Goal: Transaction & Acquisition: Purchase product/service

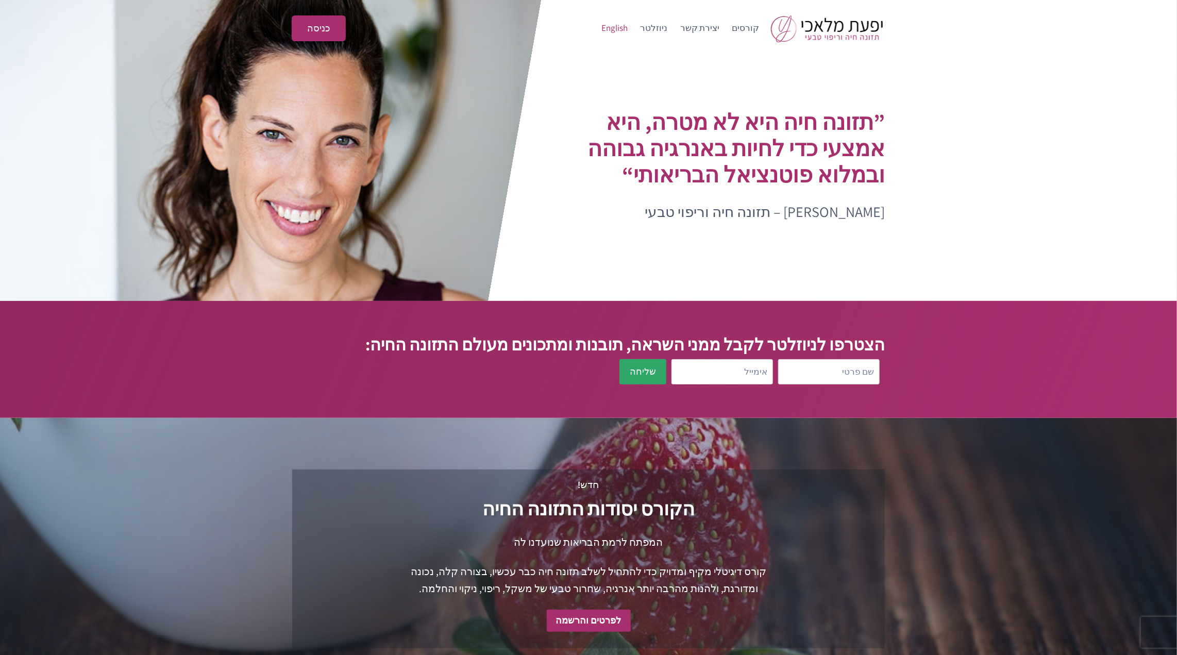
click at [624, 26] on link "English" at bounding box center [614, 28] width 39 height 25
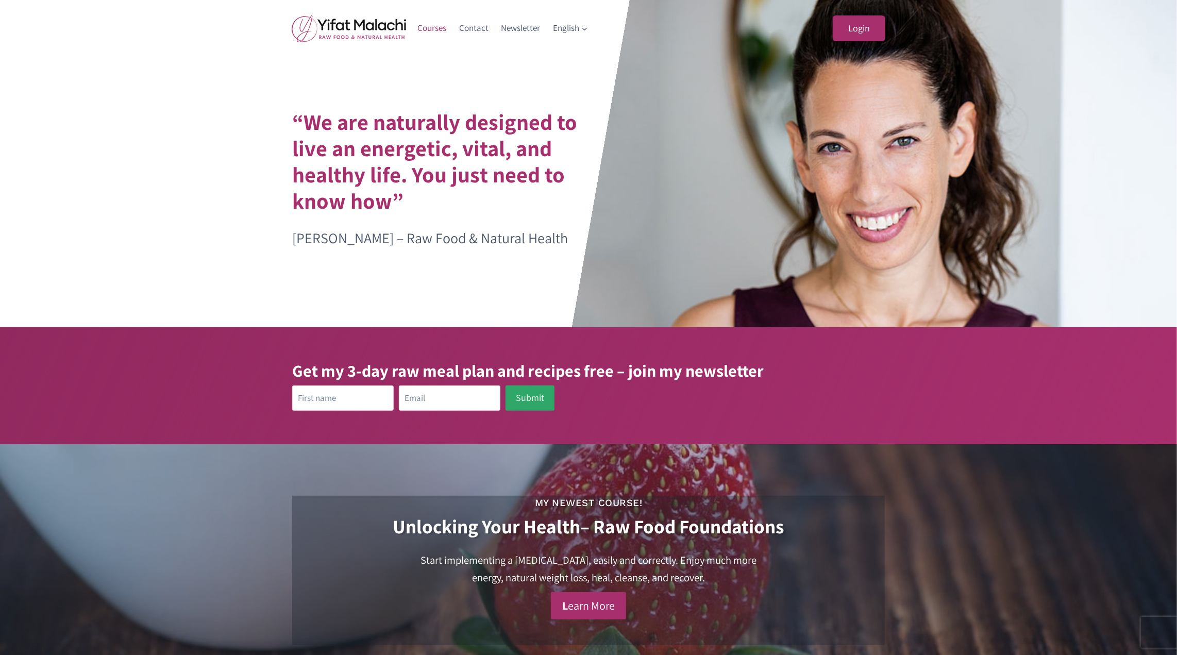
click at [437, 29] on link "Courses" at bounding box center [432, 28] width 42 height 25
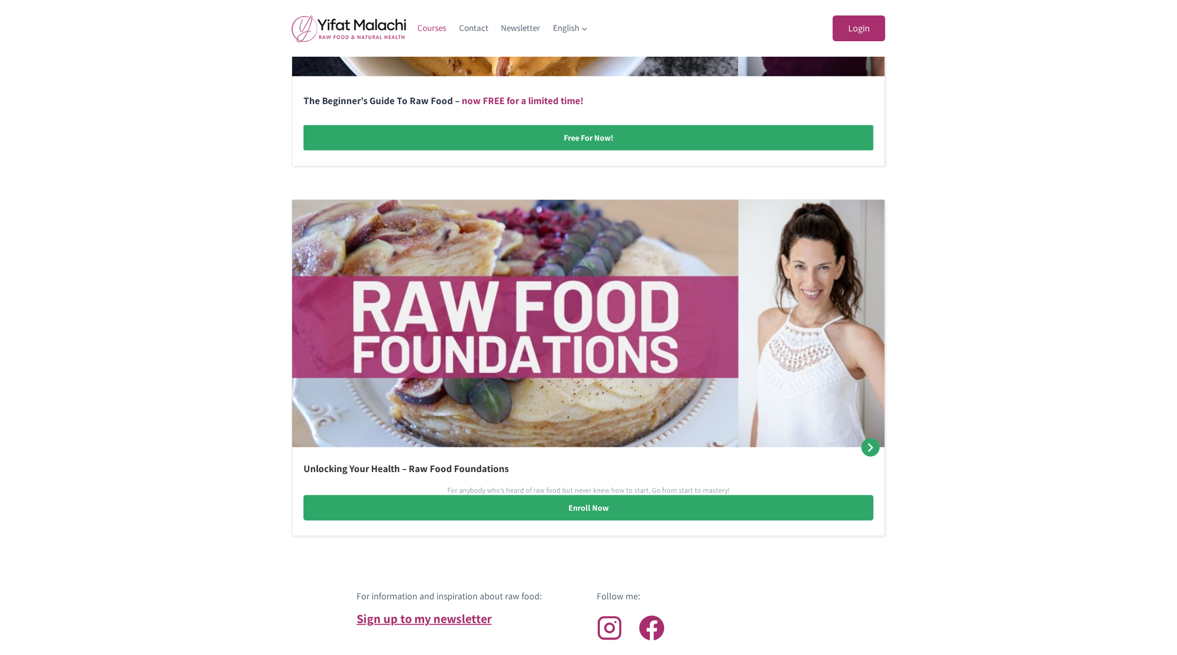
scroll to position [490, 0]
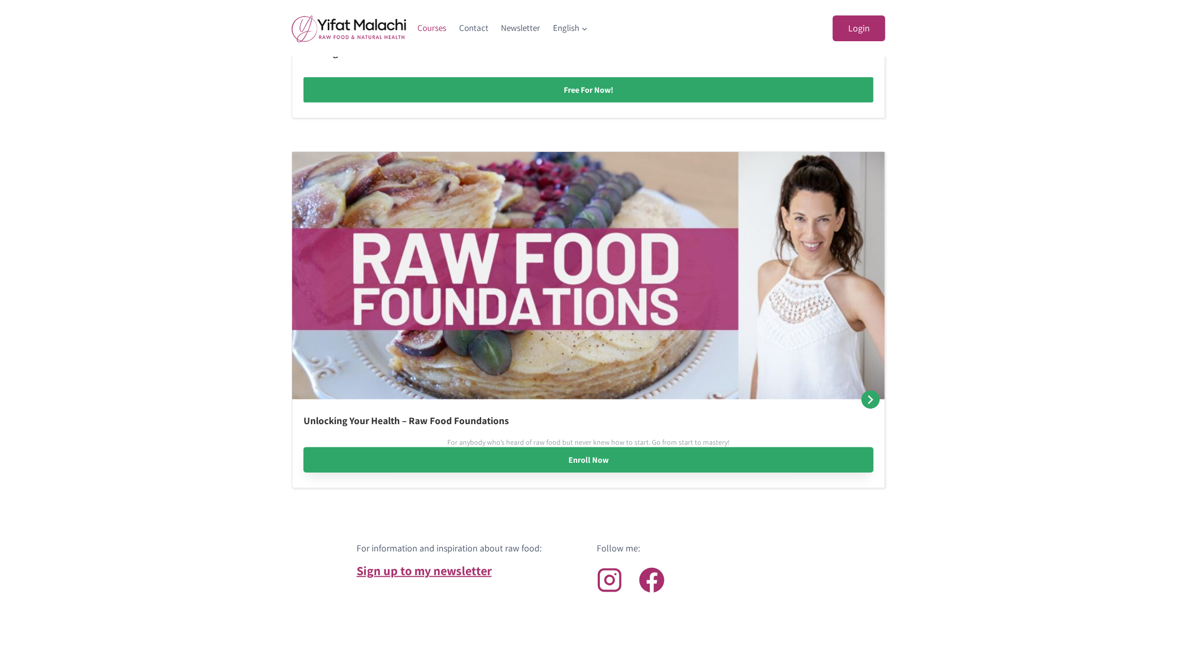
click at [590, 461] on link "Enroll Now" at bounding box center [588, 460] width 570 height 26
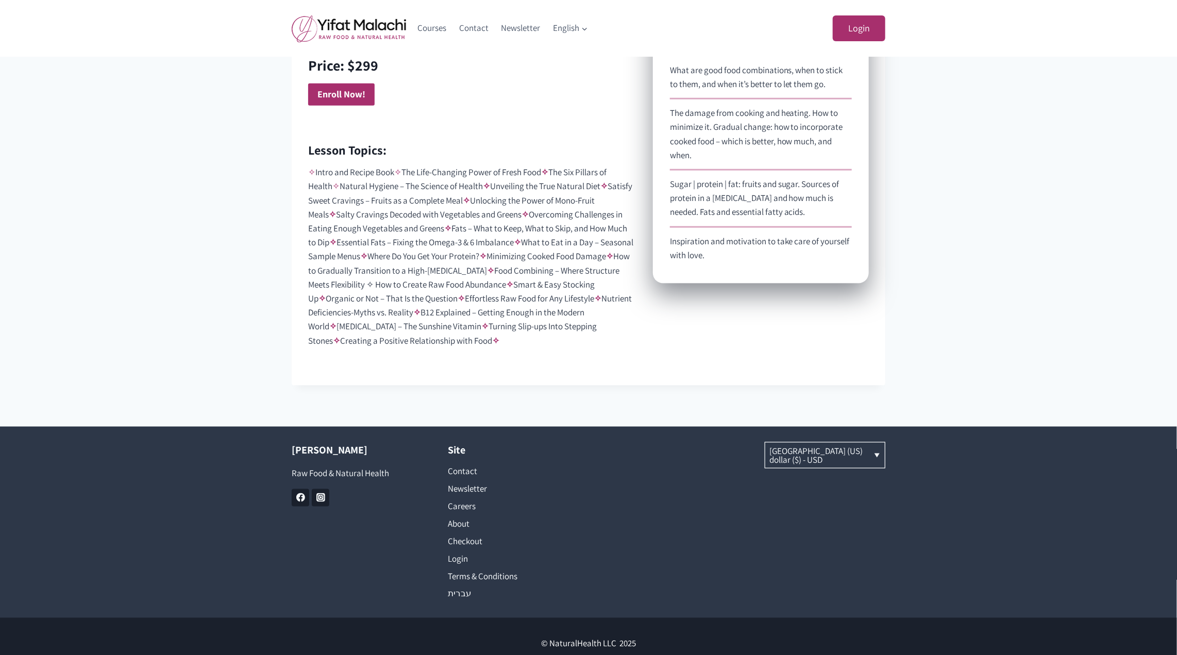
scroll to position [744, 0]
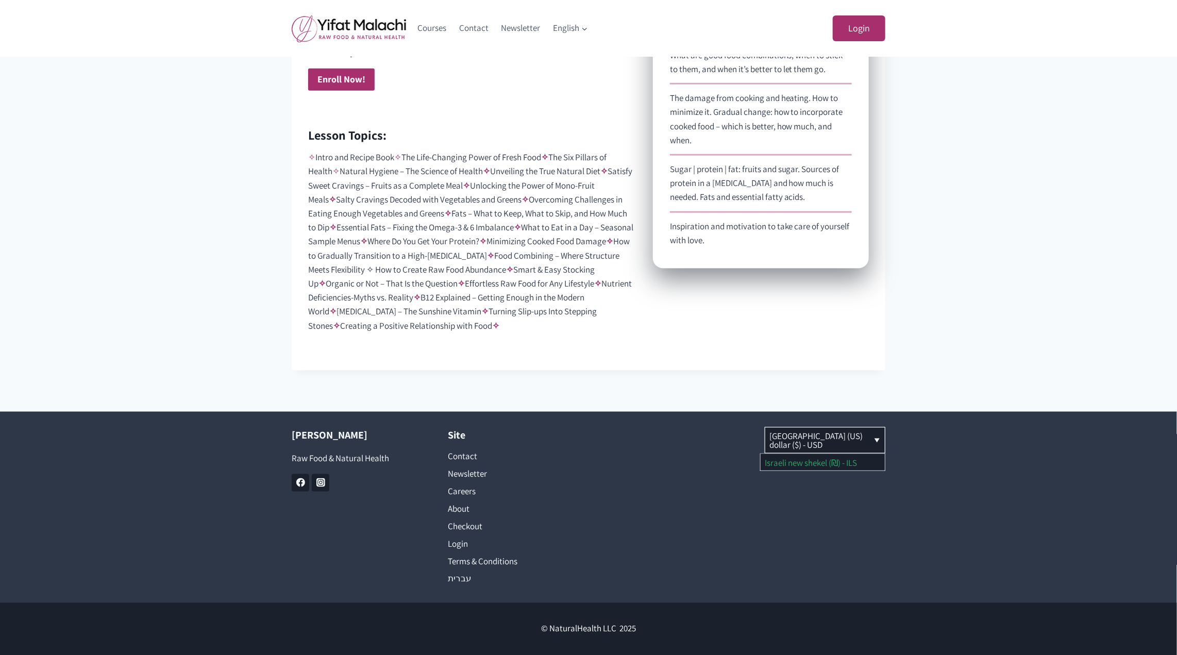
click at [820, 466] on link "Israeli new shekel (₪) - ILS" at bounding box center [822, 462] width 124 height 16
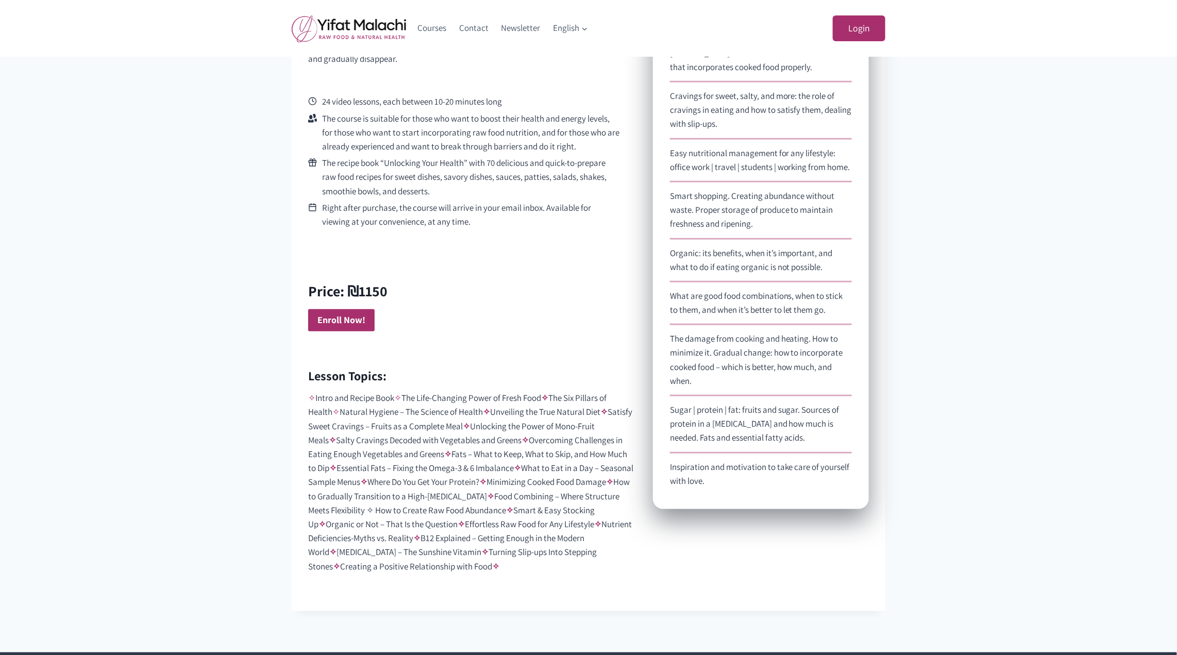
scroll to position [744, 0]
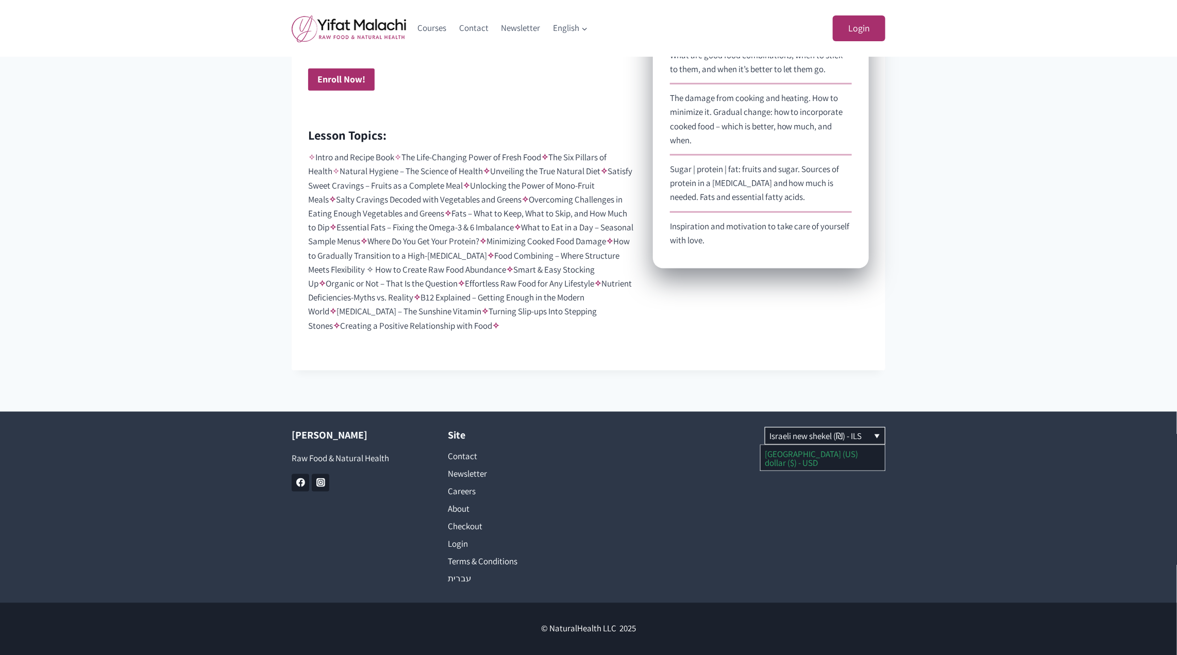
click at [803, 449] on link "[GEOGRAPHIC_DATA] (US) dollar ($) - USD" at bounding box center [822, 457] width 124 height 25
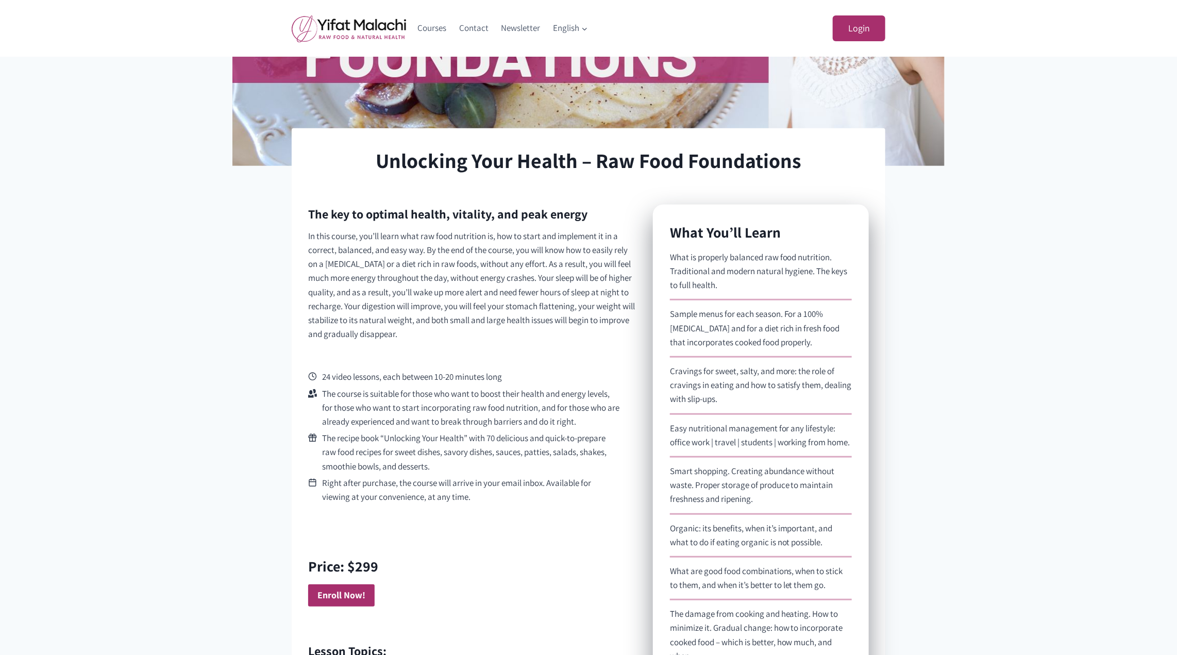
scroll to position [402, 0]
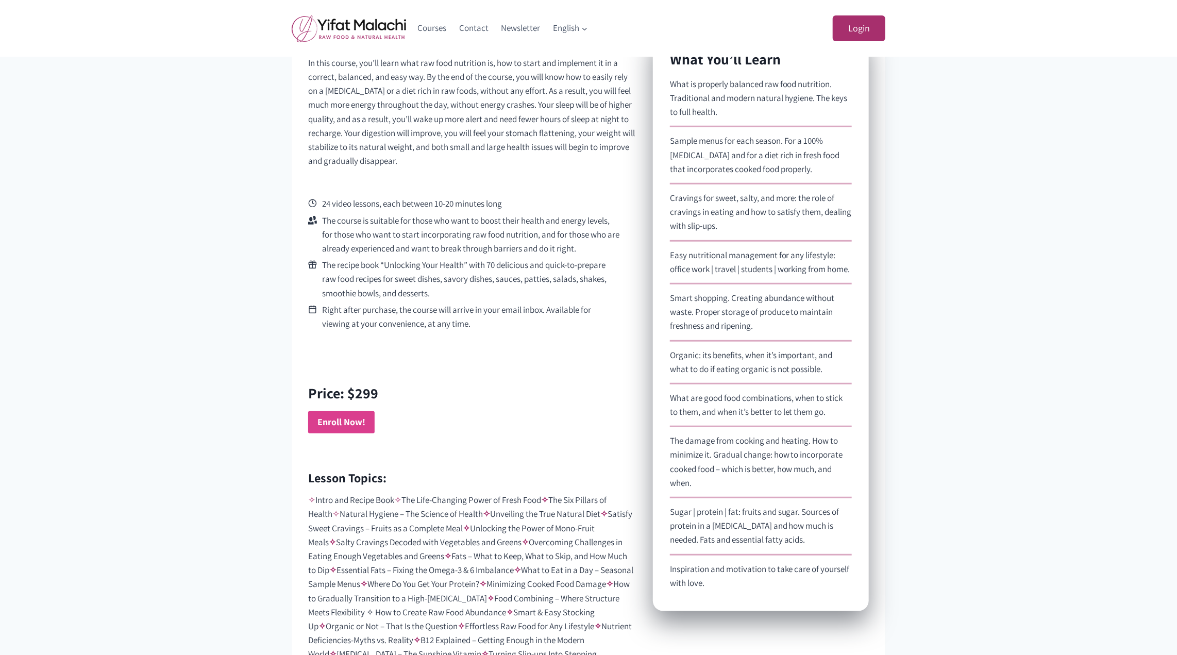
click at [329, 424] on strong "Enroll Now!" at bounding box center [341, 422] width 48 height 12
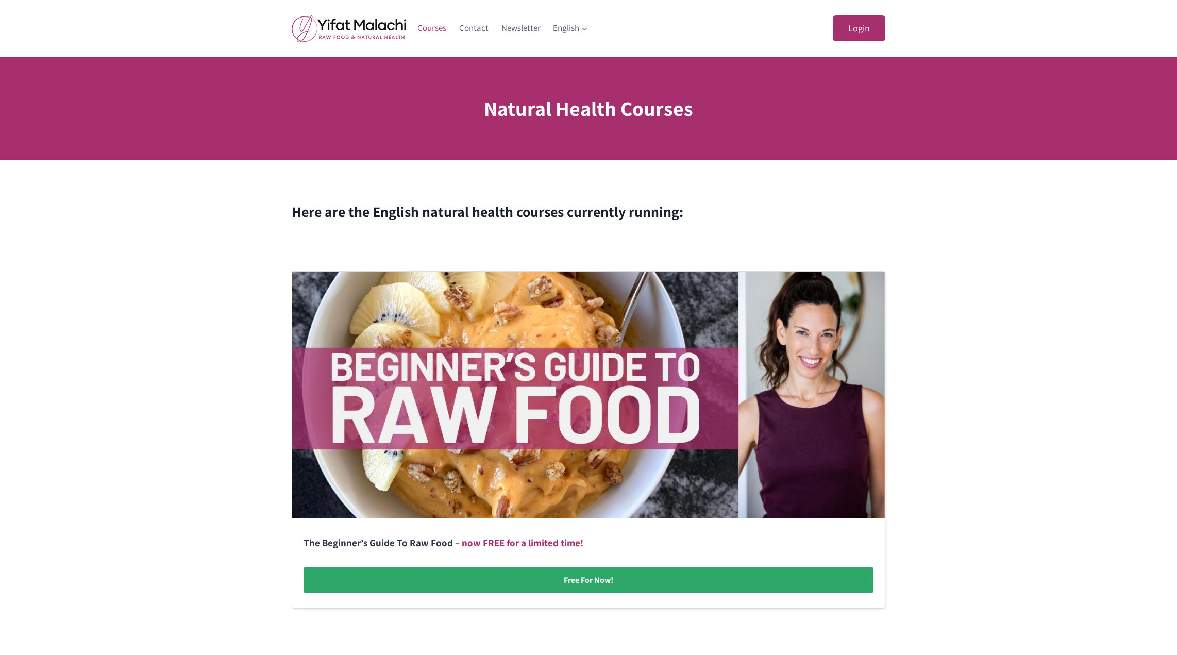
scroll to position [490, 0]
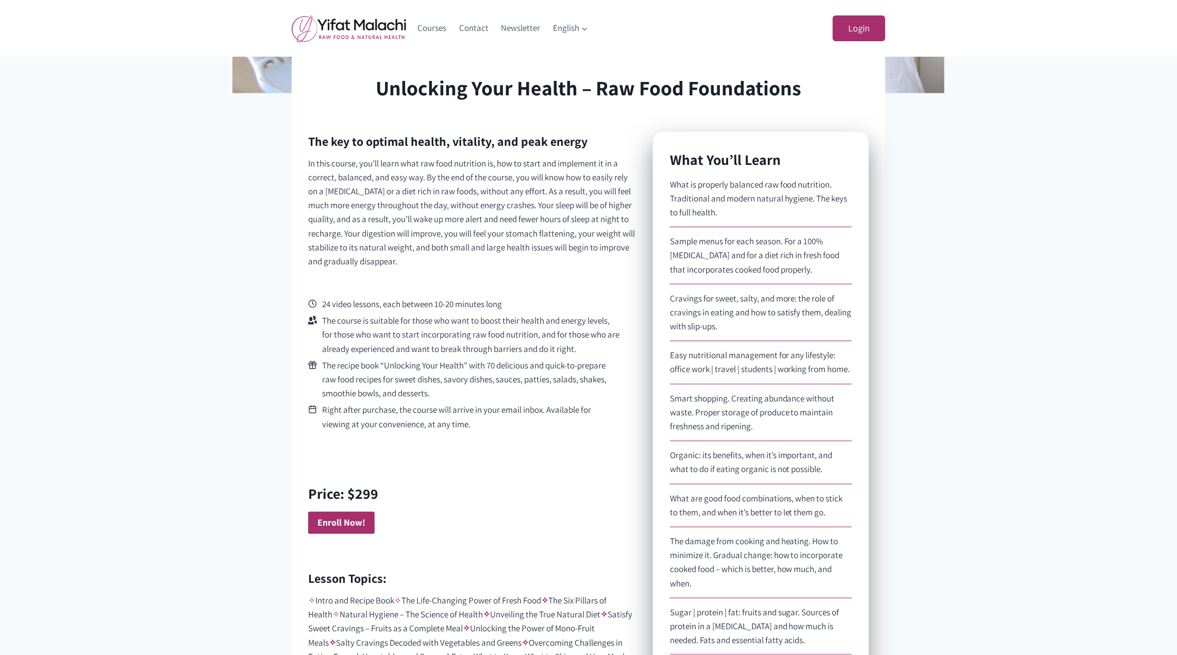
scroll to position [391, 0]
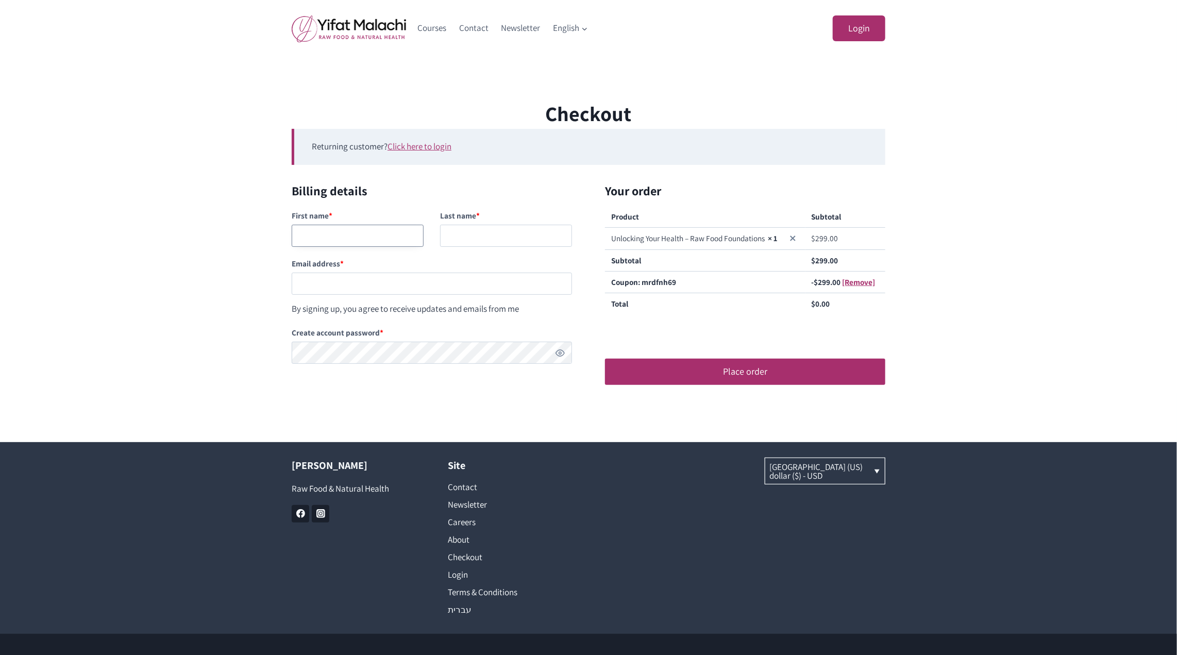
click at [335, 240] on input "First name *" at bounding box center [358, 236] width 132 height 22
type input "Kakaakak"
type input "nanan"
paste input "[EMAIL_ADDRESS][DOMAIN_NAME]"
click at [344, 286] on input "[EMAIL_ADDRESS][DOMAIN_NAME]" at bounding box center [432, 284] width 280 height 22
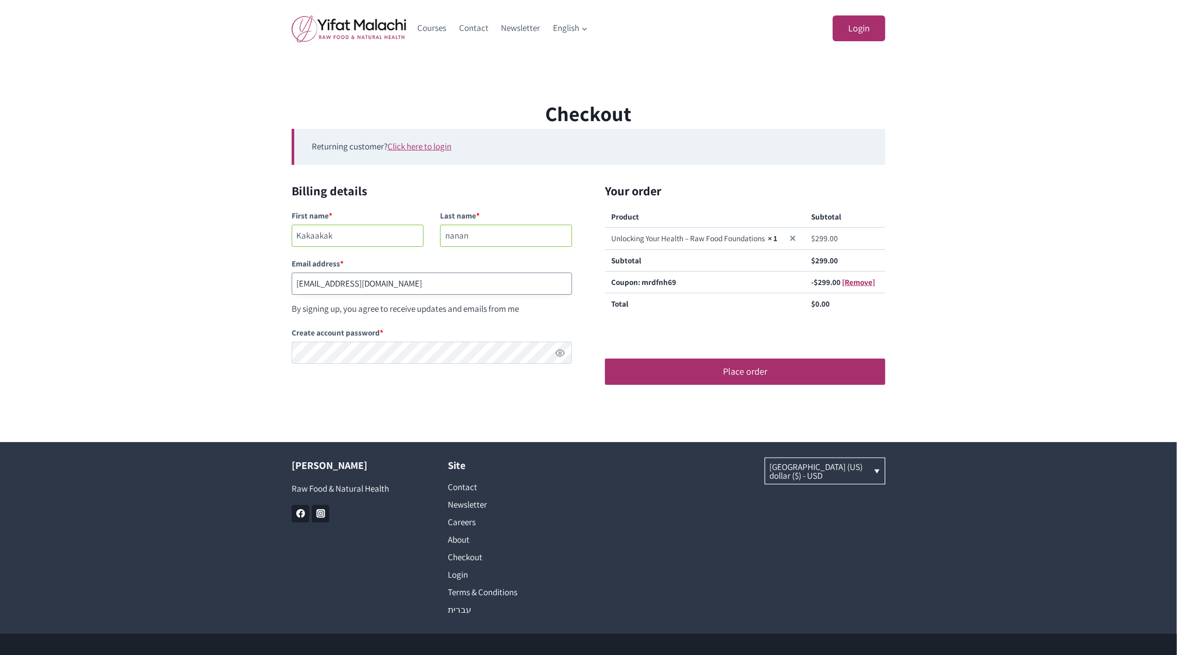
type input "[EMAIL_ADDRESS][DOMAIN_NAME]"
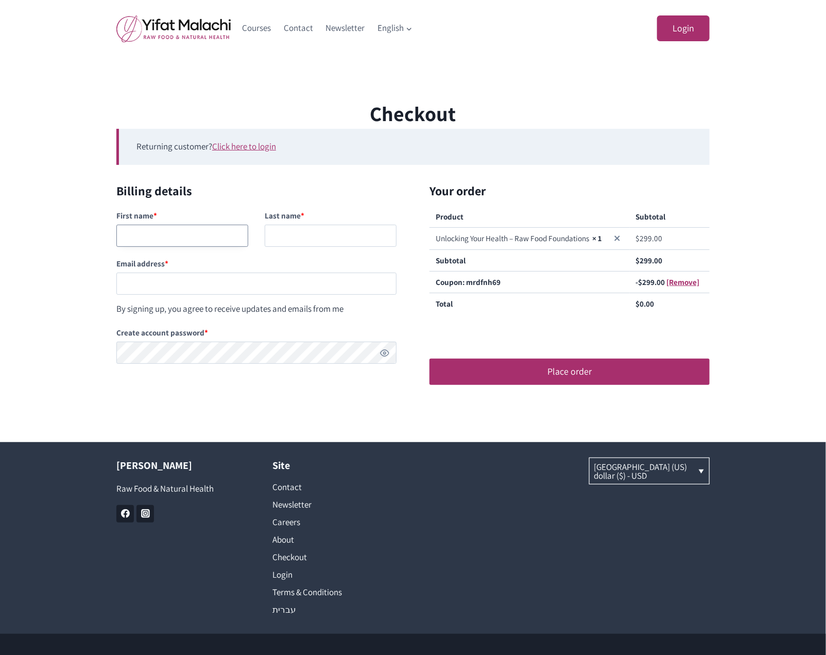
click at [150, 237] on input "First name *" at bounding box center [182, 236] width 132 height 22
type input "Kakaka"
type input "mnamam"
paste input "[EMAIL_ADDRESS][DOMAIN_NAME]"
type input "[EMAIL_ADDRESS][DOMAIN_NAME]"
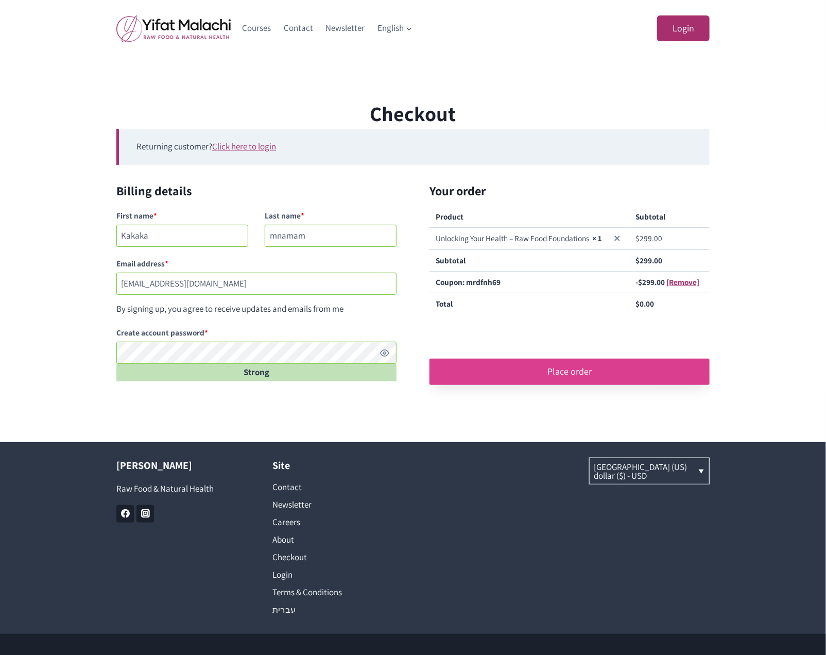
click at [601, 366] on button "Place order" at bounding box center [570, 372] width 280 height 26
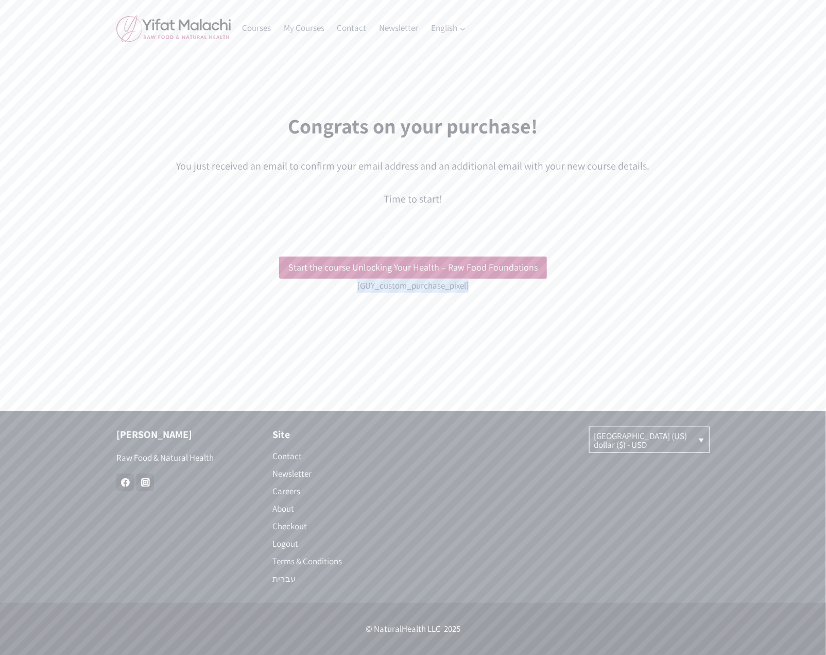
drag, startPoint x: 473, startPoint y: 285, endPoint x: 355, endPoint y: 288, distance: 118.5
click at [355, 287] on div "Start the course Unlocking Your Health – Raw Food Foundations [GUY_custom_purch…" at bounding box center [413, 275] width 309 height 36
copy p "[GUY_custom_purchase_pixel]"
click at [439, 269] on link "Start the course Unlocking Your Health – Raw Food Foundations" at bounding box center [413, 268] width 268 height 22
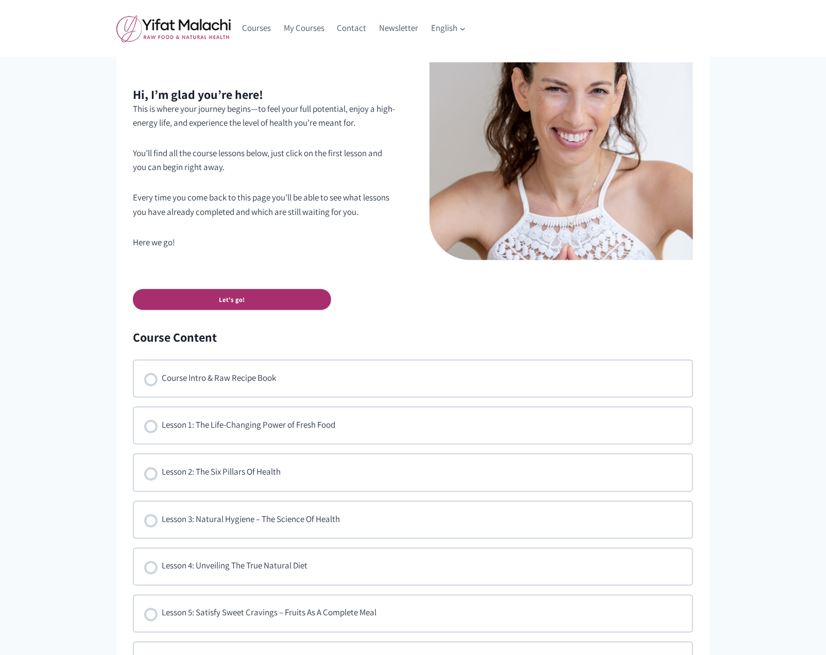
scroll to position [559, 0]
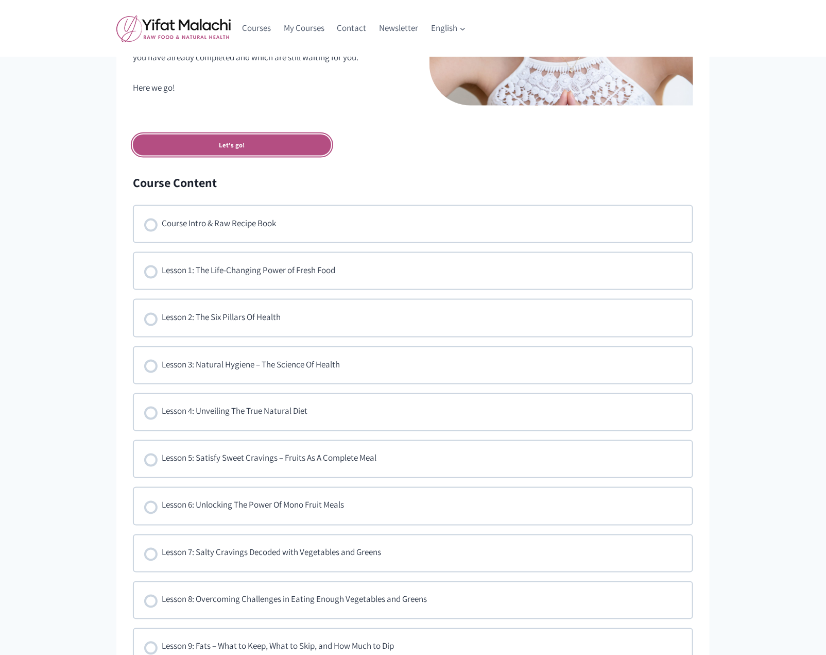
click at [246, 154] on link "Let's go!" at bounding box center [232, 144] width 198 height 21
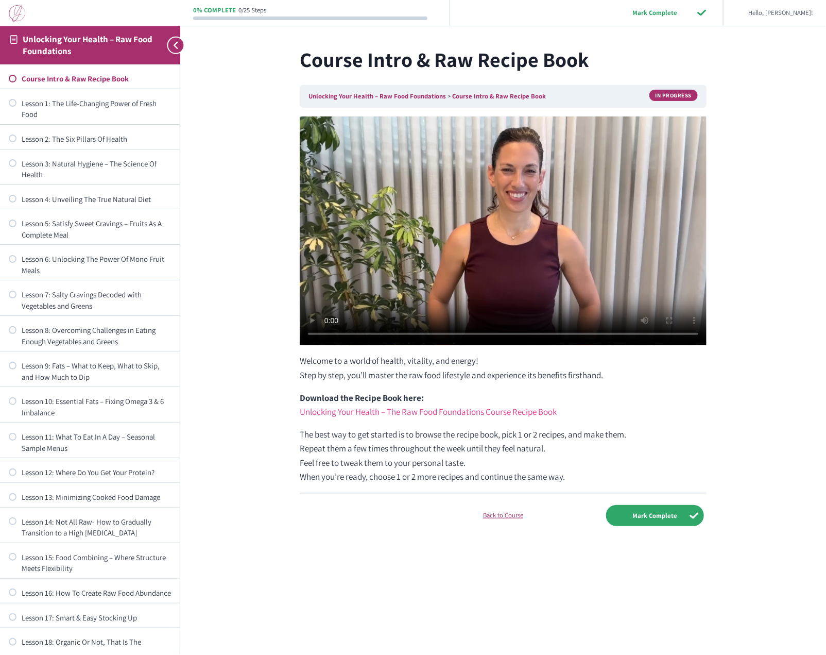
click at [480, 409] on link "Unlocking Your Health – The Raw Food Foundations Course Recipe Book" at bounding box center [428, 411] width 257 height 11
click at [650, 511] on input "Mark Complete" at bounding box center [655, 515] width 98 height 21
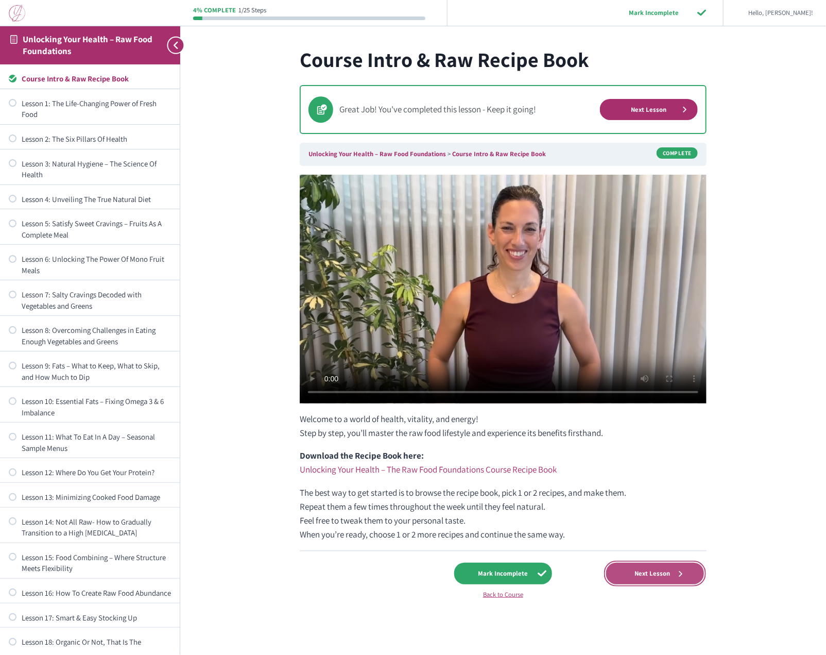
click at [661, 572] on span "Next Lesson" at bounding box center [652, 573] width 49 height 8
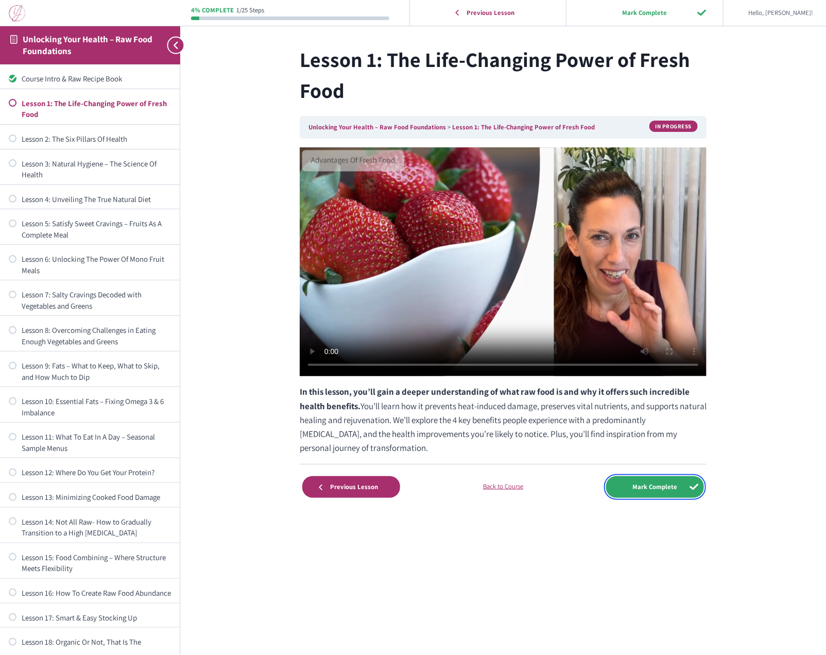
click at [667, 487] on input "Mark Complete" at bounding box center [655, 486] width 98 height 21
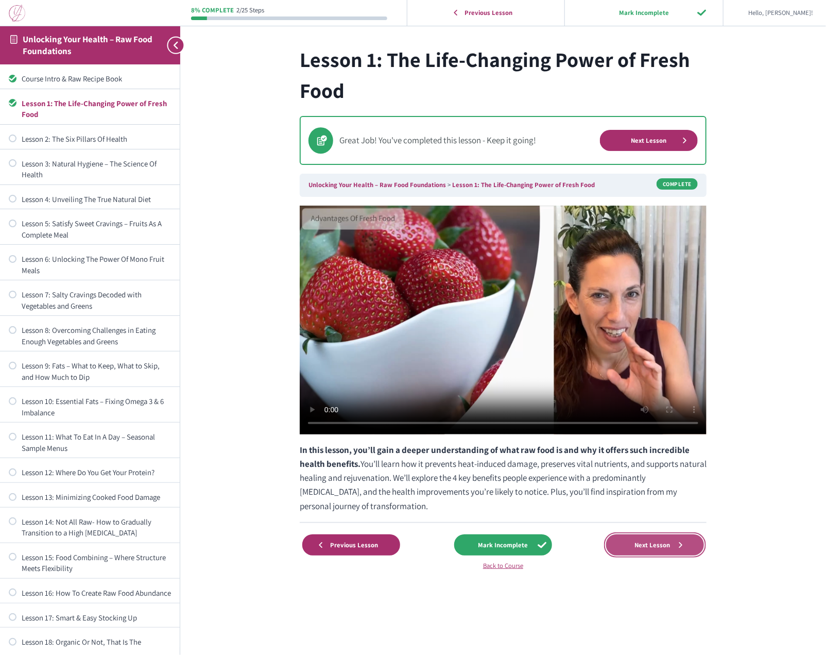
click at [670, 541] on span "Next Lesson" at bounding box center [652, 545] width 49 height 8
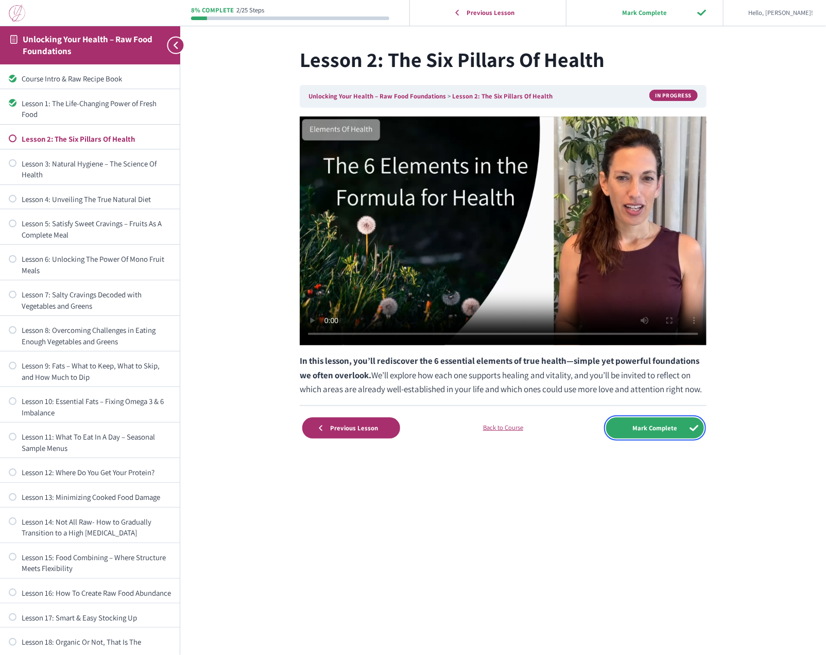
click at [654, 424] on input "Mark Complete" at bounding box center [655, 427] width 98 height 21
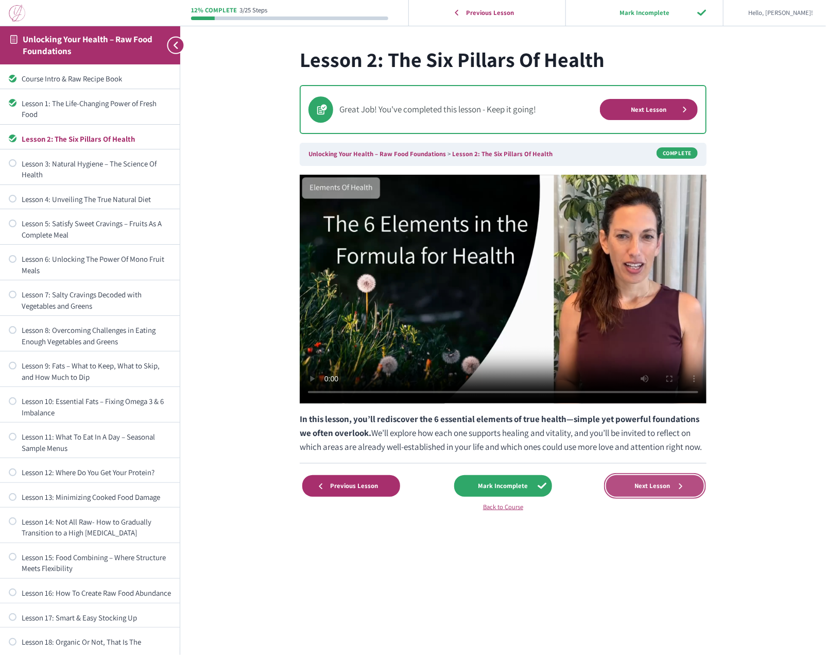
click at [646, 487] on span "Next Lesson" at bounding box center [652, 486] width 49 height 8
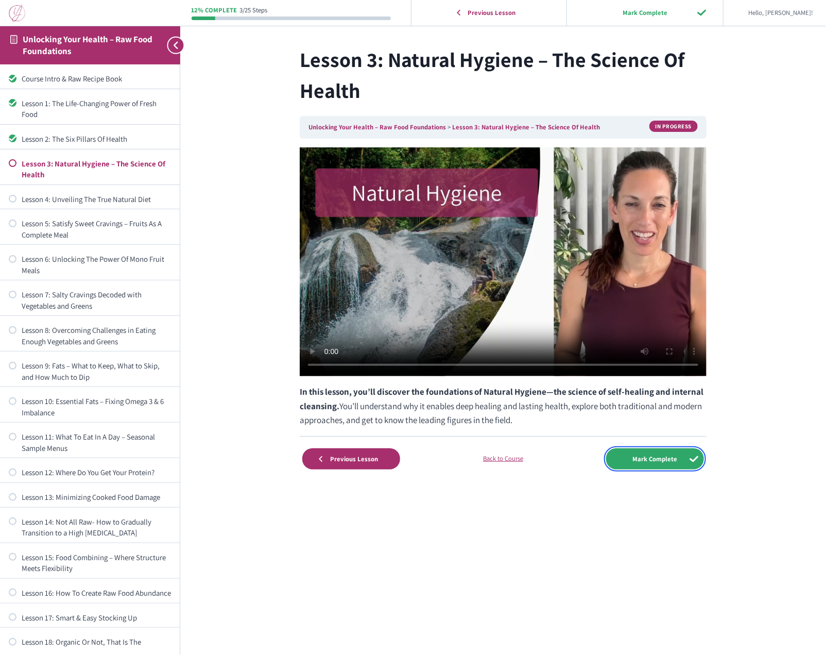
click at [672, 456] on input "Mark Complete" at bounding box center [655, 458] width 98 height 21
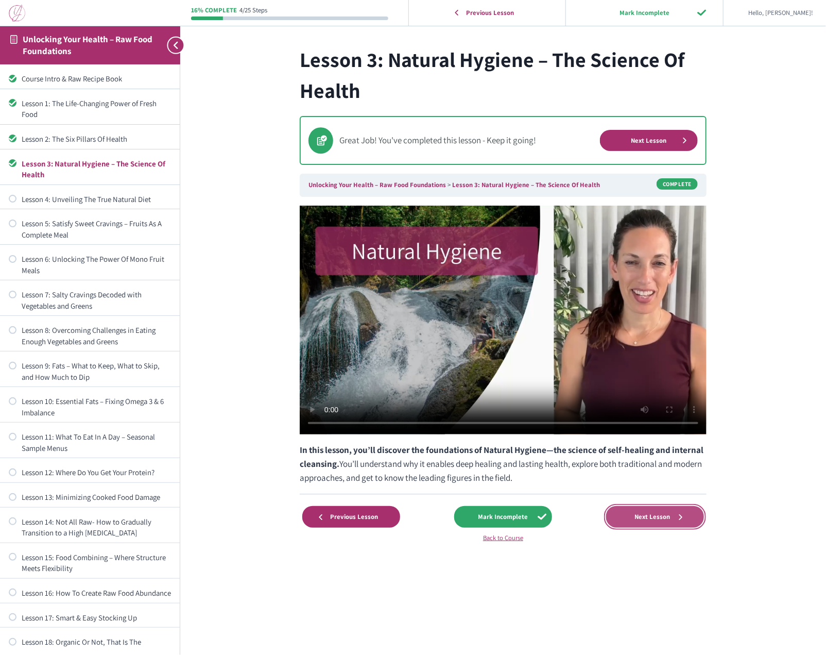
click at [656, 516] on span "Next Lesson" at bounding box center [652, 517] width 49 height 8
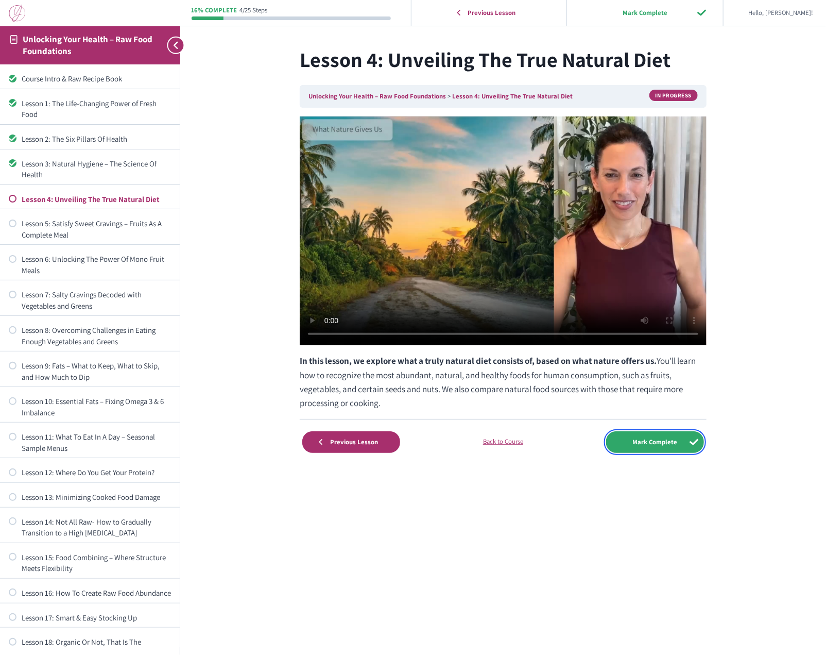
click at [668, 441] on input "Mark Complete" at bounding box center [655, 441] width 98 height 21
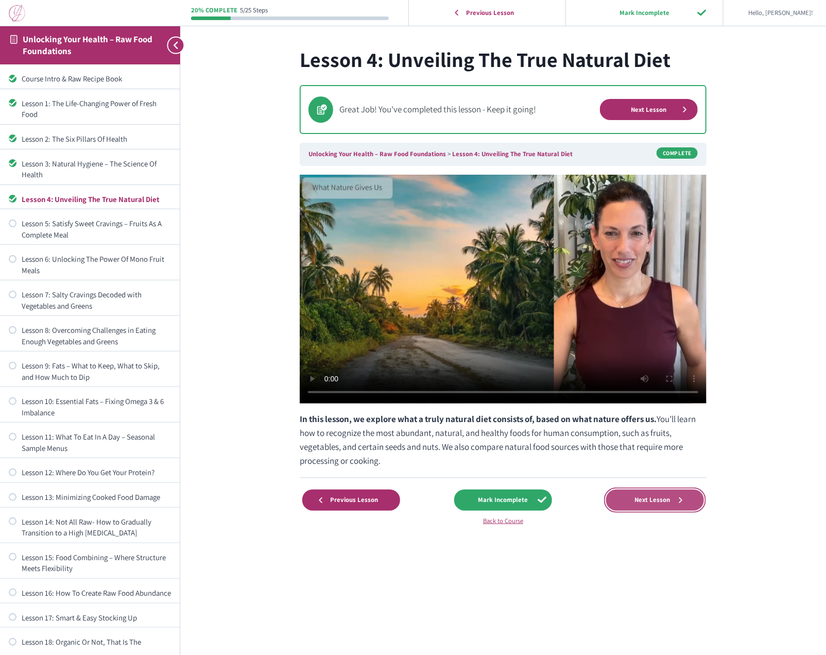
click at [647, 501] on span "Next Lesson" at bounding box center [652, 500] width 49 height 8
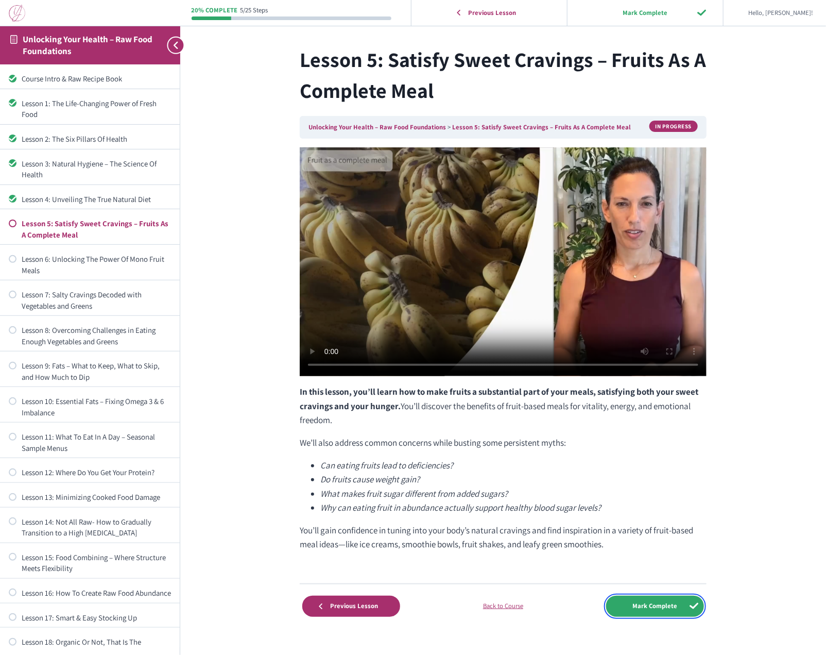
click at [659, 608] on input "Mark Complete" at bounding box center [655, 606] width 98 height 21
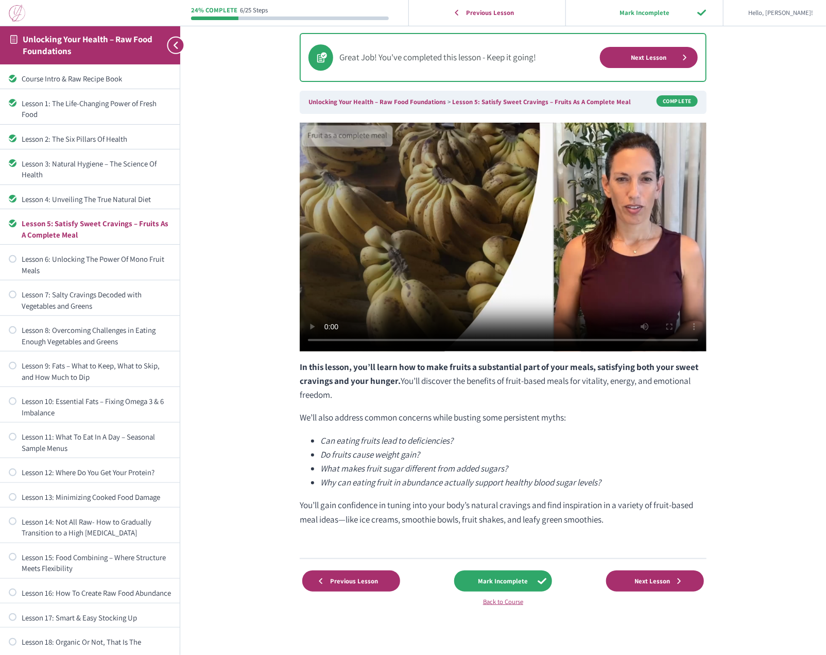
scroll to position [89, 0]
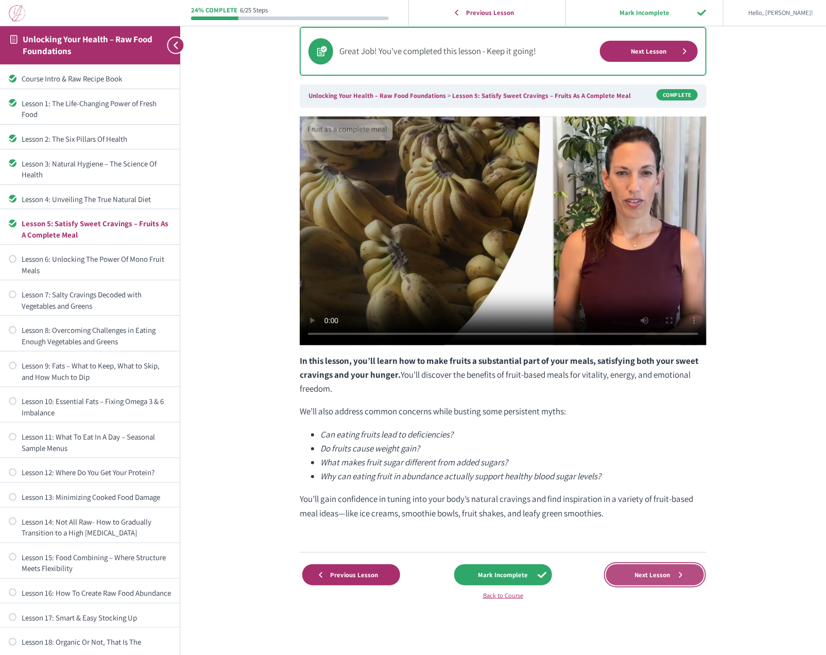
click at [658, 576] on span "Next Lesson" at bounding box center [652, 575] width 49 height 8
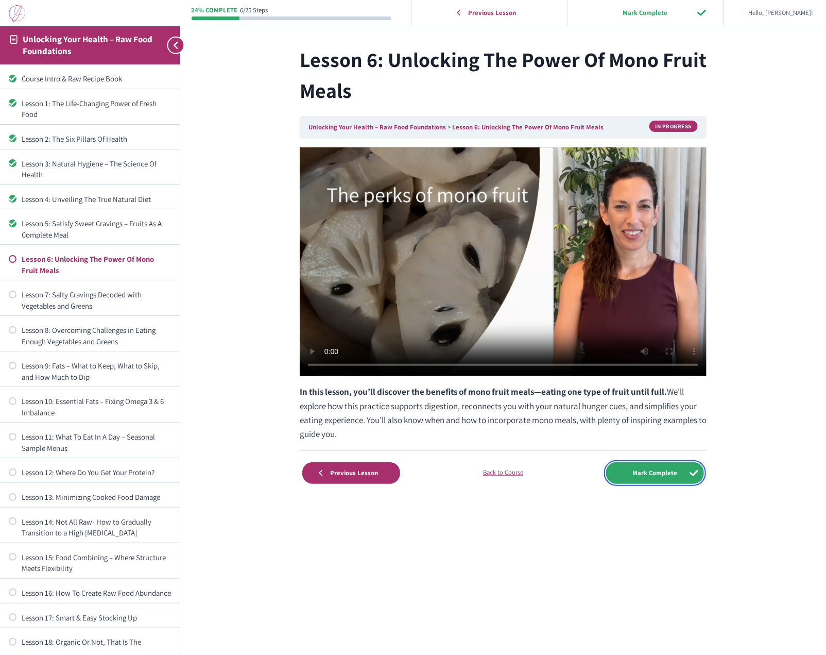
click at [651, 471] on input "Mark Complete" at bounding box center [655, 472] width 98 height 21
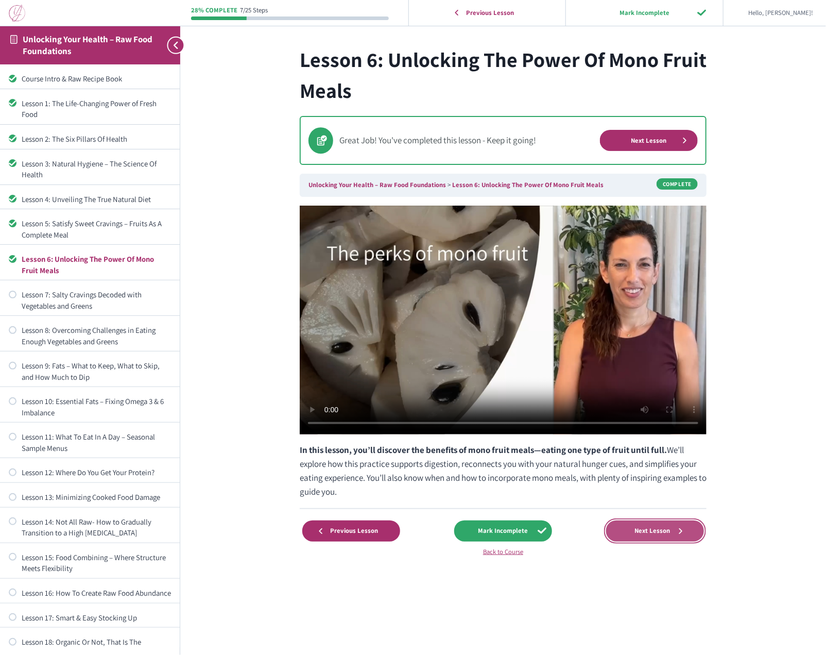
click at [653, 532] on span "Next Lesson" at bounding box center [652, 531] width 49 height 8
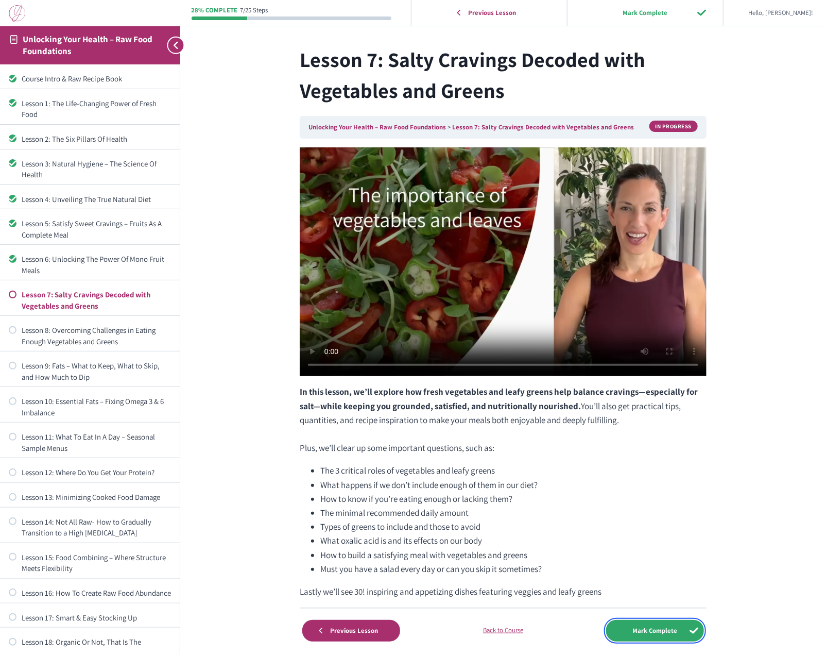
click at [648, 631] on input "Mark Complete" at bounding box center [655, 630] width 98 height 21
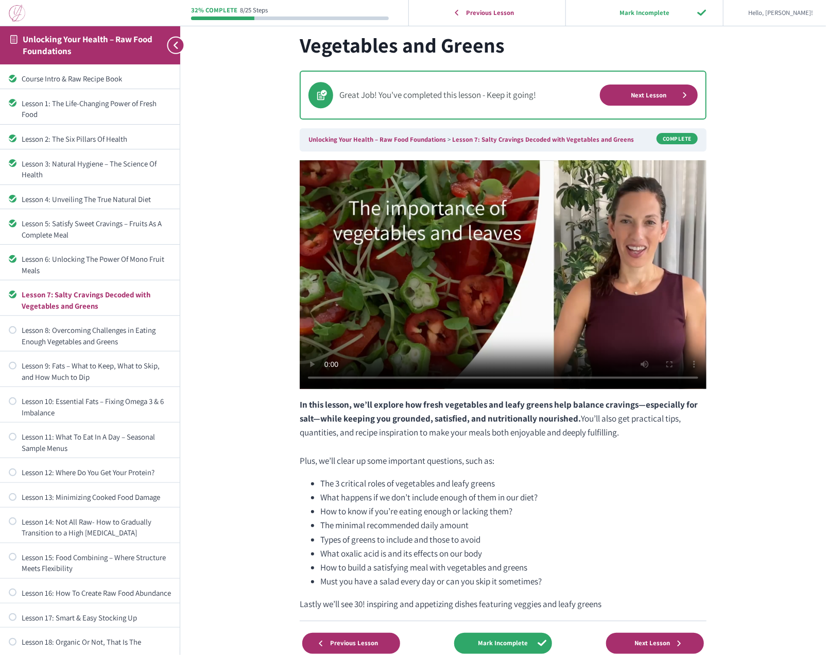
scroll to position [71, 0]
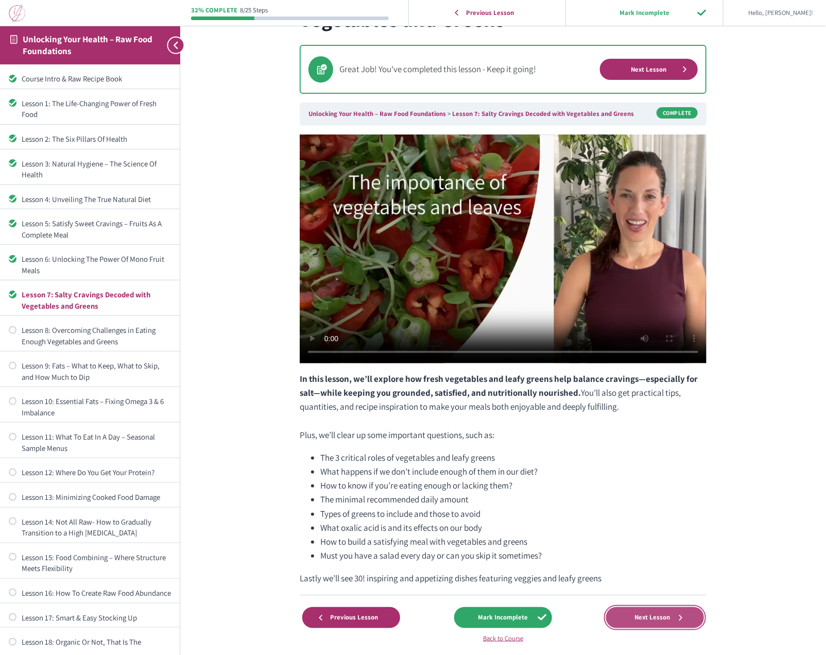
click at [662, 613] on span "Next Lesson" at bounding box center [652, 617] width 49 height 8
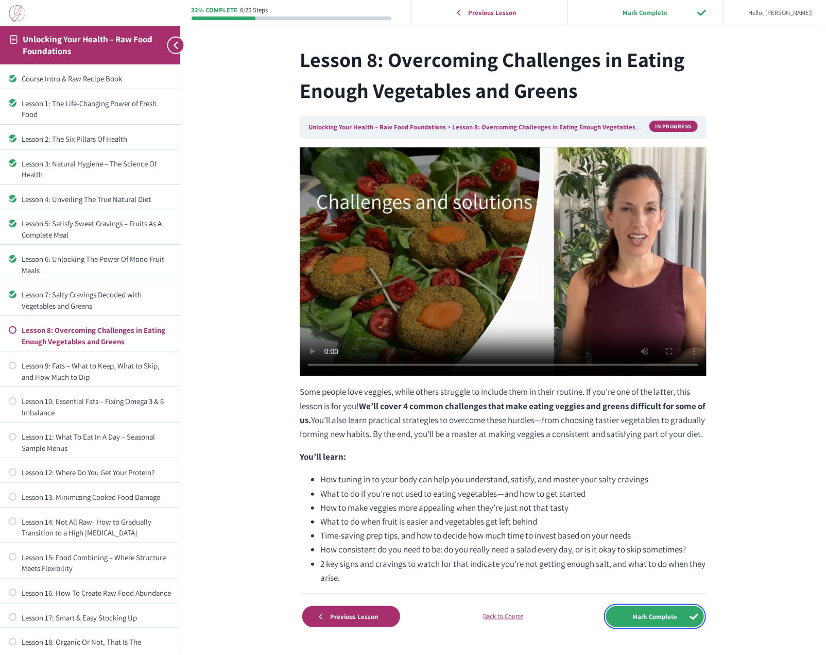
click at [654, 623] on input "Mark Complete" at bounding box center [655, 616] width 98 height 21
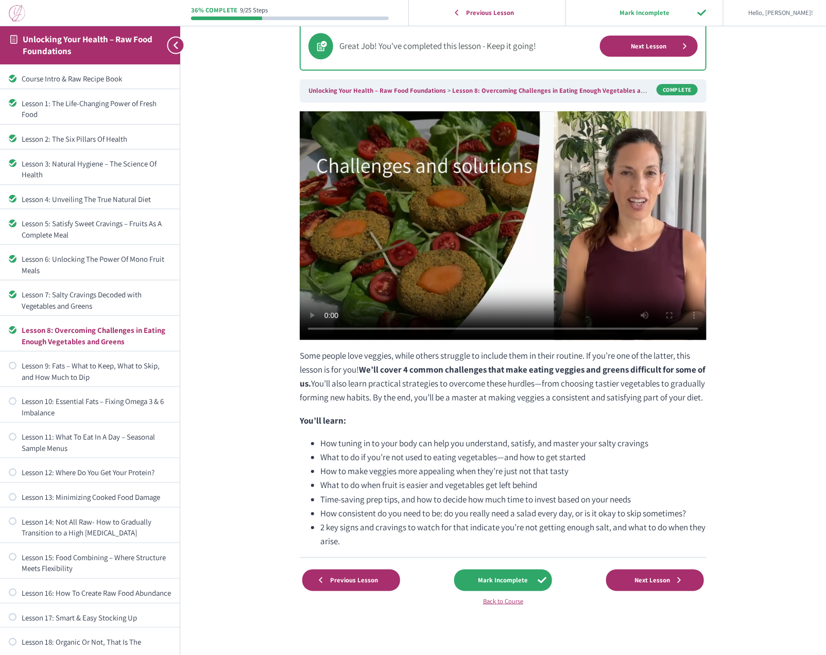
scroll to position [99, 0]
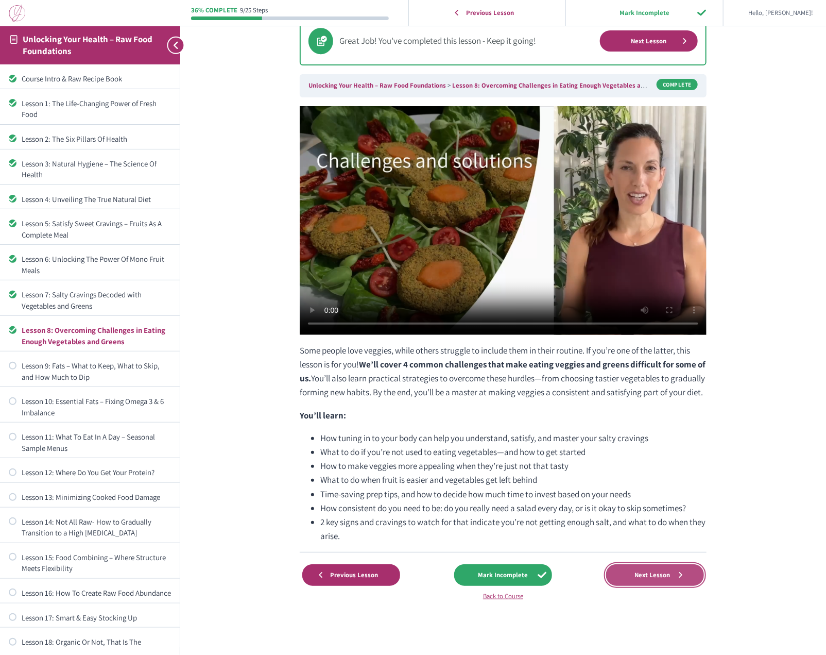
click at [657, 564] on link "Next Lesson" at bounding box center [655, 574] width 98 height 21
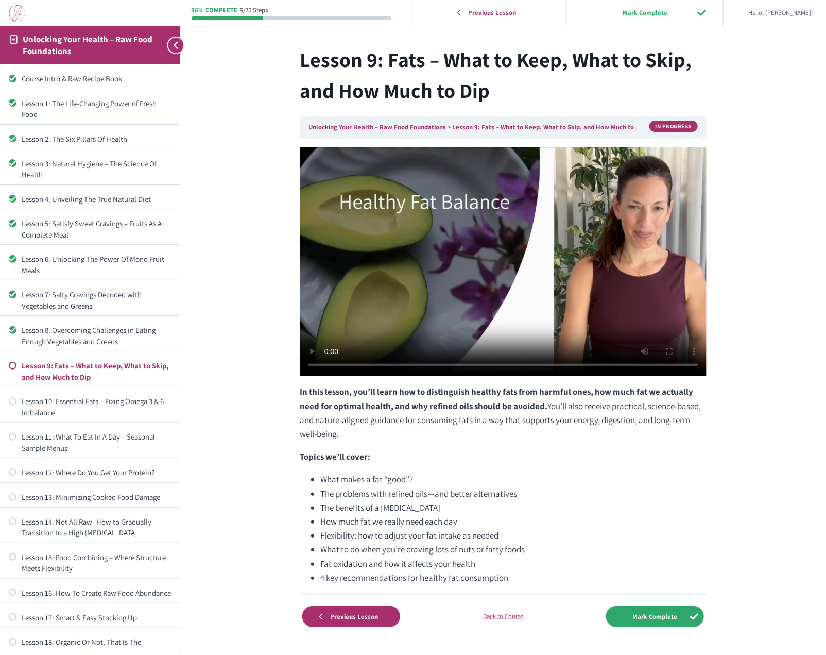
scroll to position [27, 0]
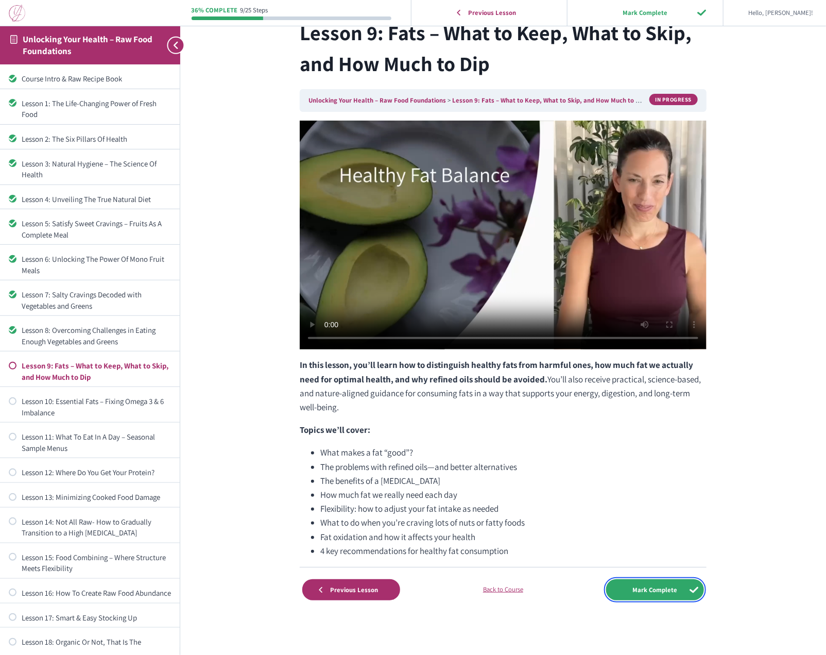
click at [661, 592] on input "Mark Complete" at bounding box center [655, 589] width 98 height 21
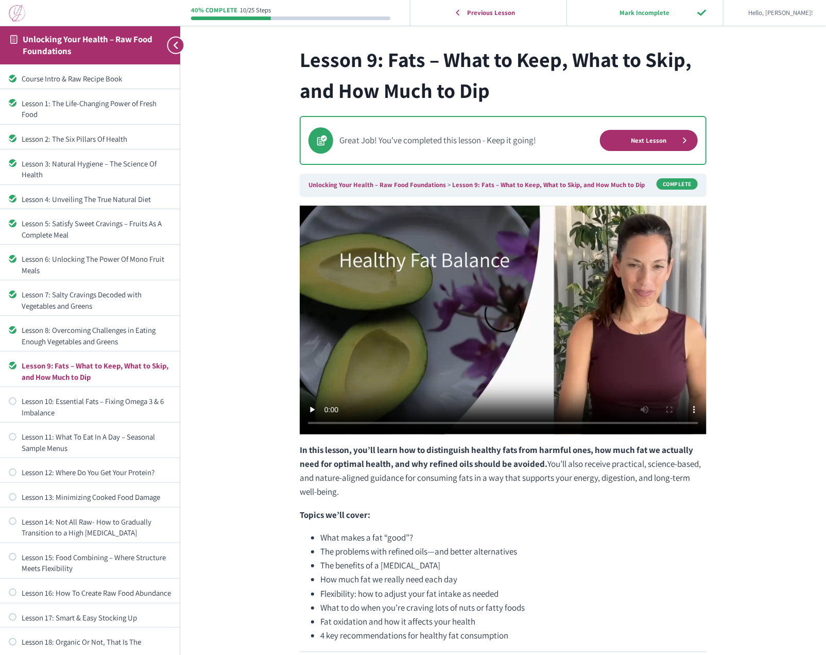
scroll to position [99, 0]
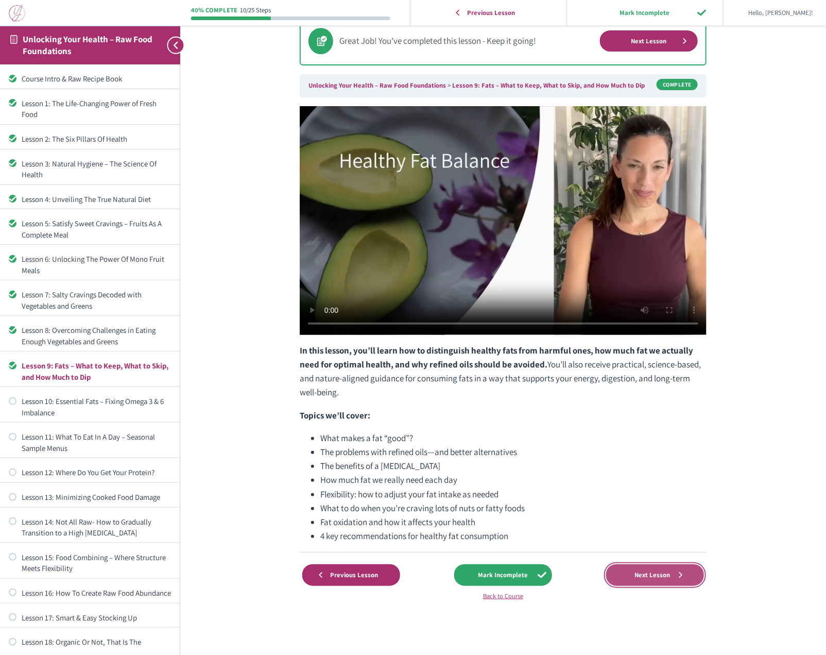
click at [653, 572] on span "Next Lesson" at bounding box center [652, 575] width 49 height 8
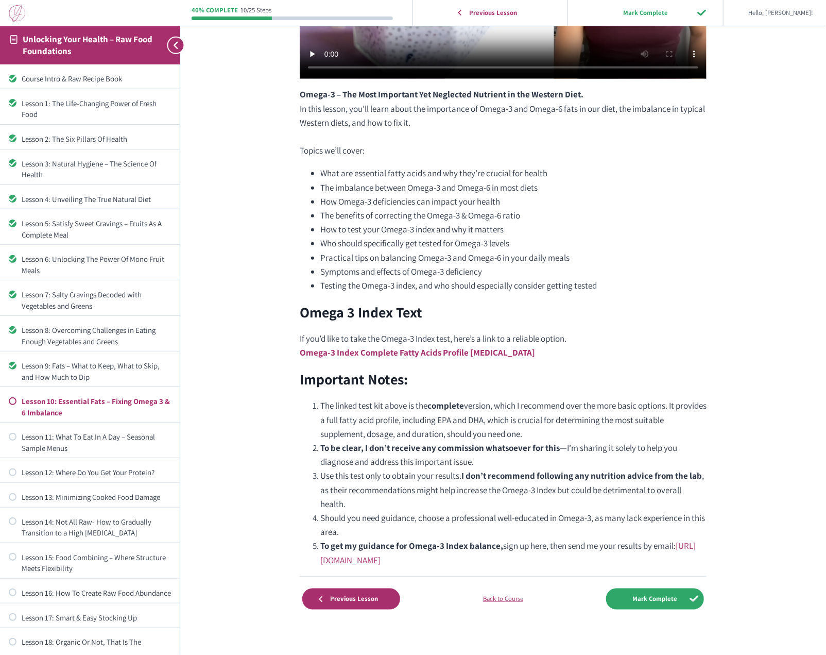
scroll to position [307, 0]
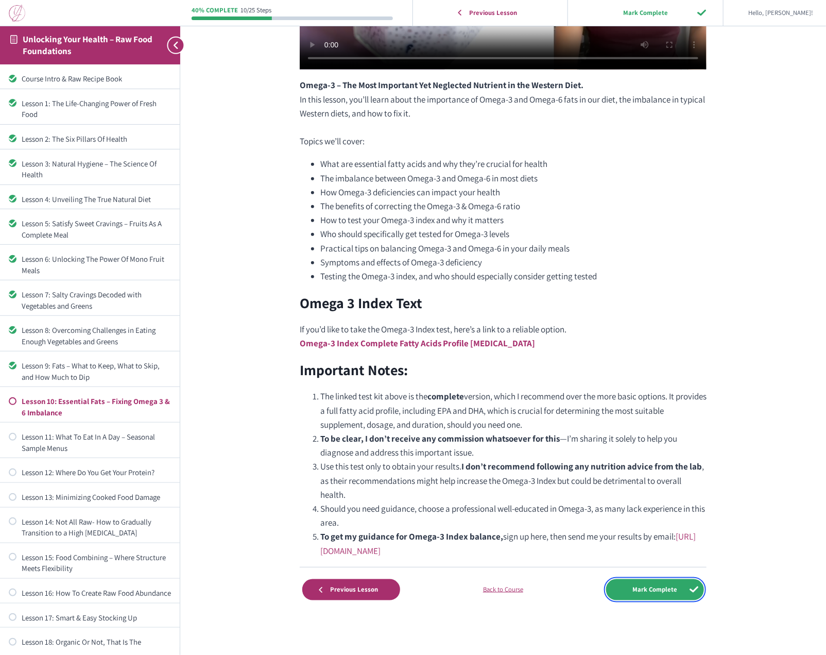
click at [638, 597] on input "Mark Complete" at bounding box center [655, 589] width 98 height 21
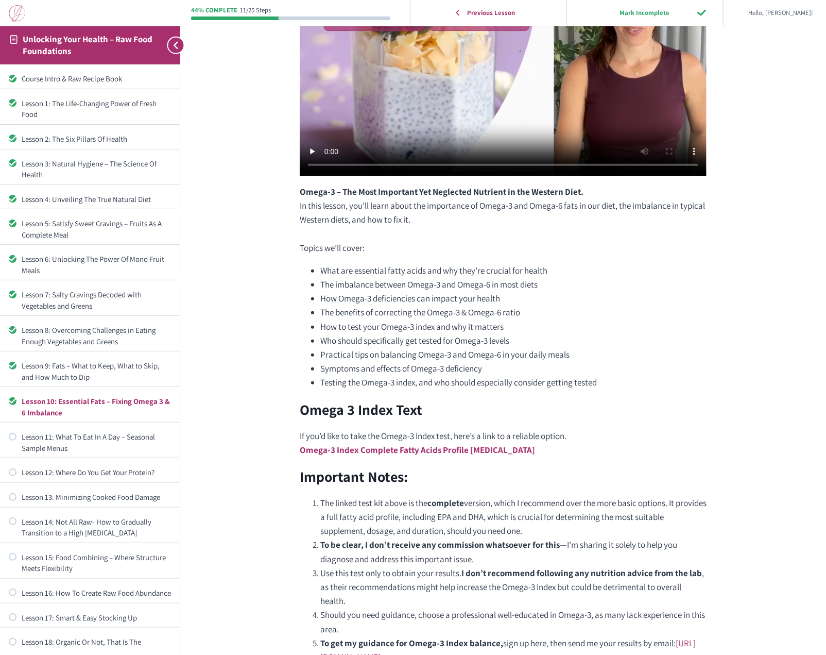
scroll to position [379, 0]
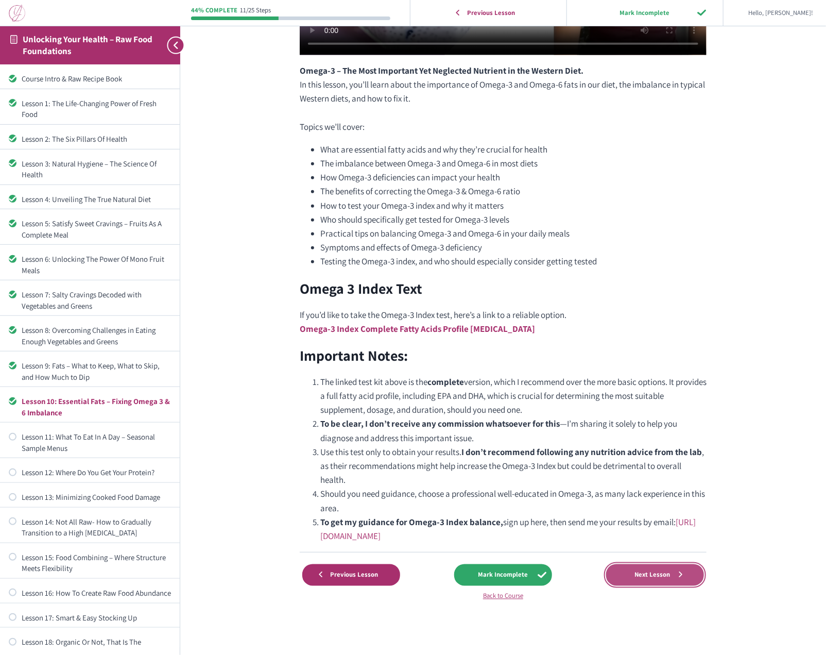
click at [641, 571] on span "Next Lesson" at bounding box center [652, 575] width 49 height 8
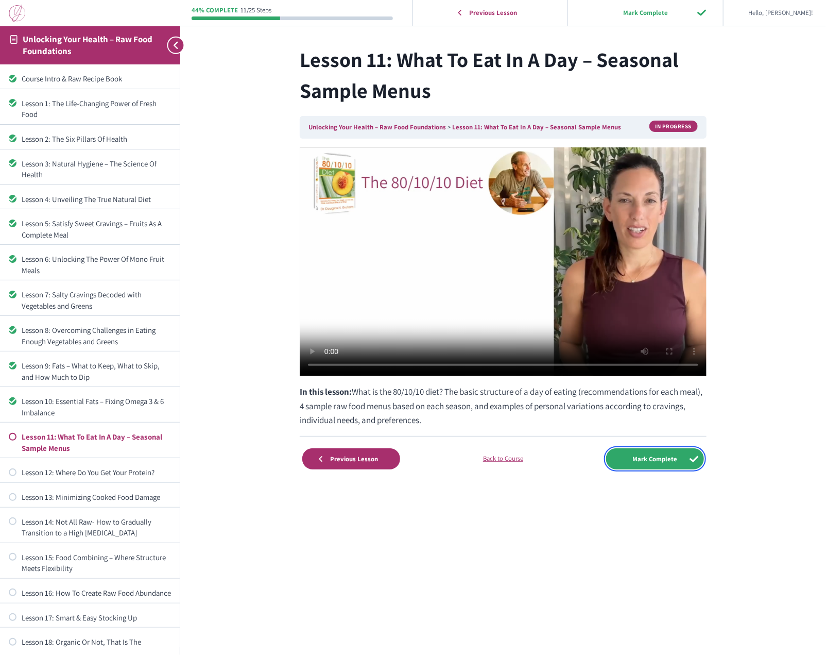
click at [652, 466] on input "Mark Complete" at bounding box center [655, 458] width 98 height 21
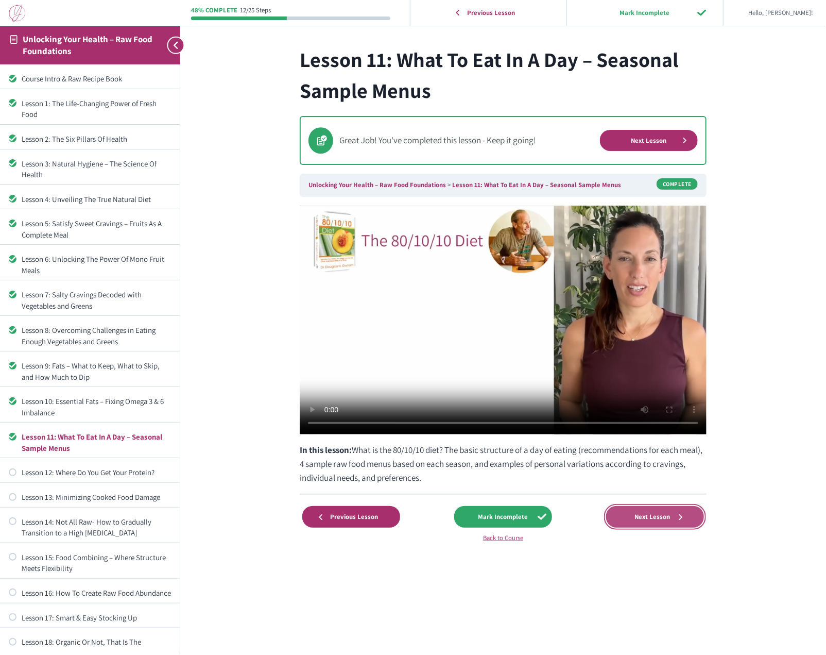
click at [665, 520] on link "Next Lesson" at bounding box center [655, 516] width 98 height 21
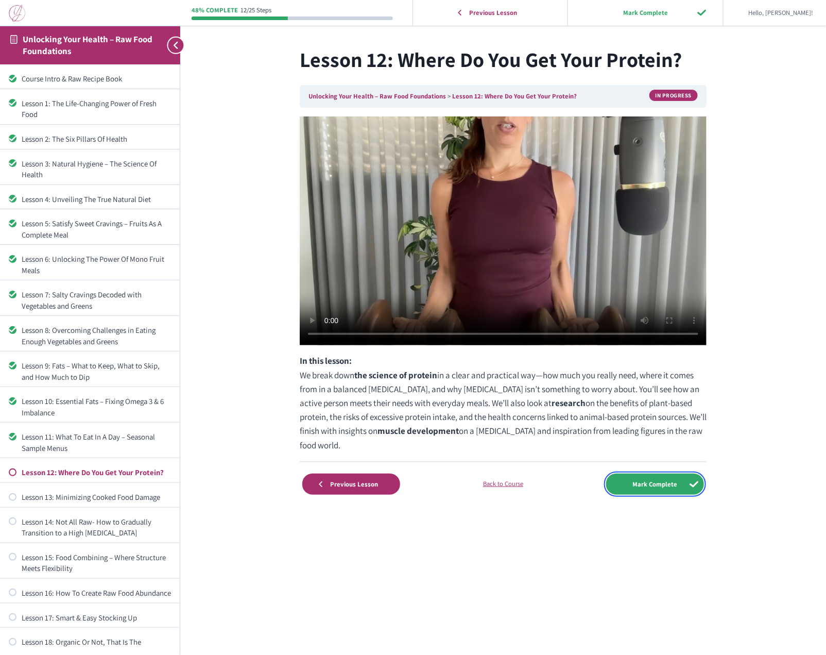
click at [657, 484] on input "Mark Complete" at bounding box center [655, 483] width 98 height 21
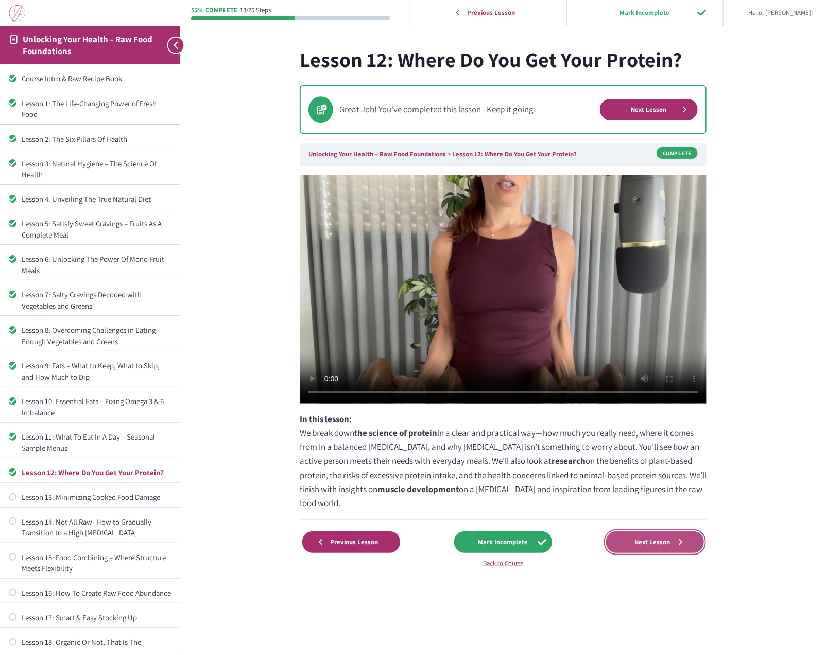
click at [651, 542] on span "Next Lesson" at bounding box center [652, 542] width 49 height 8
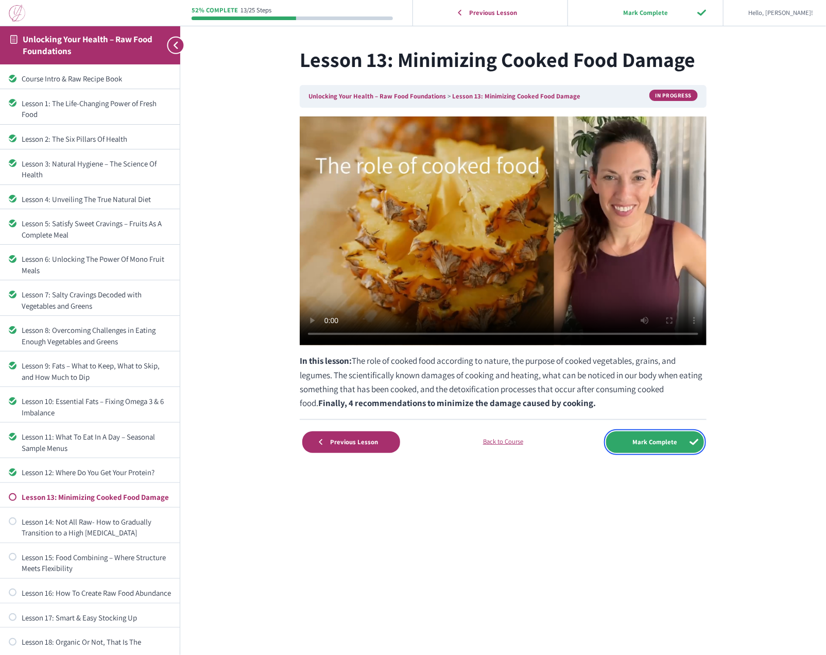
click at [647, 446] on input "Mark Complete" at bounding box center [655, 441] width 98 height 21
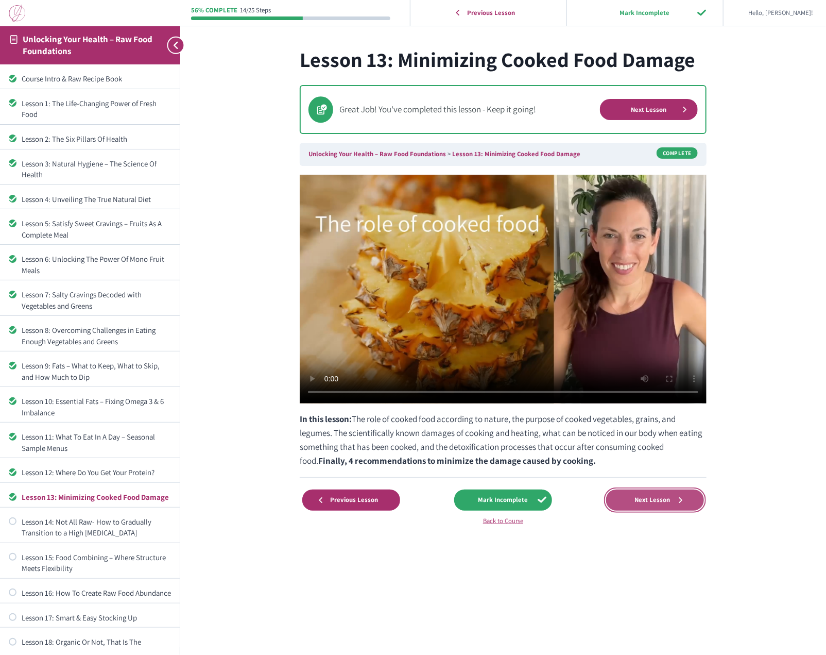
click at [648, 500] on span "Next Lesson" at bounding box center [652, 500] width 49 height 8
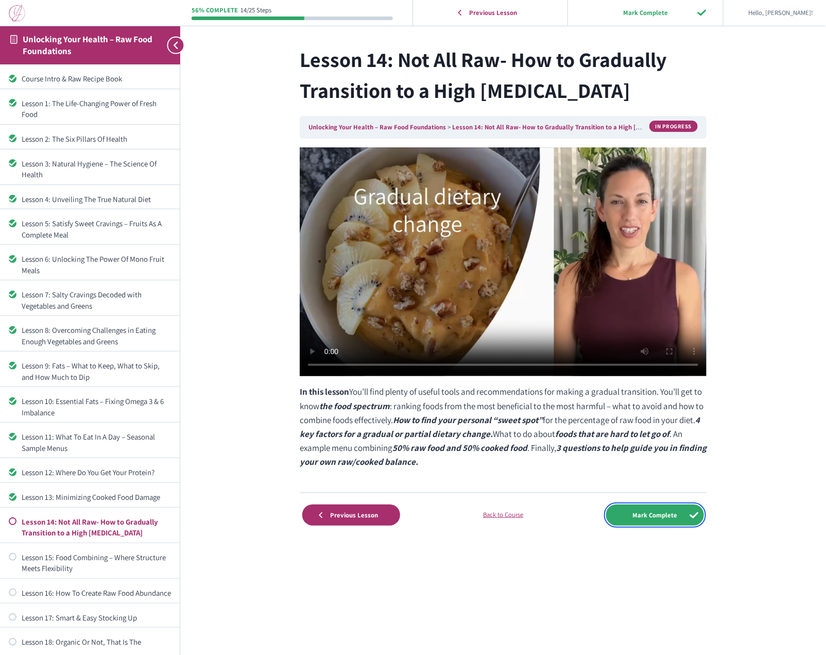
click at [649, 516] on input "Mark Complete" at bounding box center [655, 514] width 98 height 21
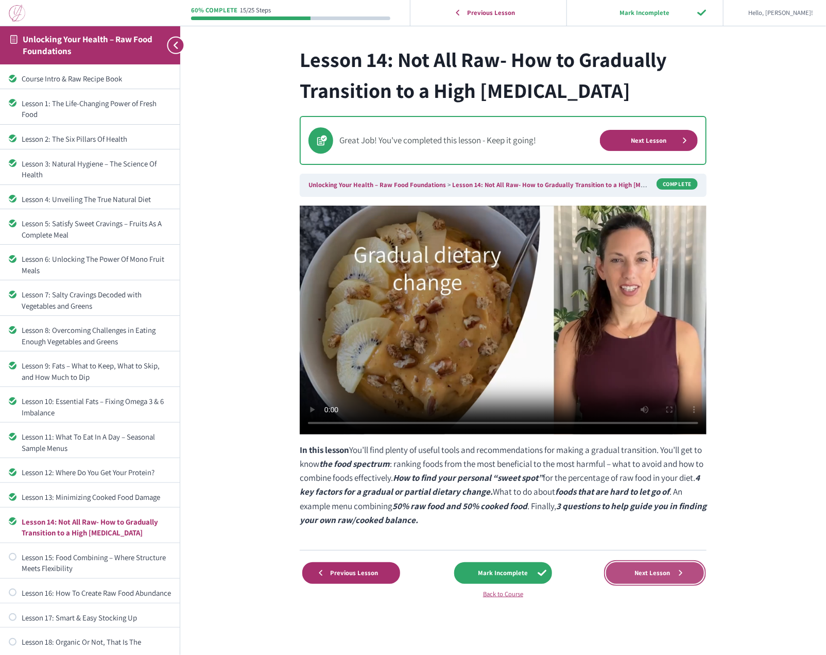
click at [649, 572] on span "Next Lesson" at bounding box center [652, 573] width 49 height 8
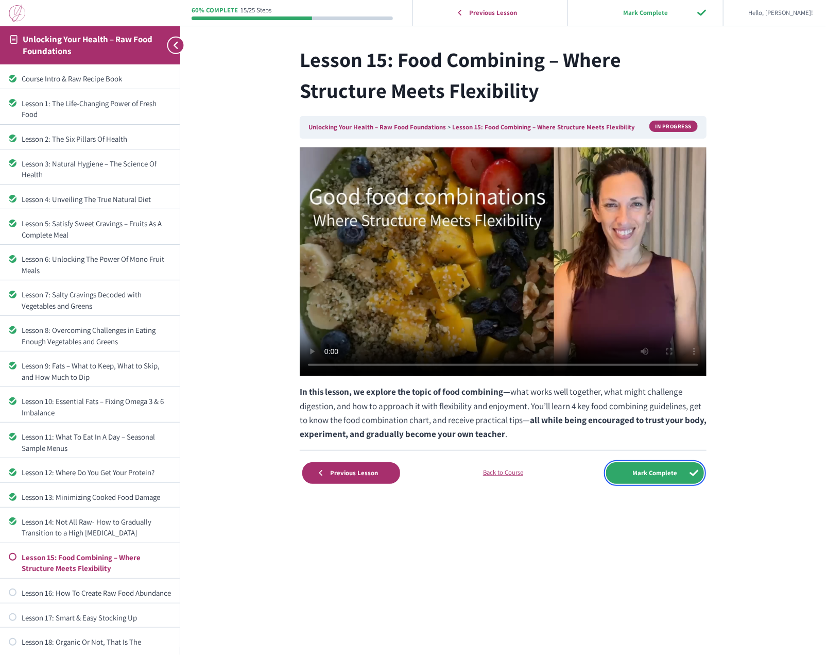
click at [657, 472] on input "Mark Complete" at bounding box center [655, 472] width 98 height 21
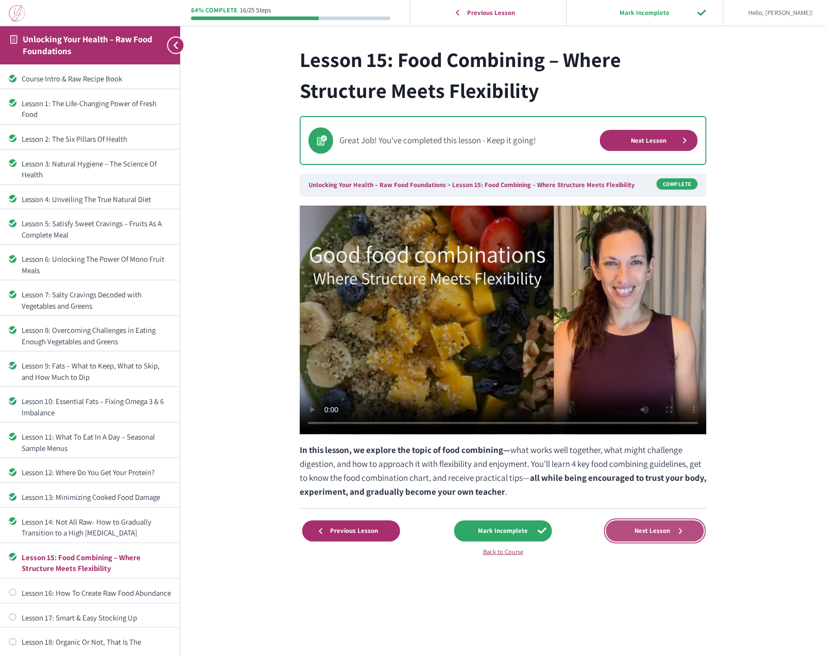
click at [653, 532] on span "Next Lesson" at bounding box center [652, 531] width 49 height 8
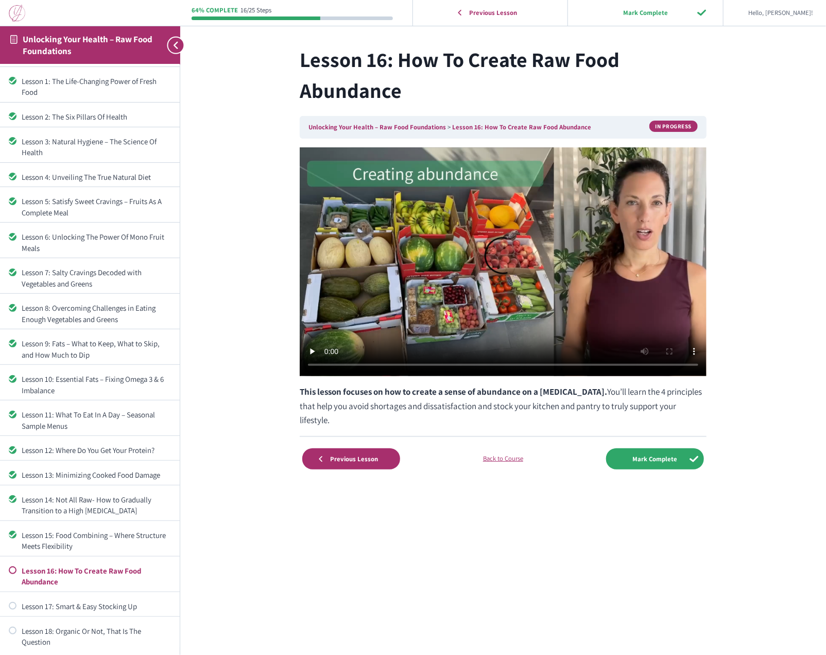
scroll to position [27, 0]
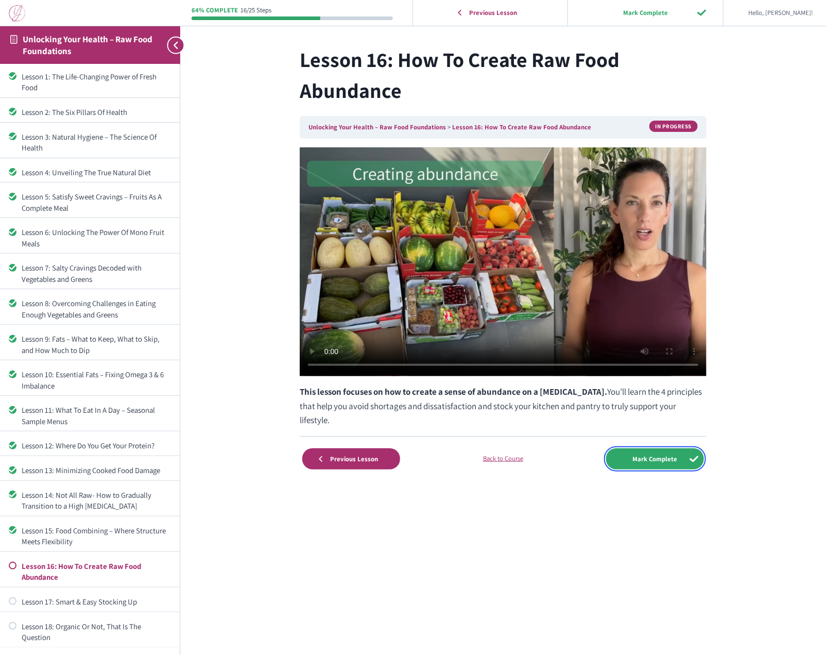
click at [649, 459] on input "Mark Complete" at bounding box center [655, 458] width 98 height 21
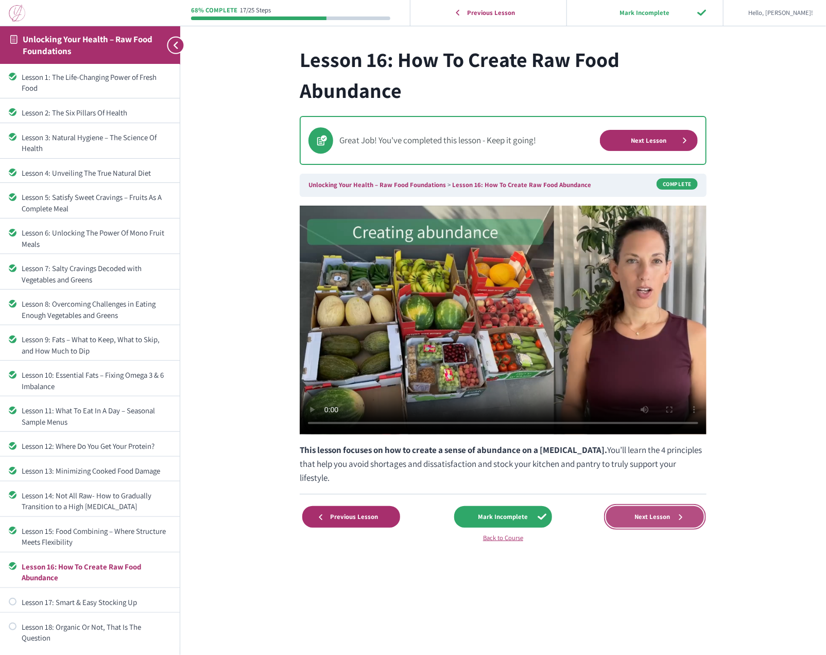
scroll to position [27, 0]
click at [650, 515] on span "Next Lesson" at bounding box center [652, 517] width 49 height 8
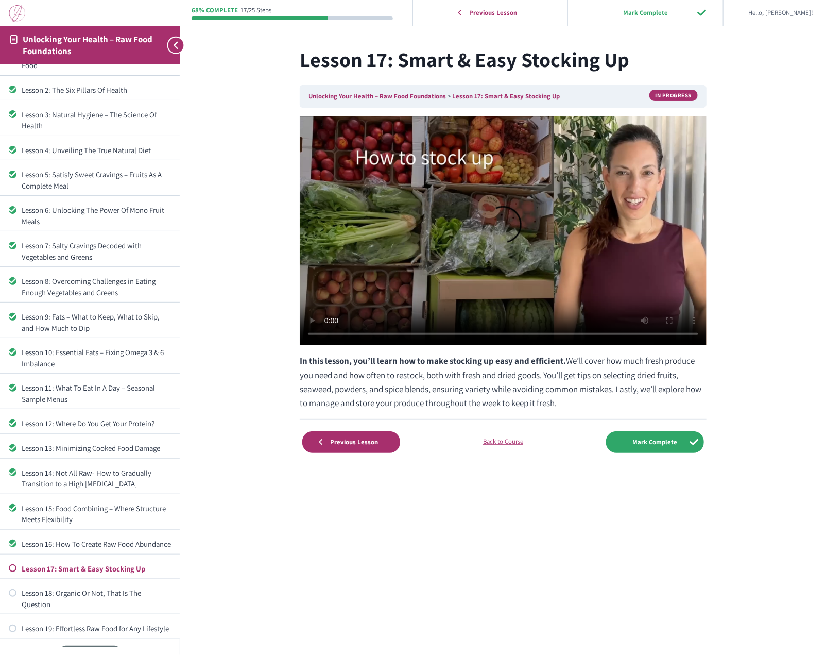
scroll to position [52, 0]
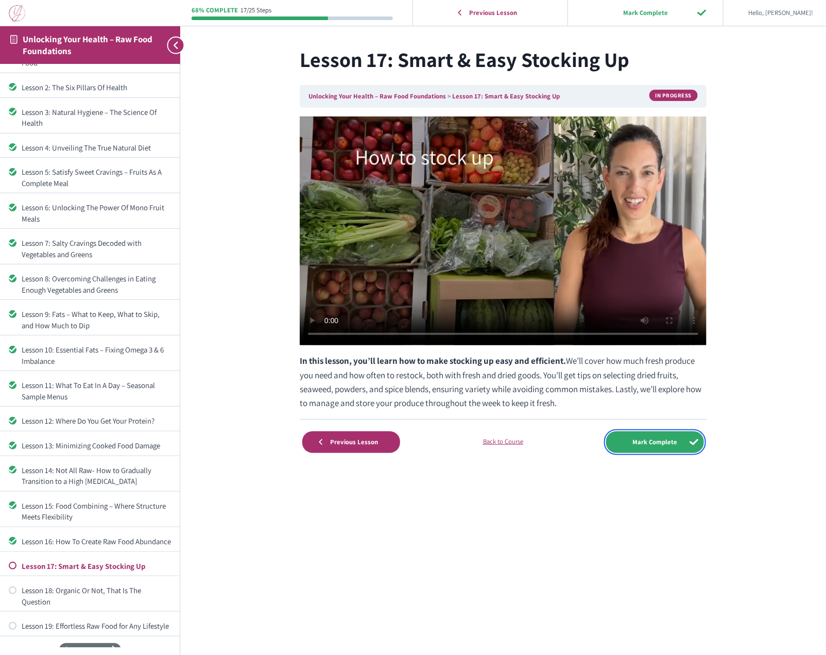
click at [659, 440] on input "Mark Complete" at bounding box center [655, 441] width 98 height 21
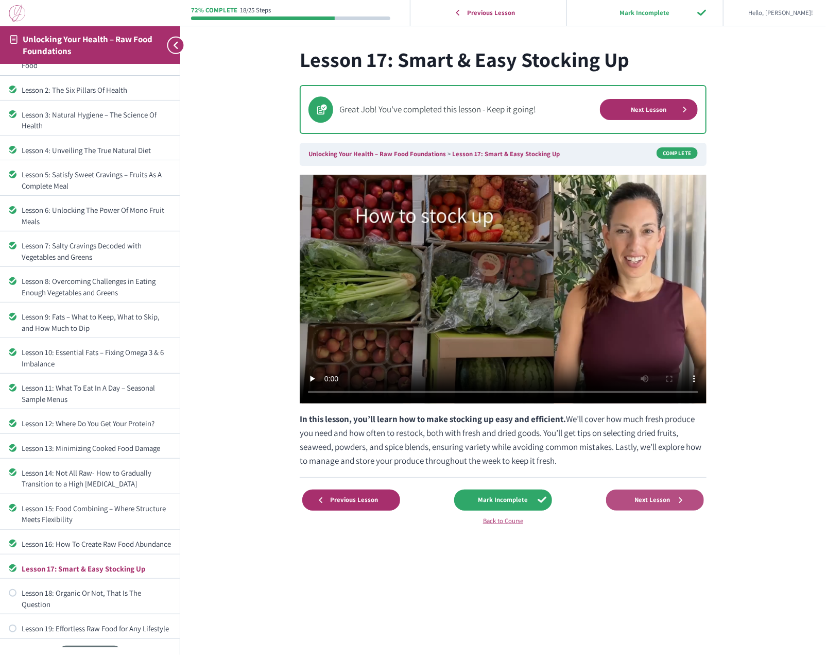
scroll to position [52, 0]
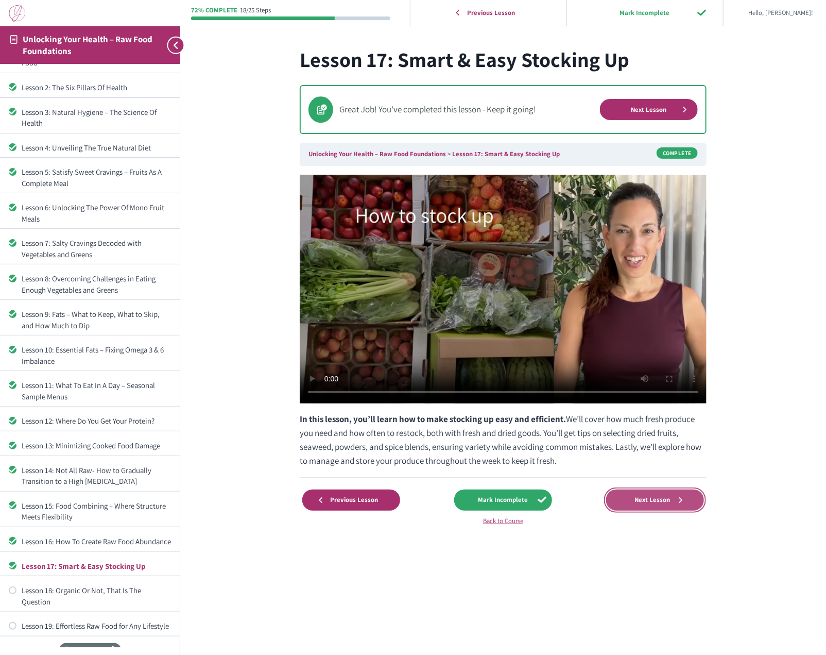
click at [651, 498] on span "Next Lesson" at bounding box center [652, 500] width 49 height 8
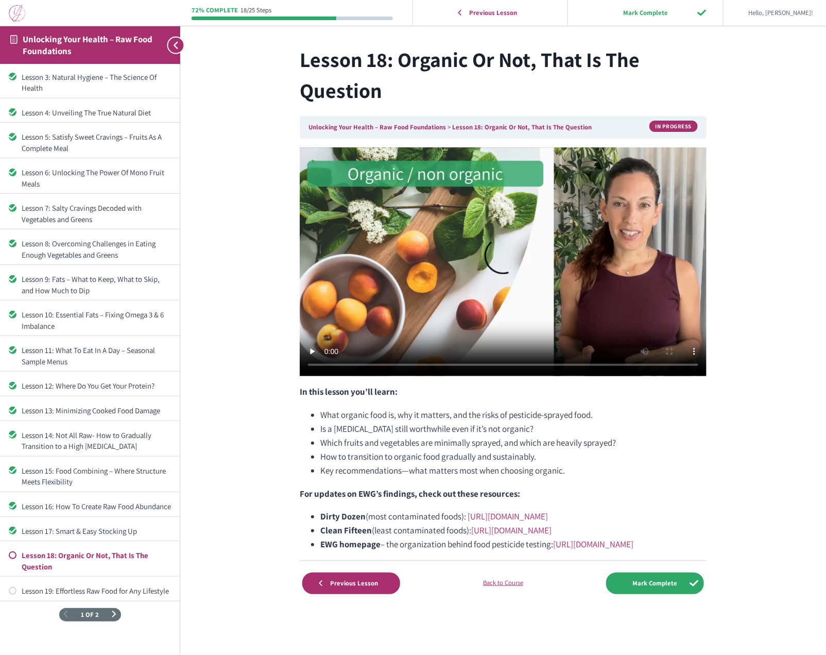
scroll to position [87, 0]
click at [649, 581] on input "Mark Complete" at bounding box center [655, 582] width 98 height 21
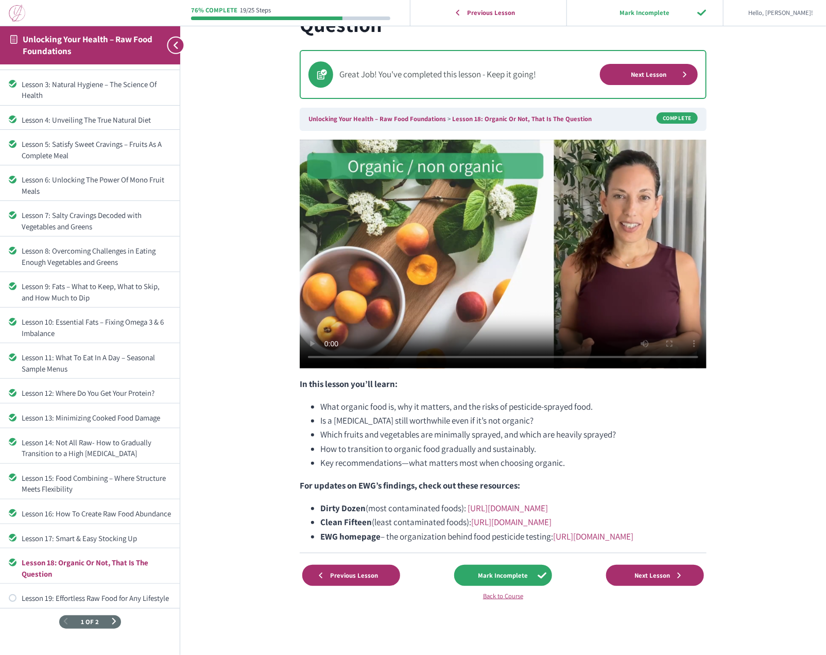
scroll to position [87, 0]
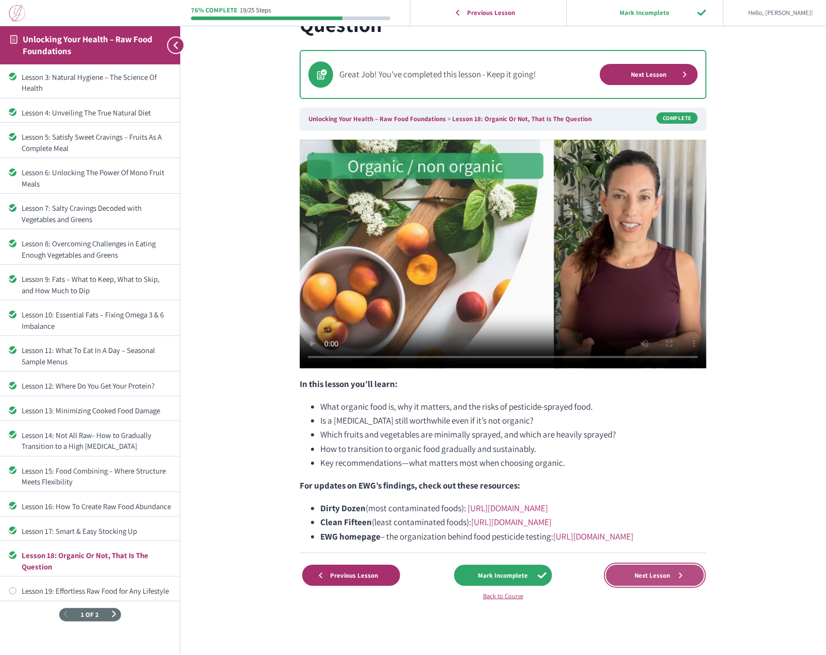
click at [658, 572] on span "Next Lesson" at bounding box center [652, 575] width 49 height 8
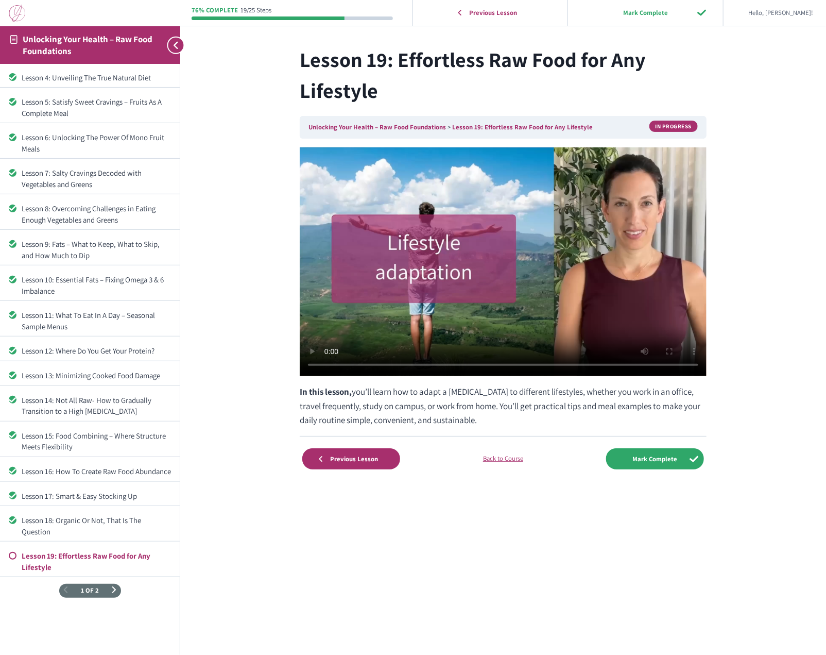
scroll to position [122, 0]
click at [652, 455] on input "Mark Complete" at bounding box center [655, 458] width 98 height 21
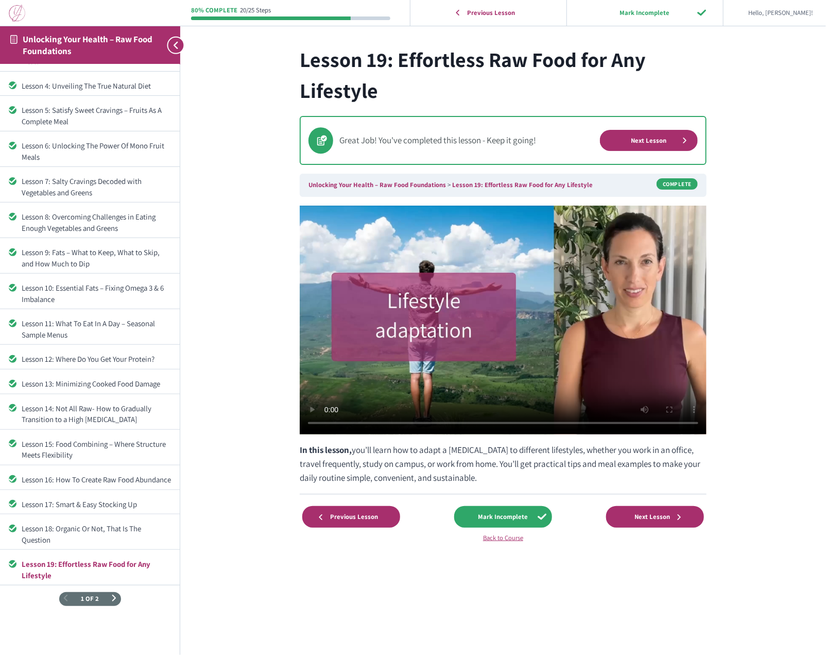
scroll to position [122, 0]
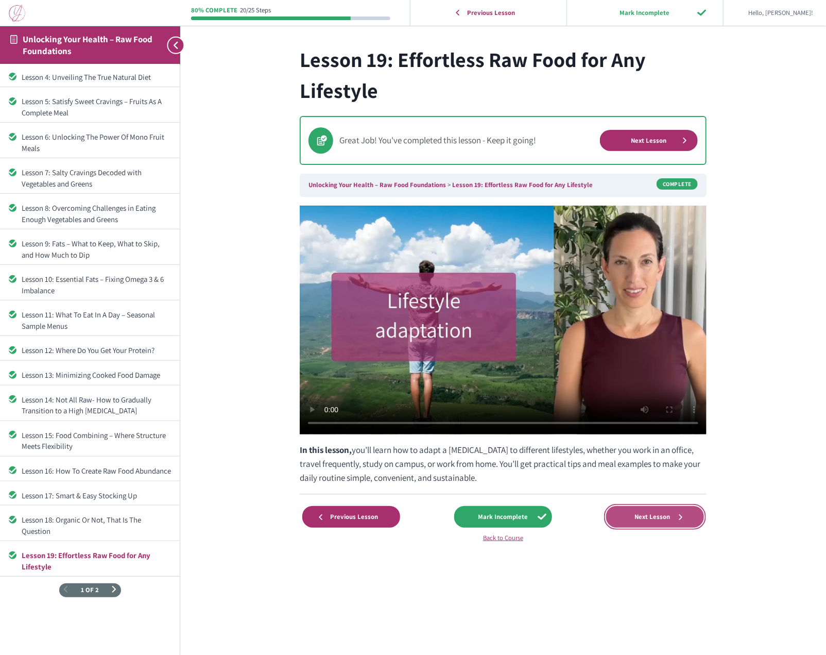
click at [655, 514] on span "Next Lesson" at bounding box center [652, 517] width 49 height 8
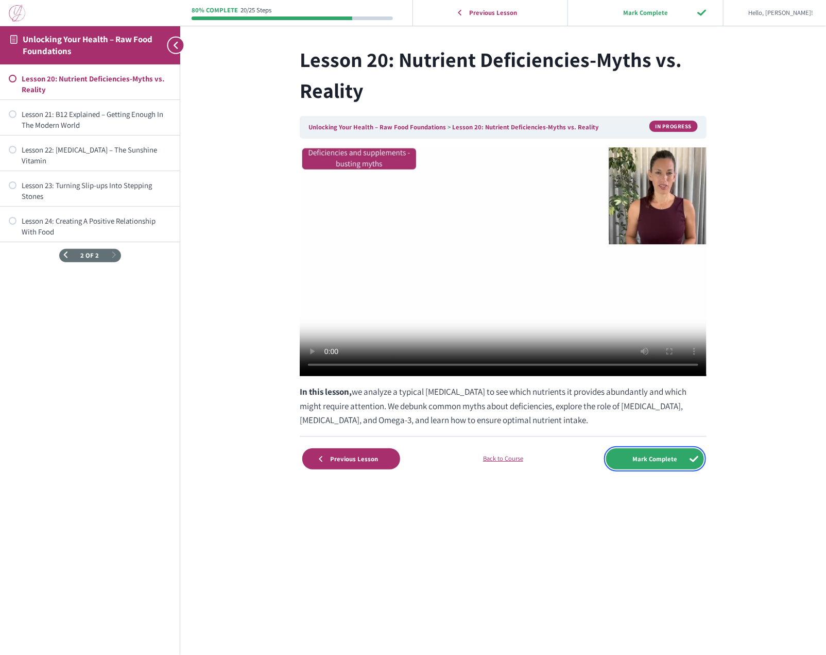
click at [660, 461] on input "Mark Complete" at bounding box center [655, 458] width 98 height 21
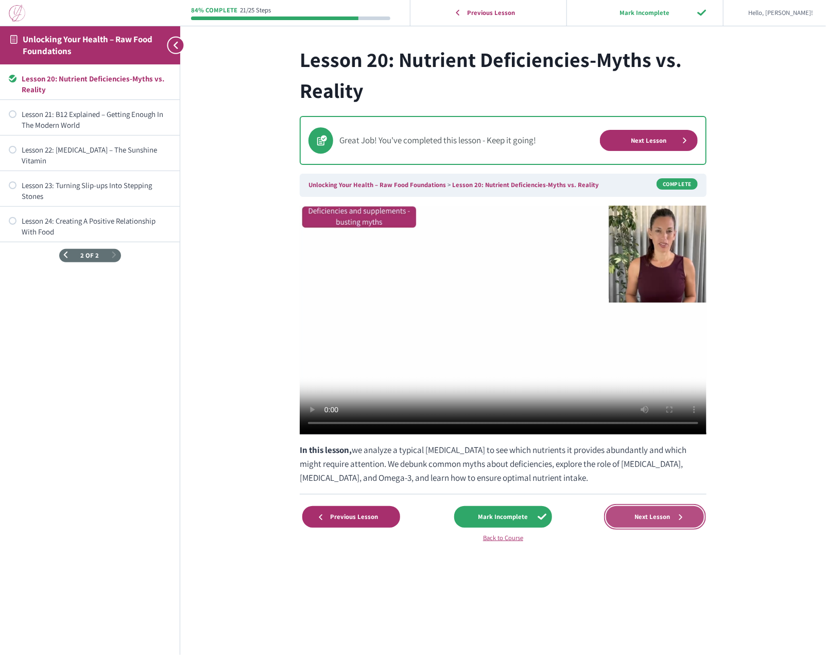
click at [653, 514] on span "Next Lesson" at bounding box center [652, 517] width 49 height 8
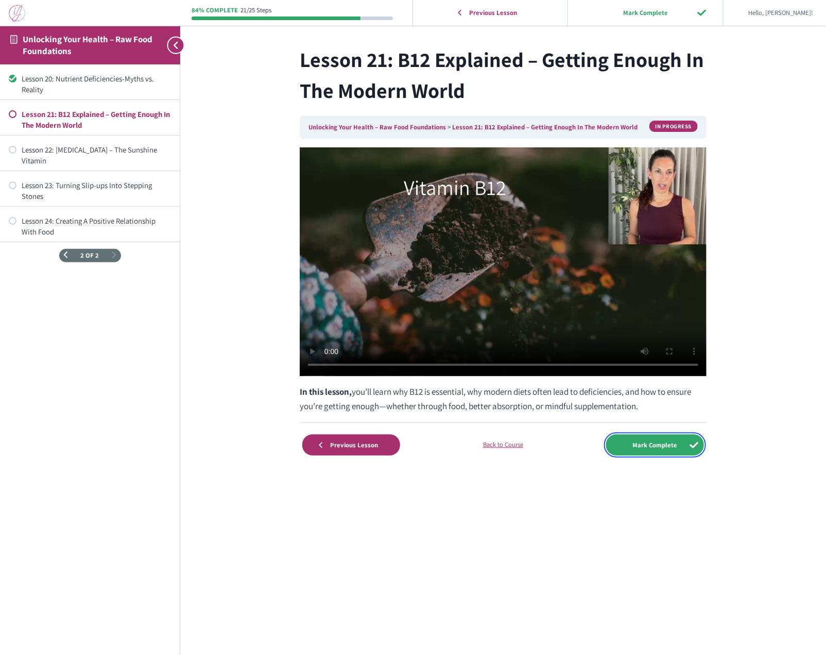
click at [654, 440] on input "Mark Complete" at bounding box center [655, 444] width 98 height 21
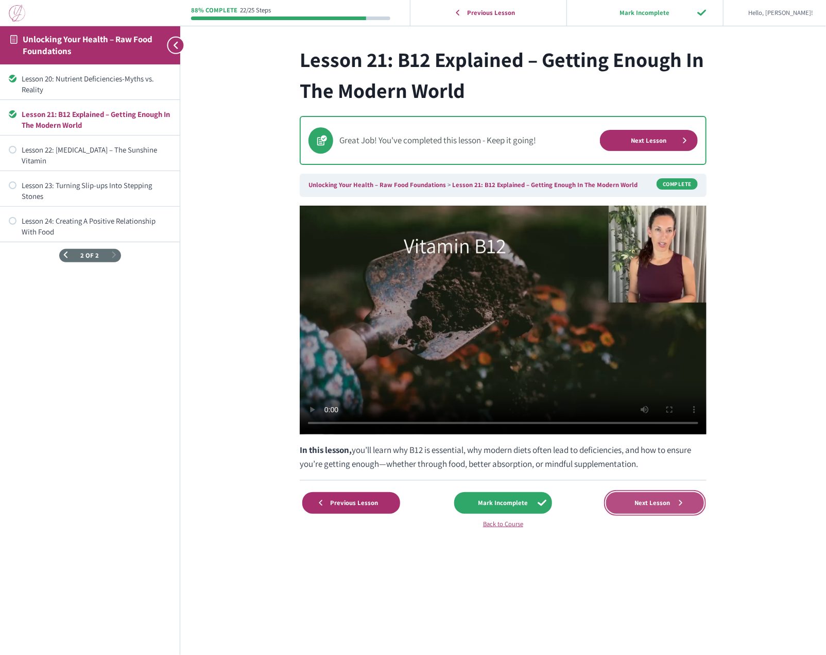
click at [653, 499] on span "Next Lesson" at bounding box center [652, 503] width 49 height 8
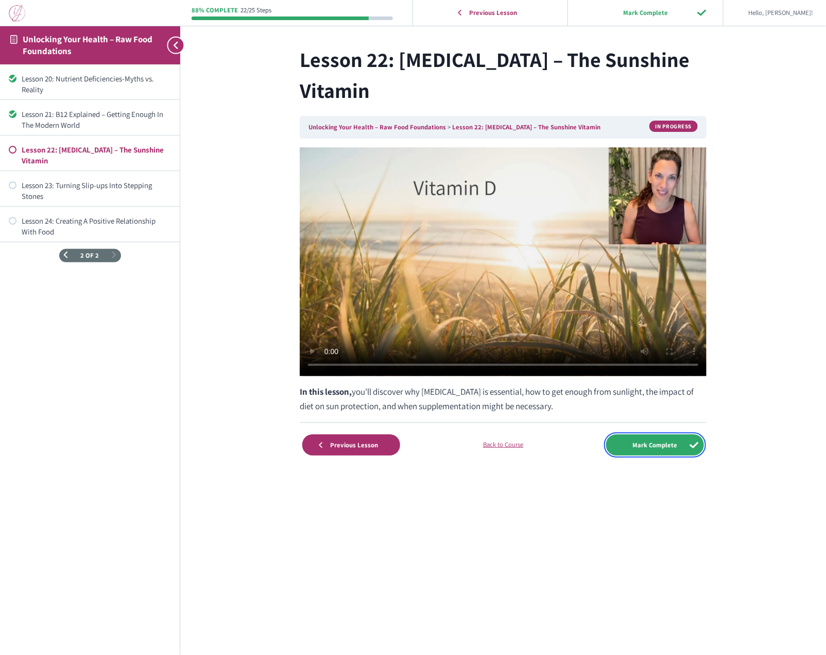
click at [660, 434] on input "Mark Complete" at bounding box center [655, 444] width 98 height 21
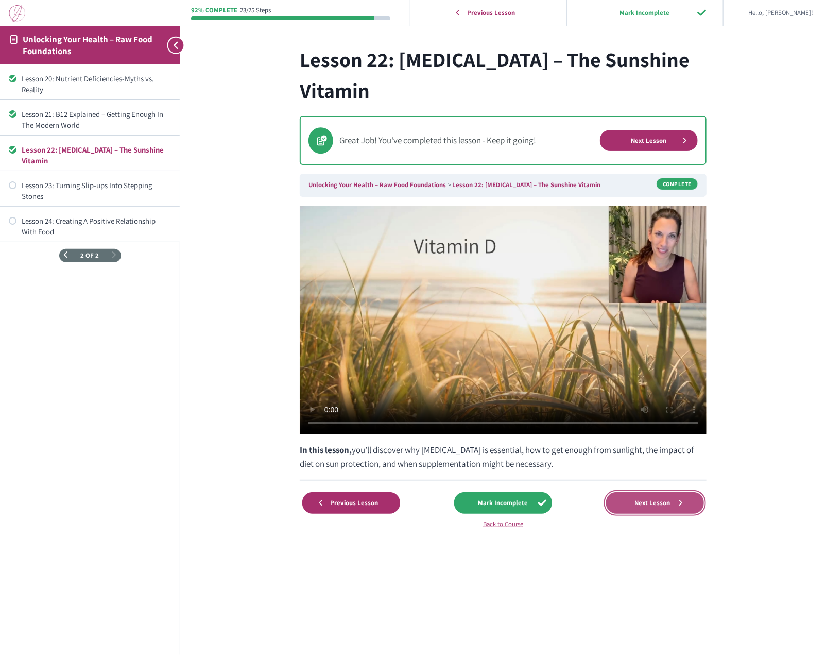
click at [656, 499] on span "Next Lesson" at bounding box center [652, 503] width 49 height 8
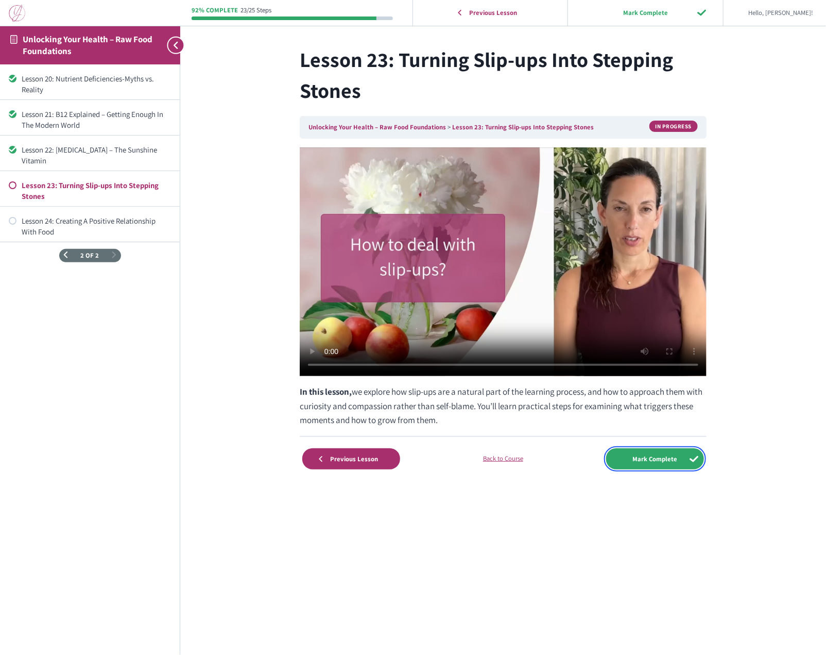
click at [656, 458] on input "Mark Complete" at bounding box center [655, 458] width 98 height 21
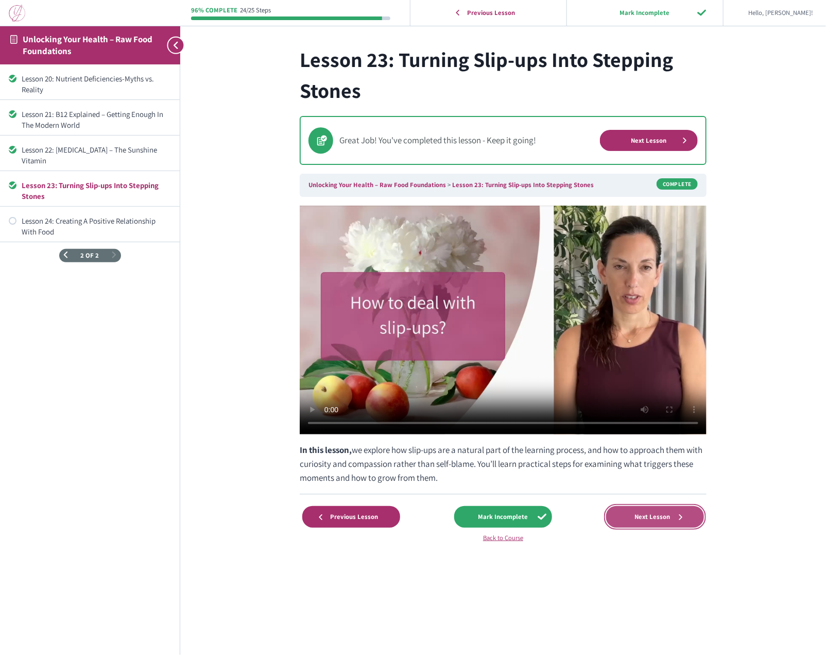
click at [654, 517] on span "Next Lesson" at bounding box center [652, 517] width 49 height 8
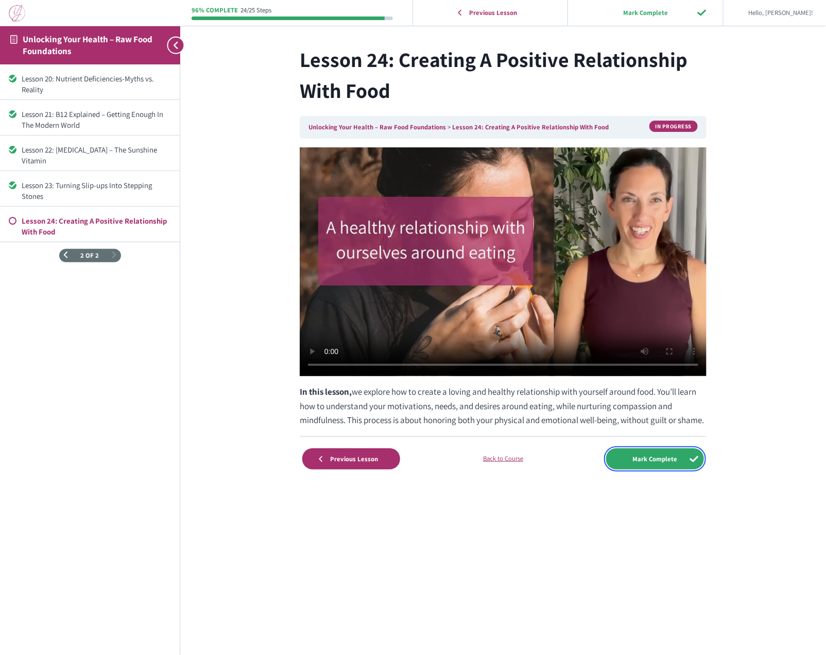
click at [653, 469] on input "Mark Complete" at bounding box center [655, 458] width 98 height 21
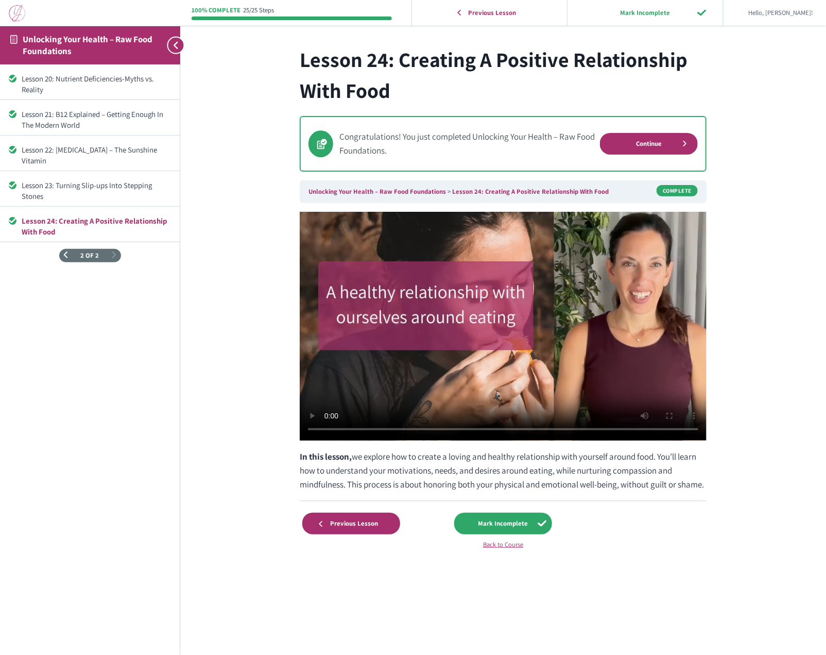
click at [765, 383] on div "100% Complete 25/25 Steps Previous Lesson Mark Incomplete Hello, Kakaka! Course…" at bounding box center [503, 302] width 646 height 605
click at [761, 317] on div "100% Complete 25/25 Steps Previous Lesson Mark Incomplete Hello, Kakaka! Course…" at bounding box center [503, 302] width 646 height 605
click at [766, 284] on div "100% Complete 25/25 Steps Previous Lesson Mark Incomplete Hello, Kakaka! Course…" at bounding box center [503, 302] width 646 height 605
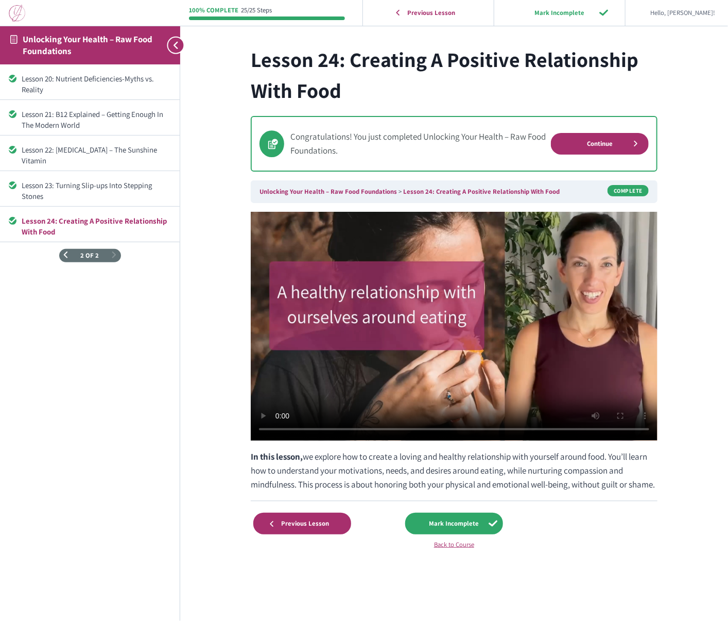
click at [687, 175] on div "Lesson 24: Creating A Positive Relationship With Food Congratulations! You just…" at bounding box center [454, 302] width 495 height 605
click at [684, 145] on div "Lesson 24: Creating A Positive Relationship With Food Congratulations! You just…" at bounding box center [454, 302] width 495 height 605
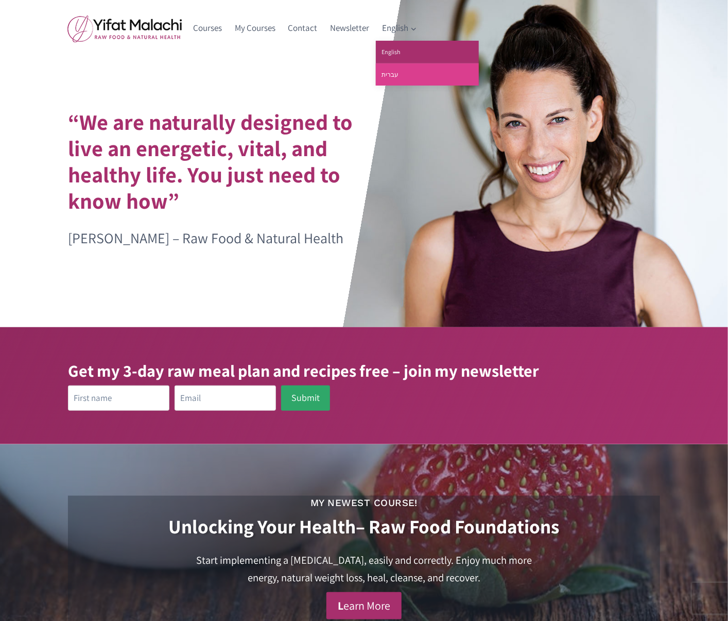
click at [391, 73] on link "עברית" at bounding box center [427, 74] width 103 height 22
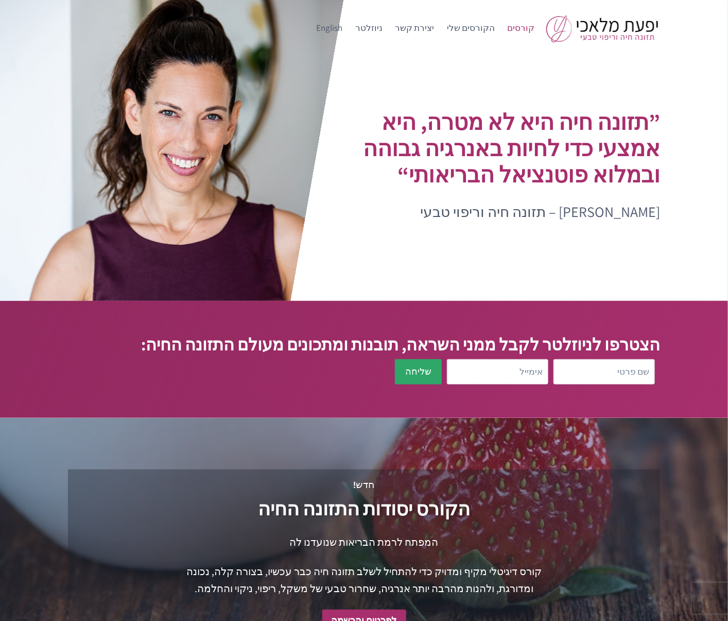
click at [523, 30] on link "קורסים" at bounding box center [521, 28] width 40 height 25
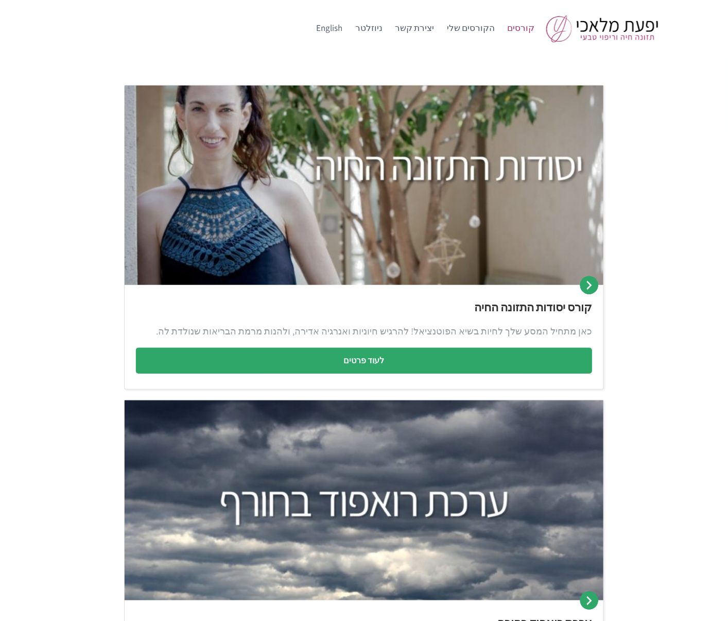
scroll to position [136, 0]
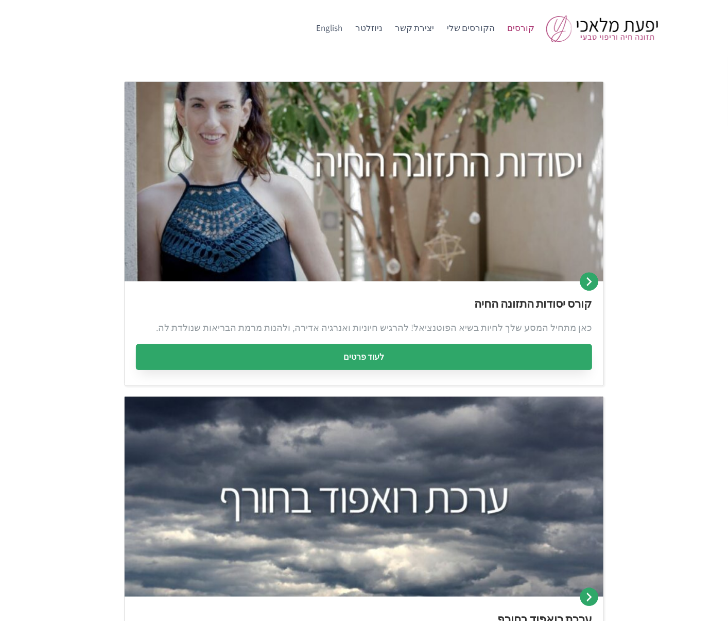
click at [377, 350] on link "לעוד פרטים" at bounding box center [364, 357] width 456 height 26
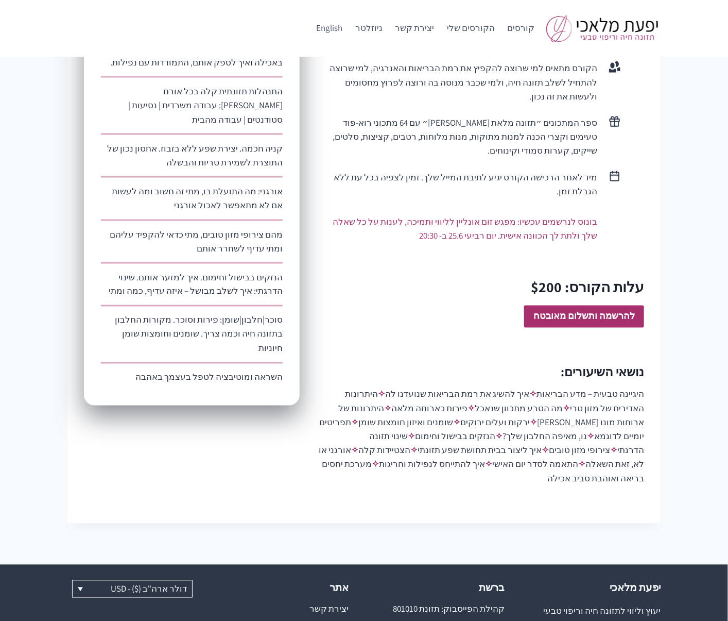
scroll to position [632, 0]
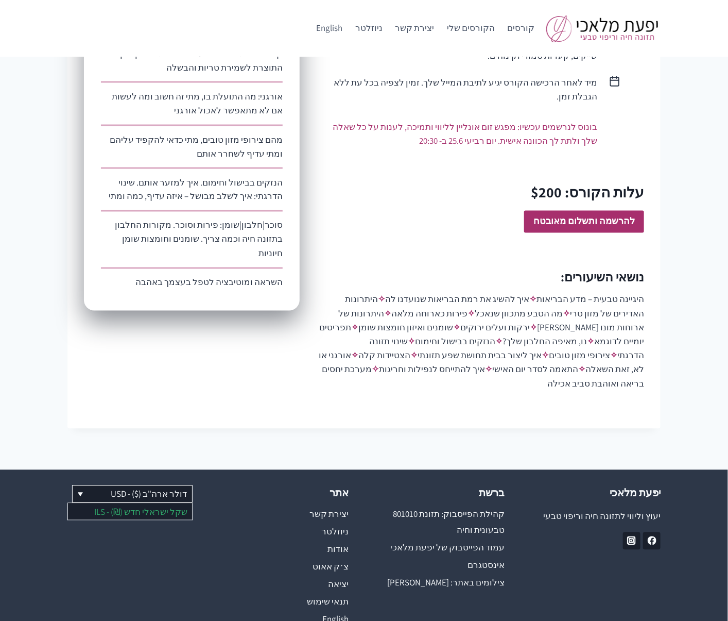
click at [137, 503] on link "שקל ישראלי חדש (₪) - ILS" at bounding box center [130, 511] width 124 height 16
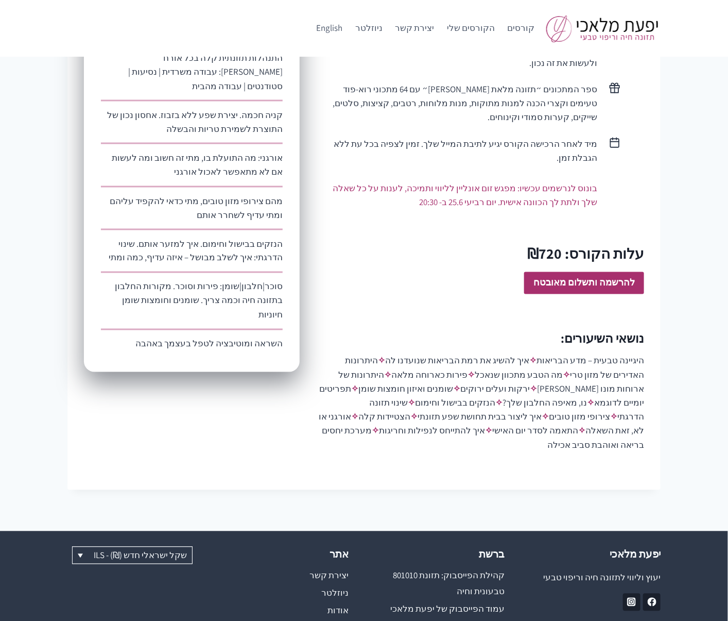
scroll to position [614, 0]
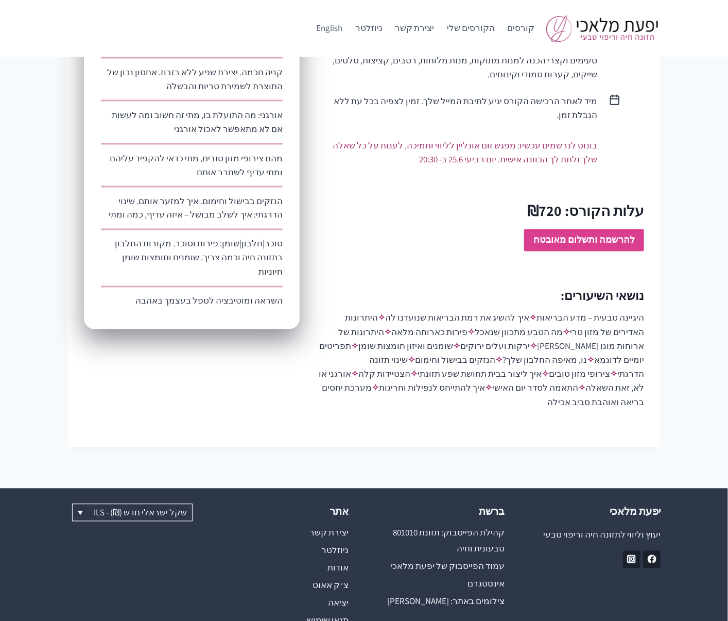
click at [606, 234] on strong "להרשמה ותשלום מאובטח" at bounding box center [584, 240] width 101 height 12
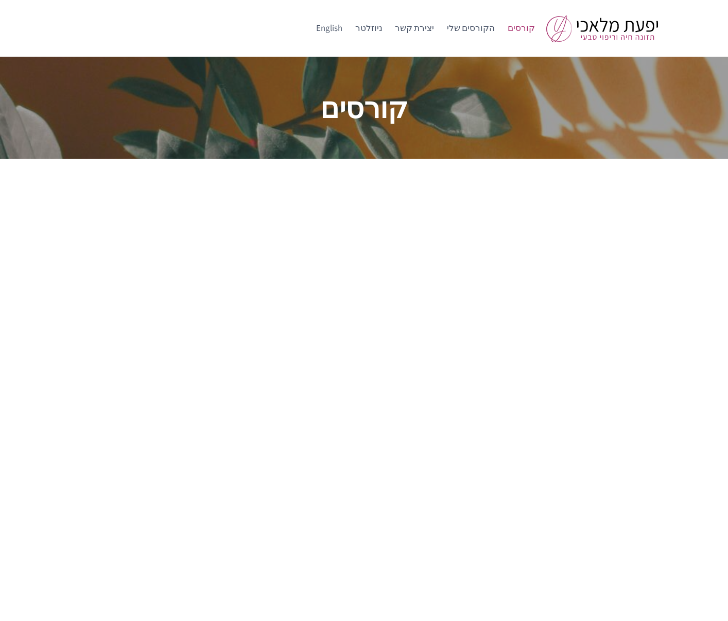
scroll to position [136, 0]
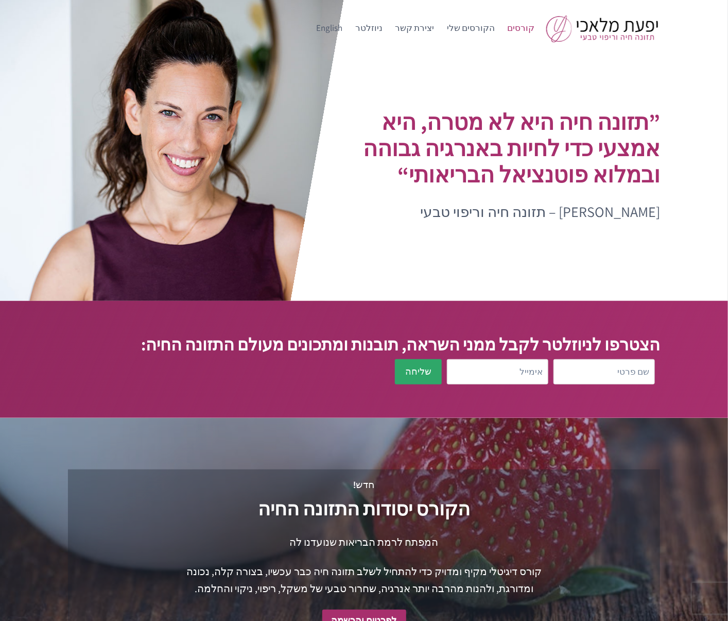
click at [525, 26] on link "קורסים" at bounding box center [521, 28] width 40 height 25
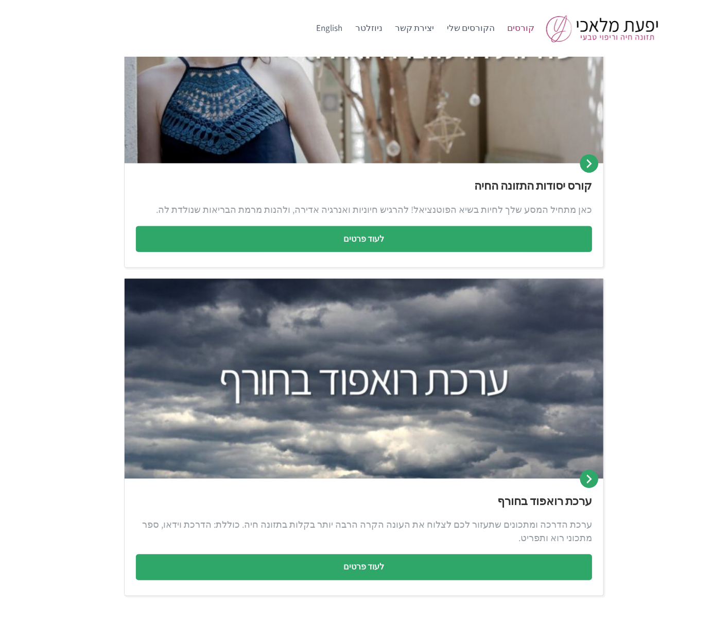
scroll to position [349, 0]
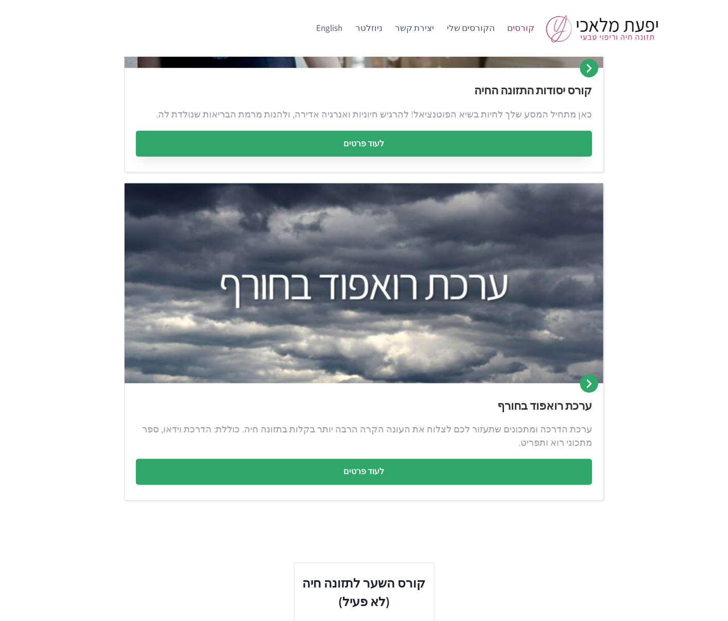
click at [392, 138] on link "לעוד פרטים" at bounding box center [364, 144] width 456 height 26
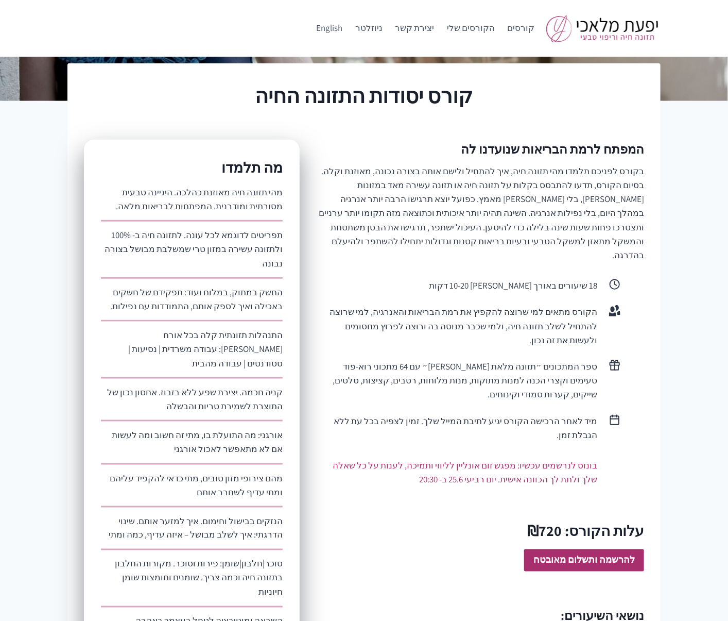
scroll to position [351, 0]
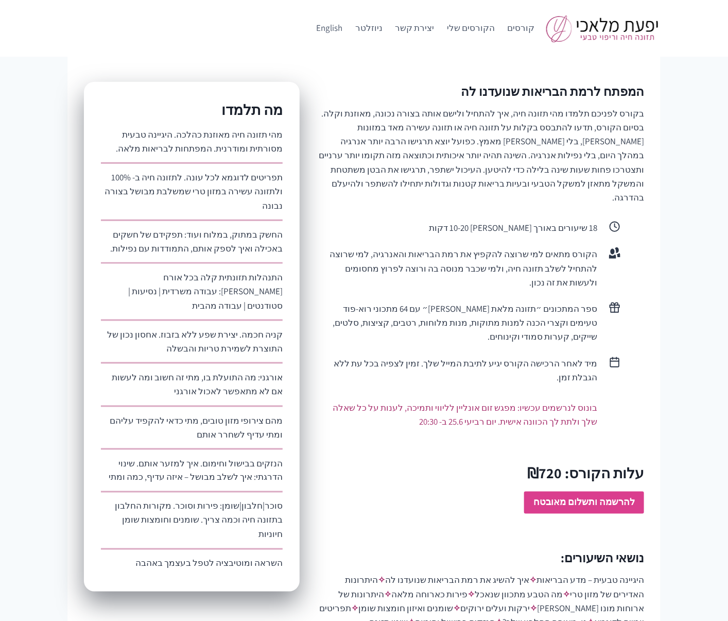
click at [589, 496] on strong "להרשמה ותשלום מאובטח" at bounding box center [584, 502] width 101 height 12
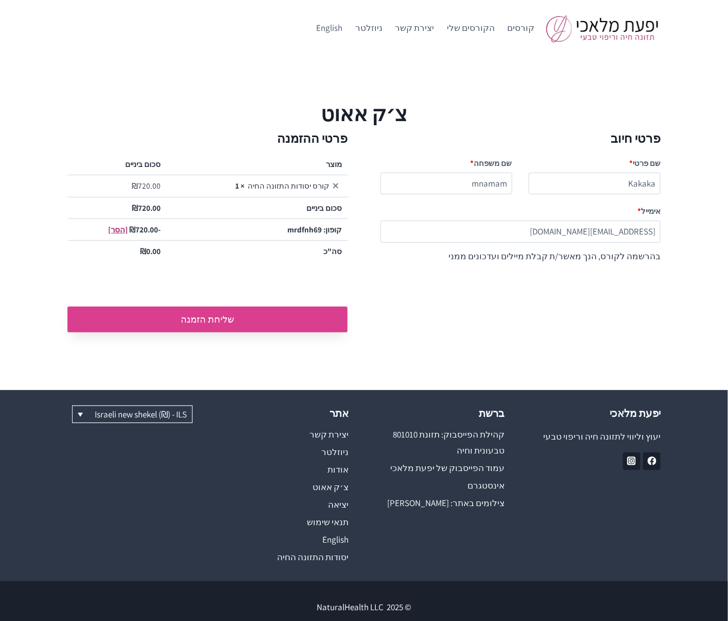
click at [190, 316] on button "שליחת הזמנה" at bounding box center [207, 320] width 280 height 26
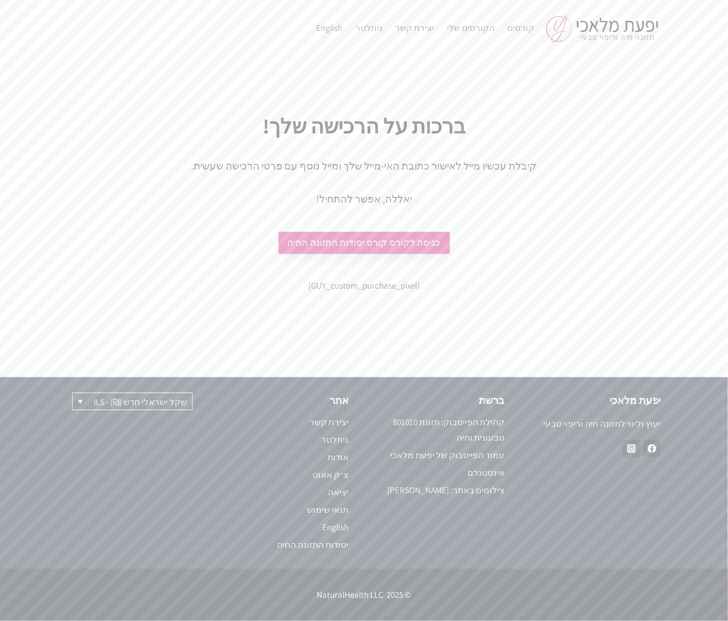
click at [420, 236] on link "כניסה לקורס קורס יסודות התזונה החיה" at bounding box center [365, 243] width 172 height 22
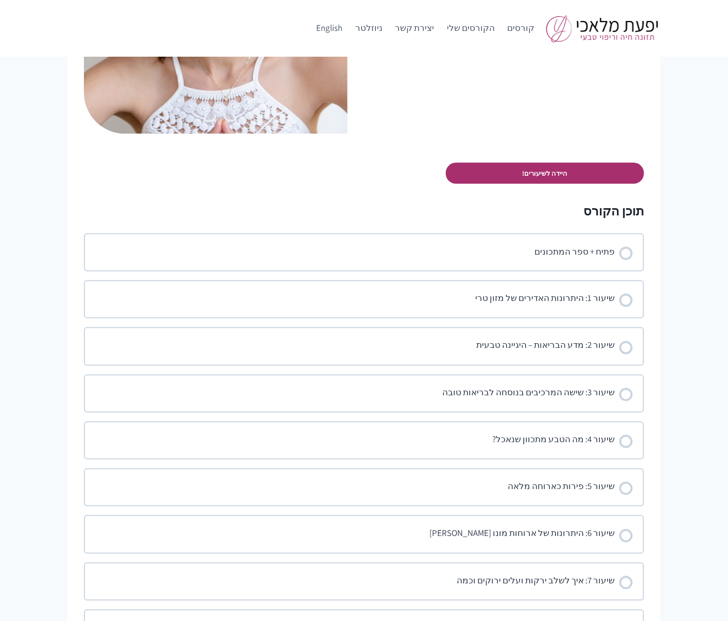
scroll to position [534, 0]
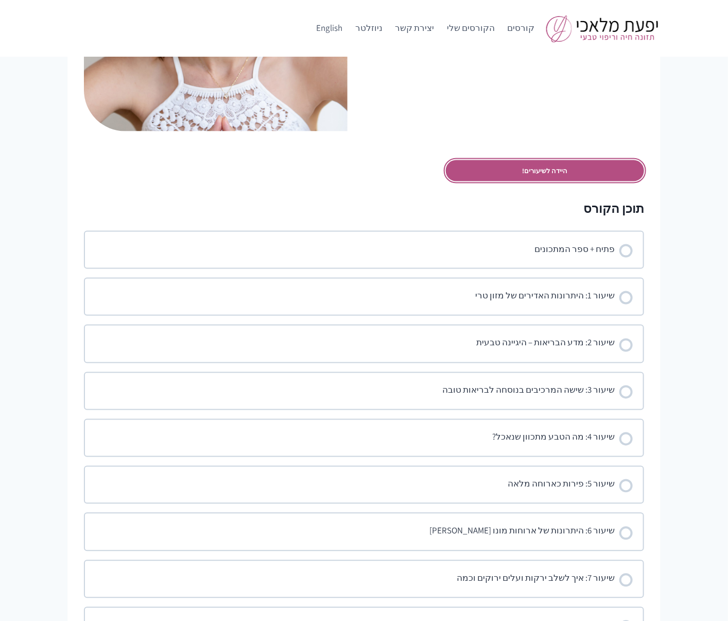
click at [544, 169] on link "היידה לשיעורים!" at bounding box center [545, 170] width 198 height 21
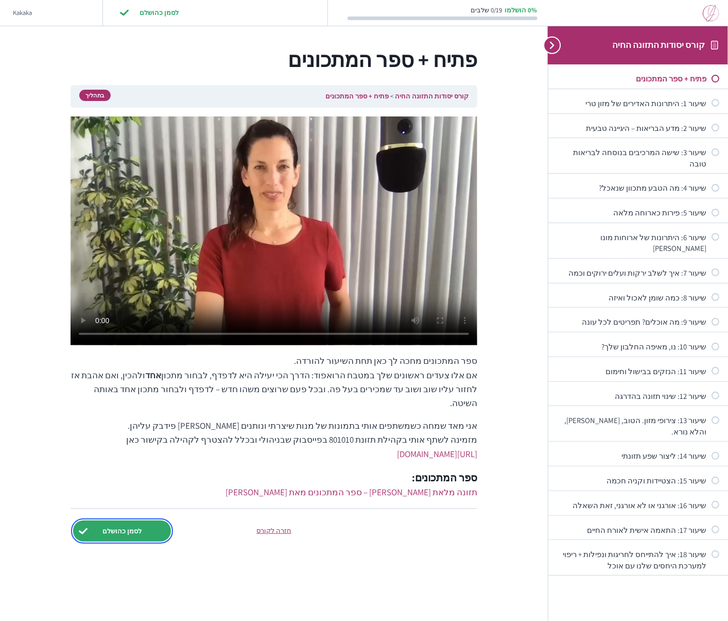
click at [112, 520] on input "לסמן כהושלם" at bounding box center [122, 530] width 98 height 21
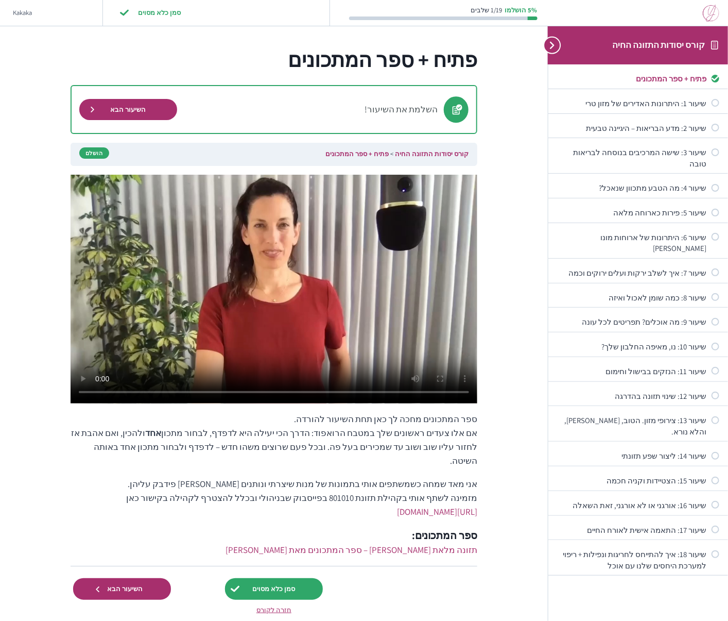
click at [716, 13] on img at bounding box center [711, 13] width 16 height 17
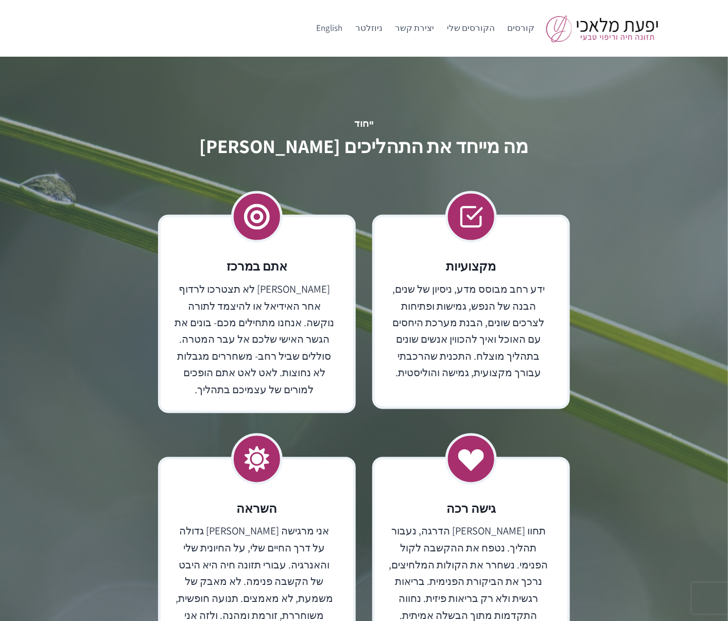
scroll to position [2406, 0]
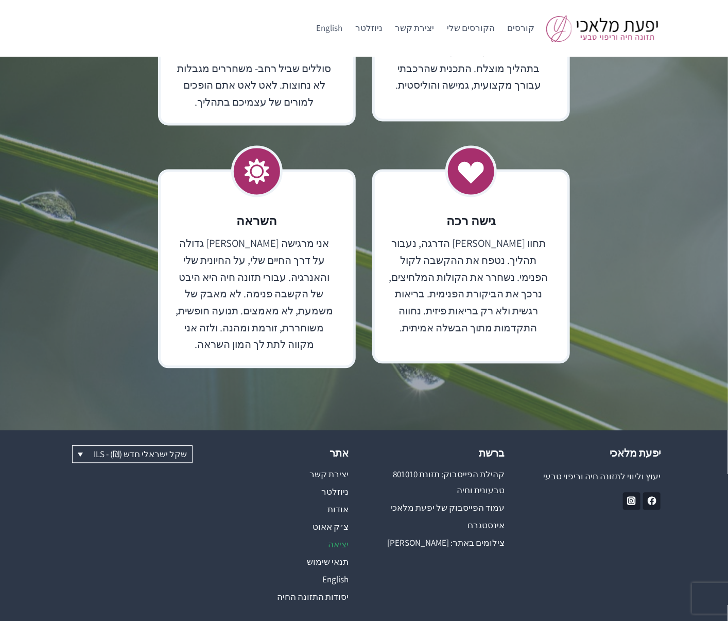
click at [341, 536] on link "יציאה" at bounding box center [286, 545] width 125 height 18
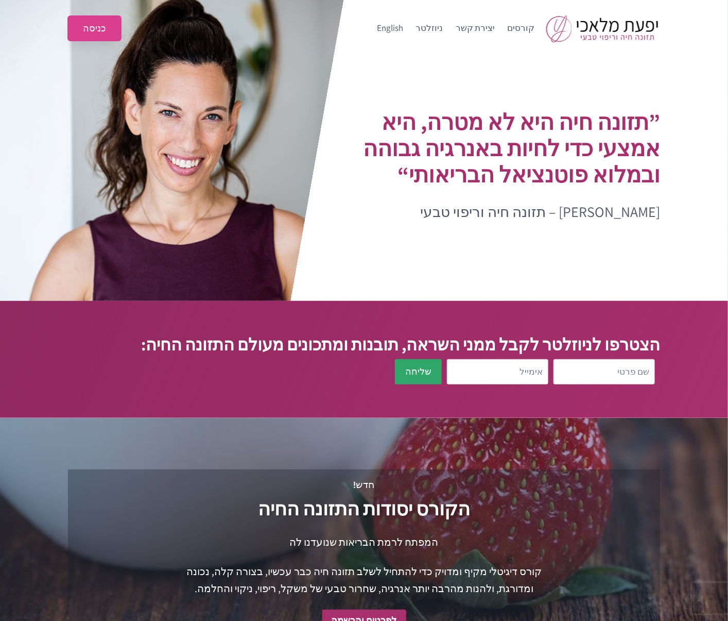
click at [90, 29] on link "כניסה" at bounding box center [94, 28] width 54 height 26
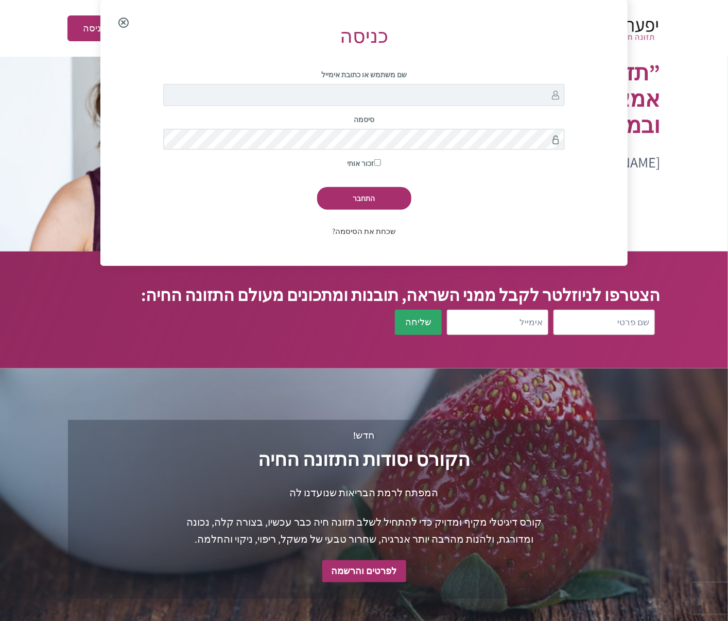
click at [367, 226] on link "שכחת את הסיסמה?" at bounding box center [364, 231] width 64 height 10
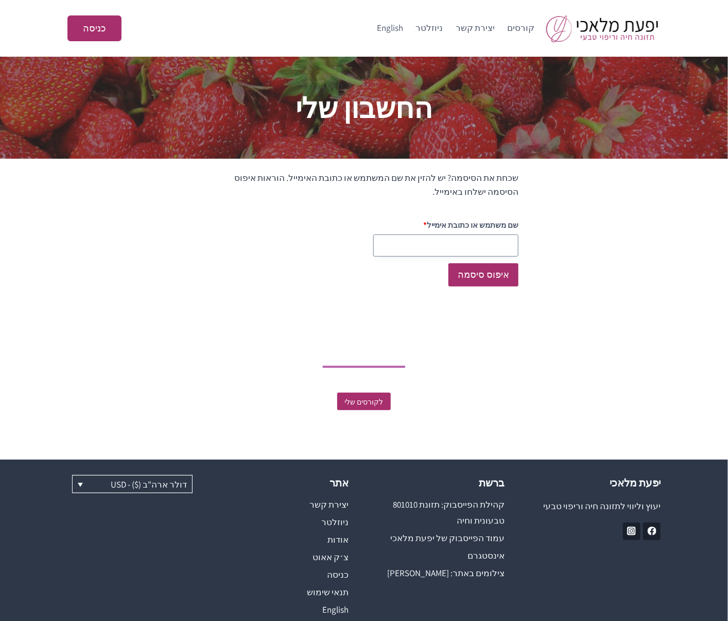
click at [456, 252] on input "שם משתמש או כתובת אימייל" at bounding box center [446, 245] width 145 height 22
paste input "testingnh340@mailinator.com"
type input "testingnh340@mailinator.com"
click at [491, 283] on button "איפוס סיסמה" at bounding box center [484, 274] width 70 height 23
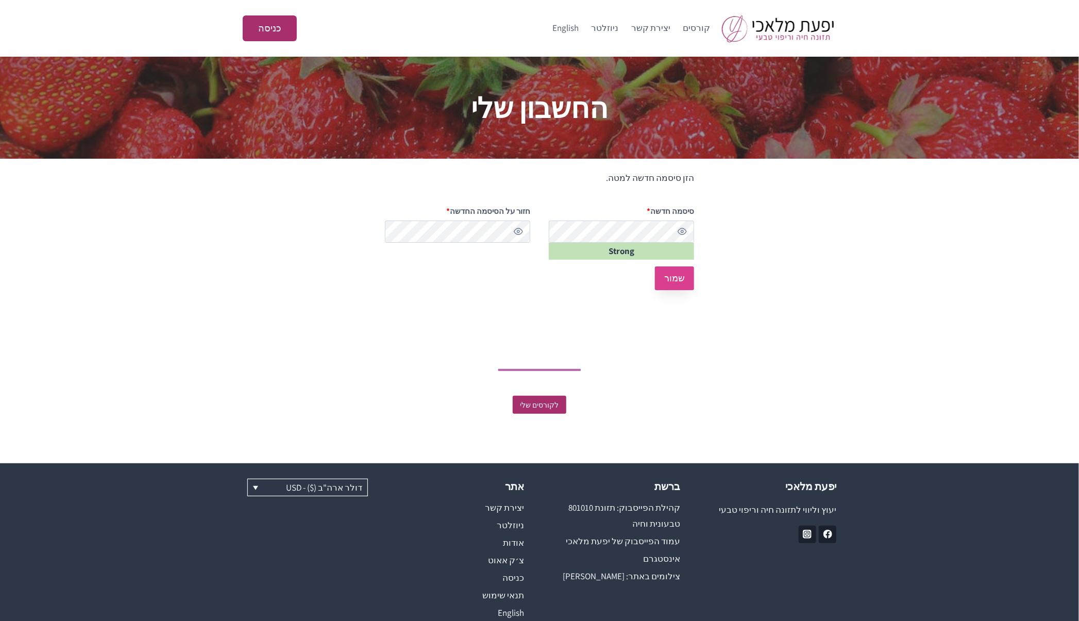
click at [674, 282] on button "שמור" at bounding box center [674, 277] width 39 height 23
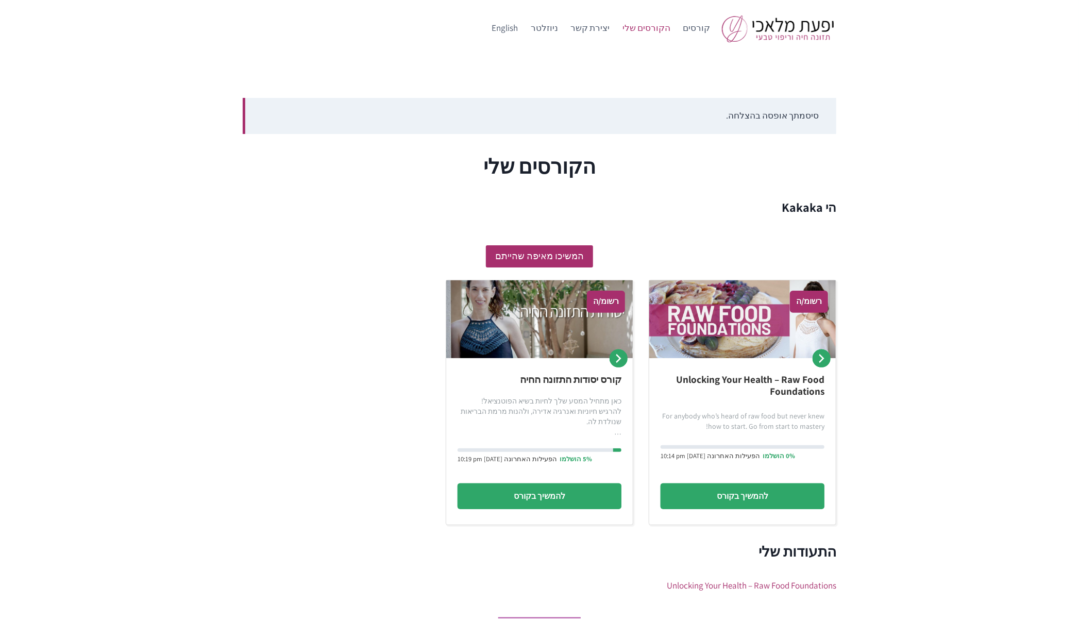
click at [793, 179] on h1 "הקורסים שלי" at bounding box center [539, 165] width 593 height 31
click at [662, 75] on div "סיסמתך אופסה בהצלחה. הקורסים שלי הי Kakaka המשיכו מאיפה שהייתם רשומ/ה Unlocking…" at bounding box center [539, 387] width 1079 height 661
click at [700, 31] on link "קורסים" at bounding box center [696, 28] width 40 height 25
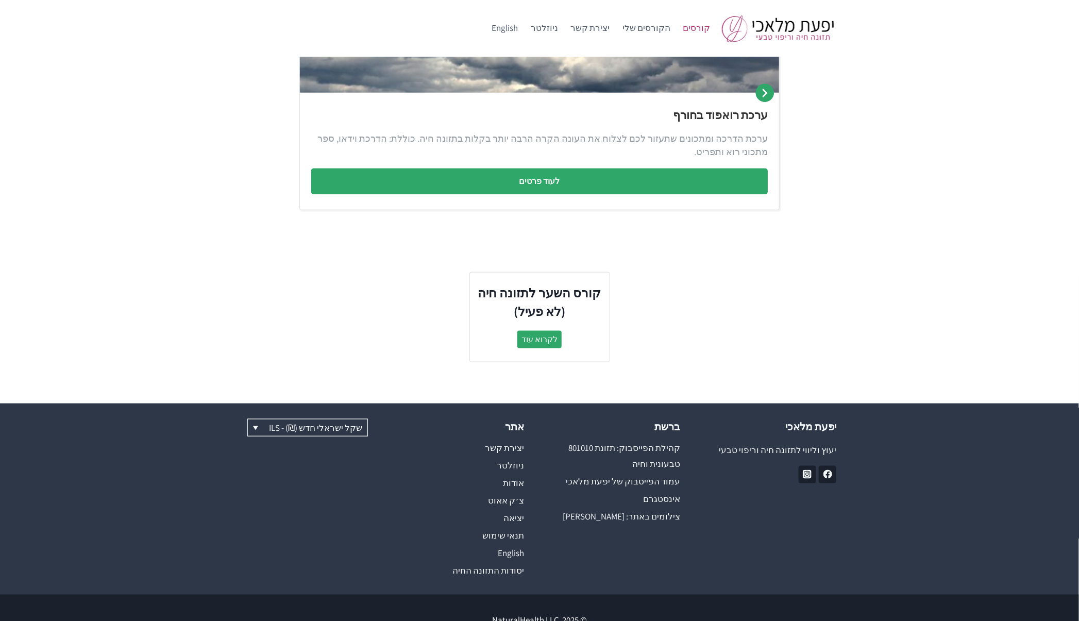
scroll to position [666, 0]
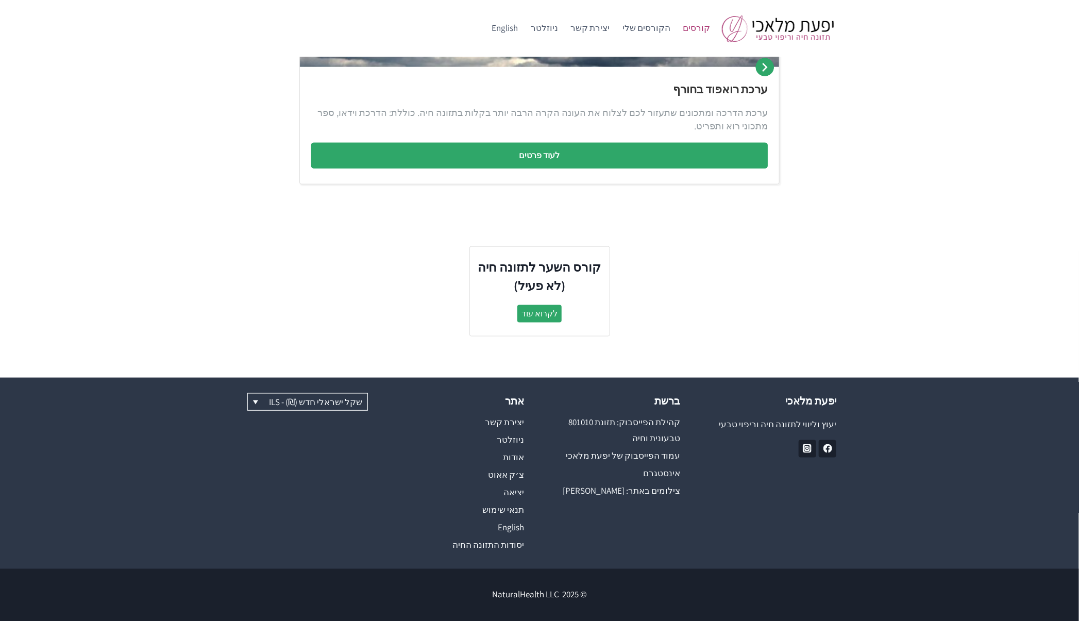
click at [852, 359] on div "קורס השער לתזונה חיה (לא פעיל) לקרוא עוד" at bounding box center [539, 304] width 1079 height 148
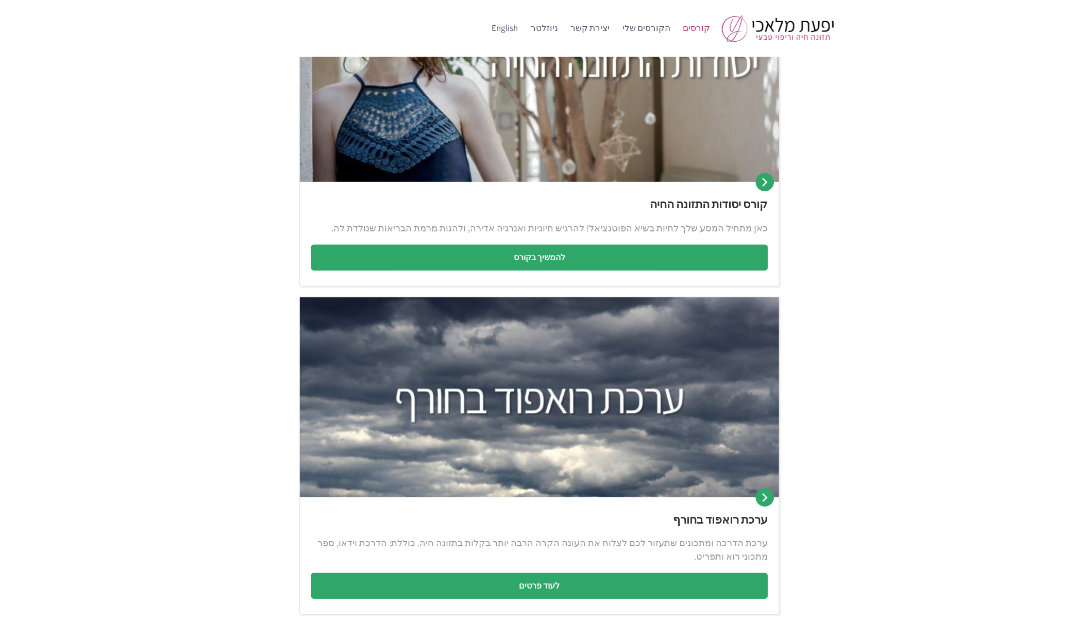
scroll to position [175, 0]
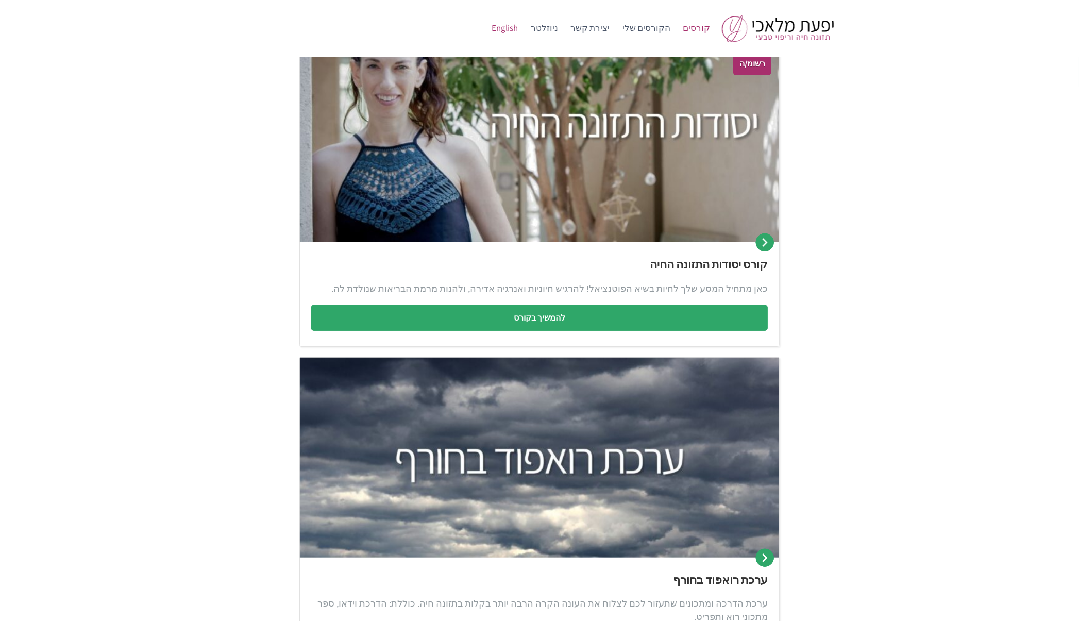
click at [524, 24] on link "English" at bounding box center [504, 28] width 39 height 25
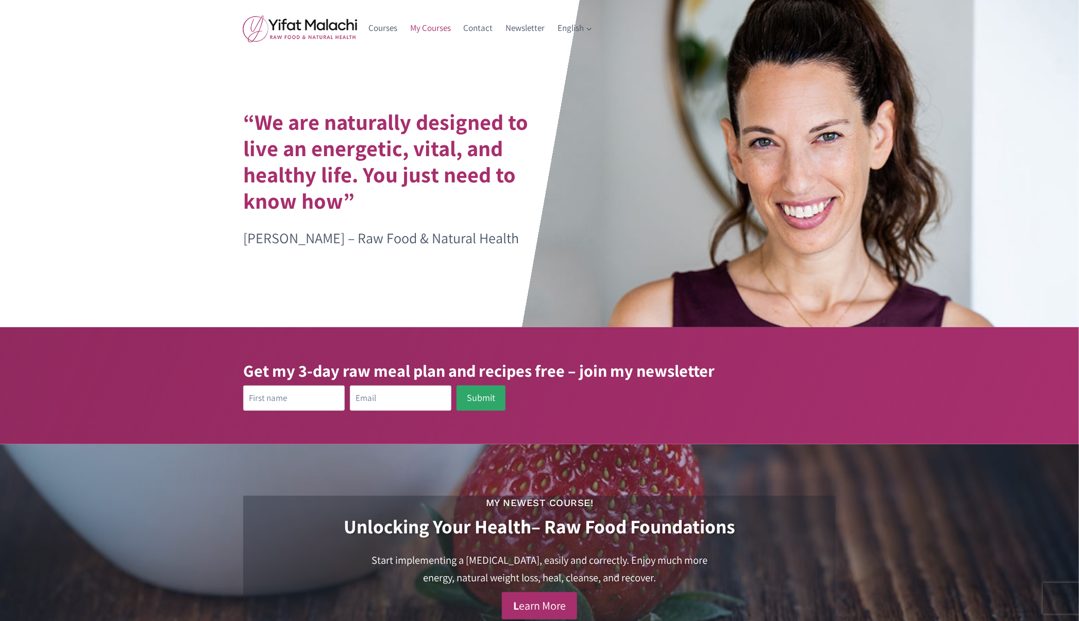
click at [420, 28] on link "My Courses" at bounding box center [431, 28] width 54 height 25
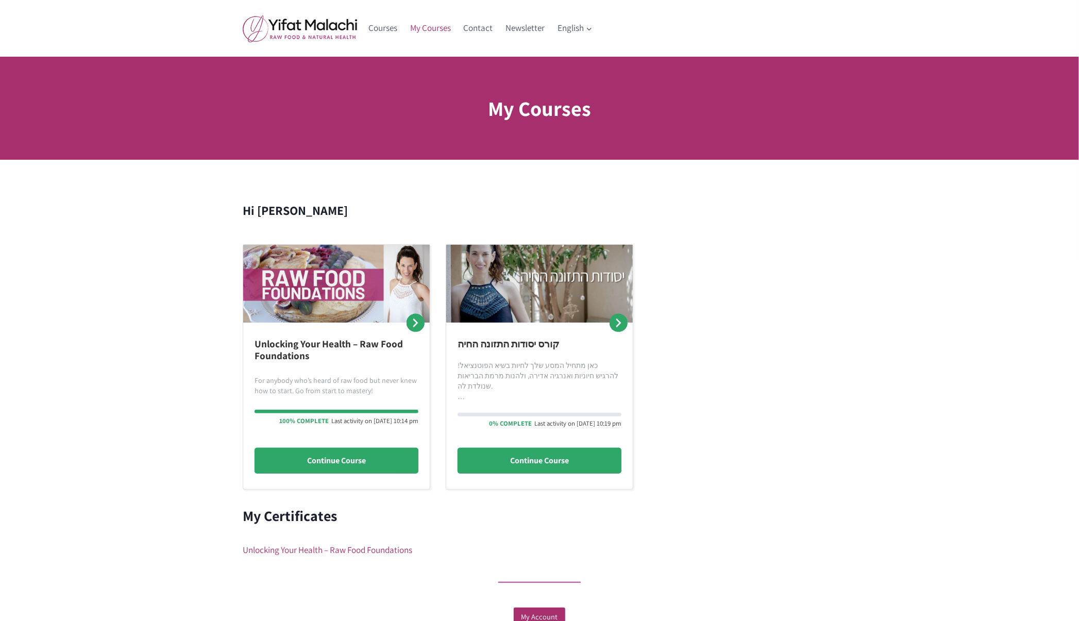
click at [695, 335] on div "Unlocking Your Health – Raw Food Foundations For anybody who’s heard of raw foo…" at bounding box center [539, 366] width 593 height 245
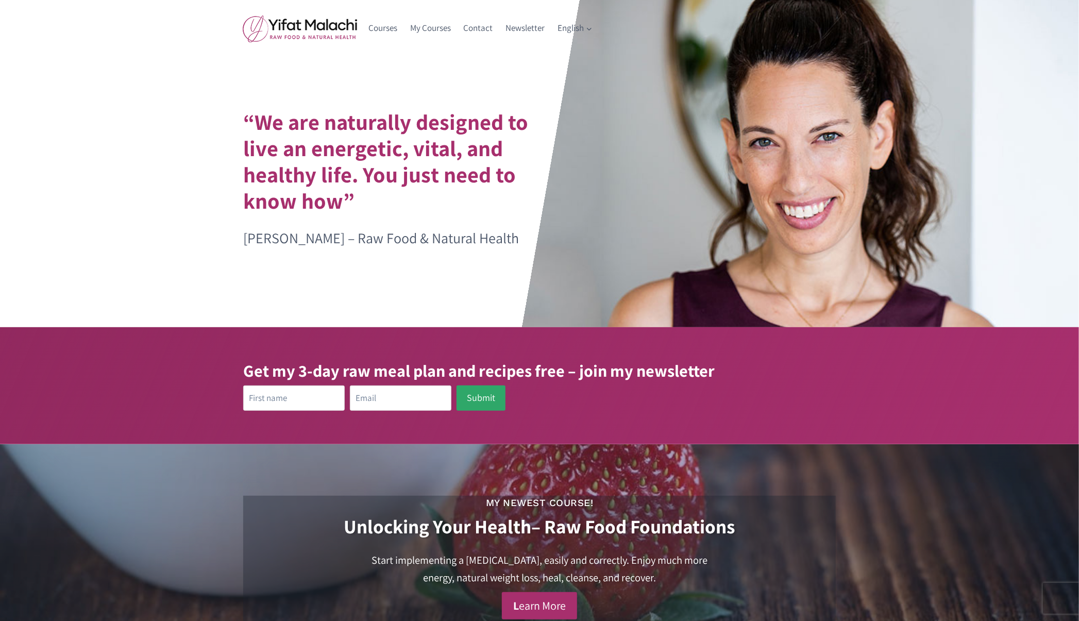
click at [724, 116] on div at bounding box center [707, 179] width 259 height 141
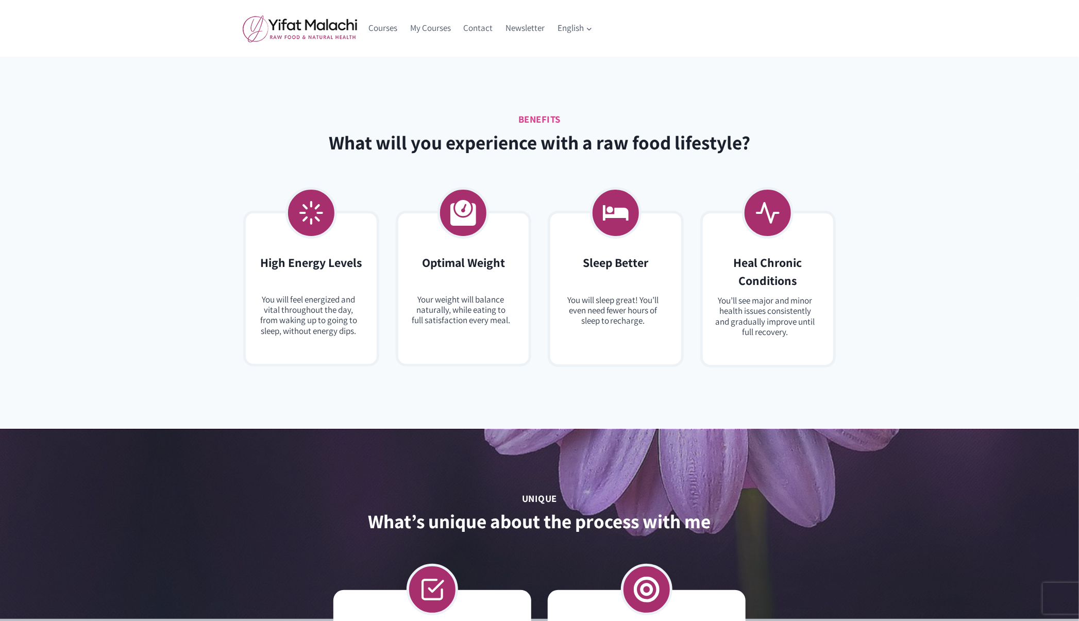
scroll to position [1476, 0]
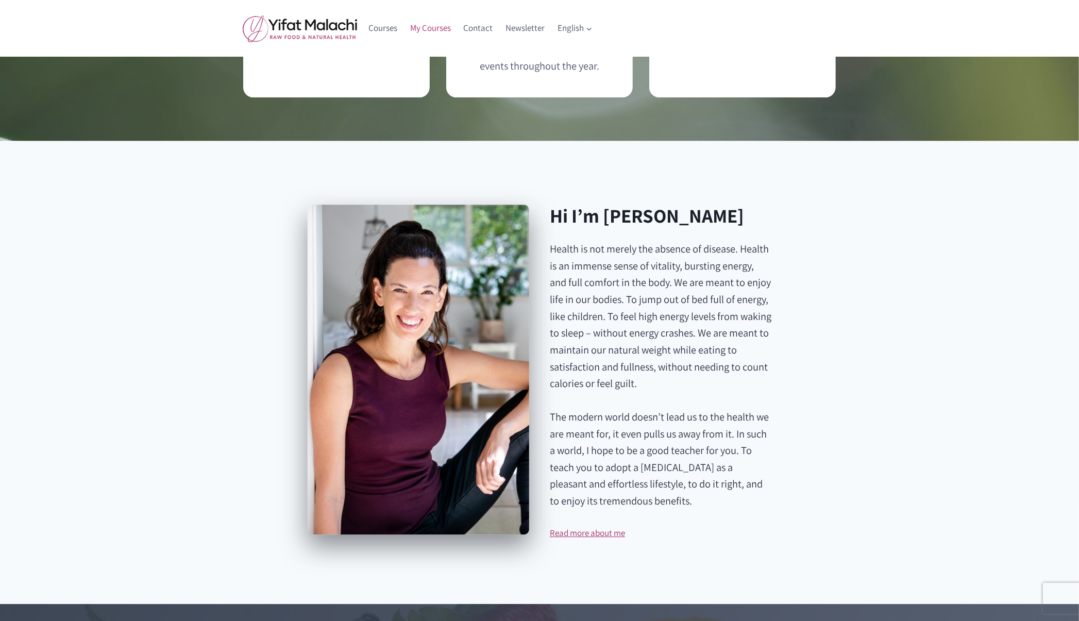
click at [428, 26] on link "My Courses" at bounding box center [431, 28] width 54 height 25
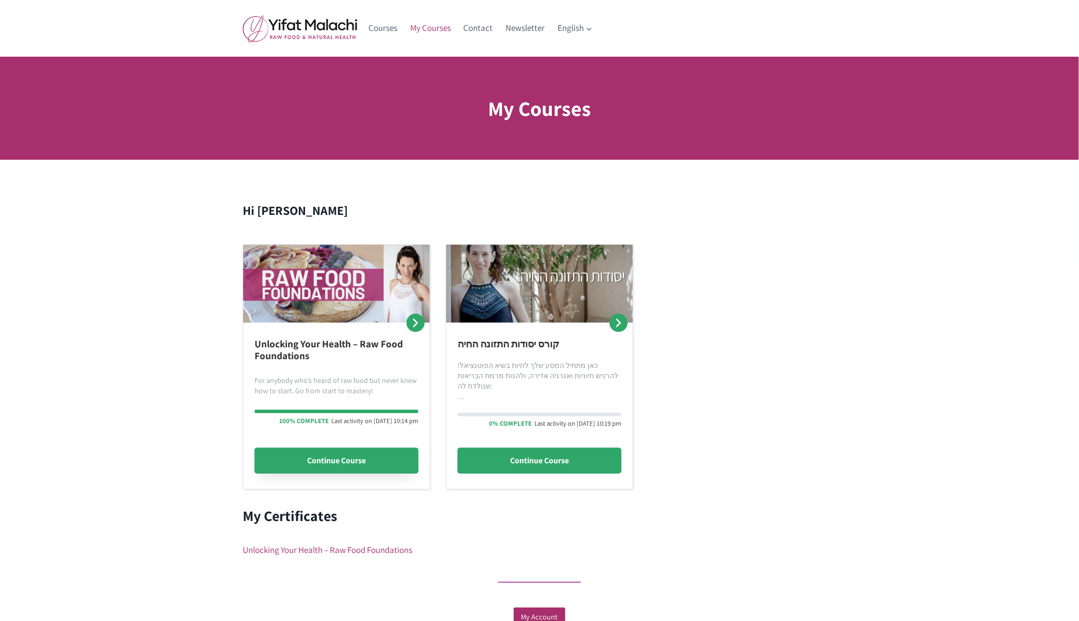
click at [342, 451] on link "Continue Course" at bounding box center [336, 461] width 164 height 26
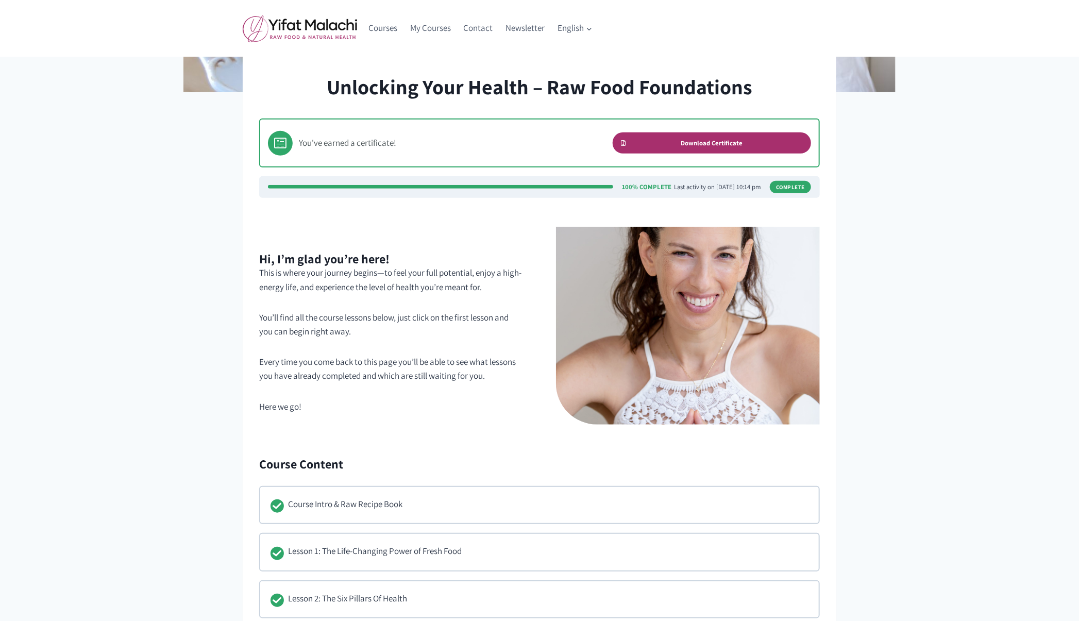
scroll to position [311, 0]
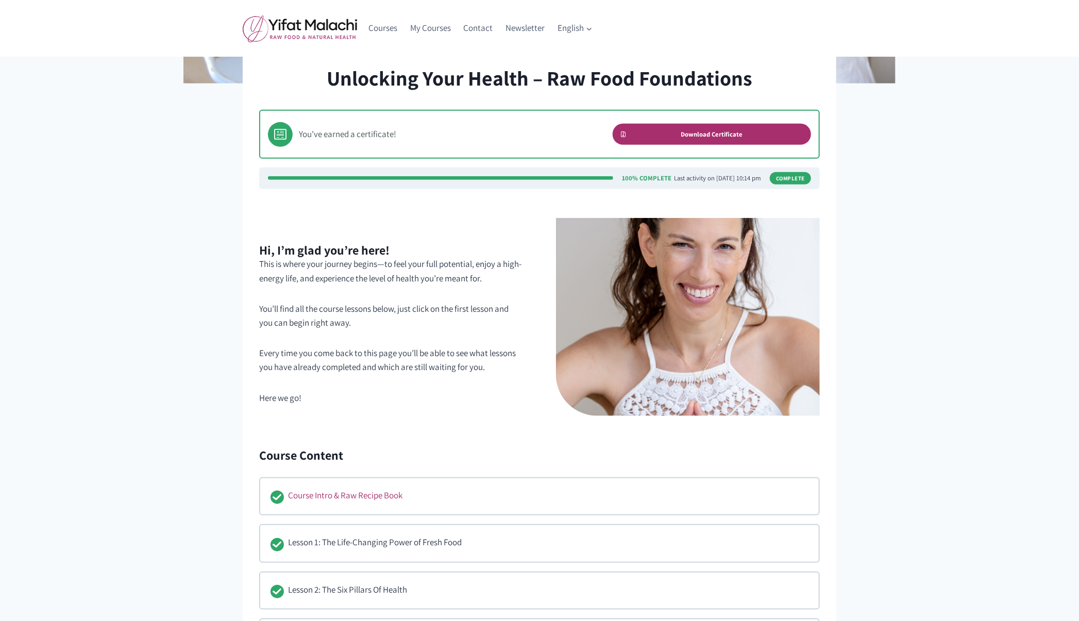
click at [337, 491] on div "Course Intro & Raw Recipe Book" at bounding box center [346, 495] width 114 height 15
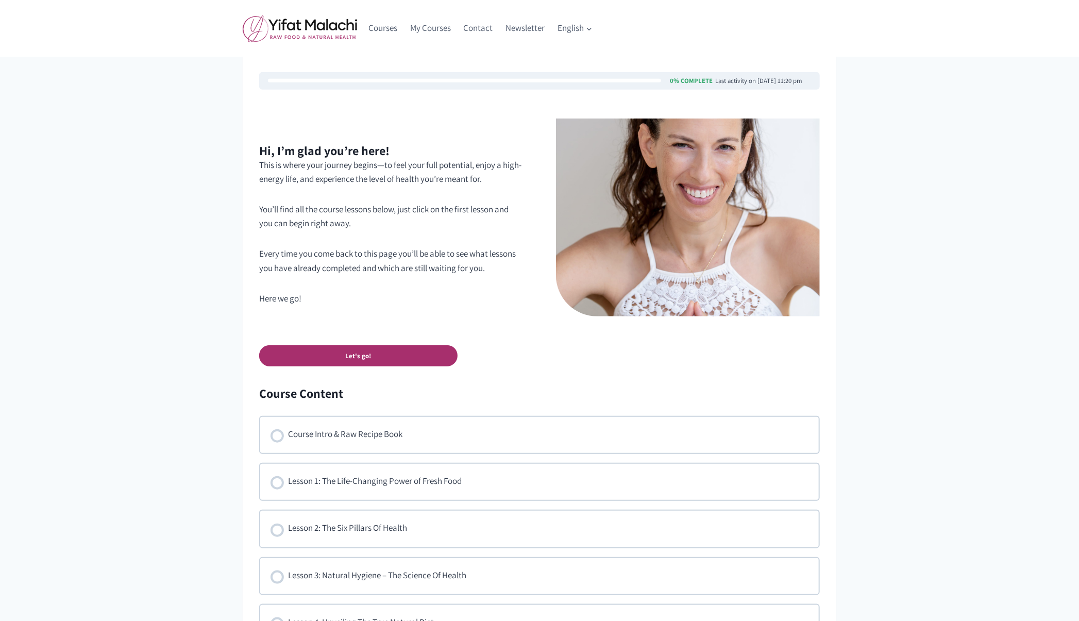
scroll to position [348, 0]
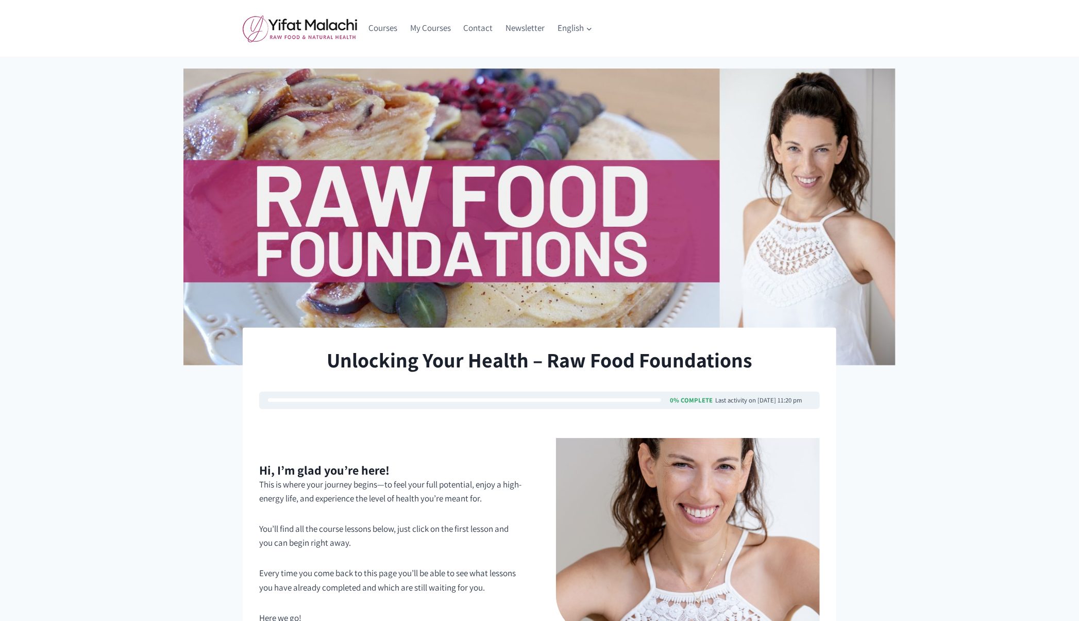
click at [371, 478] on p "This is where your journey begins—to feel your full potential, enjoy a high-ene…" at bounding box center [391, 492] width 264 height 28
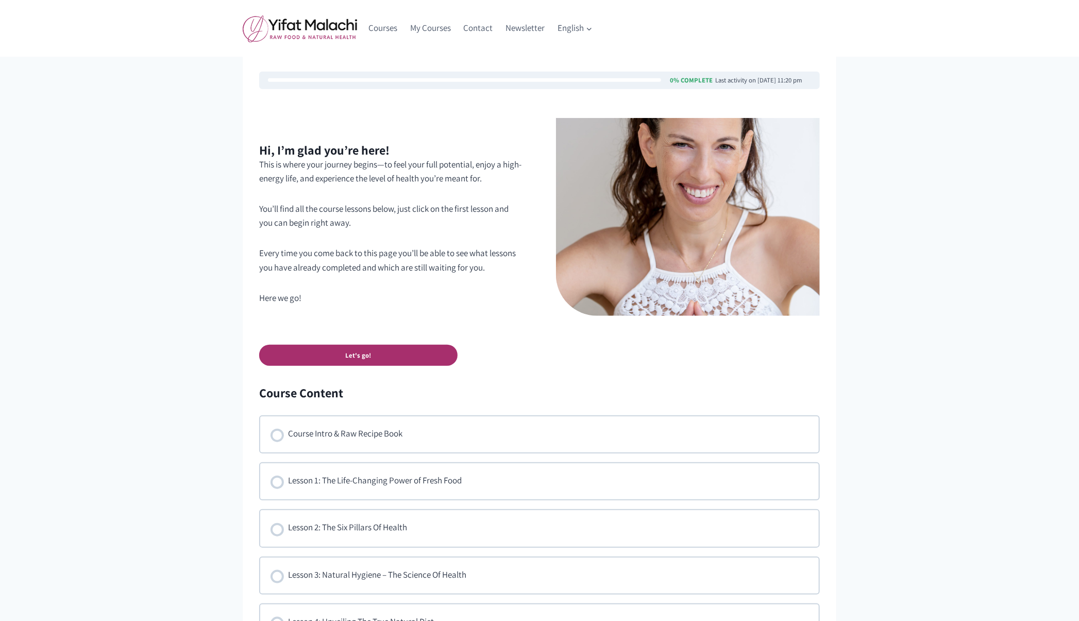
scroll to position [401, 0]
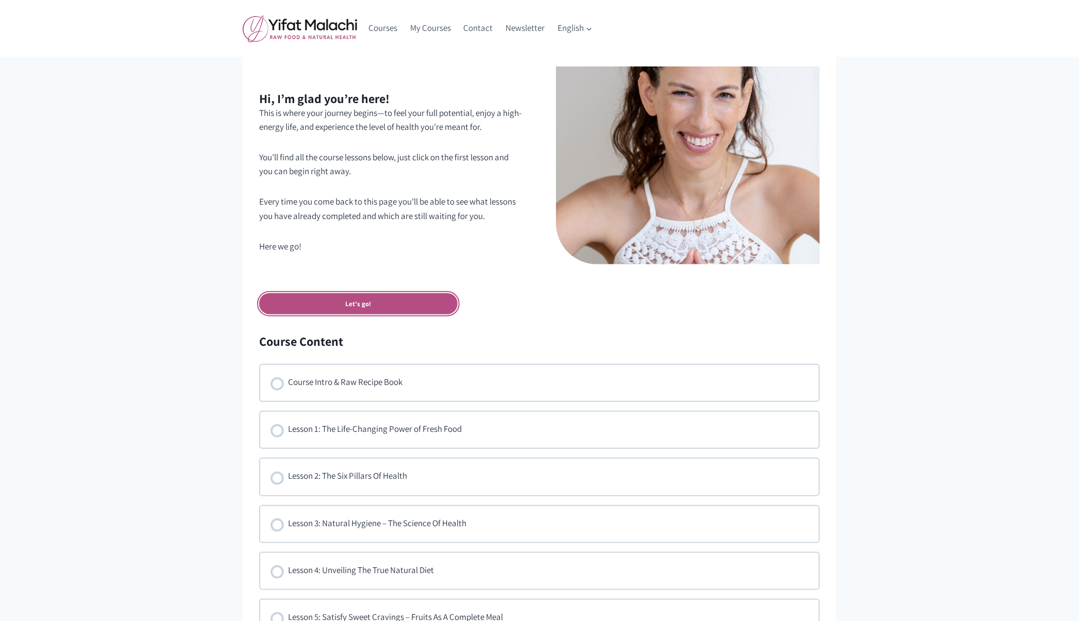
click at [359, 304] on link "Let's go!" at bounding box center [358, 303] width 198 height 21
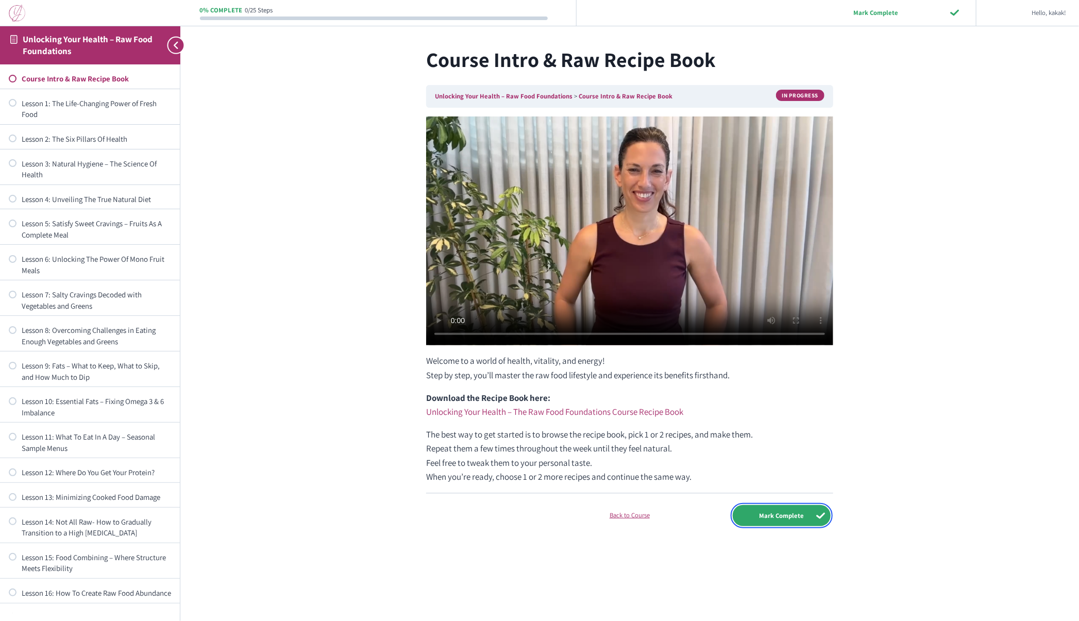
click at [822, 519] on input "Mark Complete" at bounding box center [782, 515] width 98 height 21
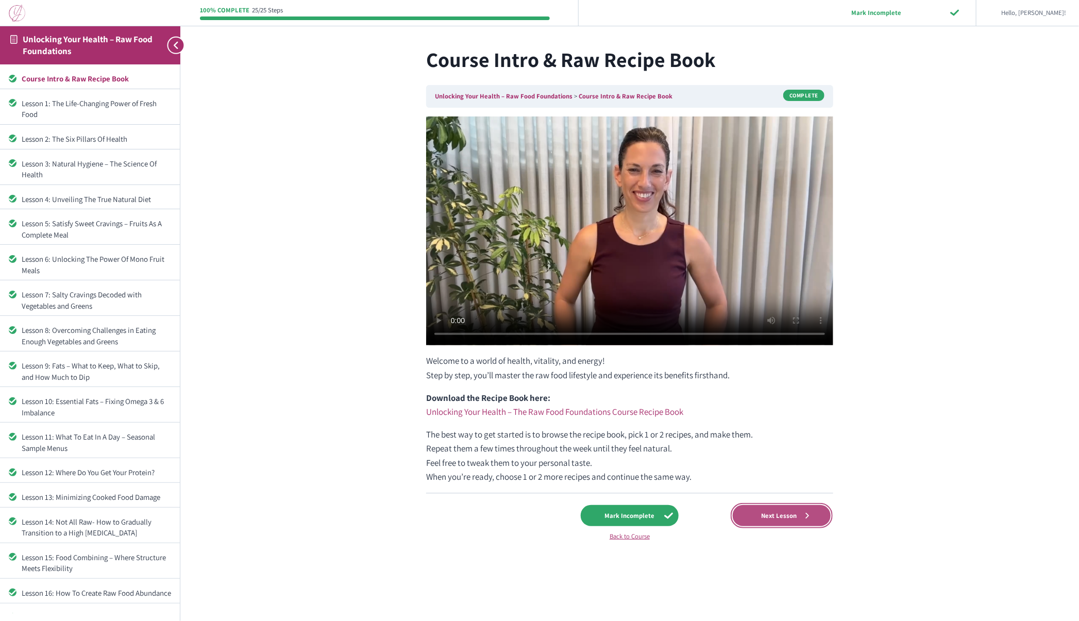
click at [772, 515] on span "Next Lesson" at bounding box center [778, 516] width 49 height 8
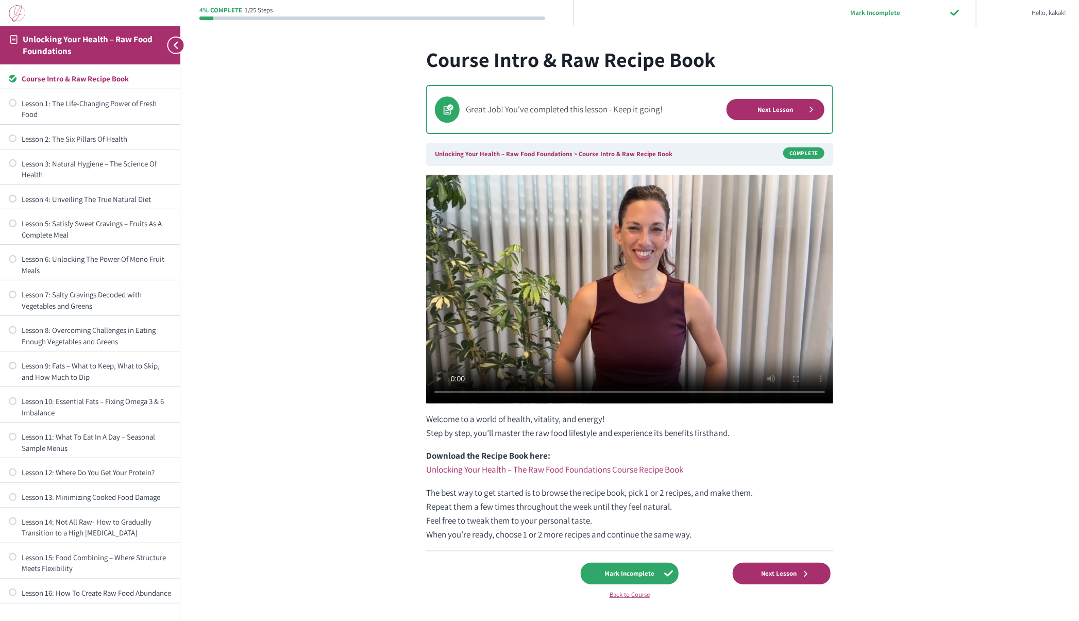
click at [95, 79] on div "Course Intro & Raw Recipe Book" at bounding box center [96, 78] width 149 height 11
click at [81, 103] on div "Lesson 1: The Life-Changing Power of Fresh Food" at bounding box center [96, 109] width 149 height 22
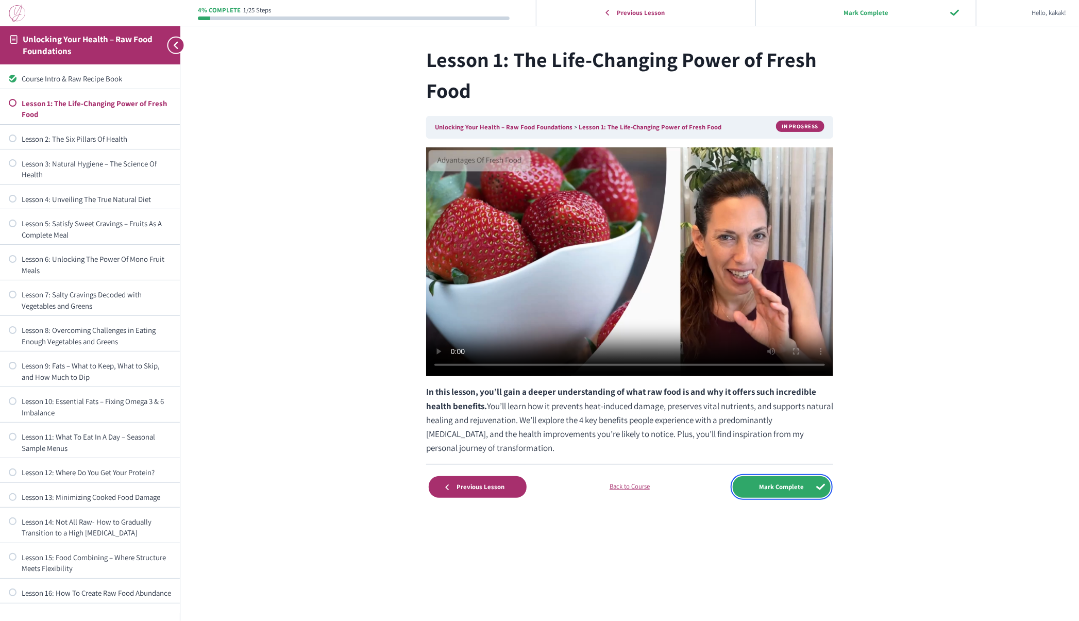
click at [789, 489] on input "Mark Complete" at bounding box center [782, 486] width 98 height 21
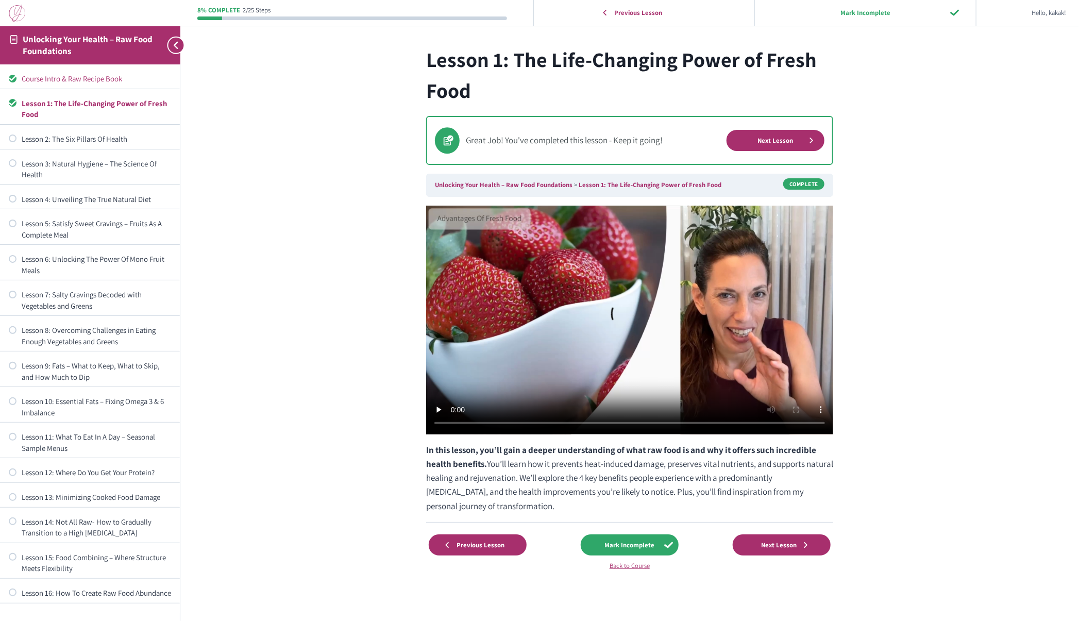
click at [100, 78] on div "Course Intro & Raw Recipe Book" at bounding box center [96, 78] width 149 height 11
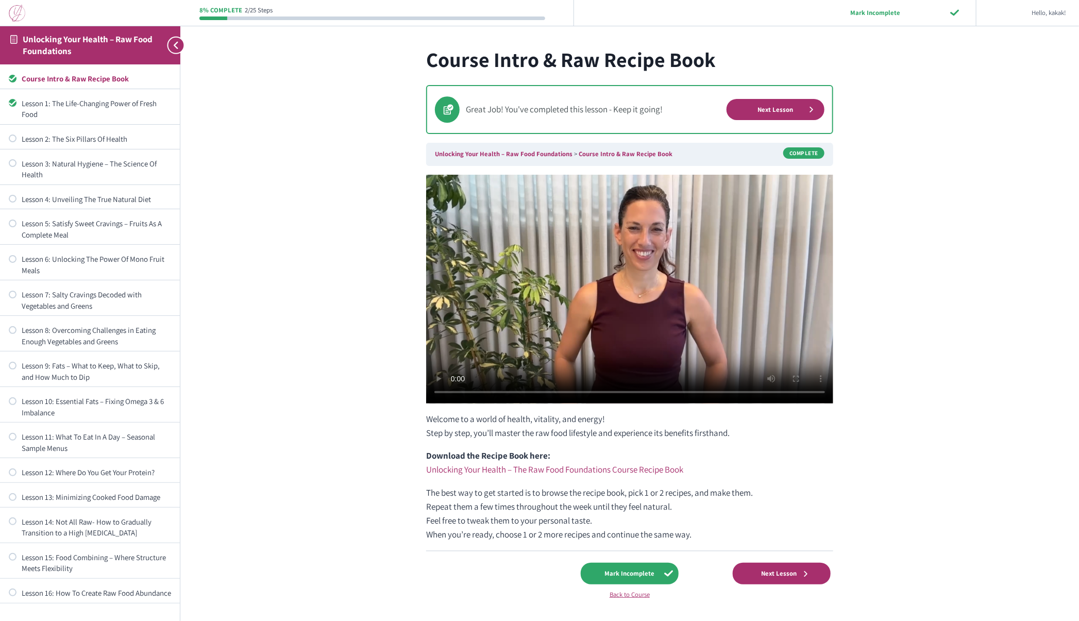
click at [343, 188] on div "8% Complete 2/25 Steps Mark Incomplete Hello, kakak! Course Home Logout Course …" at bounding box center [629, 327] width 898 height 655
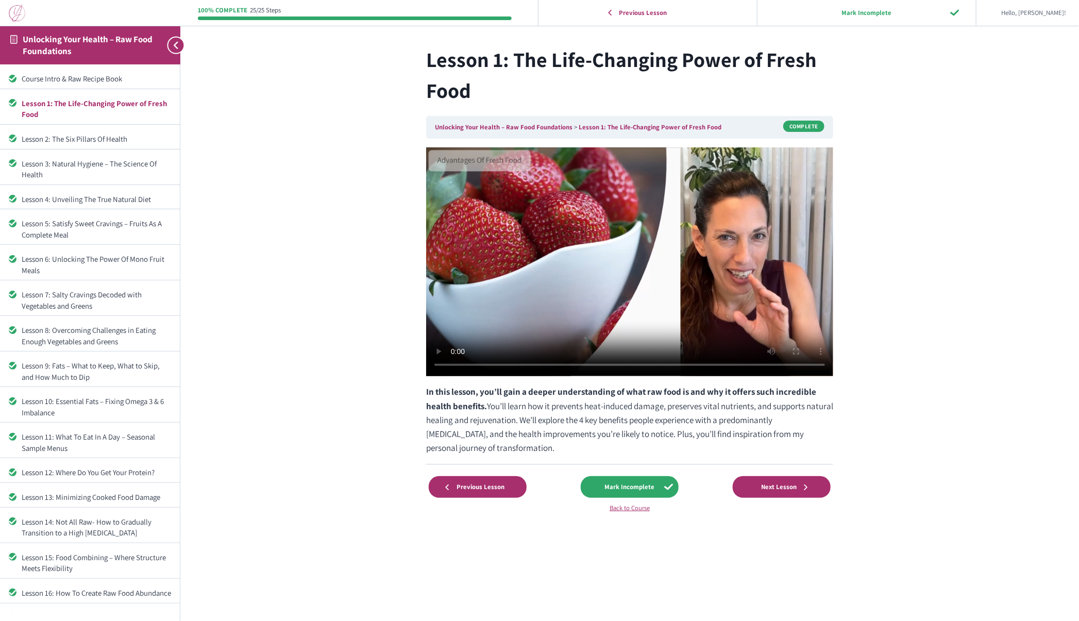
click at [16, 11] on img at bounding box center [17, 13] width 16 height 17
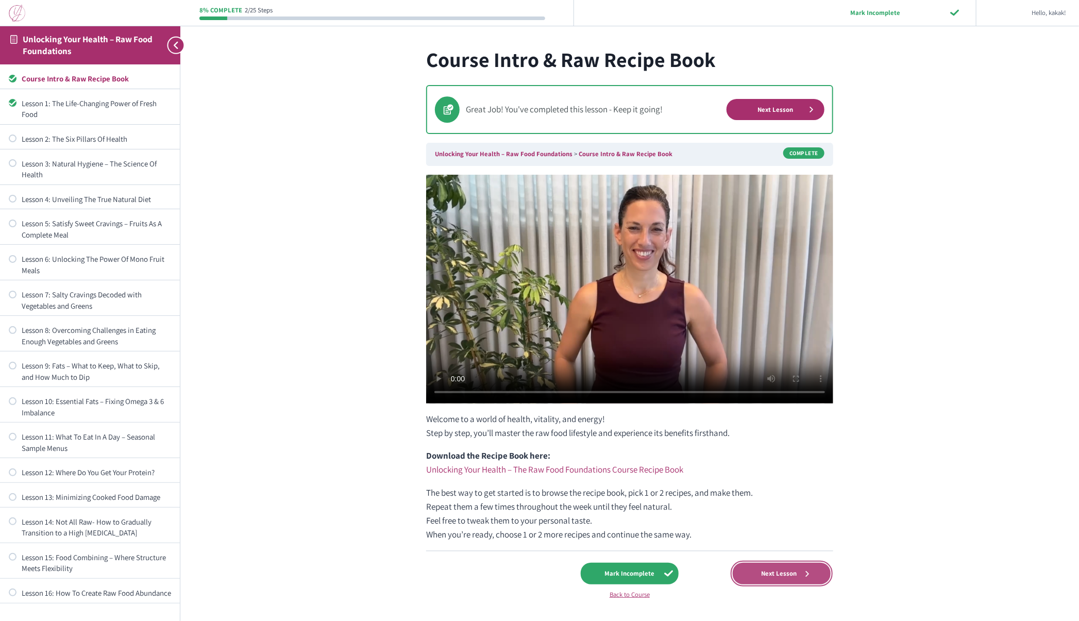
click at [787, 577] on link "Next Lesson" at bounding box center [782, 573] width 98 height 21
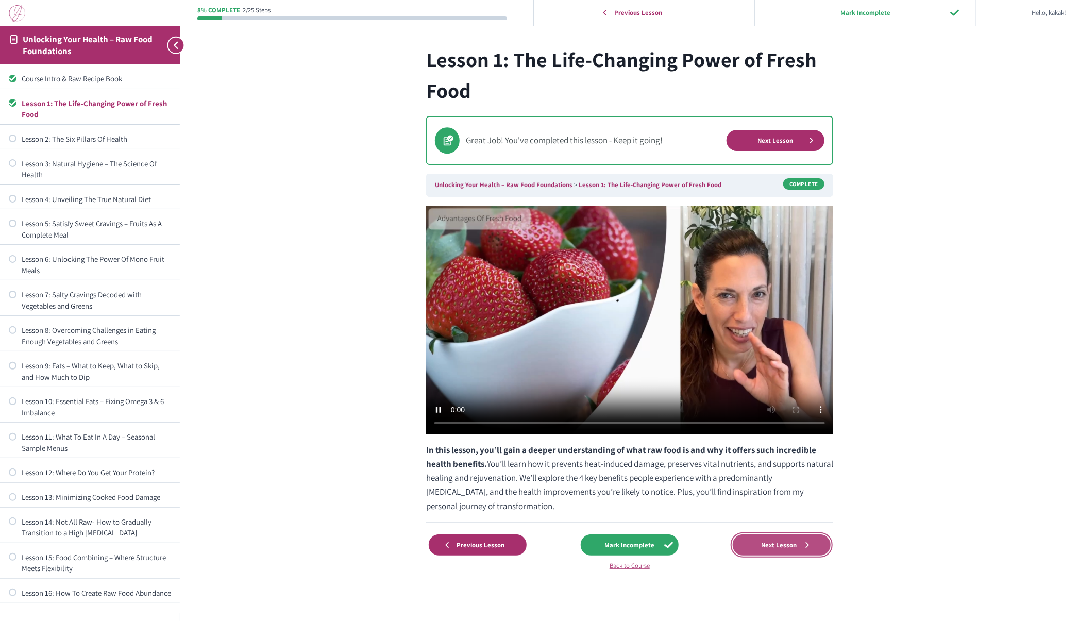
click at [763, 548] on link "Next Lesson" at bounding box center [782, 544] width 98 height 21
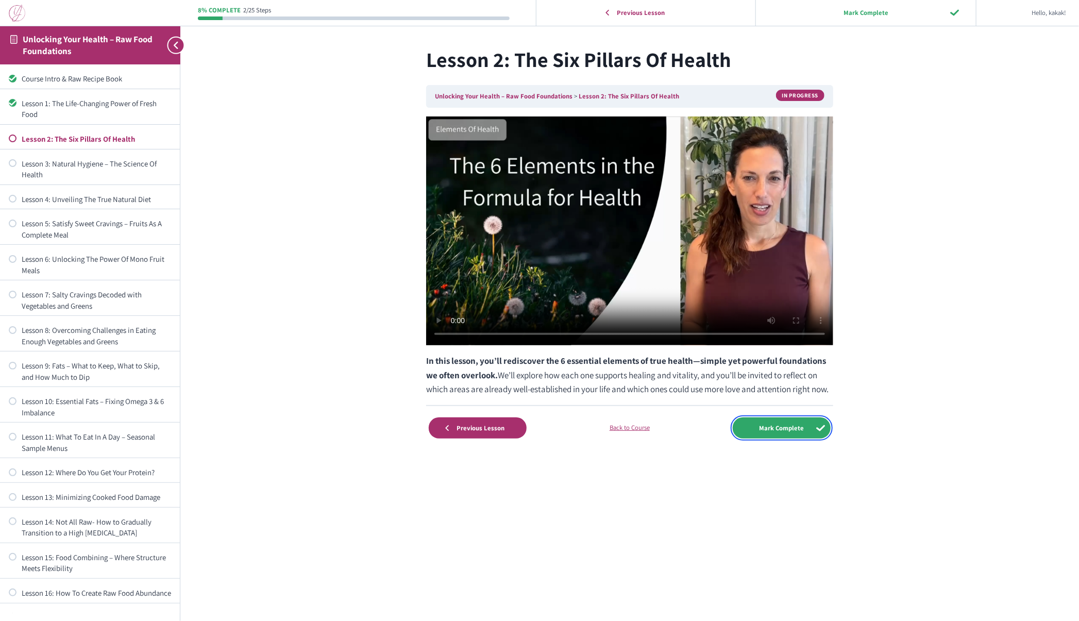
click at [784, 425] on input "Mark Complete" at bounding box center [782, 427] width 98 height 21
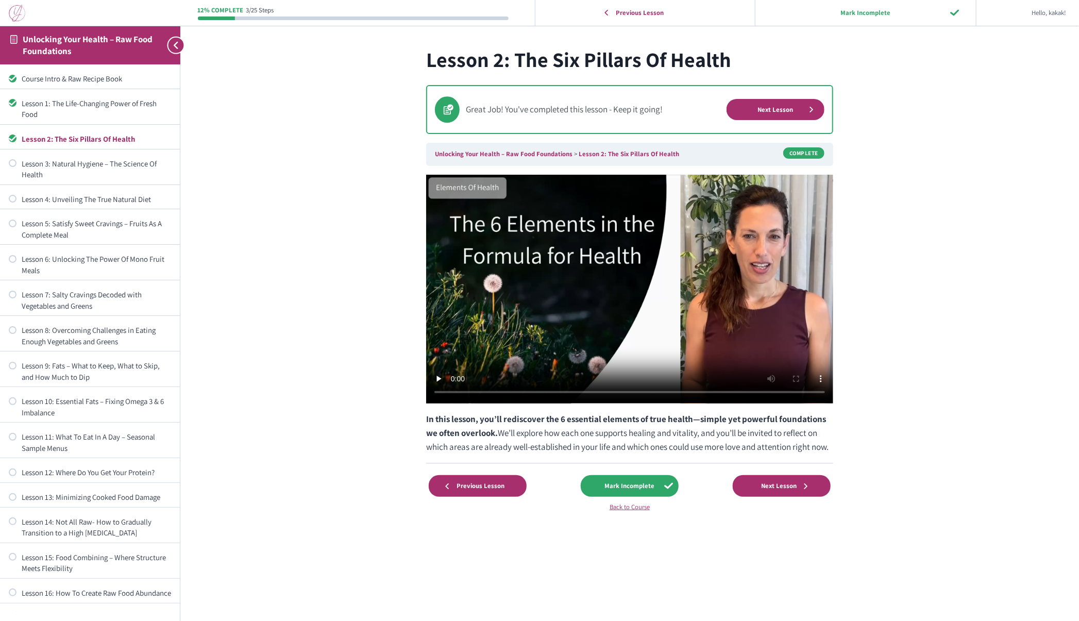
click at [19, 6] on img at bounding box center [17, 13] width 16 height 17
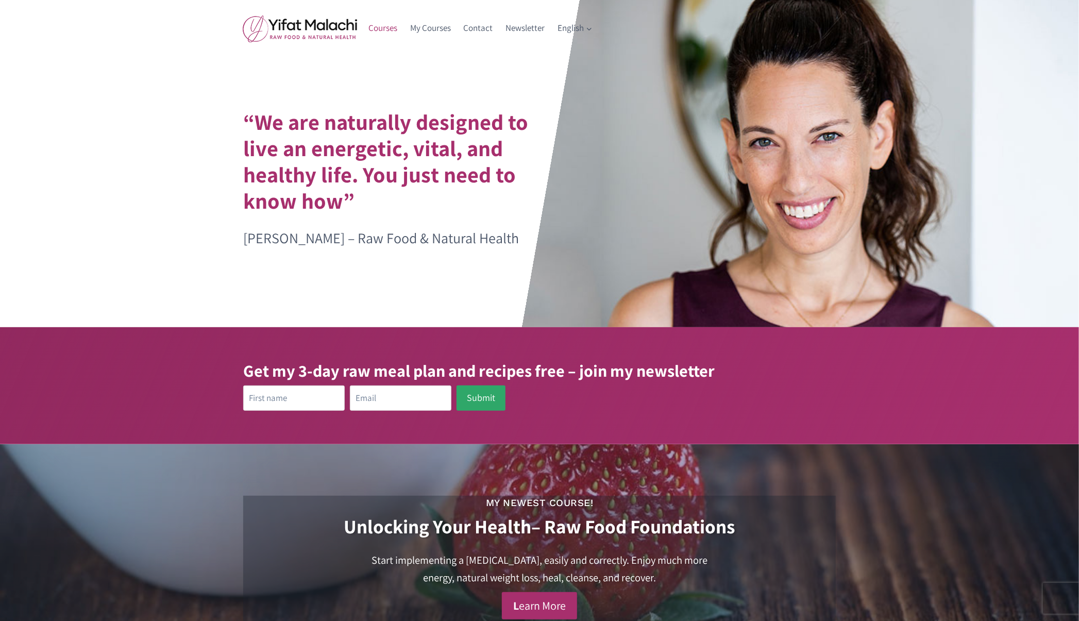
click at [380, 25] on link "Courses" at bounding box center [383, 28] width 42 height 25
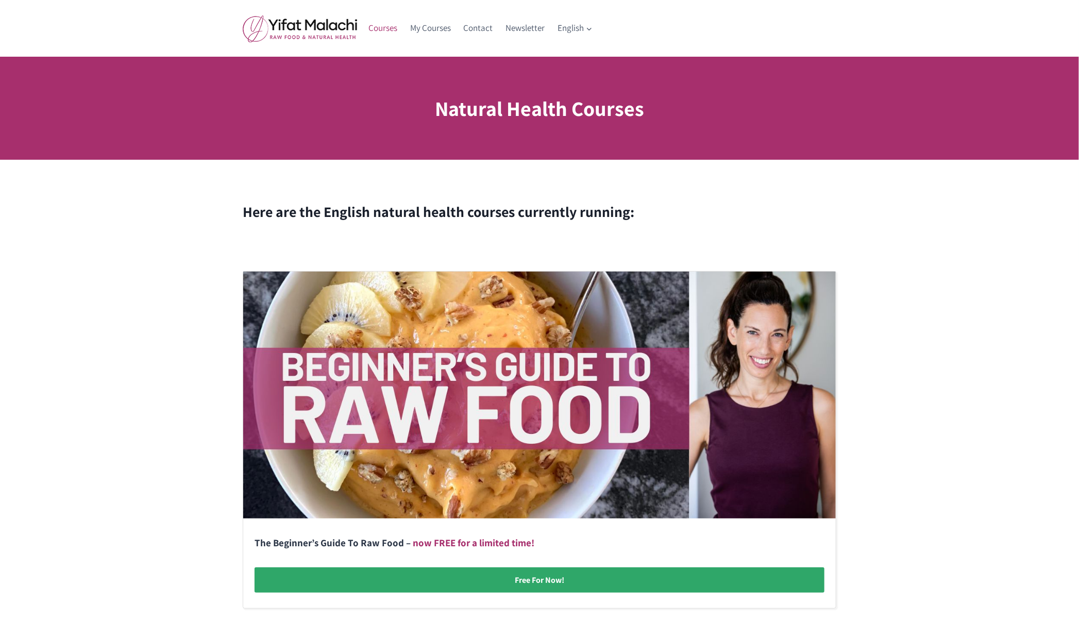
click at [403, 432] on link at bounding box center [539, 440] width 592 height 336
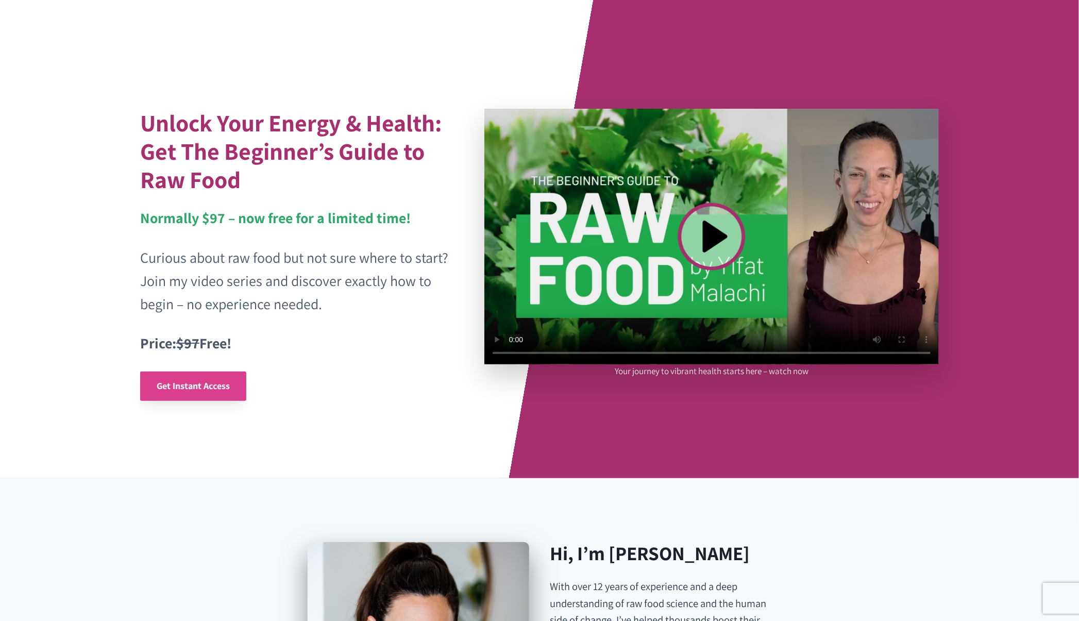
click at [213, 385] on span "Get Instant Access" at bounding box center [193, 386] width 73 height 12
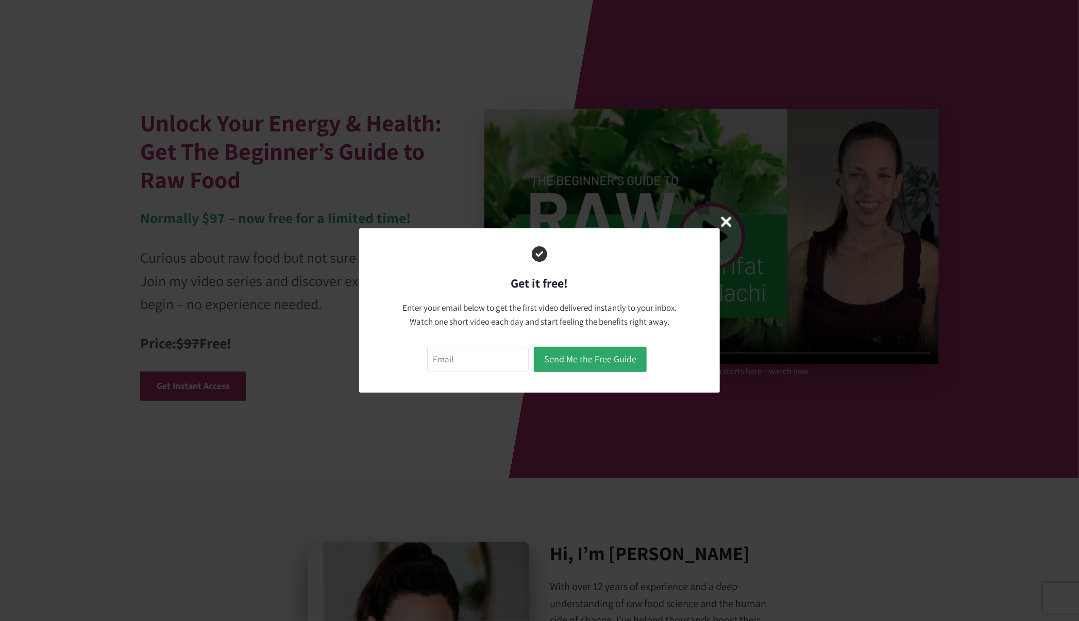
click at [724, 226] on icon "Close Modal" at bounding box center [726, 221] width 15 height 15
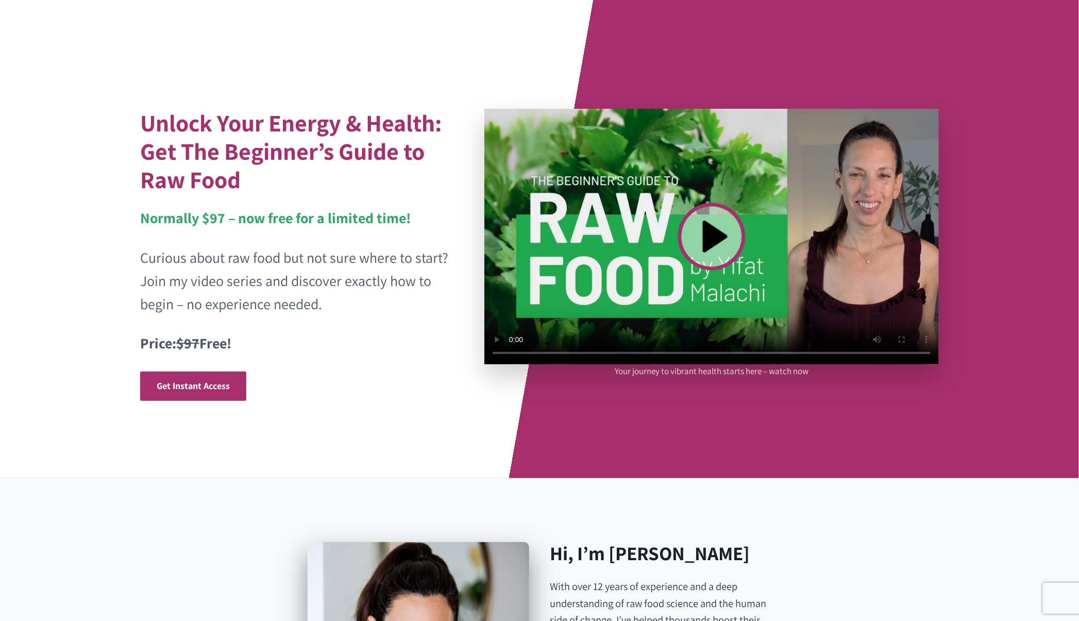
click at [709, 230] on video at bounding box center [711, 237] width 454 height 256
click at [194, 383] on span "Get Instant Access" at bounding box center [193, 386] width 73 height 12
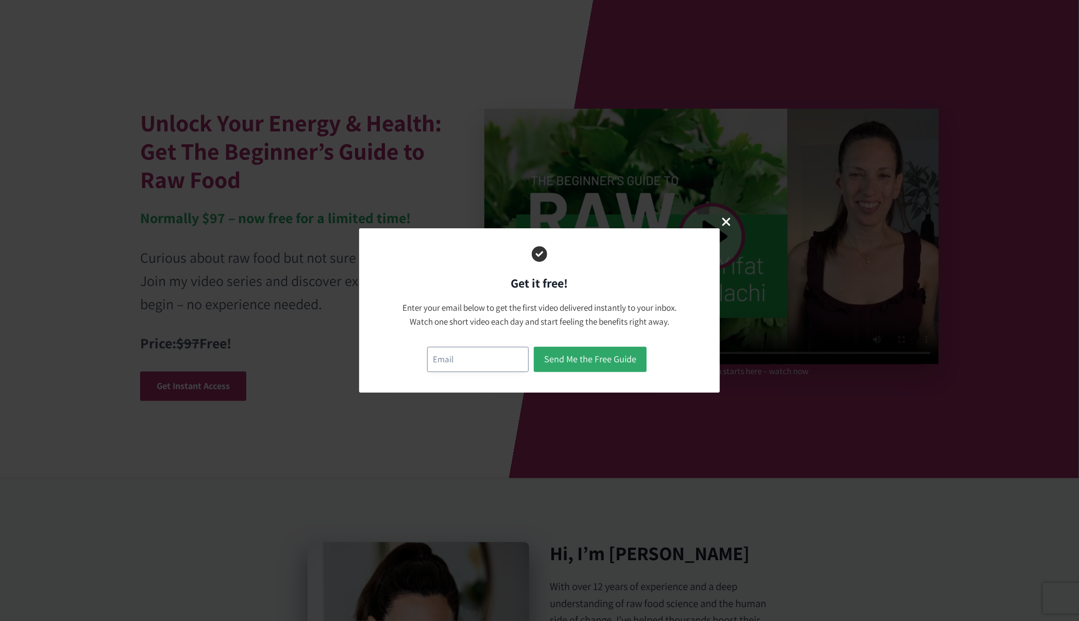
click at [462, 365] on input "email" at bounding box center [477, 359] width 101 height 25
paste input "testingnh340@mailinator.com"
click at [456, 361] on input "testingnh340@mailinator.com" at bounding box center [477, 359] width 101 height 25
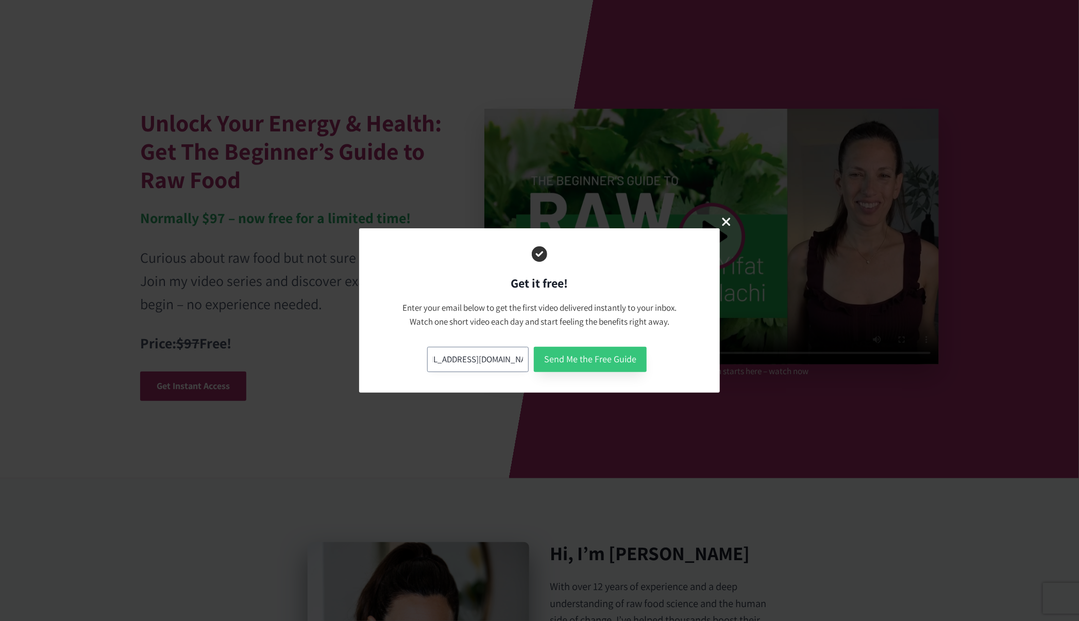
type input "testingnh341@mailinator.com"
click at [581, 357] on button "Send Me the Free Guide" at bounding box center [590, 359] width 113 height 25
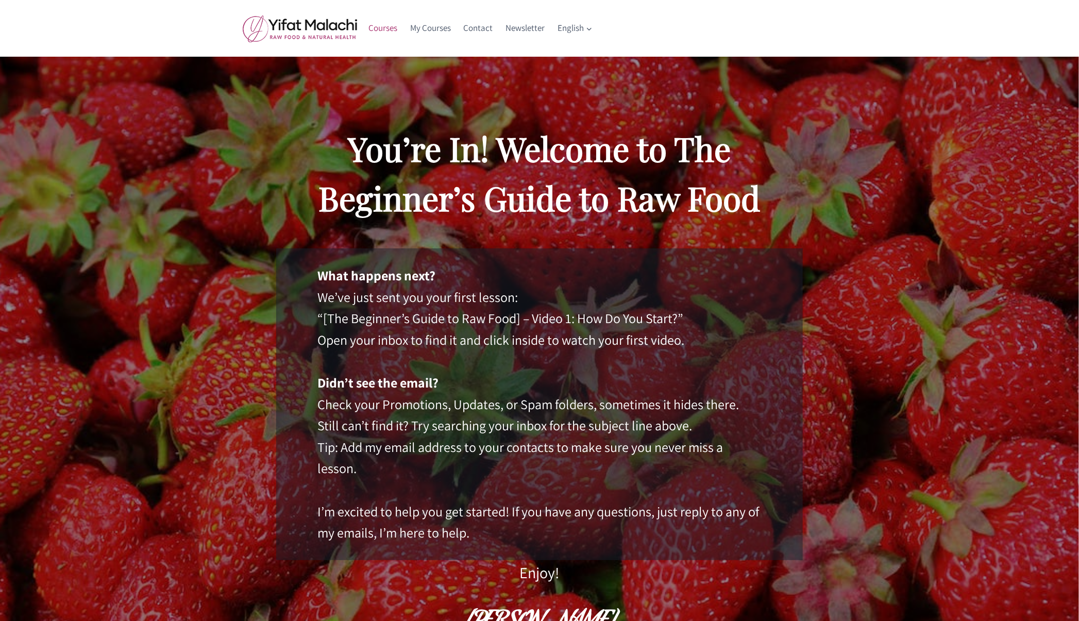
click at [387, 26] on link "Courses" at bounding box center [383, 28] width 42 height 25
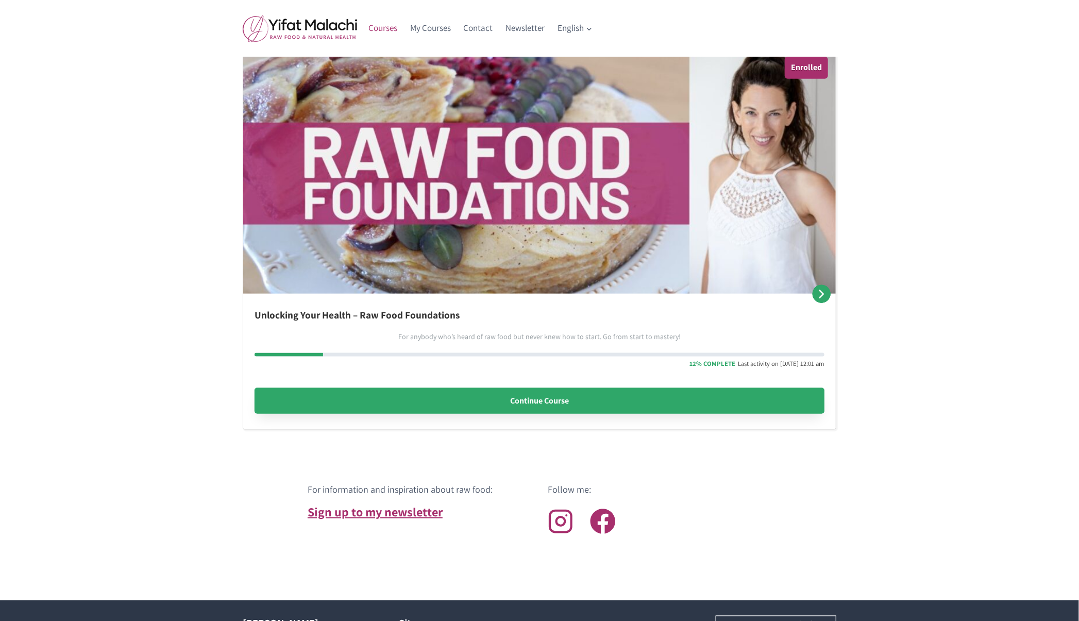
scroll to position [818, 0]
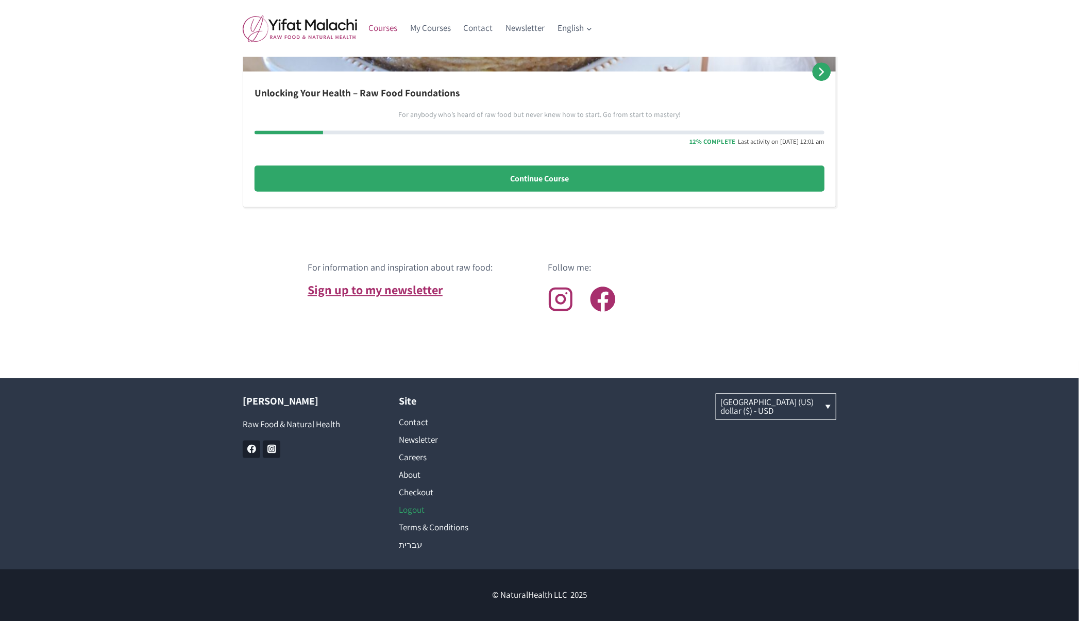
click at [415, 511] on link "Logout" at bounding box center [461, 510] width 125 height 18
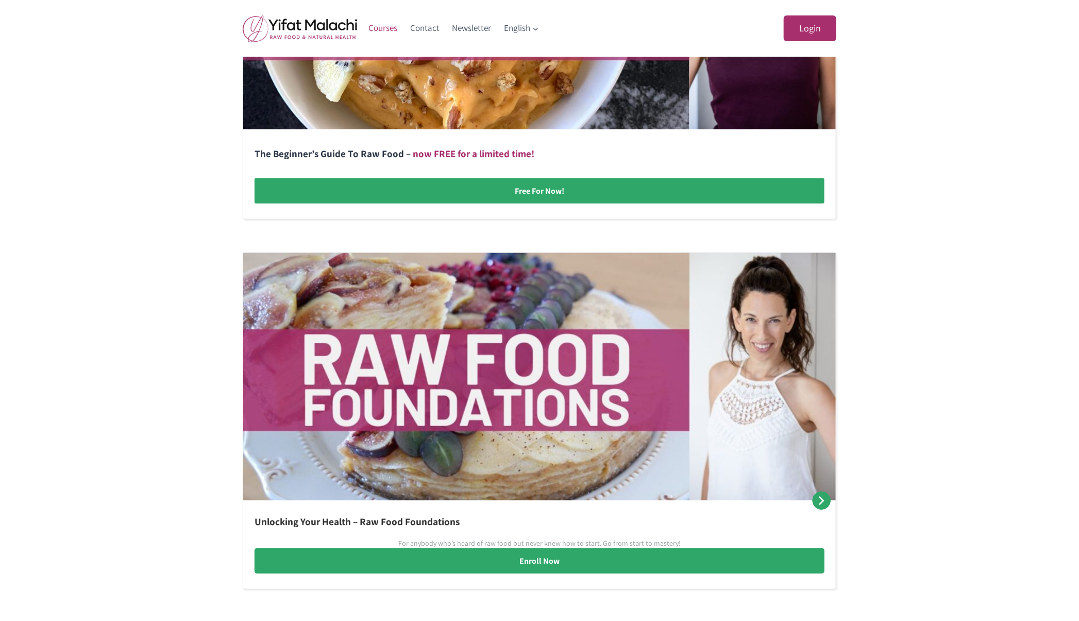
scroll to position [419, 0]
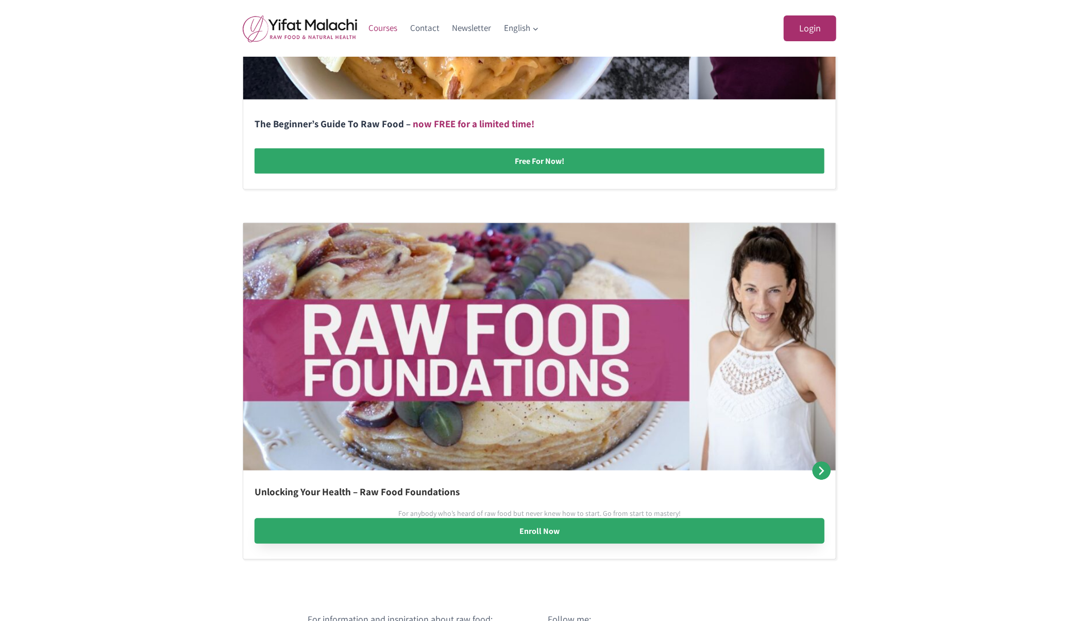
click at [521, 540] on link "Enroll Now" at bounding box center [539, 531] width 570 height 26
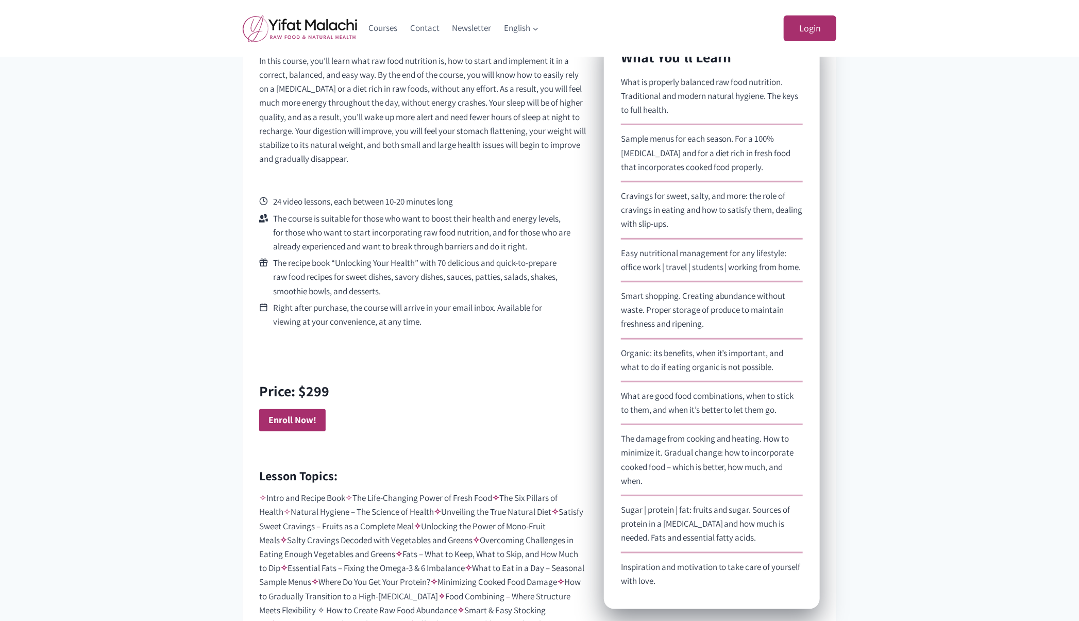
scroll to position [579, 0]
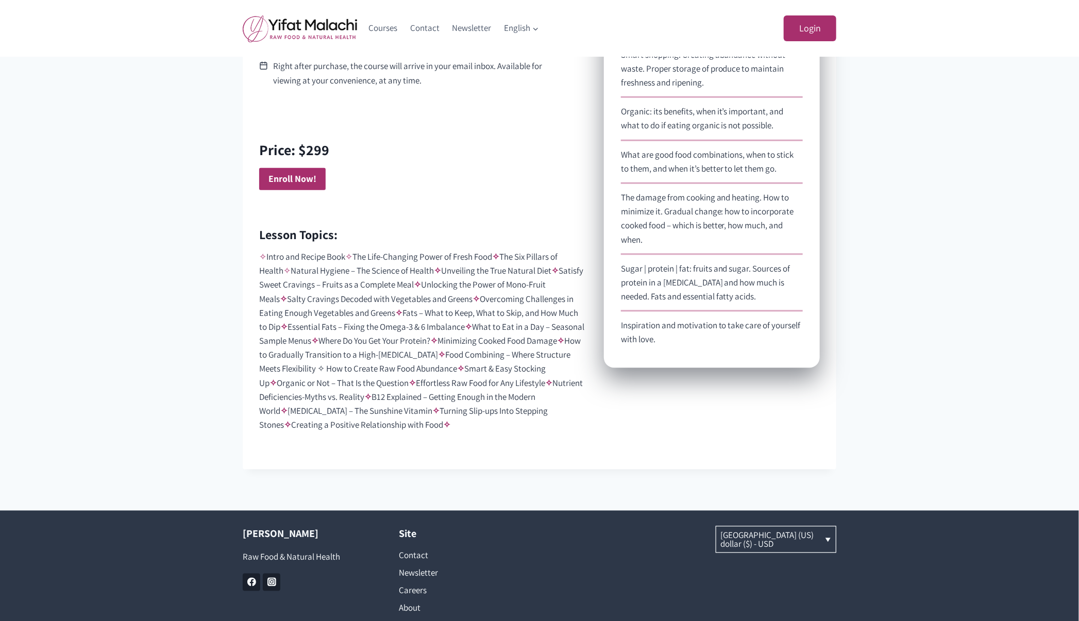
scroll to position [830, 0]
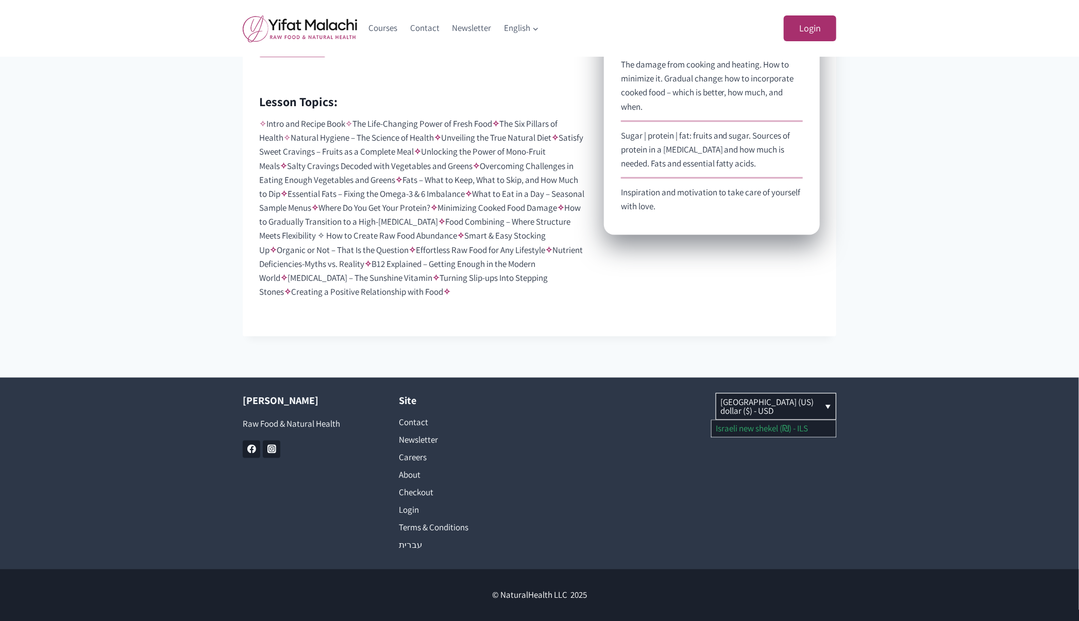
click at [775, 426] on link "Israeli new shekel (₪) - ILS" at bounding box center [773, 428] width 124 height 16
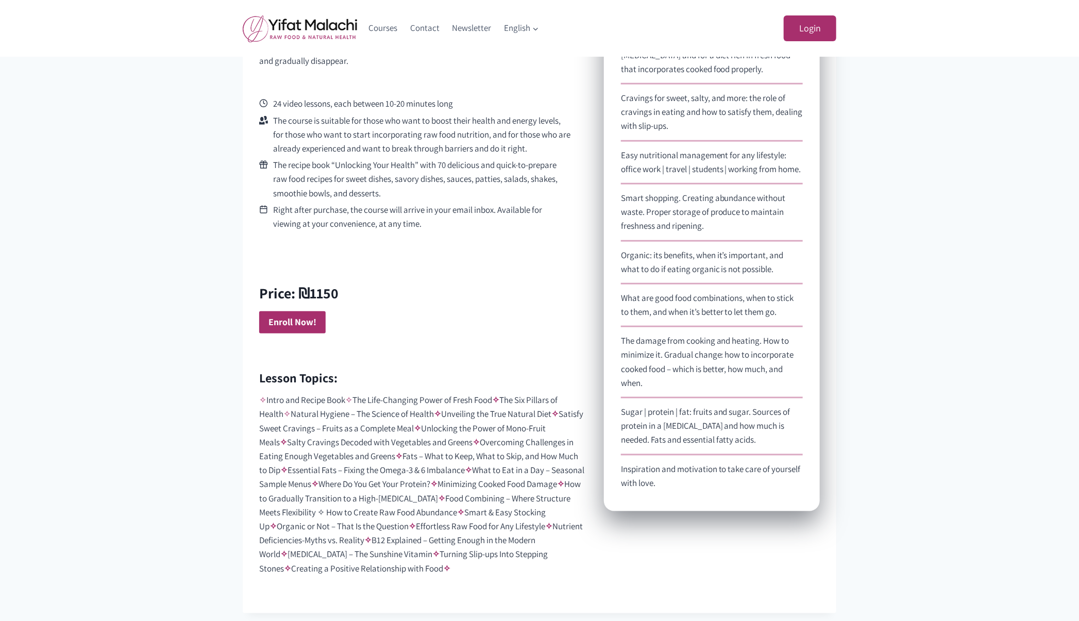
scroll to position [778, 0]
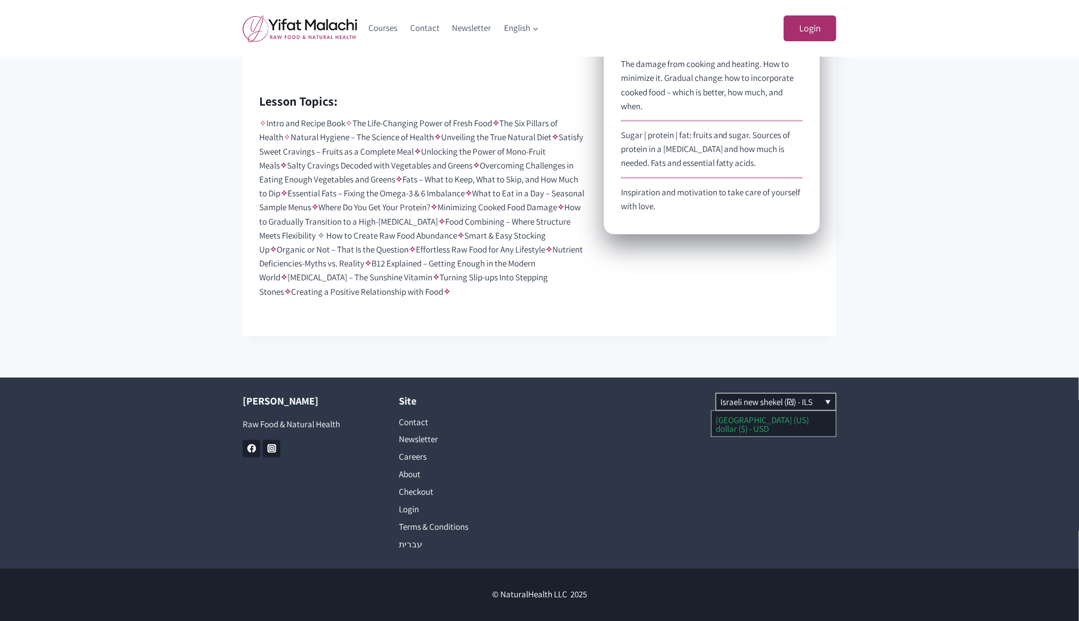
click at [754, 426] on link "[GEOGRAPHIC_DATA] (US) dollar ($) - USD" at bounding box center [773, 423] width 124 height 25
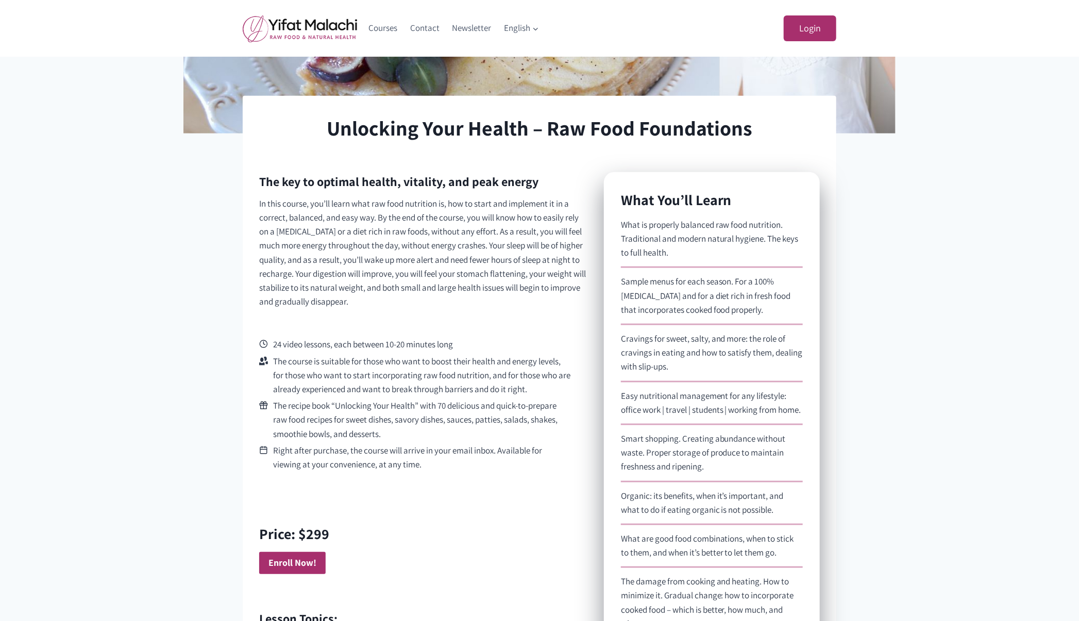
scroll to position [485, 0]
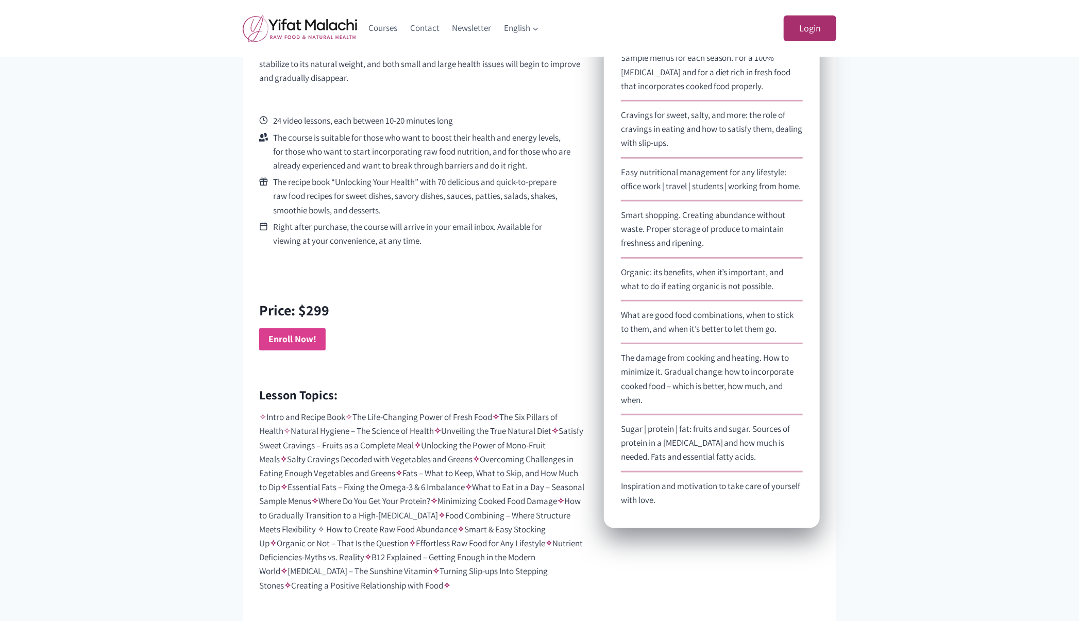
click at [289, 338] on strong "Enroll Now!" at bounding box center [292, 339] width 48 height 12
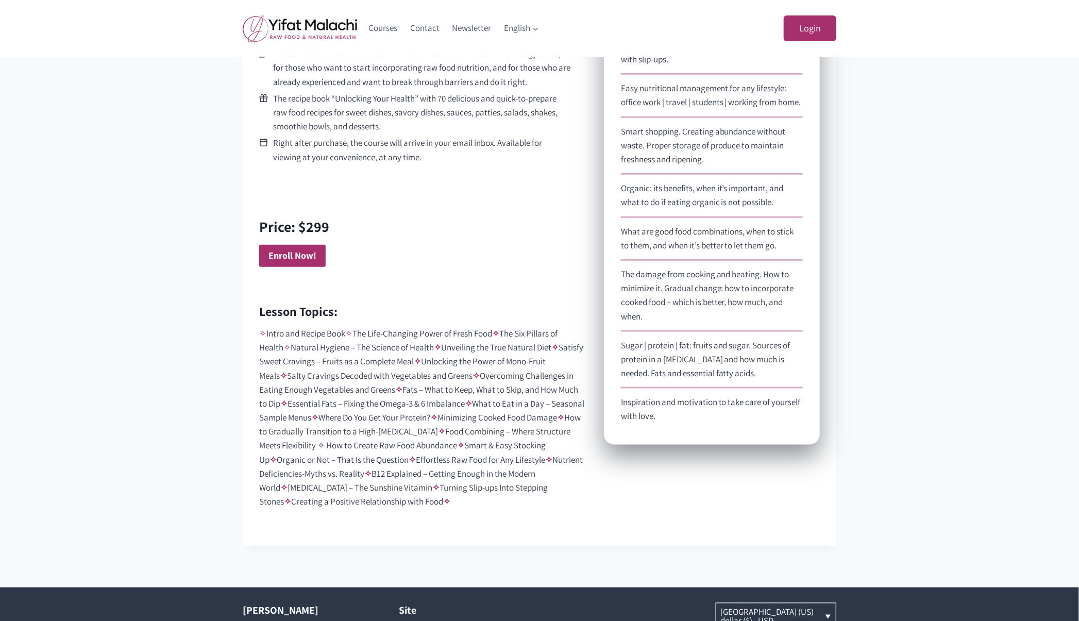
scroll to position [654, 0]
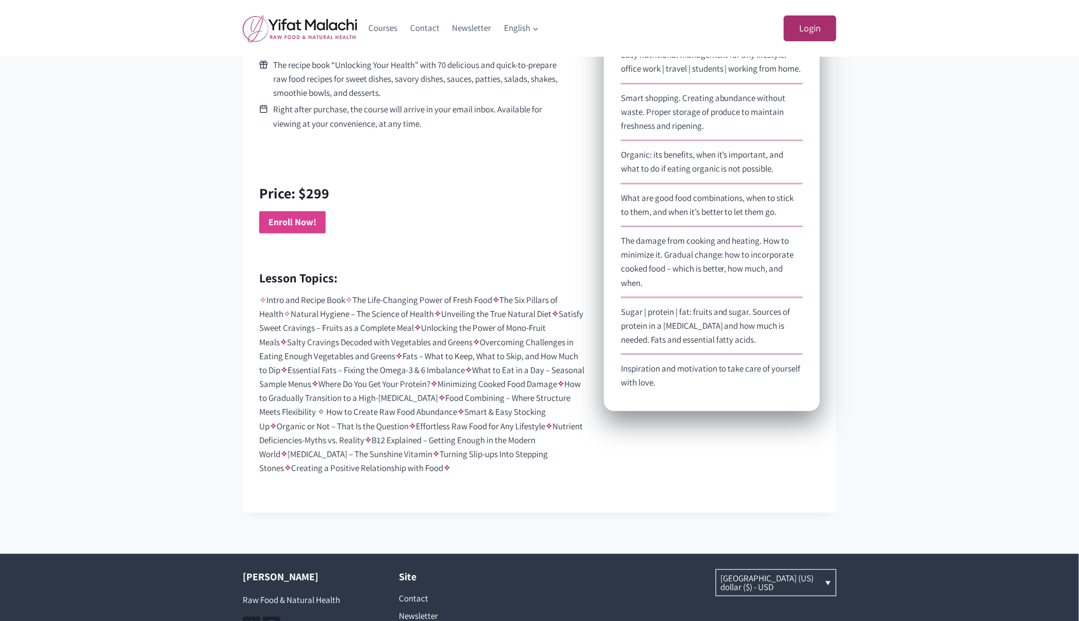
click at [307, 221] on strong "Enroll Now!" at bounding box center [292, 222] width 48 height 12
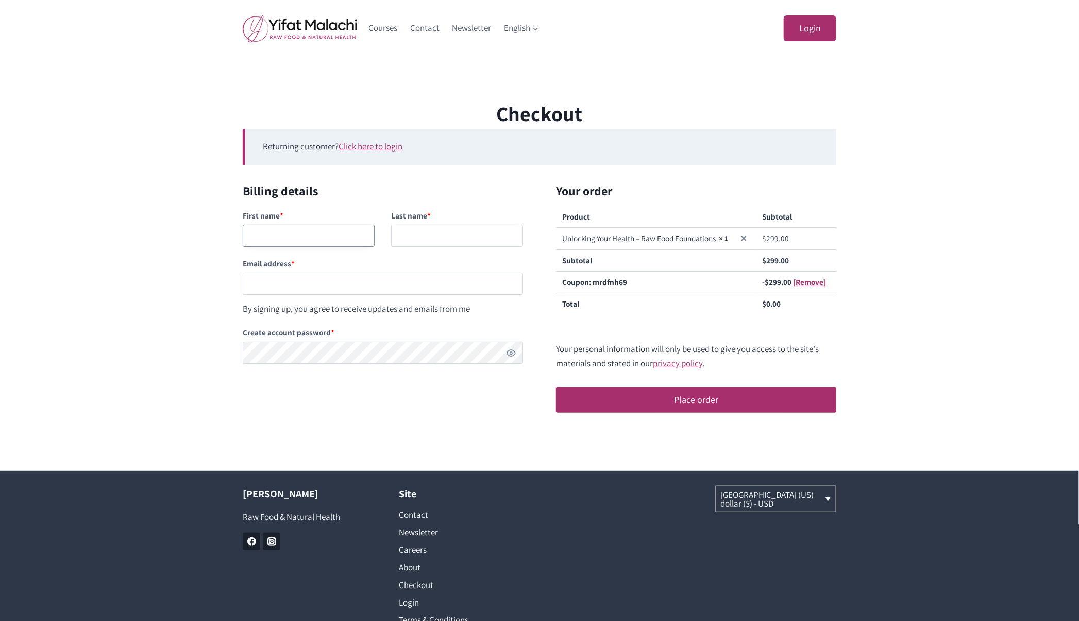
click at [285, 236] on input "First name *" at bounding box center [309, 236] width 132 height 22
type input "hahah"
type input "nana"
paste input "[EMAIL_ADDRESS][DOMAIN_NAME]"
type input "testingnh341@mailinator.com"
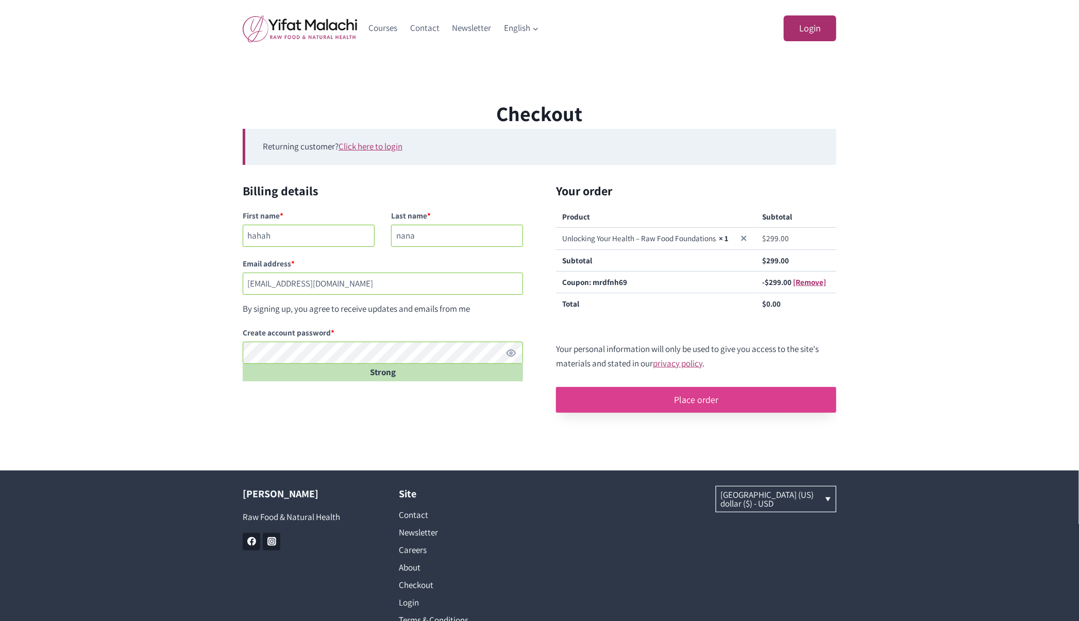
click at [677, 393] on button "Place order" at bounding box center [696, 400] width 280 height 26
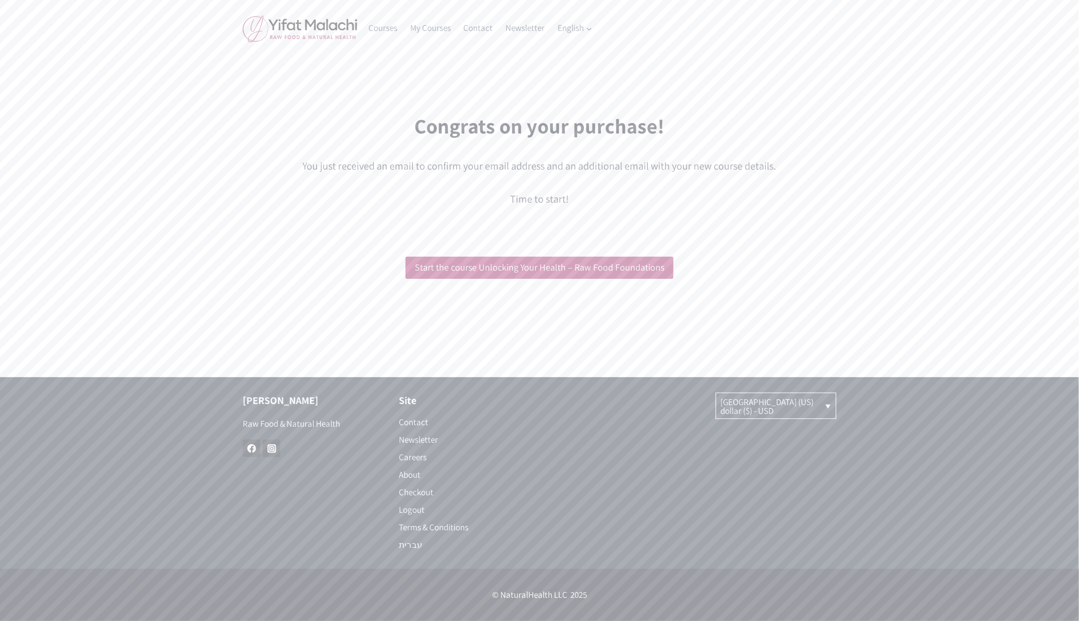
click at [879, 150] on div "Congrats on your purchase! You just received an email to confirm your email add…" at bounding box center [539, 207] width 1079 height 218
click at [472, 265] on link "Start the course Unlocking Your Health – Raw Food Foundations" at bounding box center [539, 268] width 268 height 22
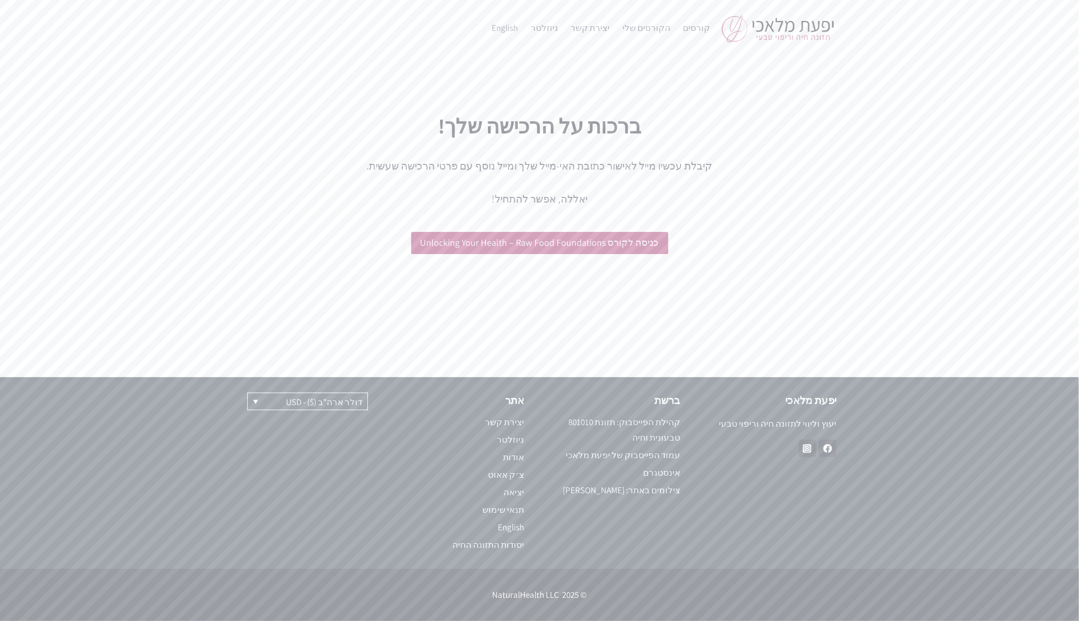
click at [239, 140] on div "ברכות על הרכישה שלך! קיבלת עכשיו מייל לאישור כתובת האי-מייל שלך ומייל נוסף עם פ…" at bounding box center [539, 194] width 618 height 193
click at [303, 203] on p "יאללה, אפשר להתחיל!" at bounding box center [539, 199] width 593 height 16
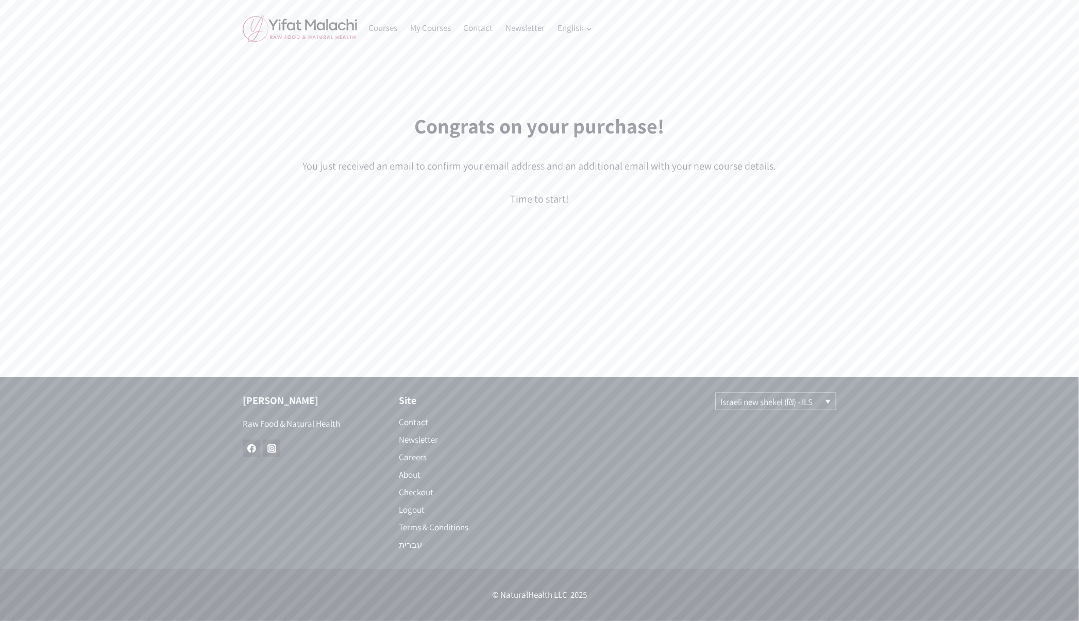
click at [312, 22] on img at bounding box center [300, 28] width 114 height 27
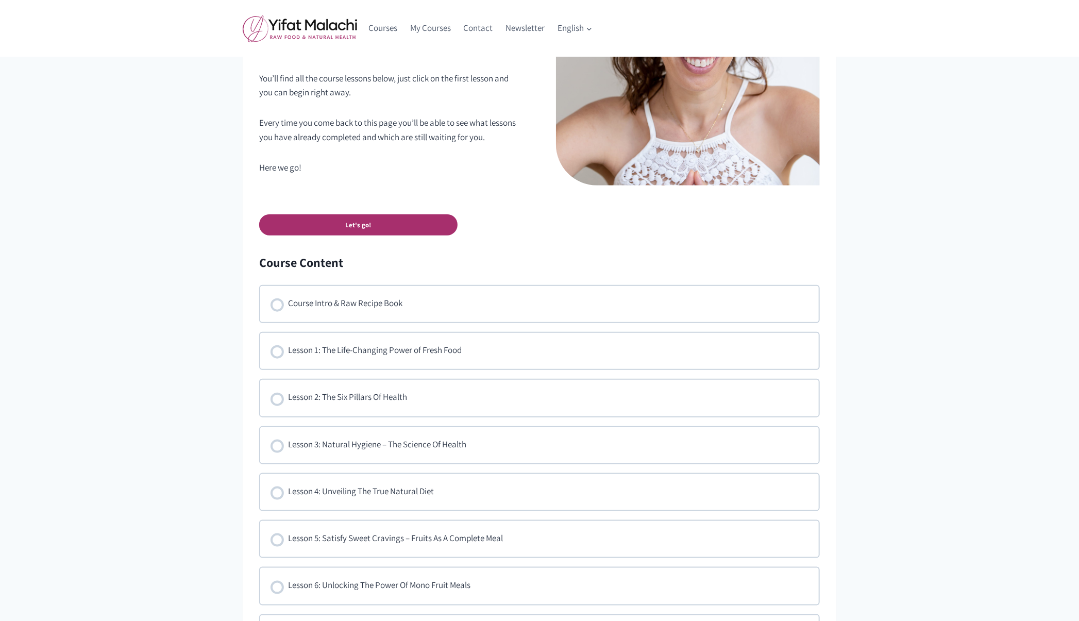
scroll to position [483, 0]
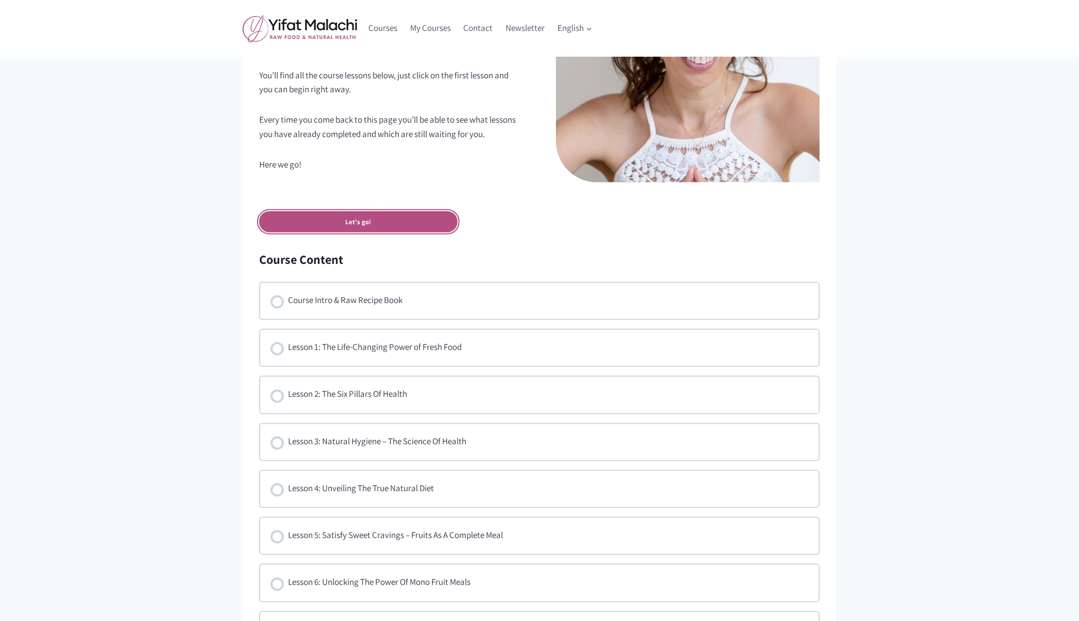
click at [380, 225] on link "Let's go!" at bounding box center [358, 221] width 198 height 21
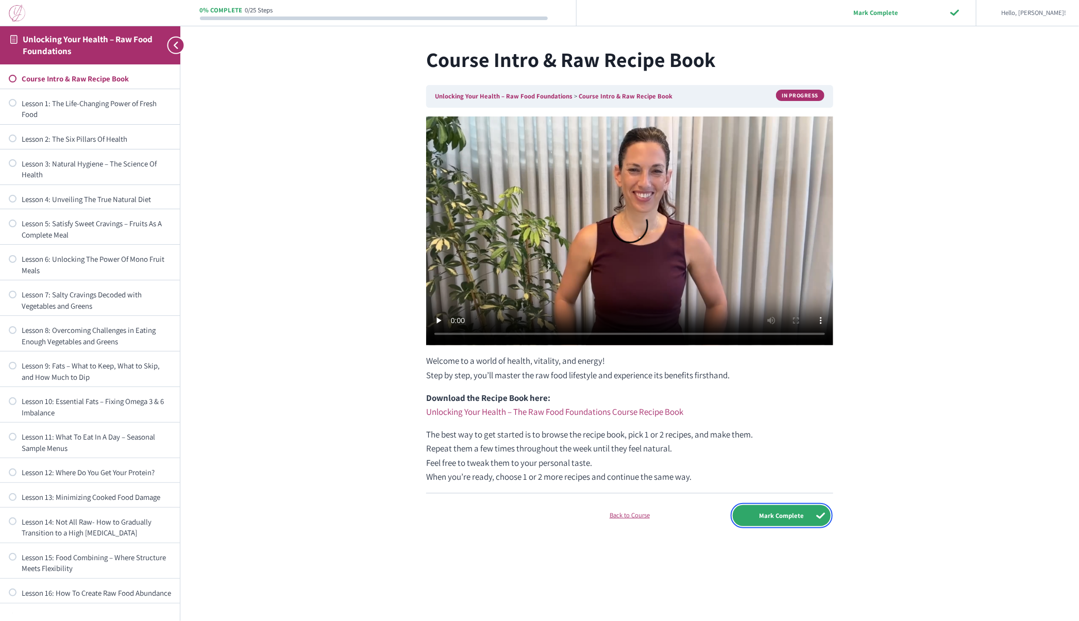
click at [752, 515] on input "Mark Complete" at bounding box center [782, 515] width 98 height 21
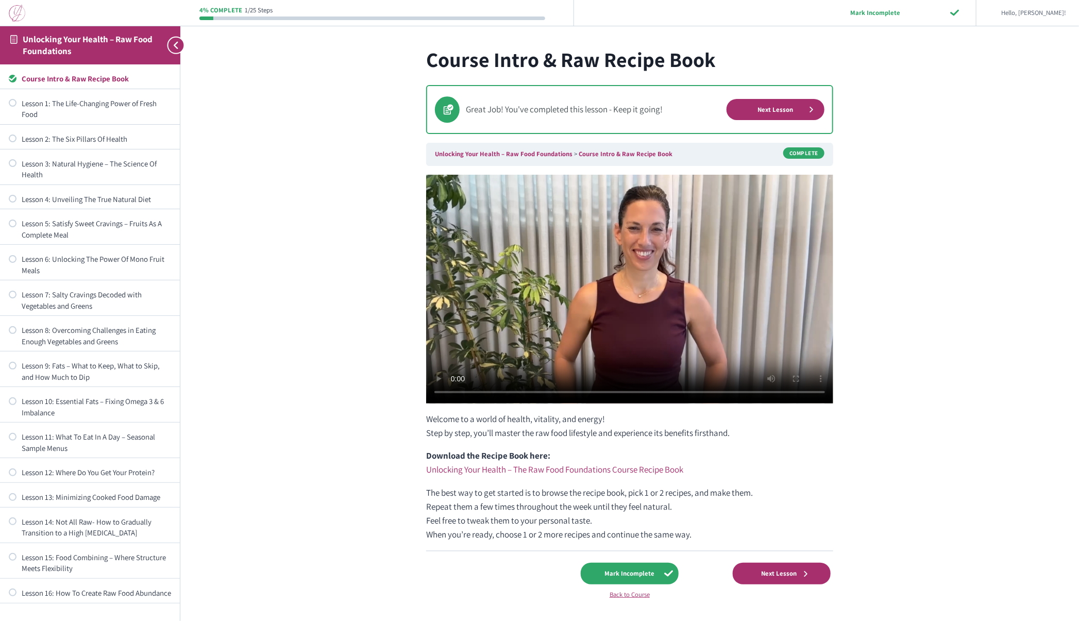
click at [902, 286] on div "4% Complete 1/25 Steps Mark Incomplete Hello, hahah! Course Home Logout Course …" at bounding box center [629, 327] width 898 height 655
click at [770, 569] on span "Next Lesson" at bounding box center [778, 573] width 49 height 8
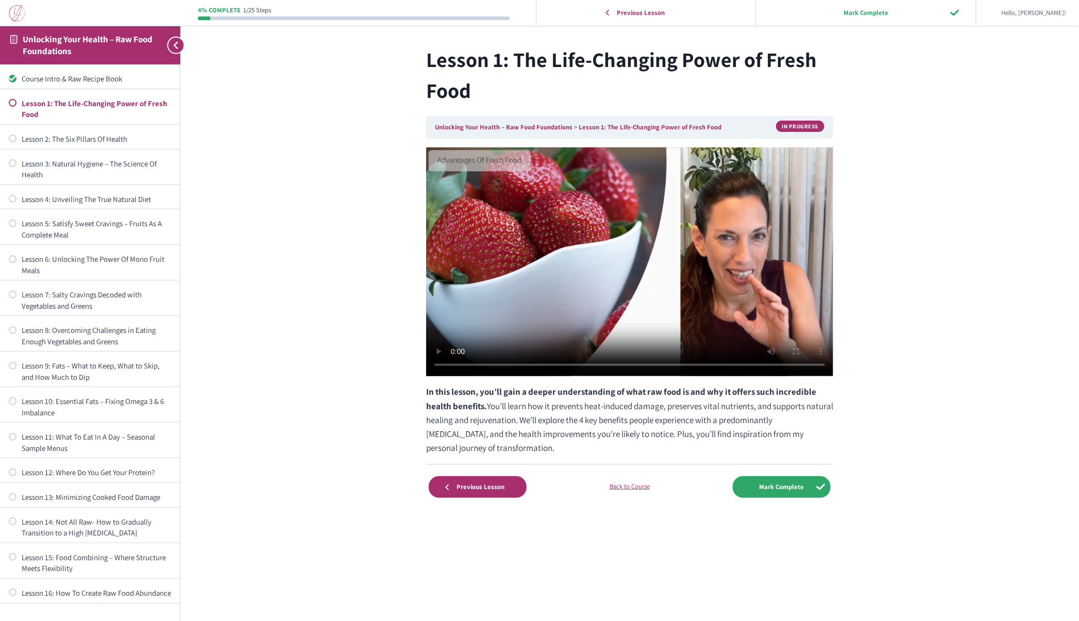
click at [620, 37] on div "Lesson 1: The Life-Changing Power of Fresh Food Unlocking Your Health – Raw Foo…" at bounding box center [629, 276] width 495 height 553
click at [16, 11] on img at bounding box center [17, 13] width 16 height 17
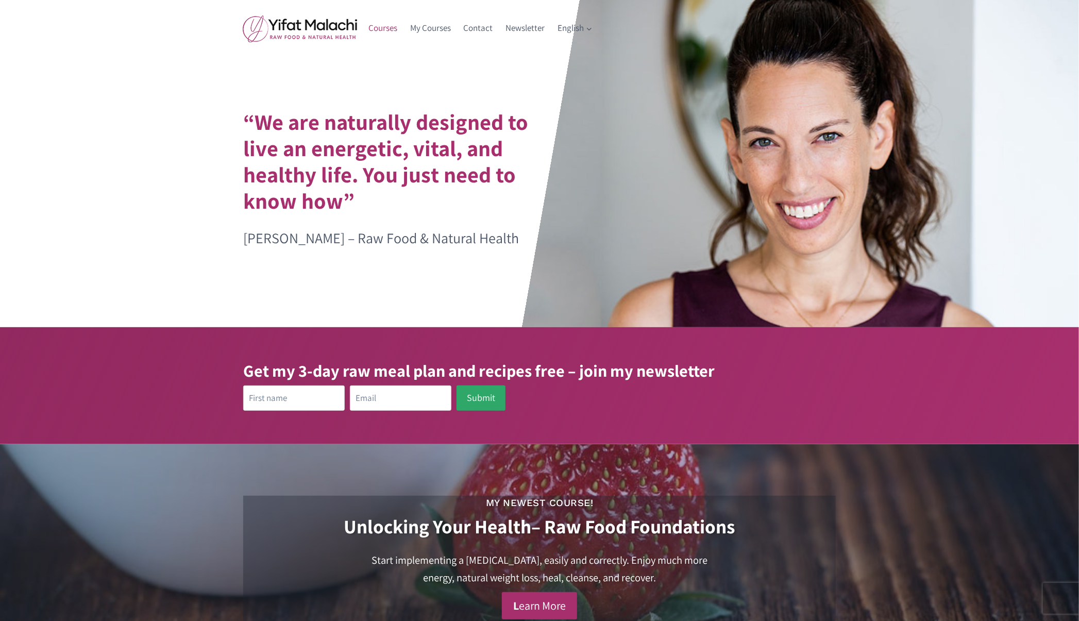
click at [387, 29] on link "Courses" at bounding box center [383, 28] width 42 height 25
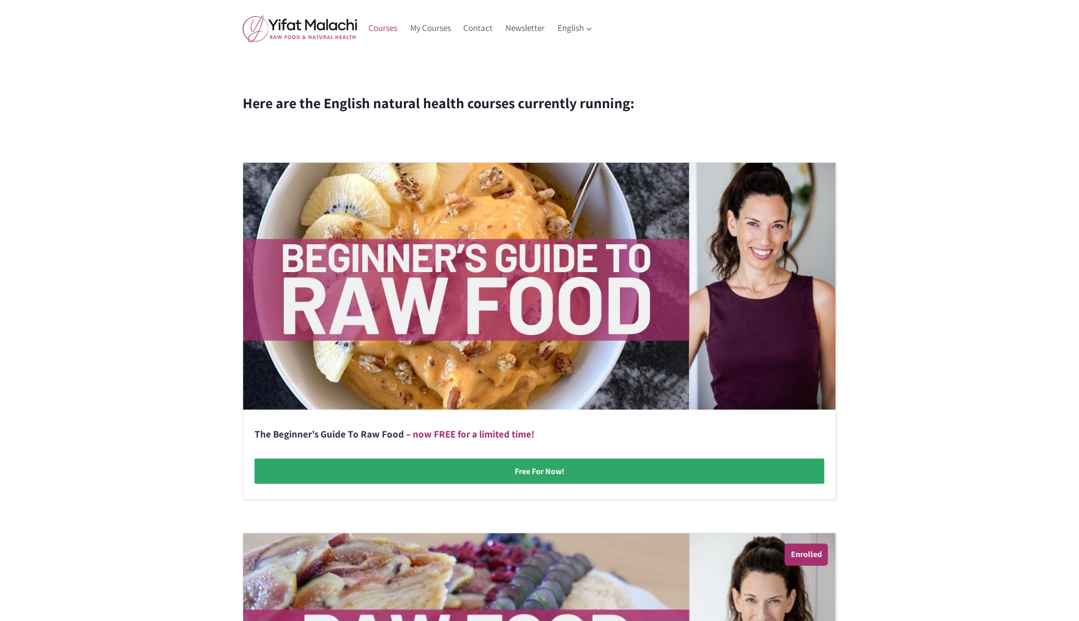
scroll to position [106, 0]
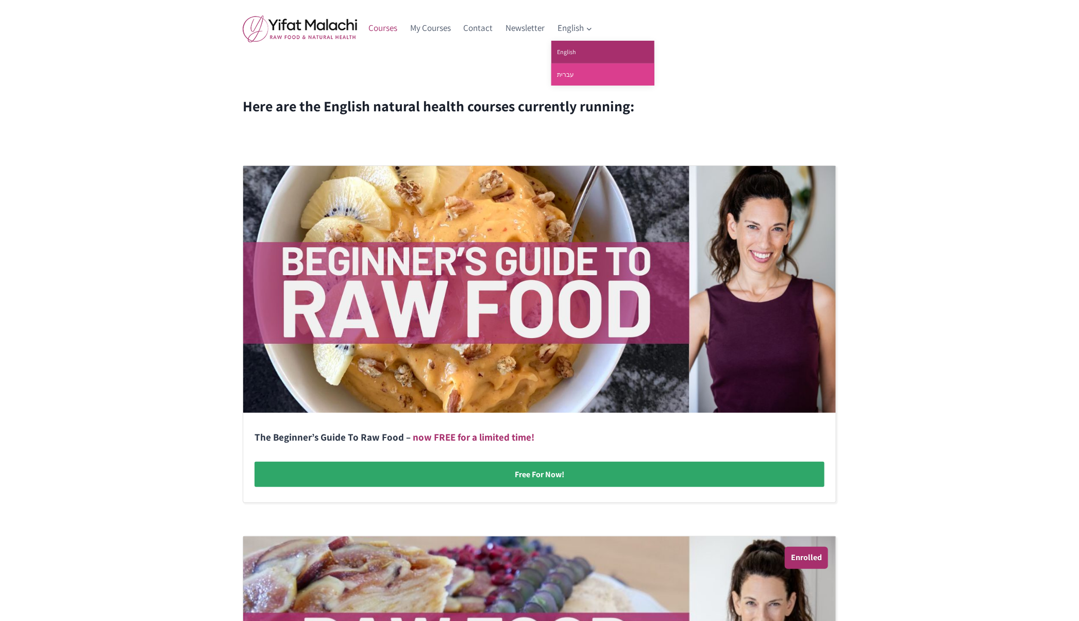
click at [569, 73] on link "עברית" at bounding box center [602, 74] width 103 height 22
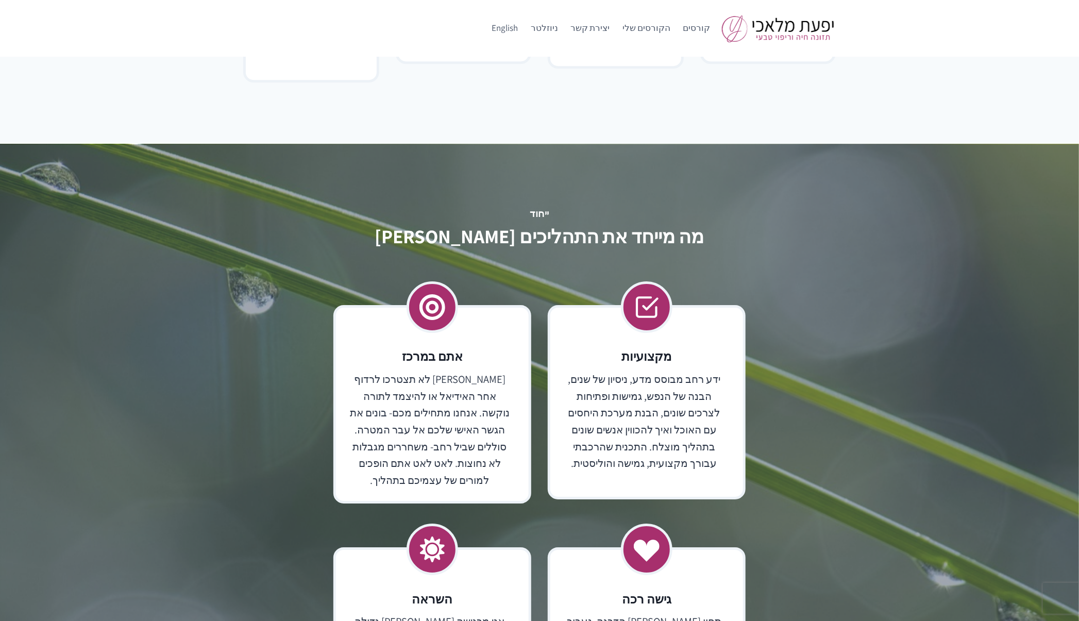
scroll to position [1295, 0]
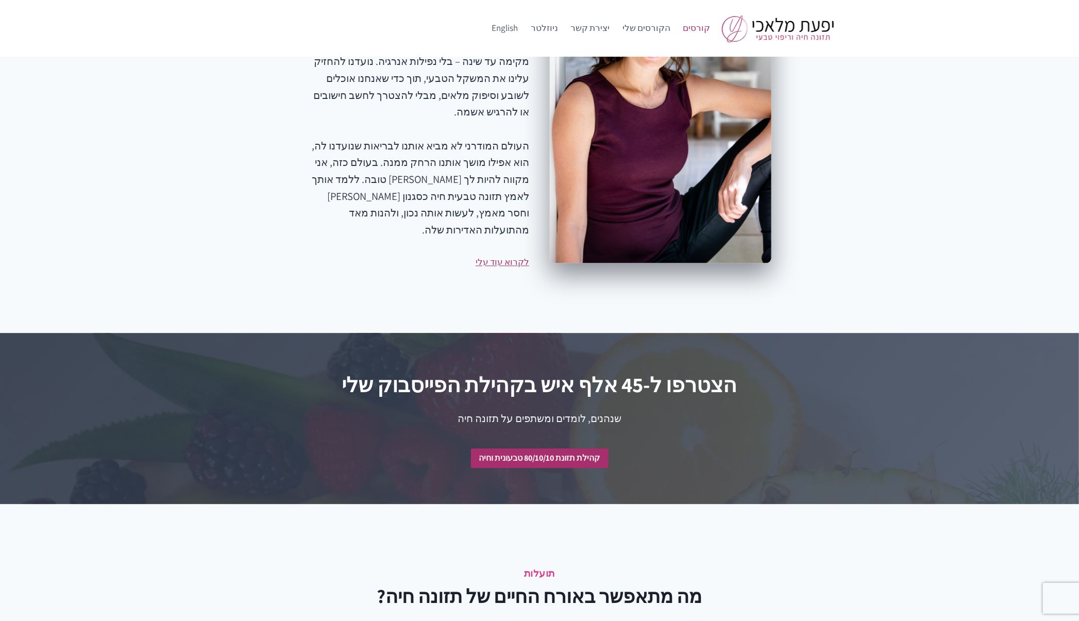
click at [705, 29] on link "קורסים" at bounding box center [696, 28] width 40 height 25
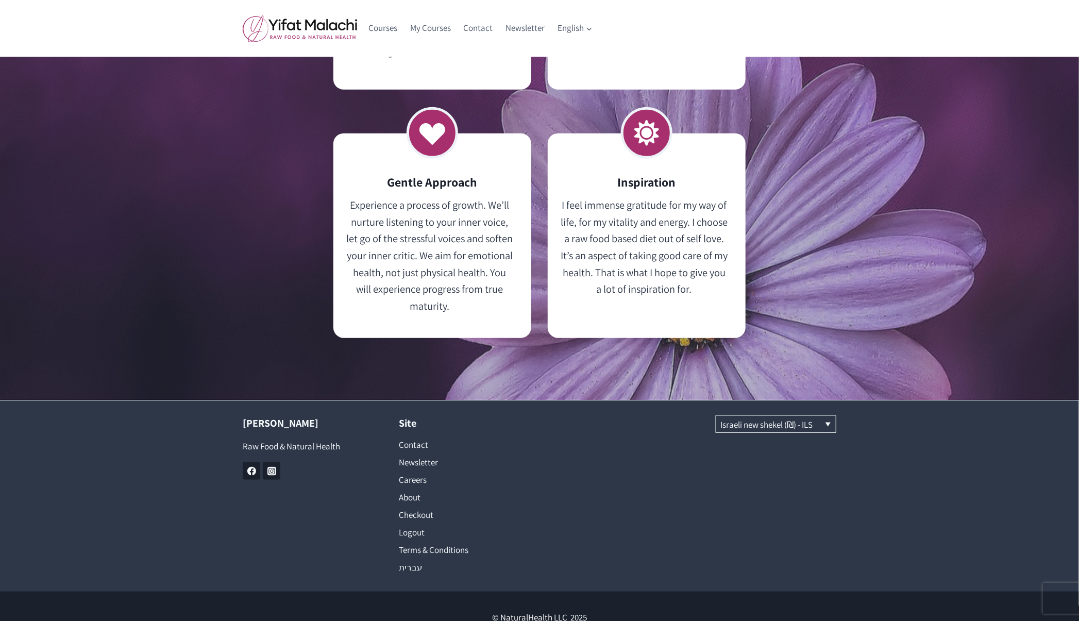
scroll to position [2963, 0]
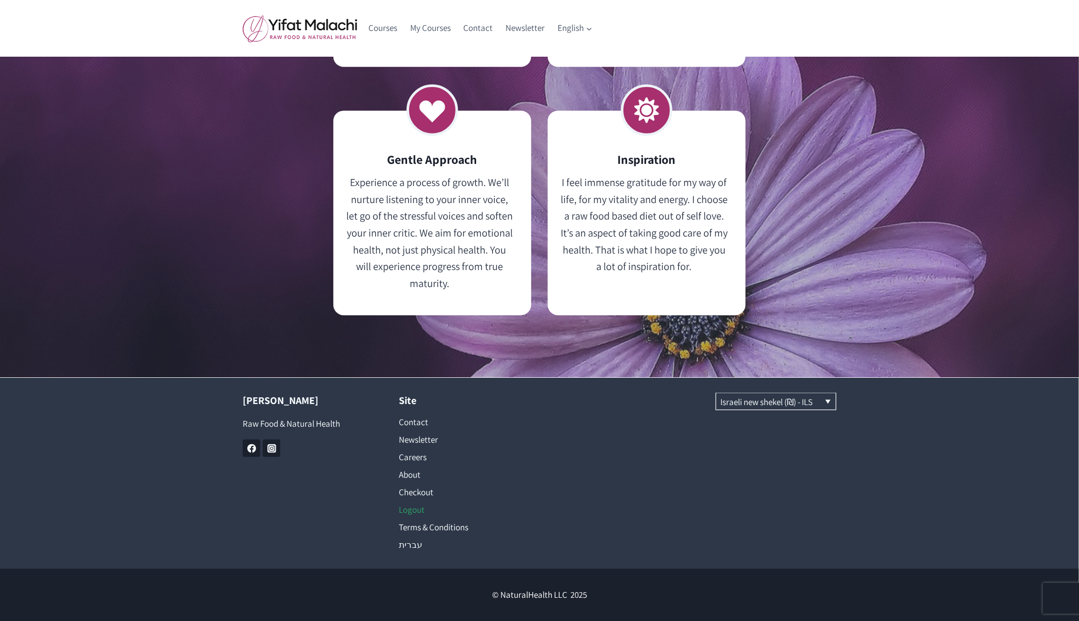
click at [405, 506] on link "Logout" at bounding box center [461, 510] width 125 height 18
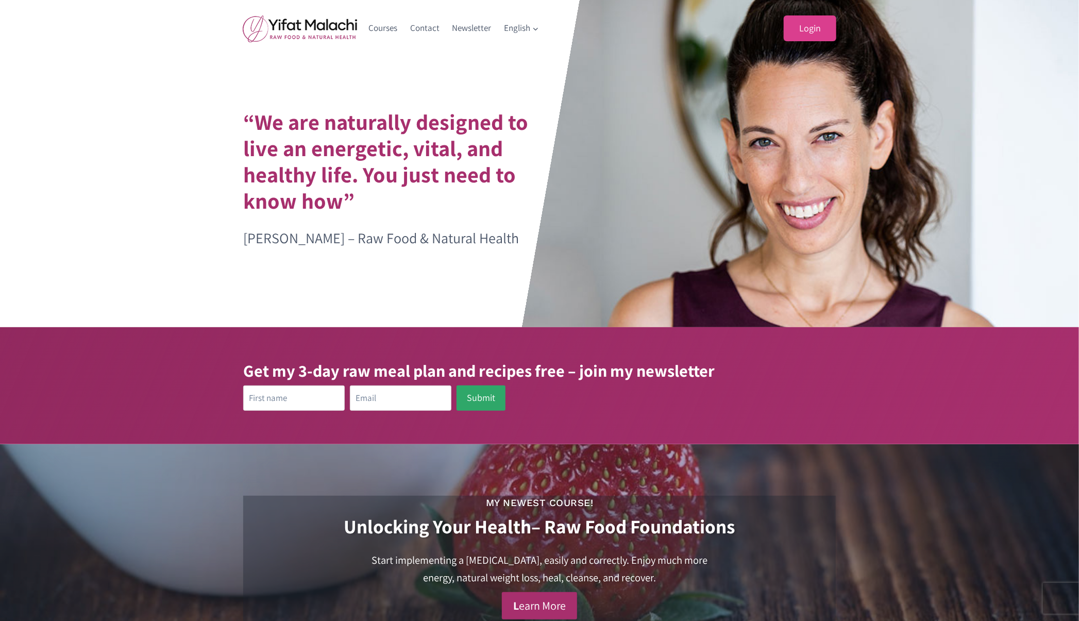
click at [804, 24] on link "Login" at bounding box center [810, 28] width 53 height 26
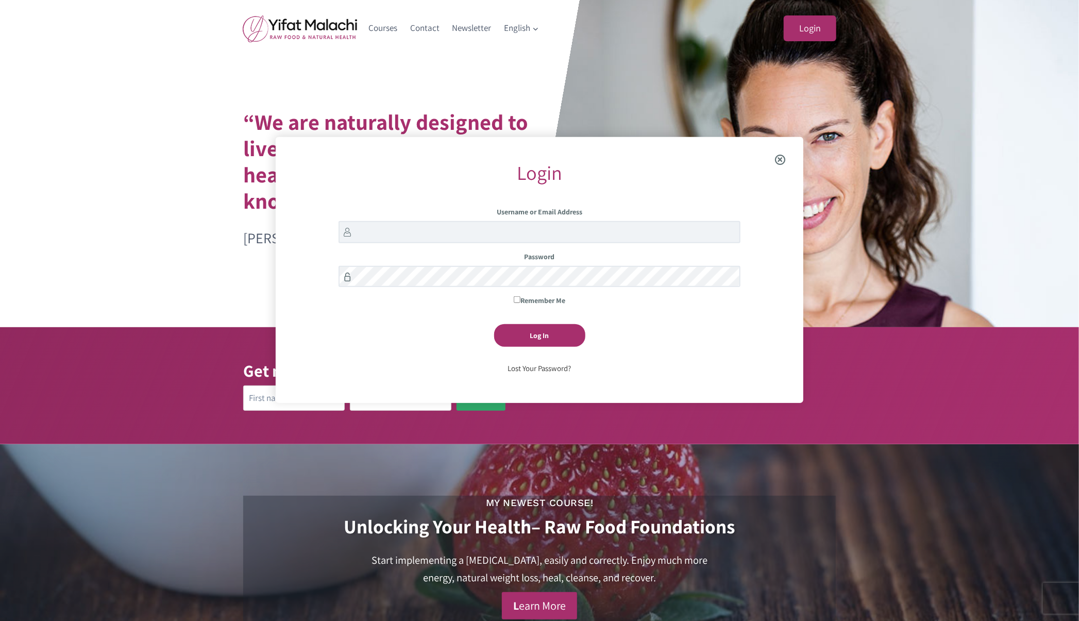
click at [783, 158] on span "Close the login modal" at bounding box center [780, 159] width 40 height 33
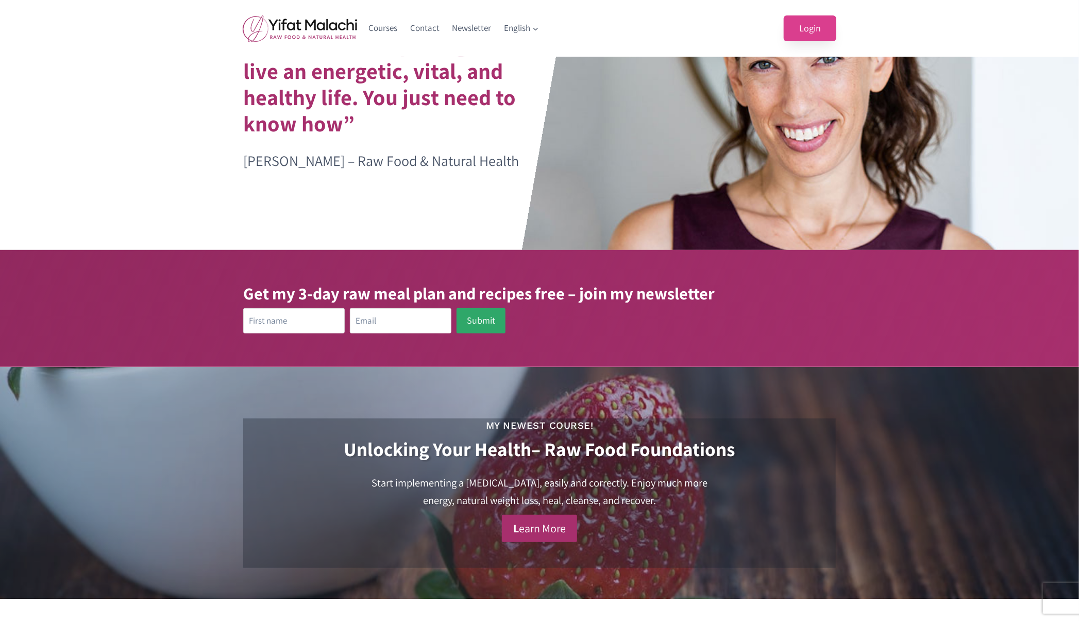
click at [810, 18] on link "Login" at bounding box center [810, 28] width 53 height 26
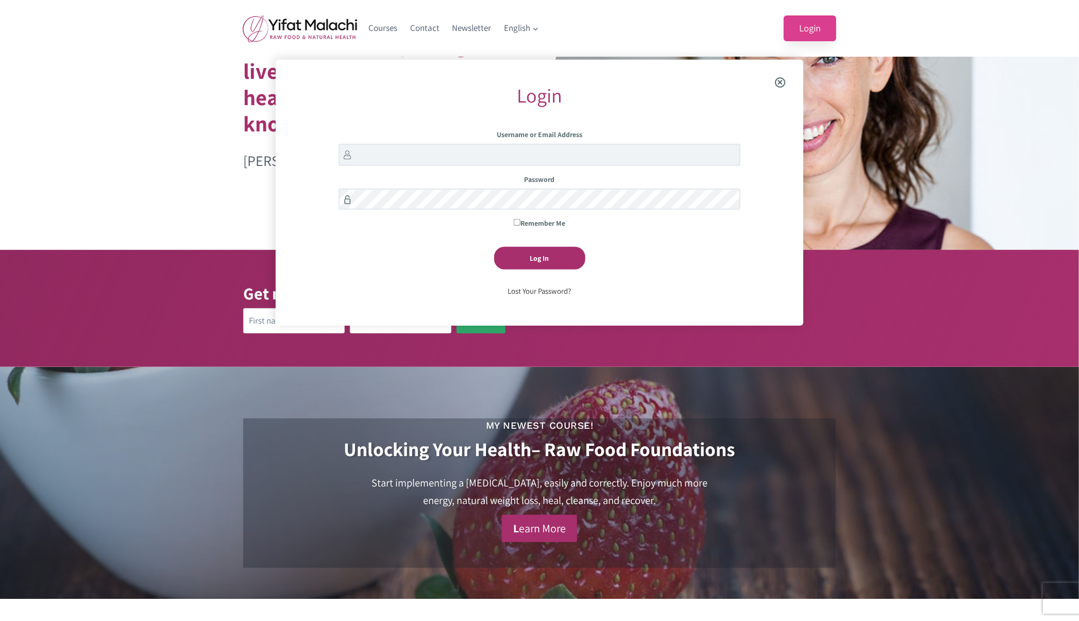
scroll to position [137, 0]
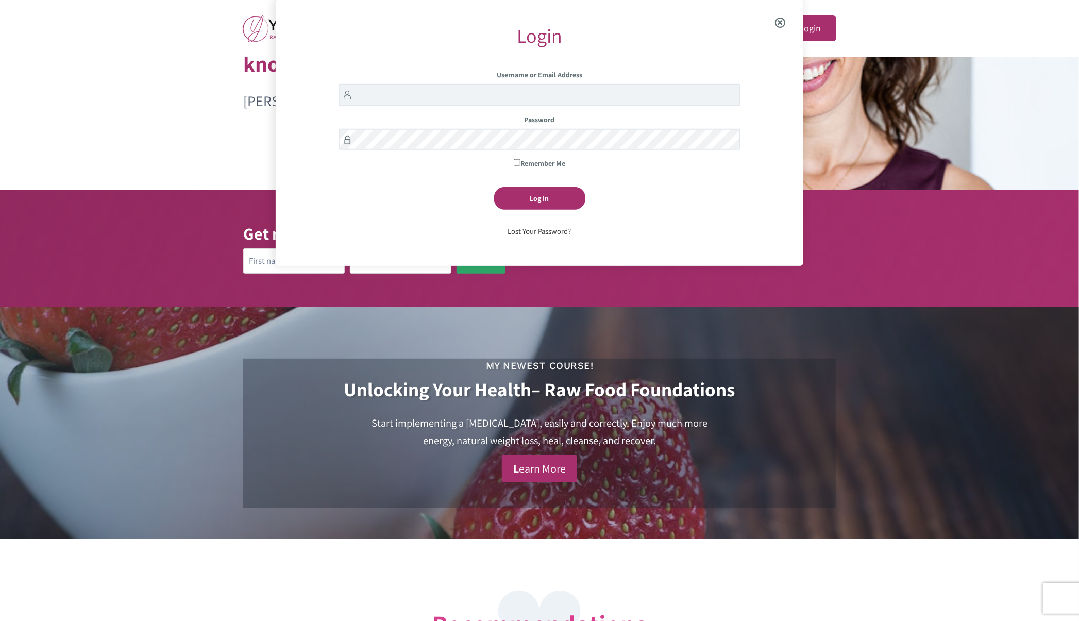
click at [195, 125] on div at bounding box center [539, 26] width 1079 height 327
click at [552, 325] on div "My Newest Course! Unlocking Your Health – Raw Food Foundations Start implementi…" at bounding box center [539, 423] width 618 height 232
click at [777, 26] on span "Close the login modal" at bounding box center [780, 22] width 40 height 33
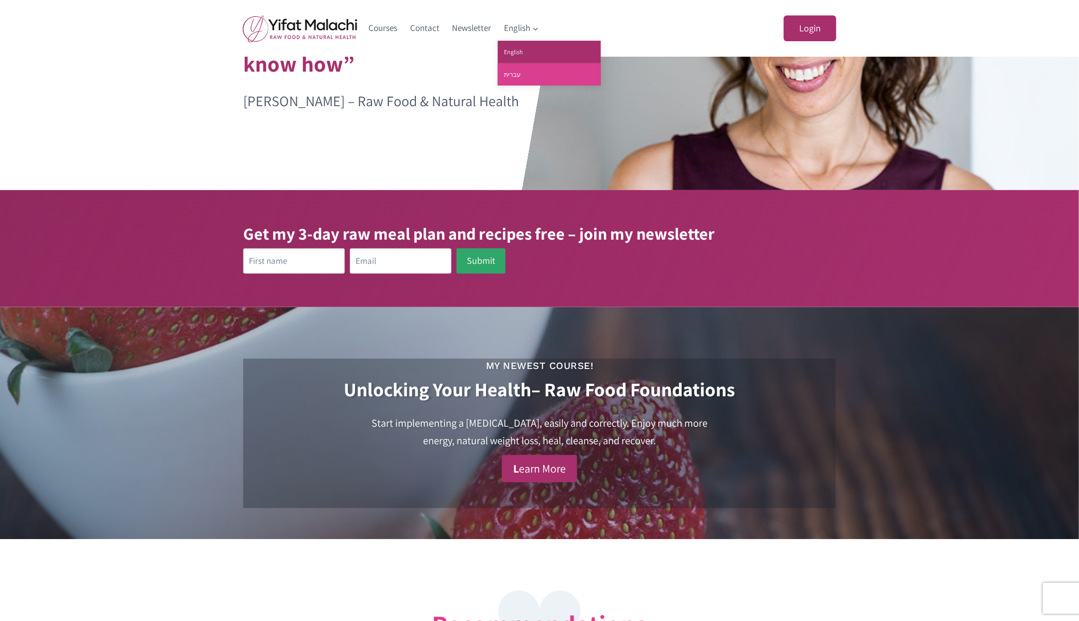
click at [515, 66] on link "עברית" at bounding box center [549, 74] width 103 height 22
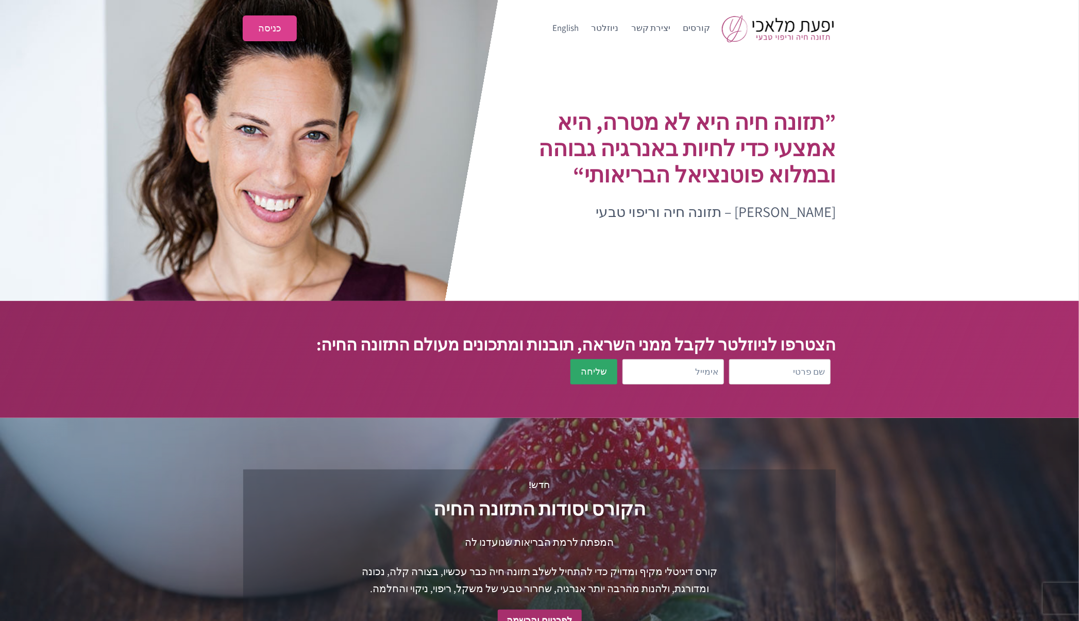
click at [276, 33] on link "כניסה" at bounding box center [270, 28] width 54 height 26
click at [700, 29] on link "קורסים" at bounding box center [696, 28] width 40 height 25
click at [702, 26] on link "קורסים" at bounding box center [696, 28] width 40 height 25
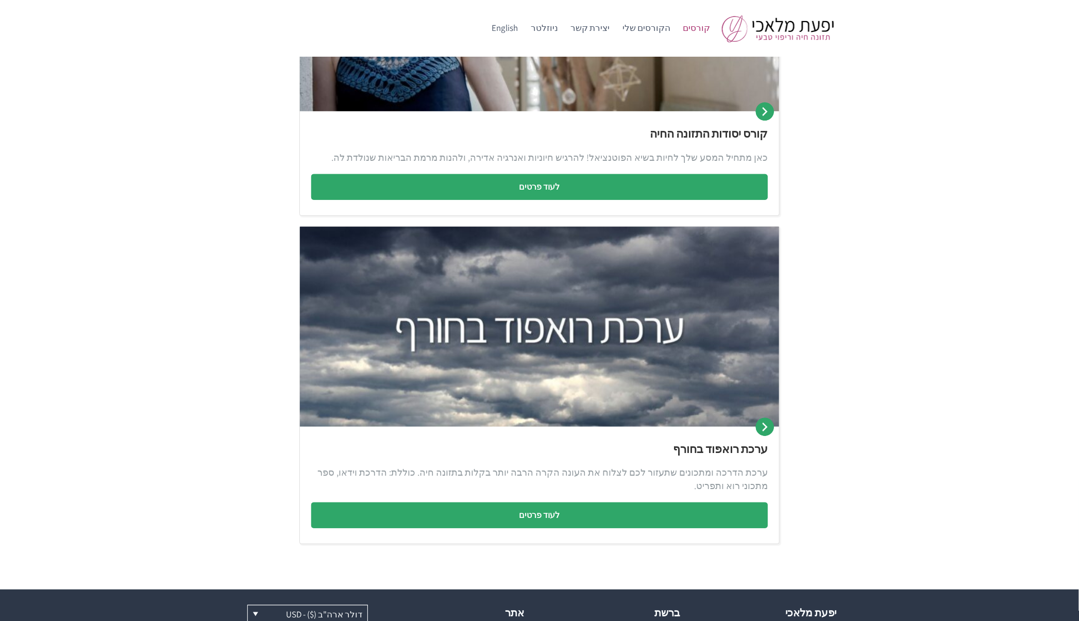
scroll to position [282, 0]
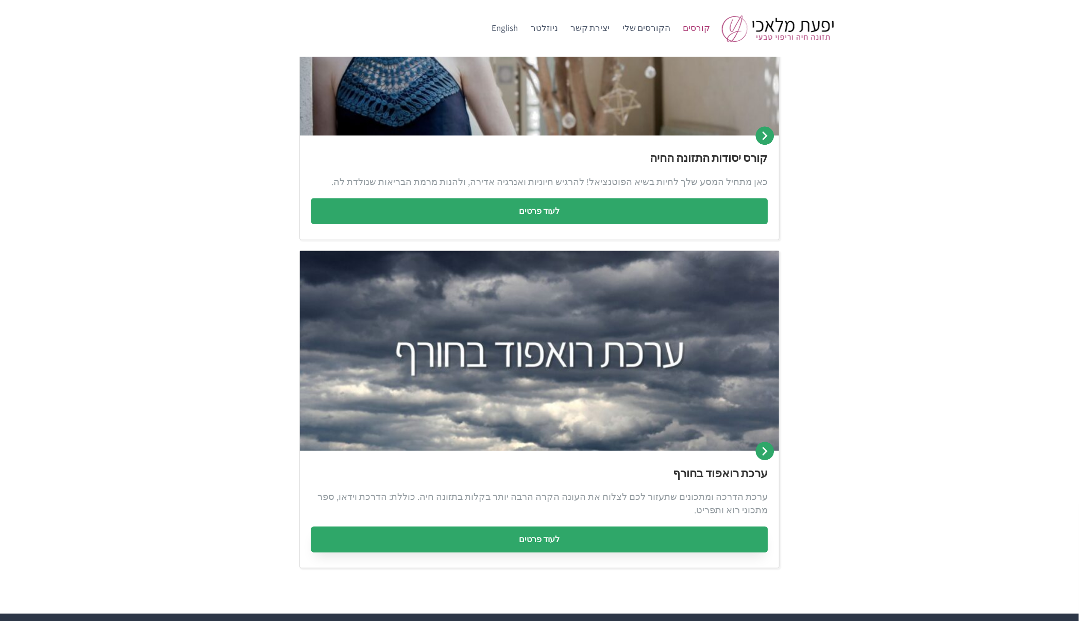
click at [548, 535] on link "לעוד פרטים" at bounding box center [539, 540] width 456 height 26
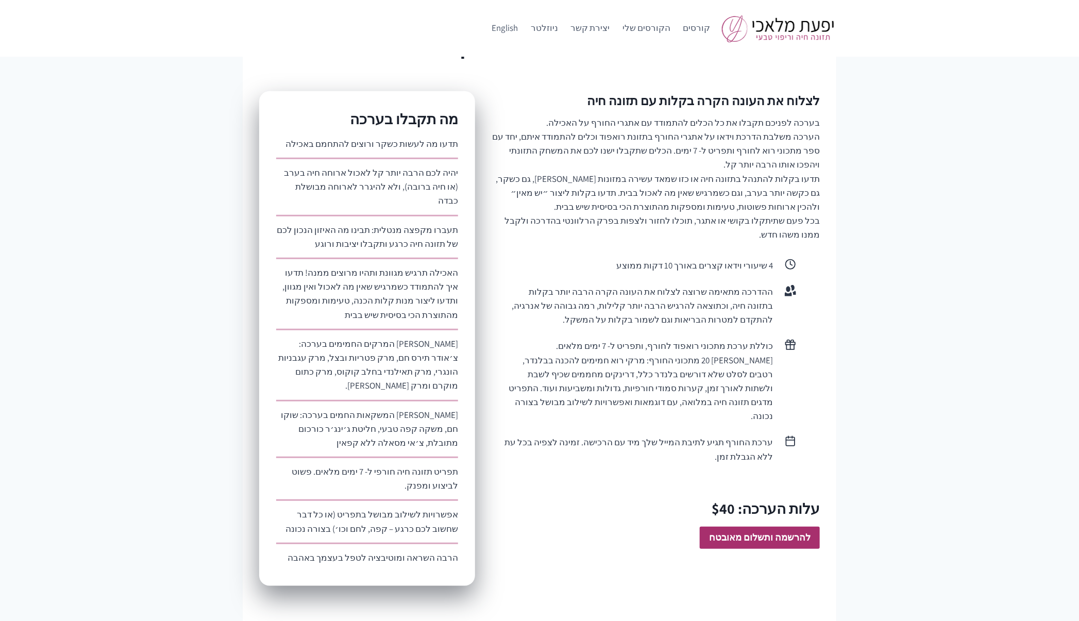
scroll to position [343, 0]
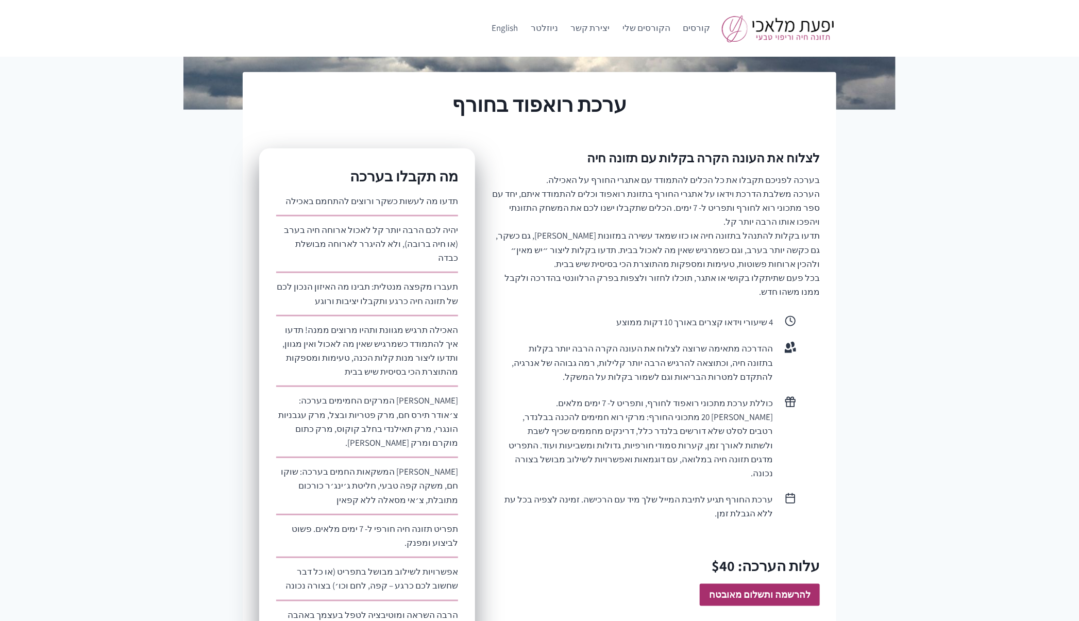
scroll to position [669, 0]
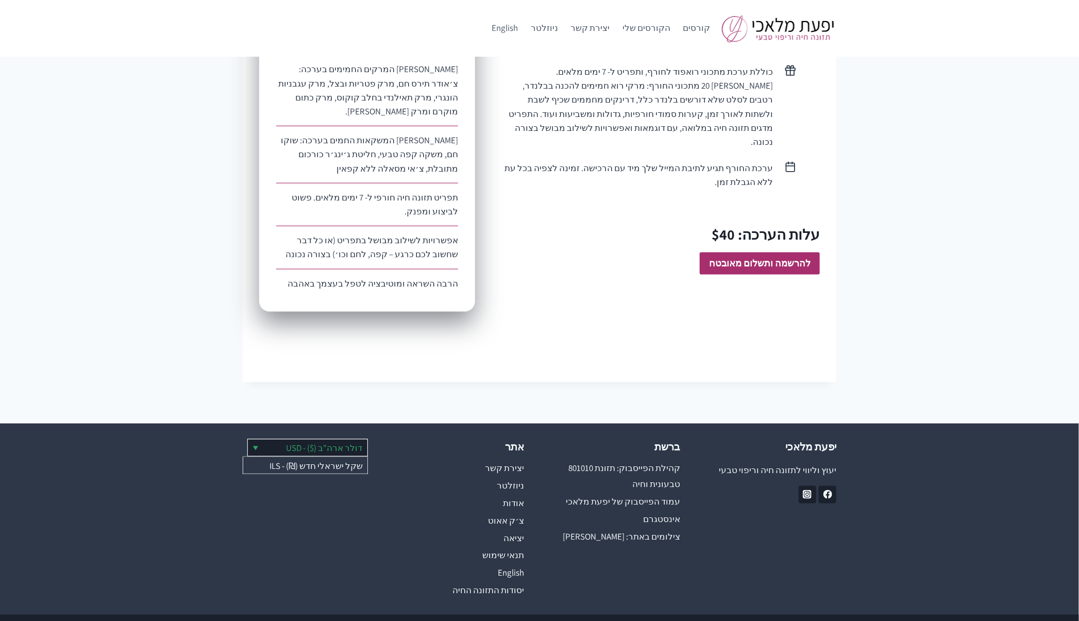
click at [274, 439] on link "דולר ארה"ב ($) - USD" at bounding box center [308, 447] width 120 height 16
click at [277, 457] on link "שקל ישראלי חדש (₪) - ILS" at bounding box center [305, 465] width 124 height 16
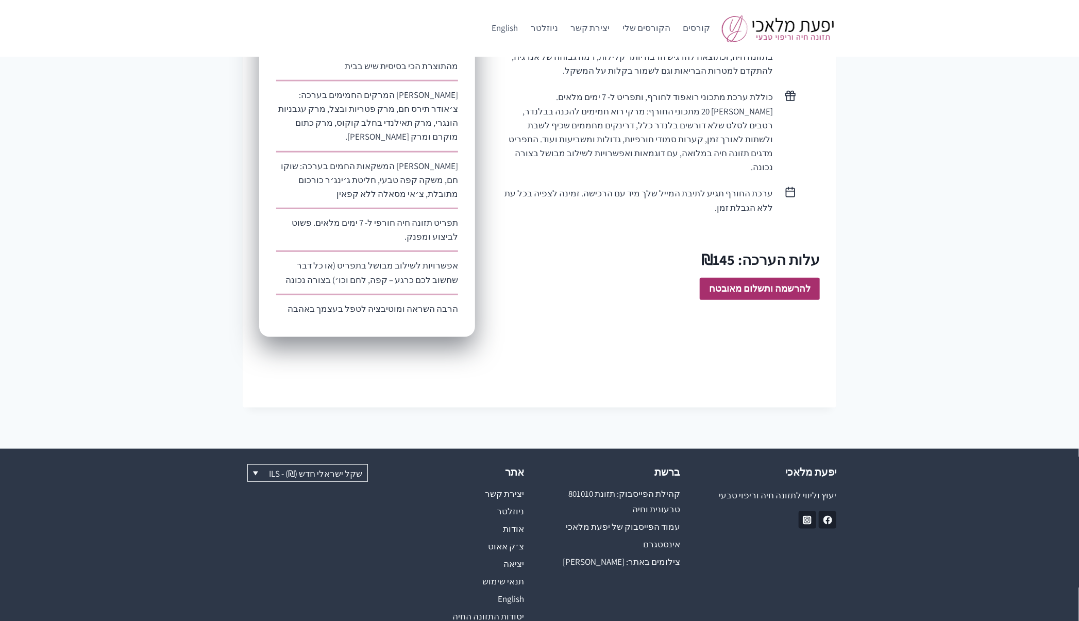
scroll to position [616, 0]
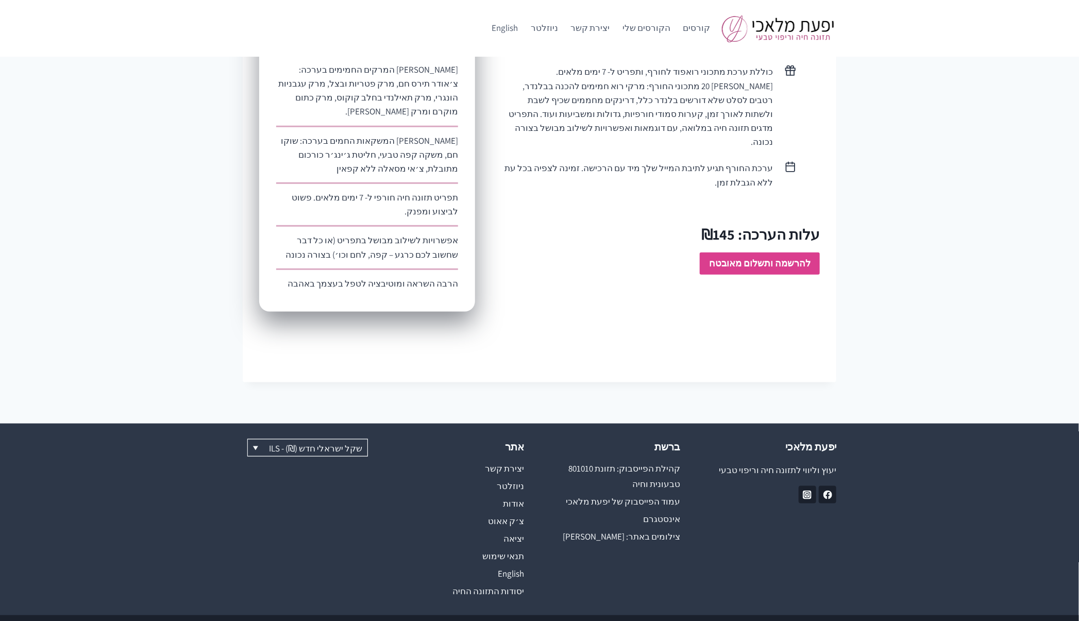
click at [749, 257] on strong "להרשמה ותשלום מאובטח" at bounding box center [759, 263] width 101 height 12
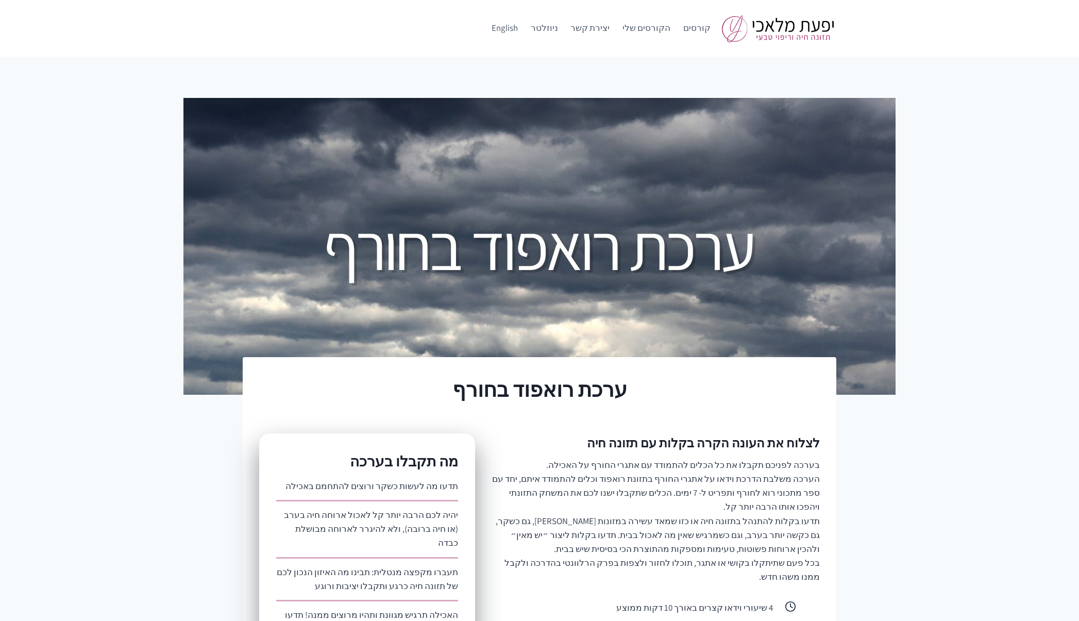
scroll to position [616, 0]
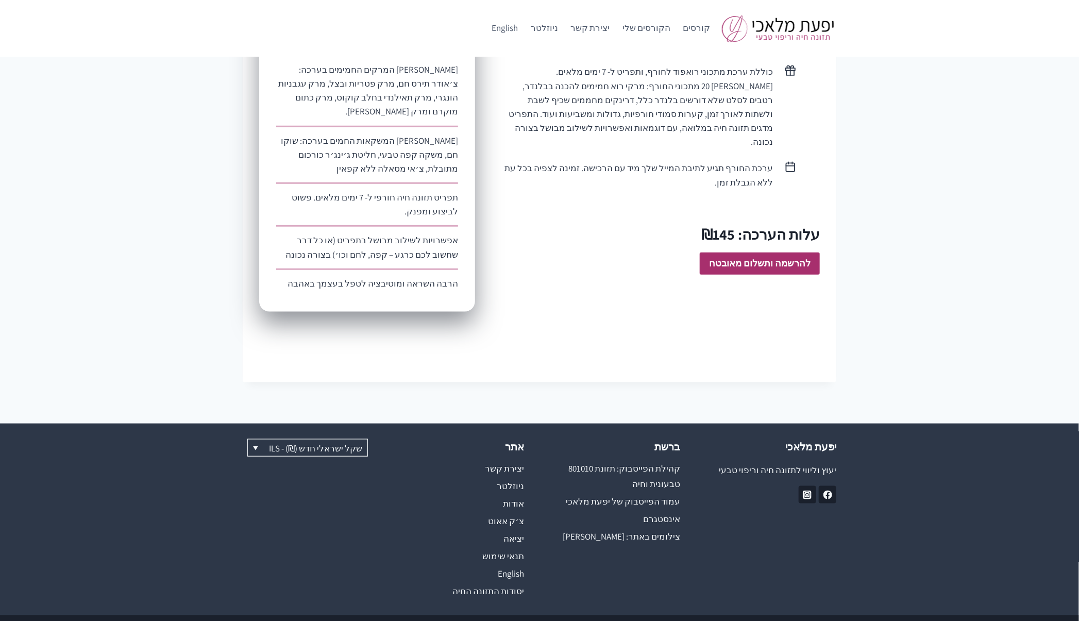
click at [752, 257] on strong "להרשמה ותשלום מאובטח" at bounding box center [759, 263] width 101 height 12
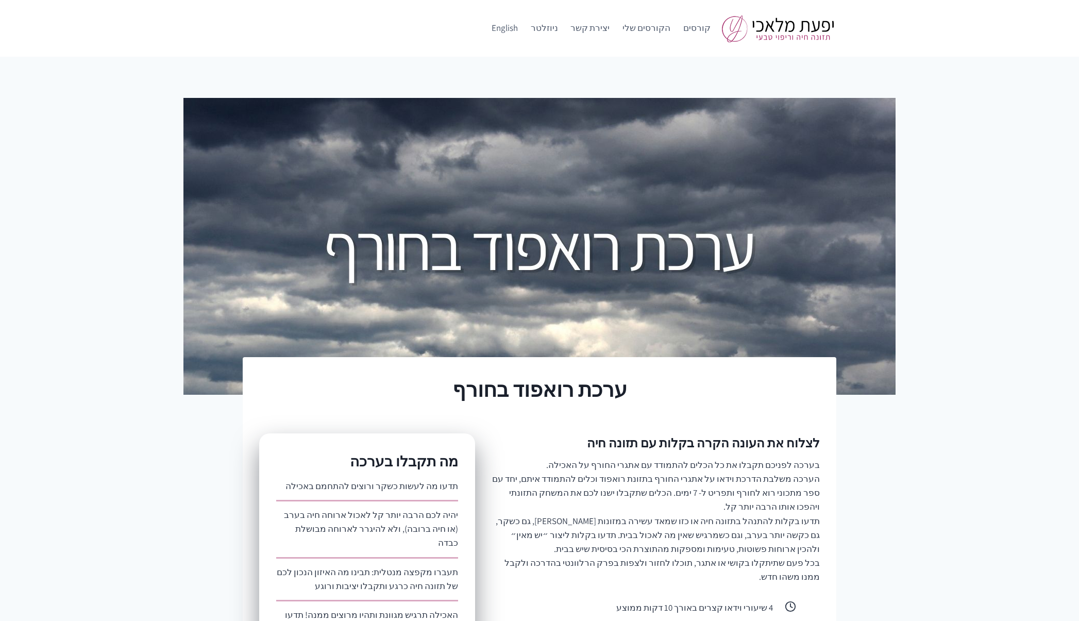
scroll to position [616, 0]
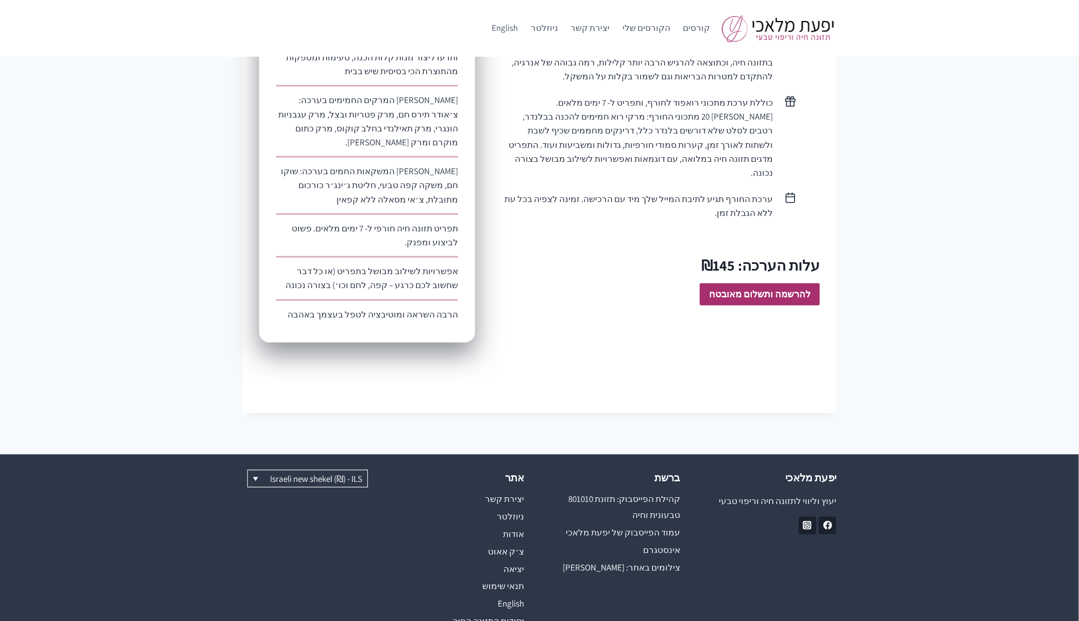
scroll to position [669, 0]
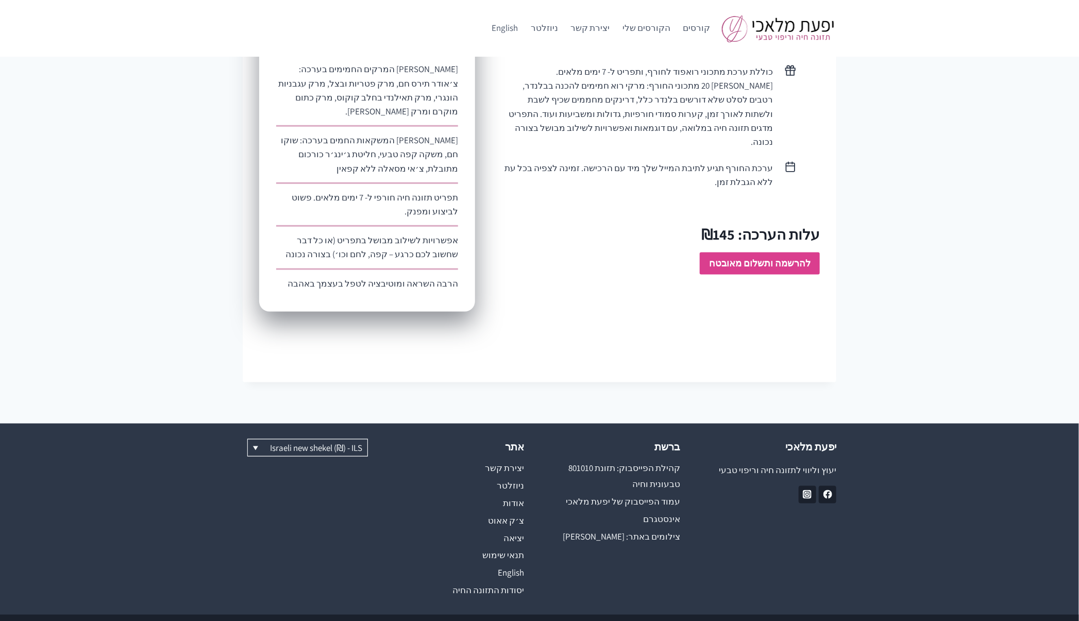
click at [769, 257] on strong "להרשמה ותשלום מאובטח" at bounding box center [759, 263] width 101 height 12
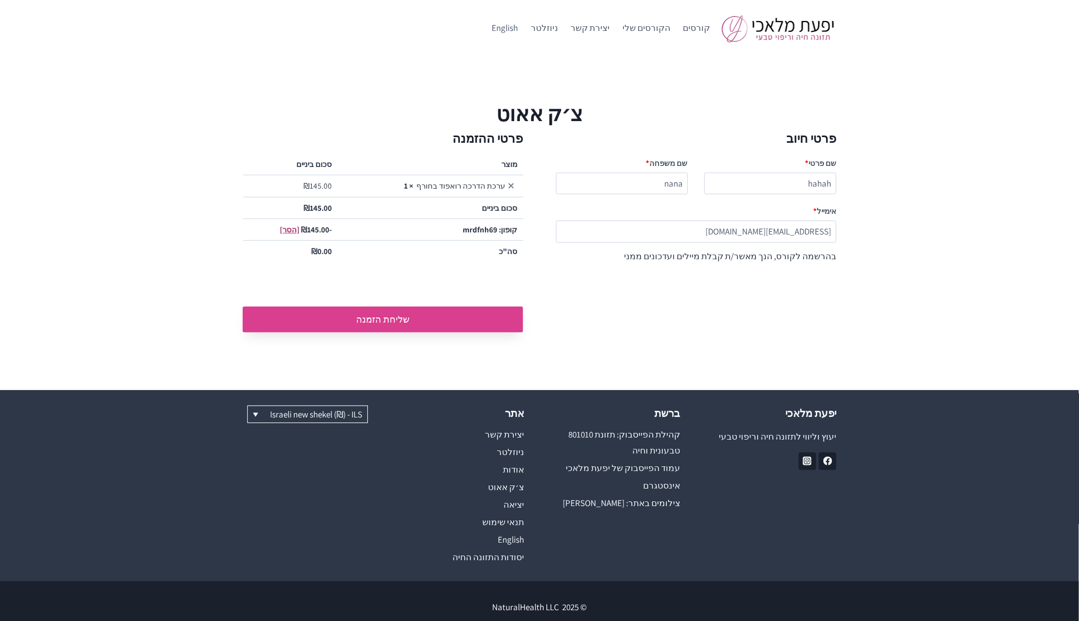
click at [412, 323] on button "שליחת הזמנה" at bounding box center [383, 320] width 280 height 26
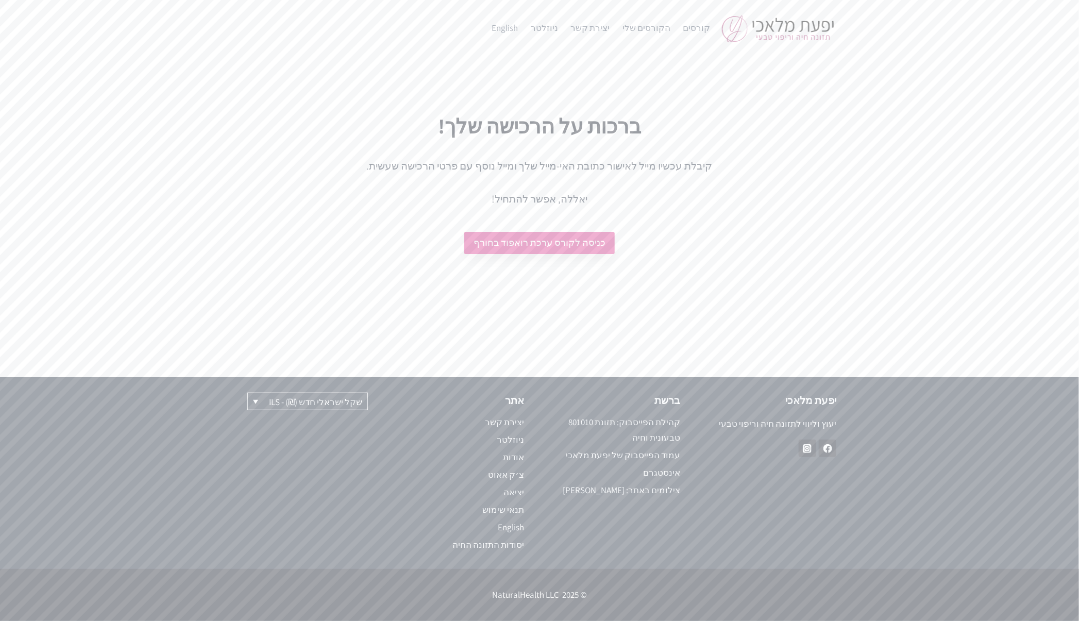
click at [483, 237] on link "כניסה לקורס ערכת רואפוד בחורף" at bounding box center [539, 243] width 150 height 22
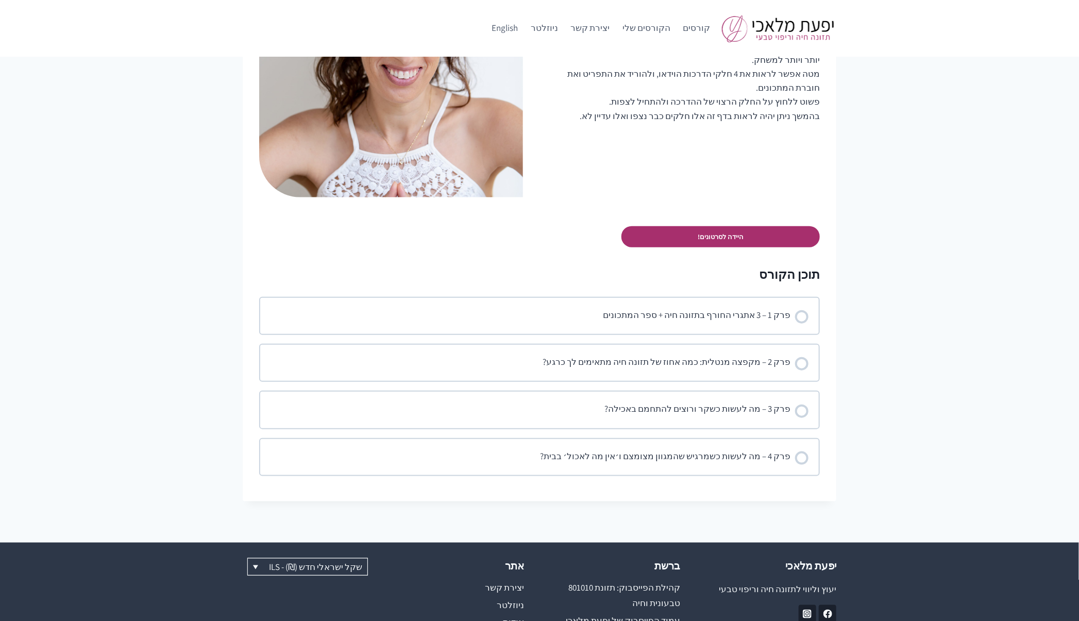
scroll to position [495, 0]
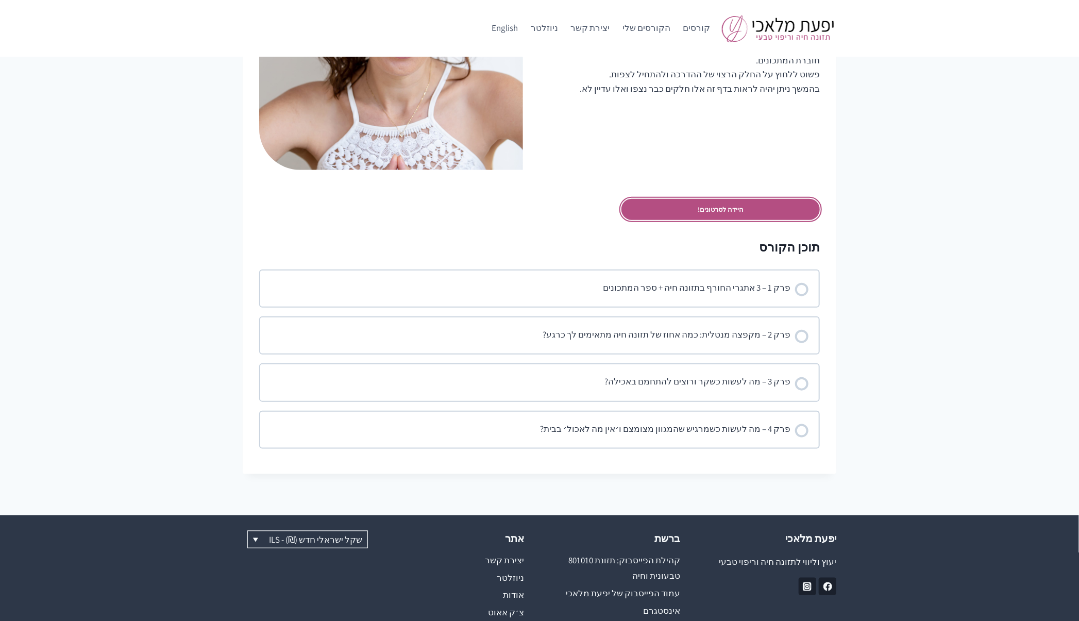
click at [691, 200] on link "היידה לסרטונים!" at bounding box center [720, 209] width 198 height 21
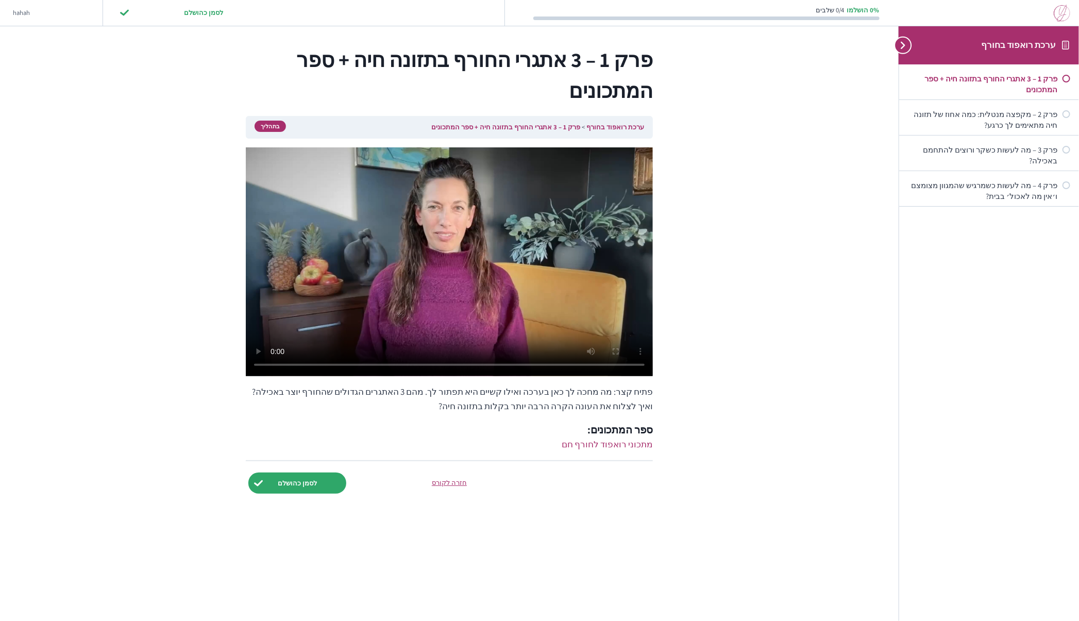
click at [1063, 16] on img at bounding box center [1062, 13] width 16 height 17
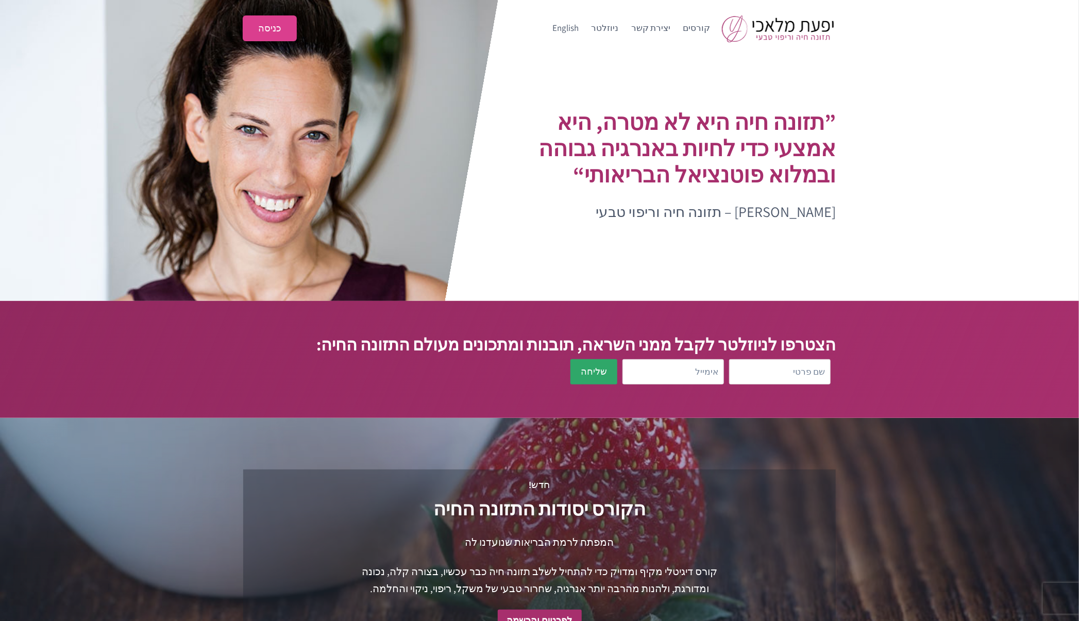
click at [257, 24] on link "כניסה" at bounding box center [270, 28] width 54 height 26
click at [268, 30] on link "כניסה" at bounding box center [270, 28] width 54 height 26
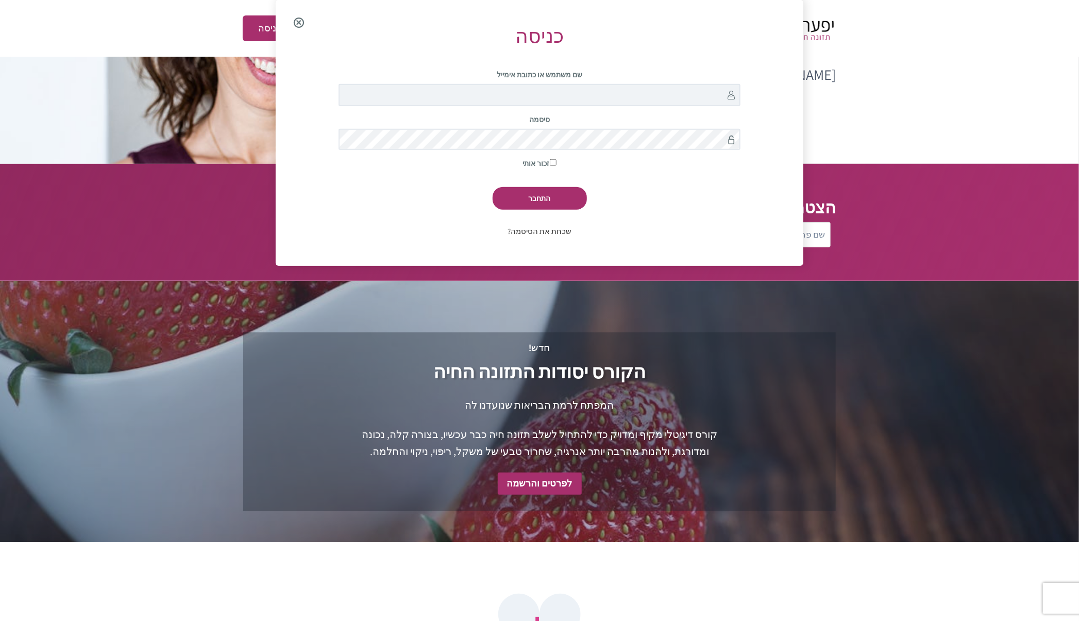
click at [556, 231] on link "שכחת את הסיסמה?" at bounding box center [539, 231] width 64 height 10
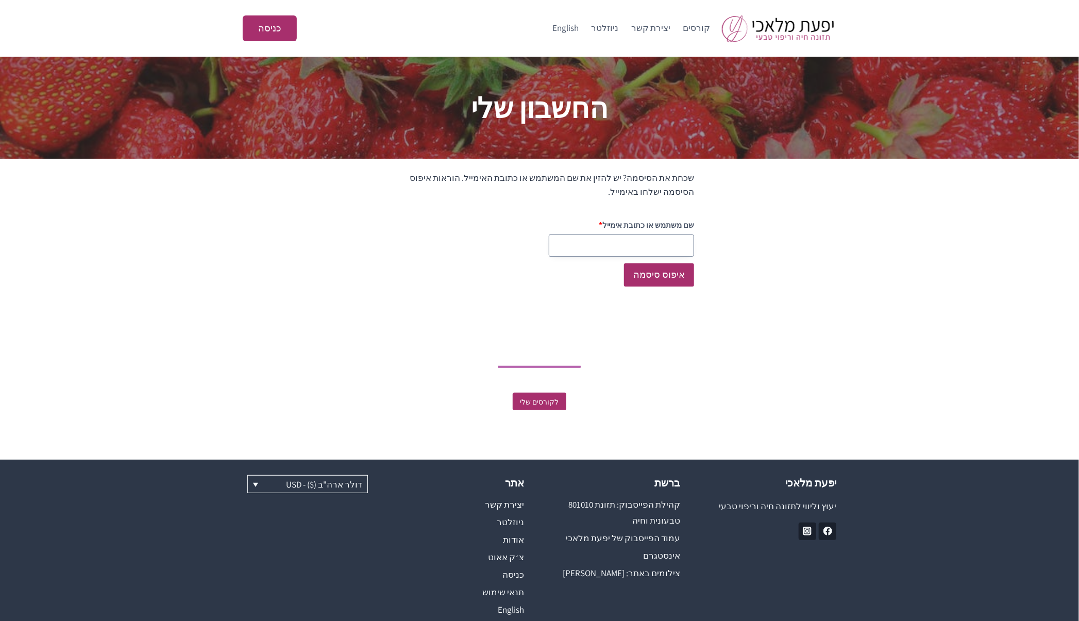
click at [593, 240] on input "שם משתמש או כתובת אימייל" at bounding box center [621, 245] width 145 height 22
paste input "testingnh341@mailinator.com"
type input "testingnh341@mailinator.com"
click at [654, 275] on button "איפוס סיסמה" at bounding box center [659, 274] width 70 height 23
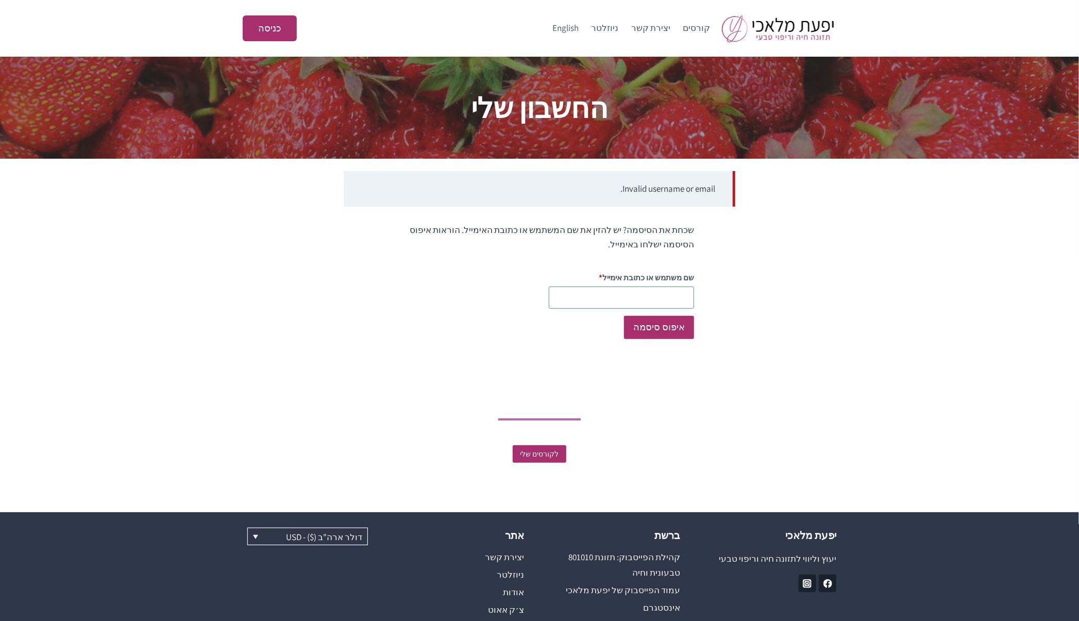
click at [657, 293] on input "שם משתמש או כתובת אימייל" at bounding box center [621, 297] width 145 height 22
paste input "testingnh341@mailinator.com"
click at [622, 297] on input "testingnh341@mailinator.com" at bounding box center [621, 297] width 145 height 22
type input "testingnh340@mailinator.com"
click at [624, 316] on button "איפוס סיסמה" at bounding box center [659, 327] width 70 height 23
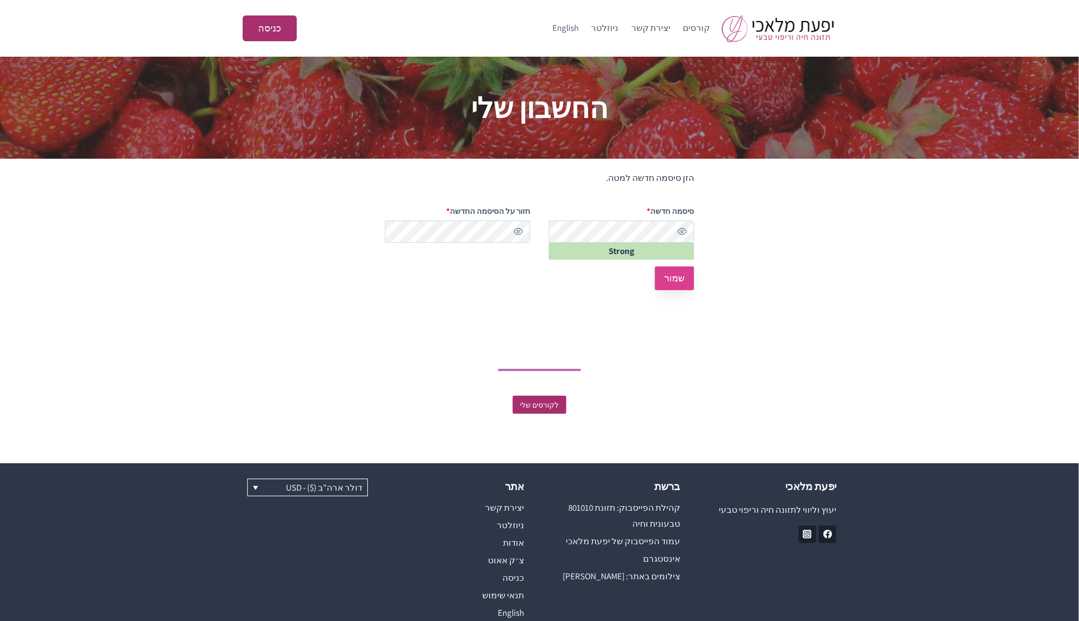
click at [677, 281] on button "שמור" at bounding box center [674, 277] width 39 height 23
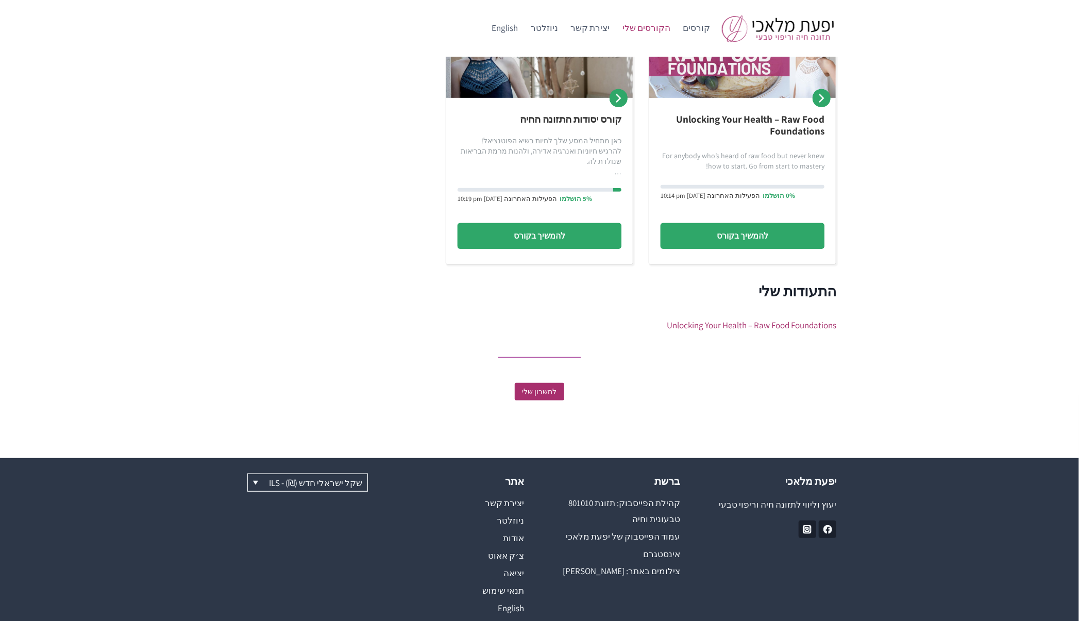
scroll to position [268, 0]
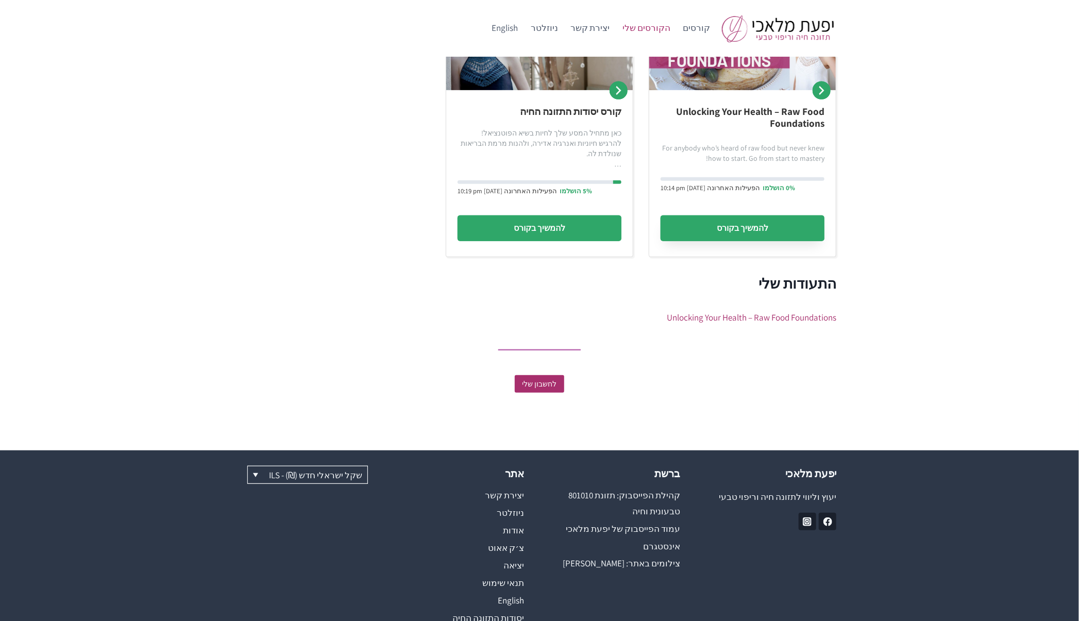
click at [725, 220] on link "להמשיך בקורס" at bounding box center [742, 228] width 164 height 26
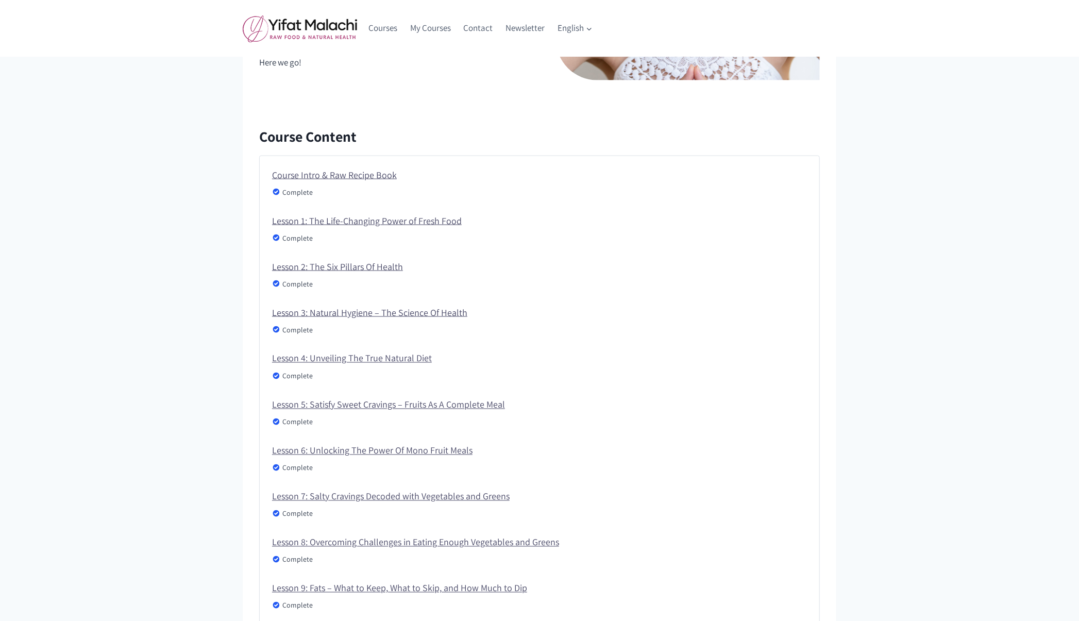
scroll to position [939, 0]
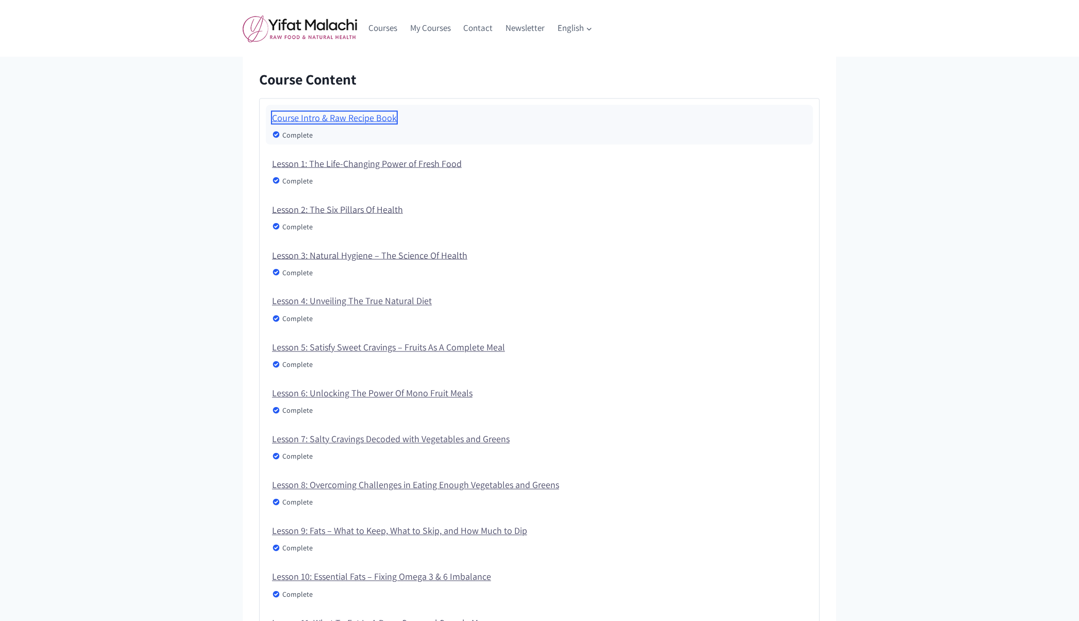
click at [303, 119] on link "Course Intro & Raw Recipe Book" at bounding box center [334, 118] width 125 height 12
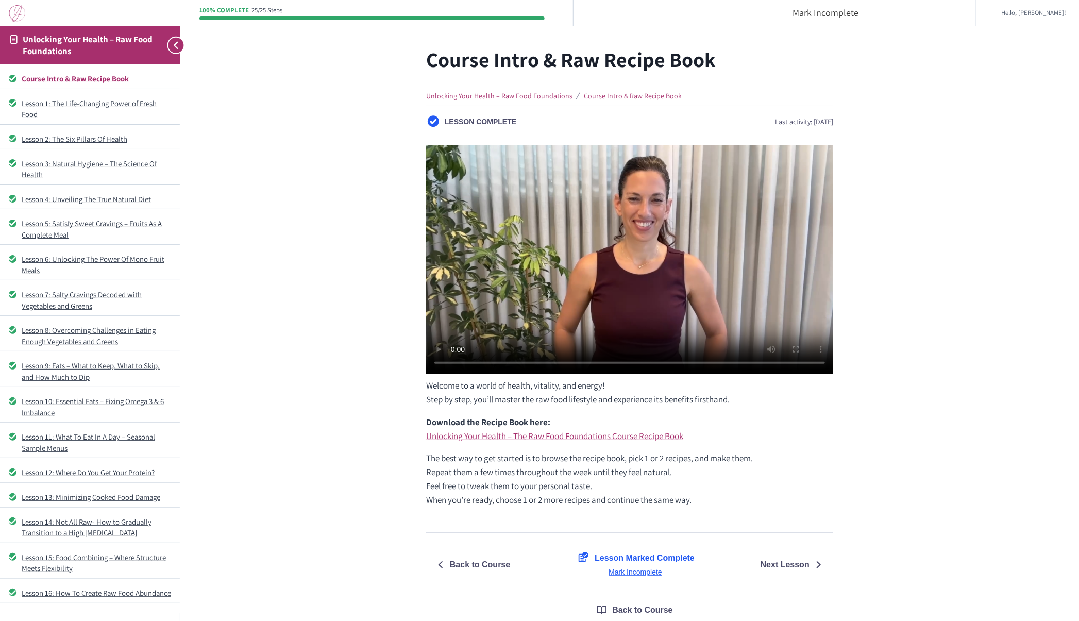
click at [22, 12] on img at bounding box center [17, 13] width 16 height 17
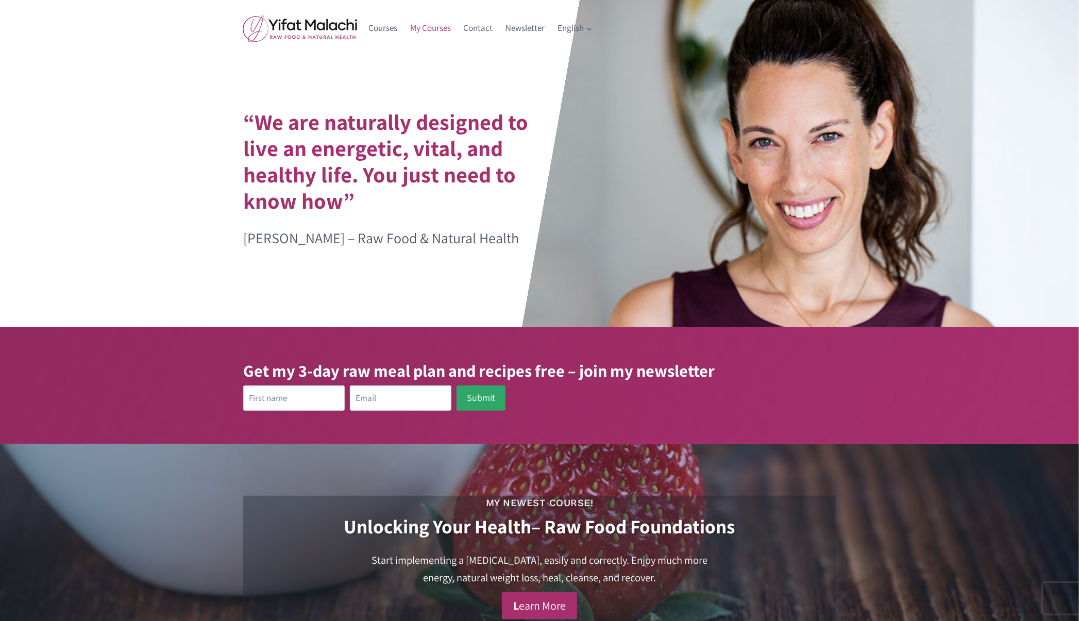
click at [425, 27] on link "My Courses" at bounding box center [431, 28] width 54 height 25
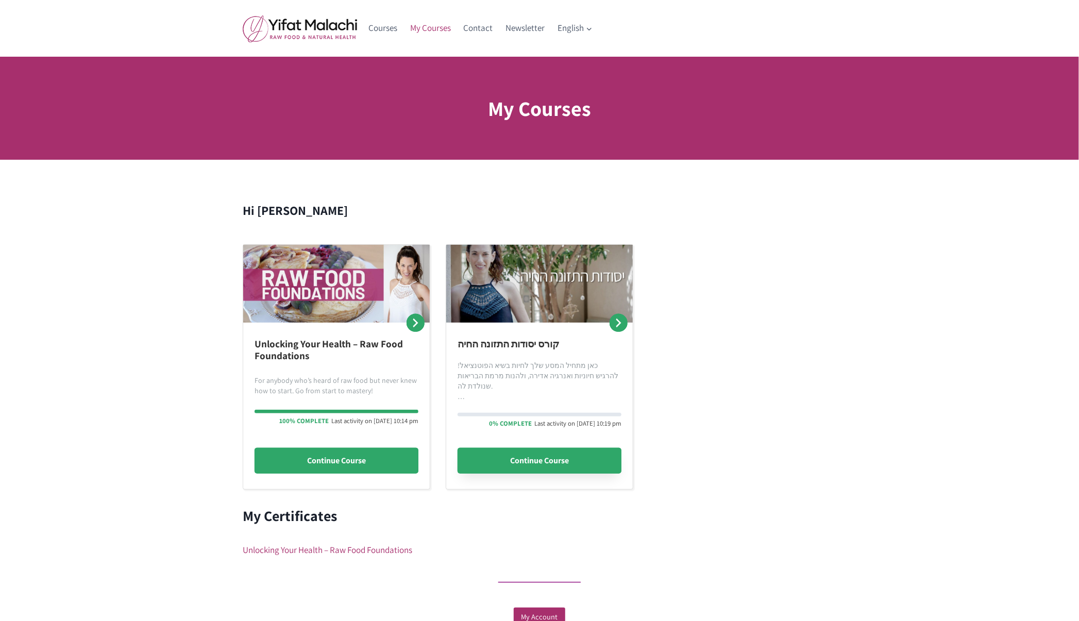
click at [515, 454] on link "Continue Course" at bounding box center [539, 461] width 164 height 26
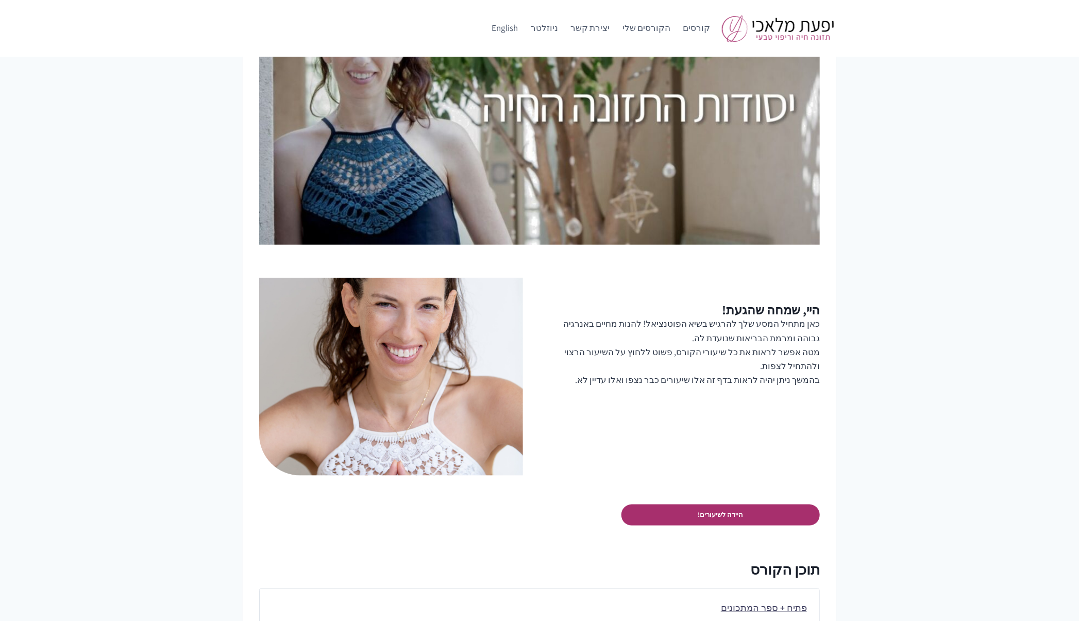
scroll to position [362, 0]
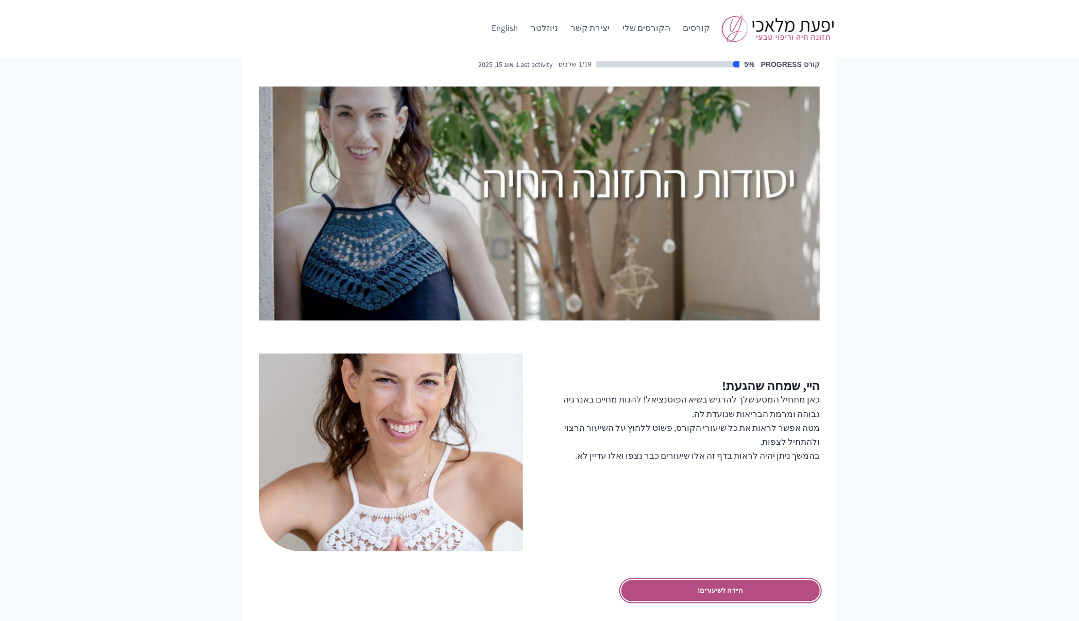
click at [722, 596] on link "היידה לשיעורים!" at bounding box center [720, 590] width 198 height 21
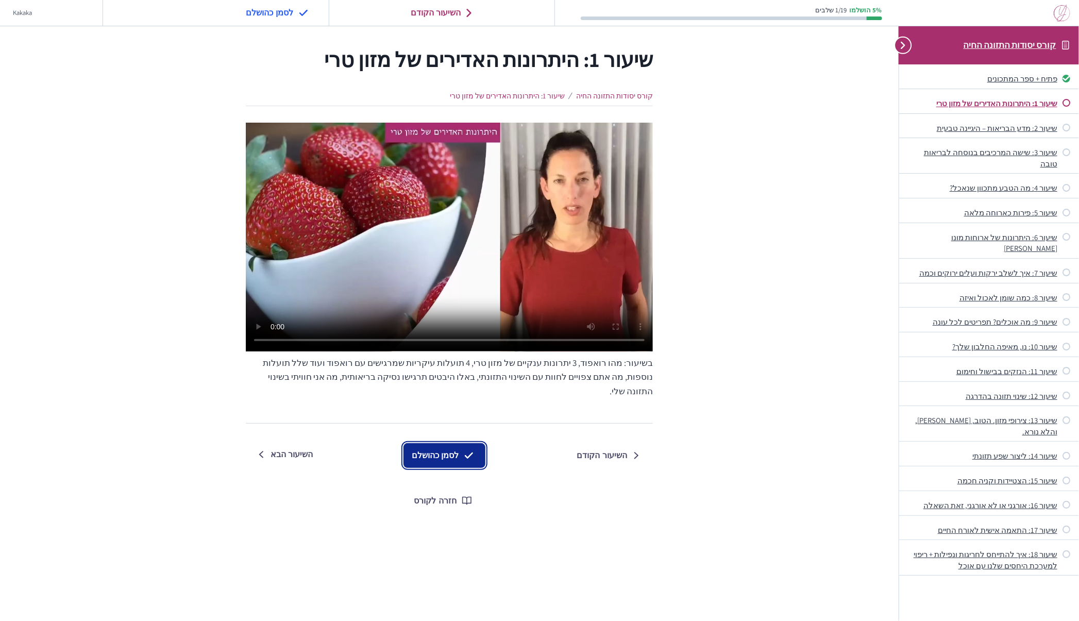
click at [459, 446] on button "לסמן כהושלם" at bounding box center [444, 455] width 82 height 25
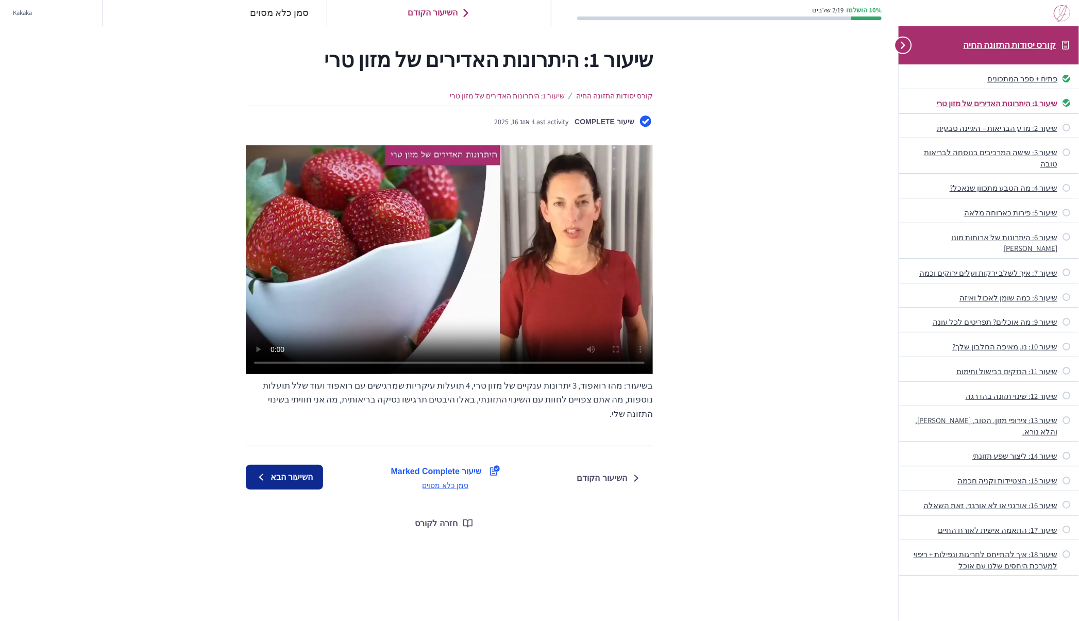
click at [285, 471] on span "השיעור הבא" at bounding box center [291, 477] width 42 height 12
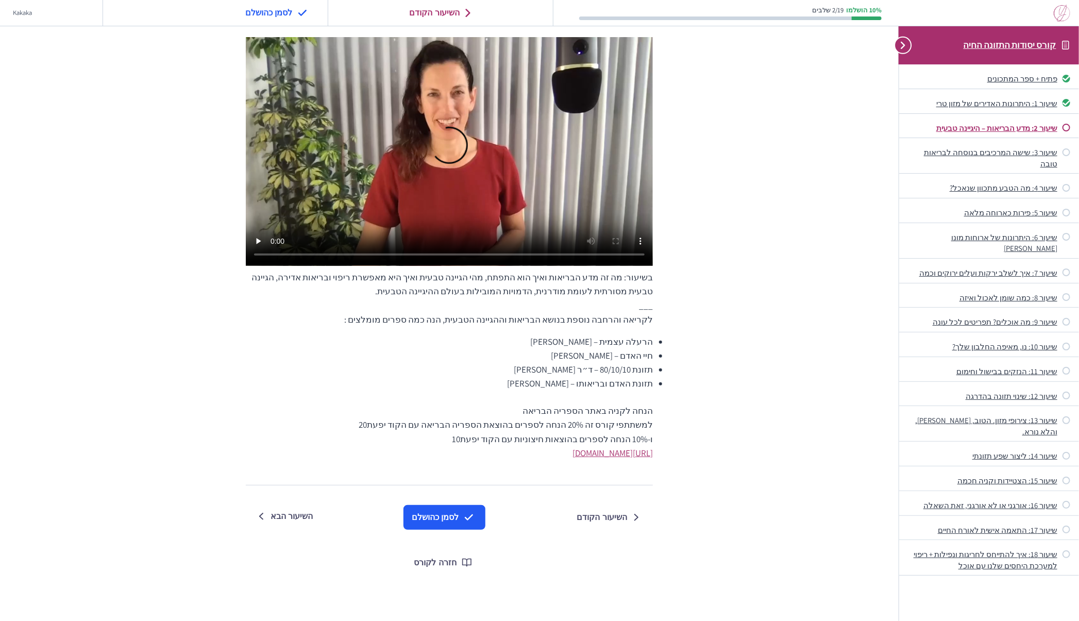
scroll to position [98, 0]
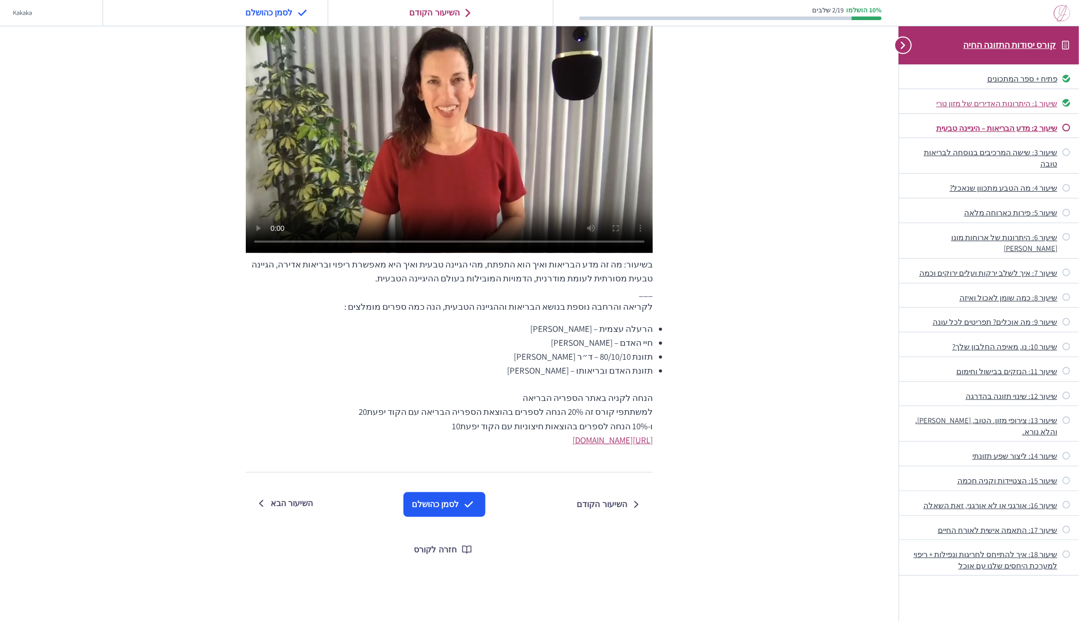
click at [1016, 104] on div "שיעור 1: היתרונות האדירים של מזון טרי" at bounding box center [982, 103] width 149 height 11
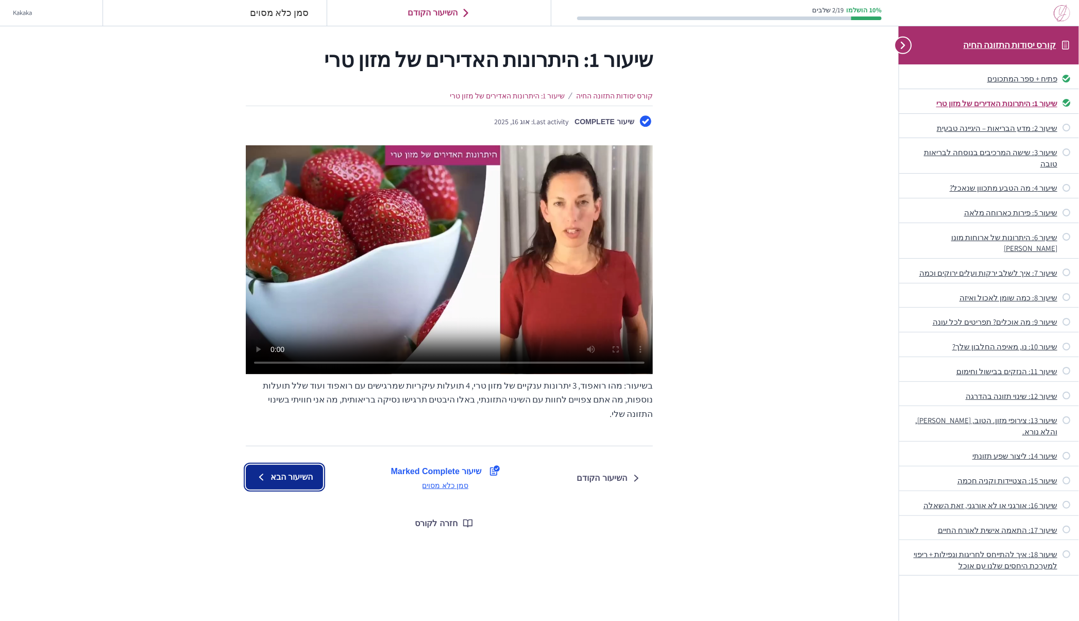
click at [287, 471] on span "השיעור הבא" at bounding box center [291, 477] width 42 height 12
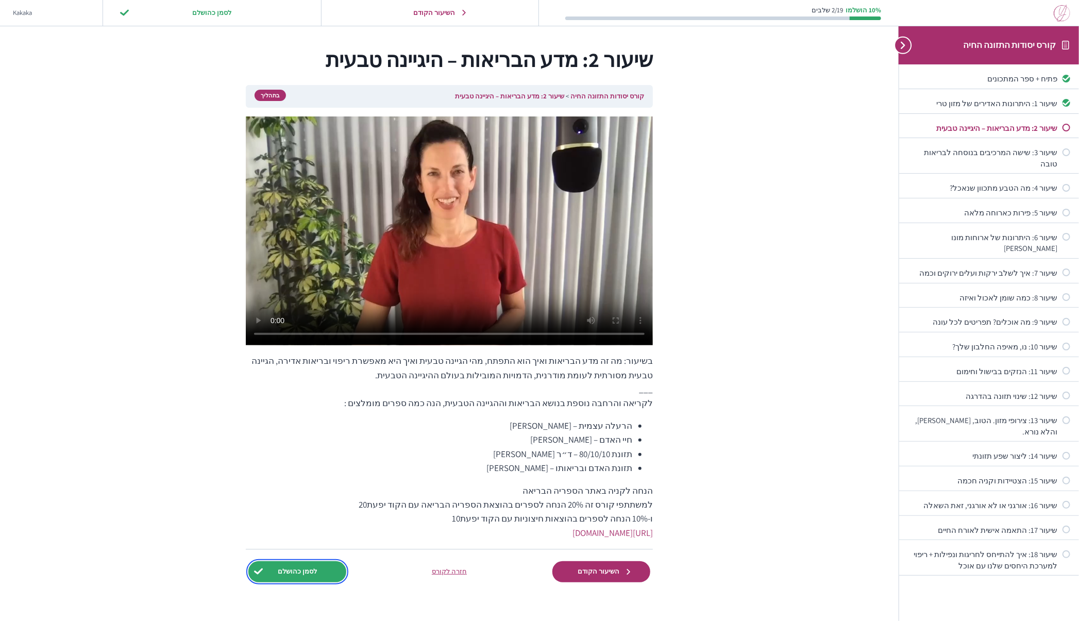
click at [294, 573] on input "לסמן כהושלם" at bounding box center [297, 571] width 98 height 21
